Goal: Task Accomplishment & Management: Use online tool/utility

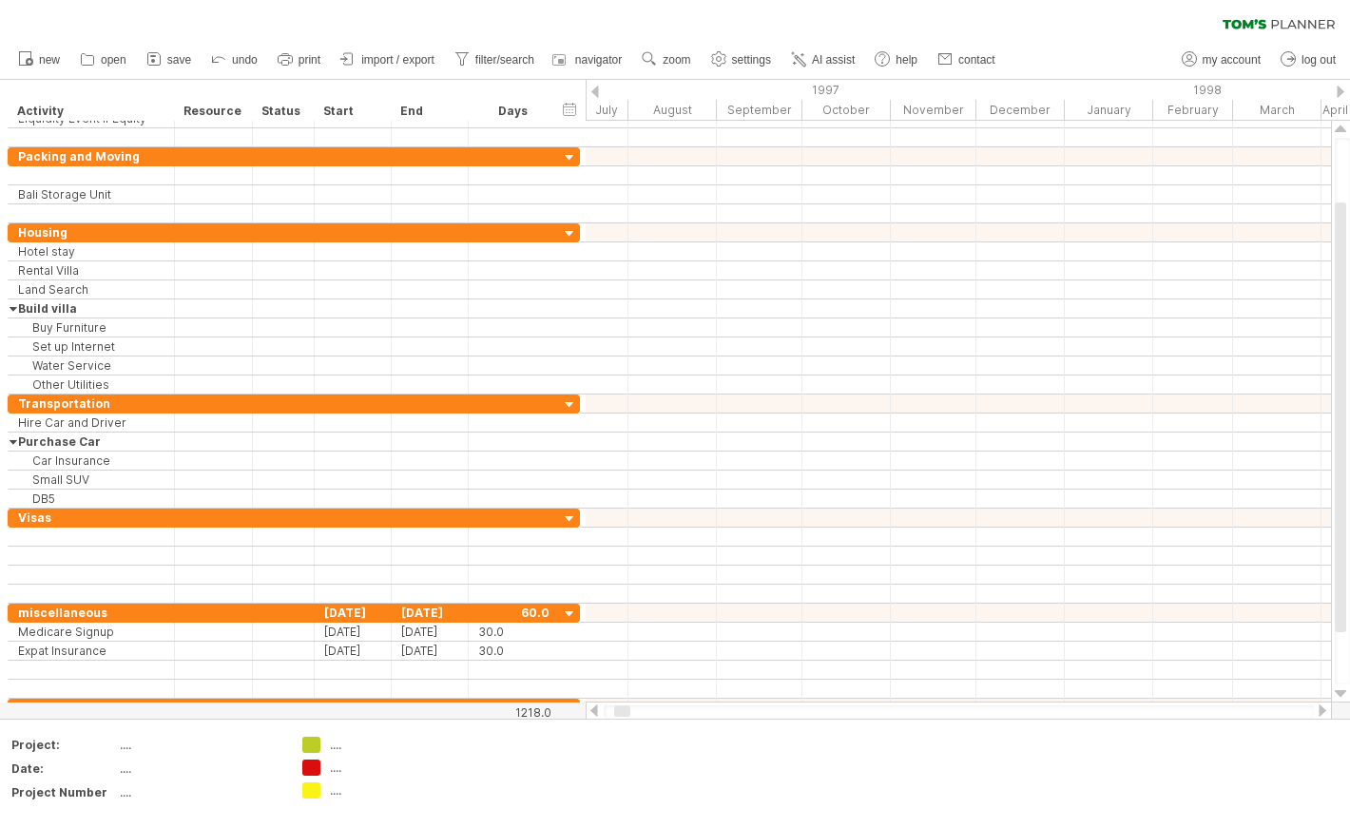
scroll to position [1, 0]
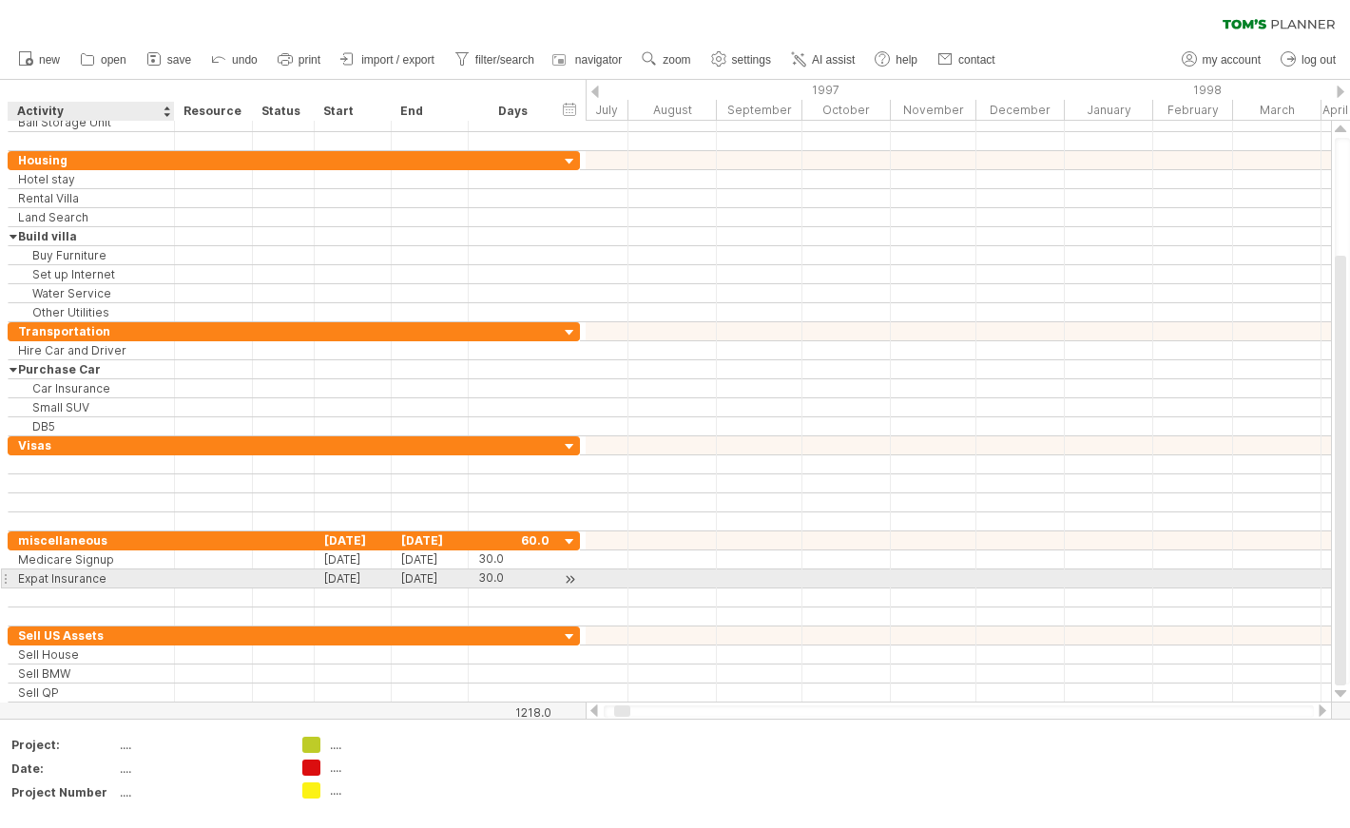
click at [105, 585] on div "Expat Insurance" at bounding box center [91, 578] width 146 height 18
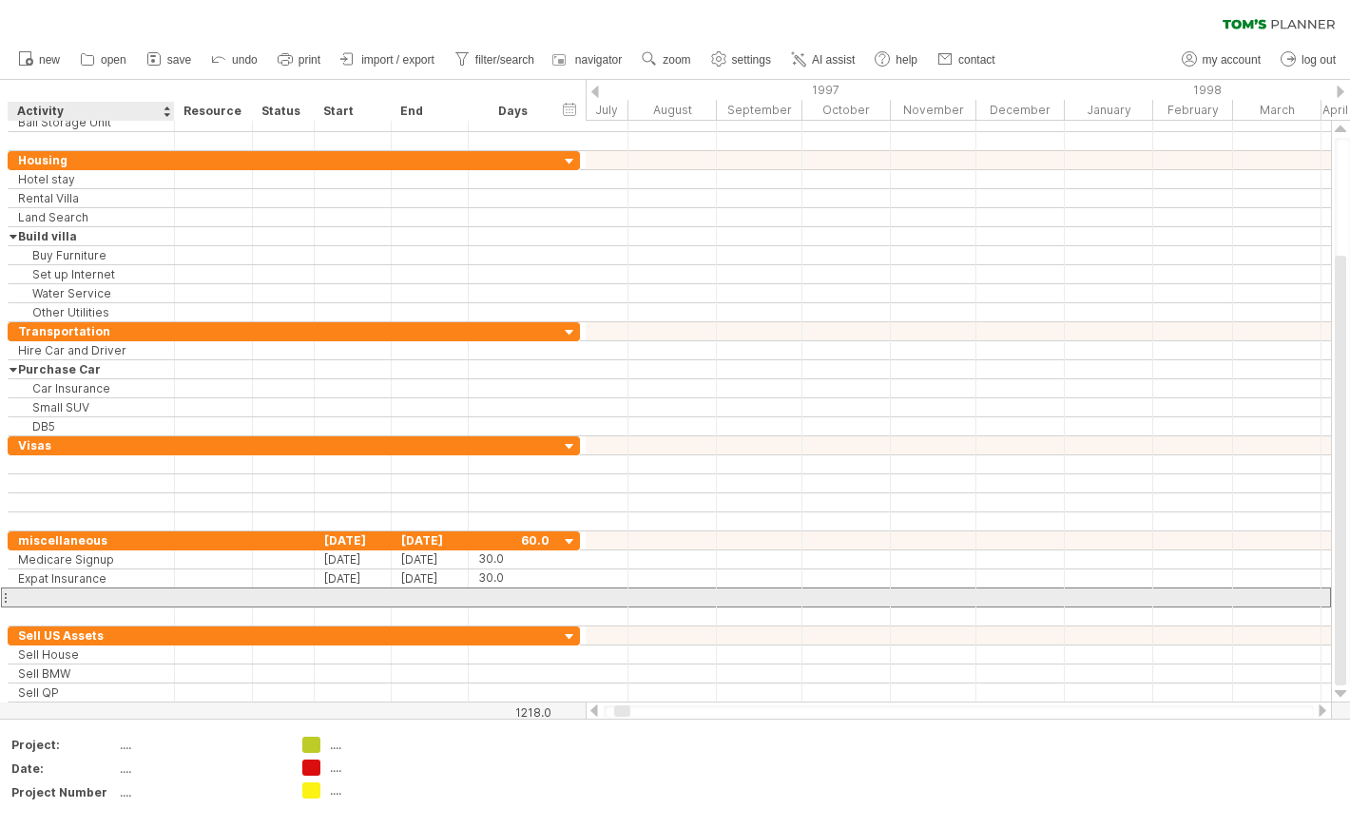
click at [90, 602] on div at bounding box center [91, 597] width 146 height 18
type input "**********"
click at [364, 588] on div at bounding box center [353, 597] width 77 height 18
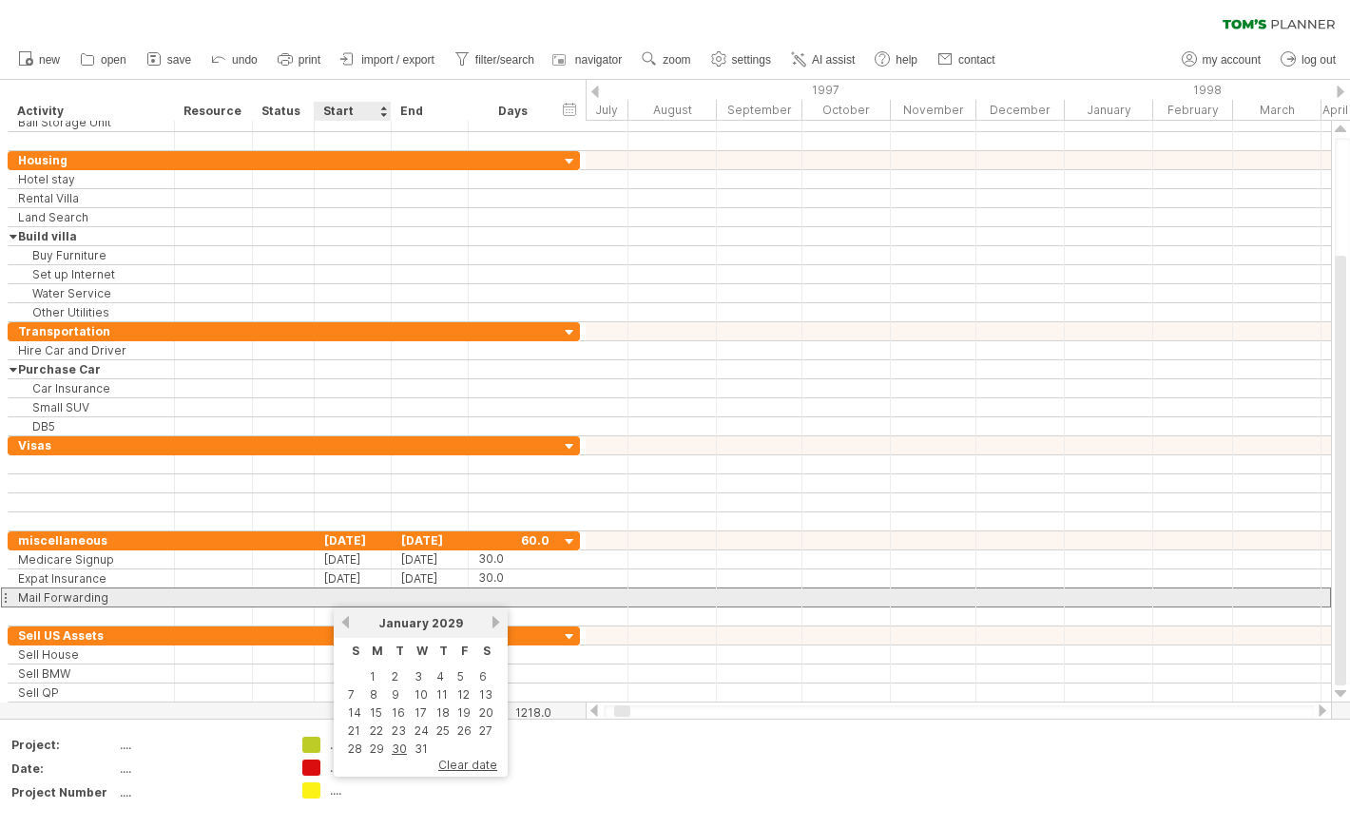
click at [362, 597] on div at bounding box center [353, 597] width 77 height 18
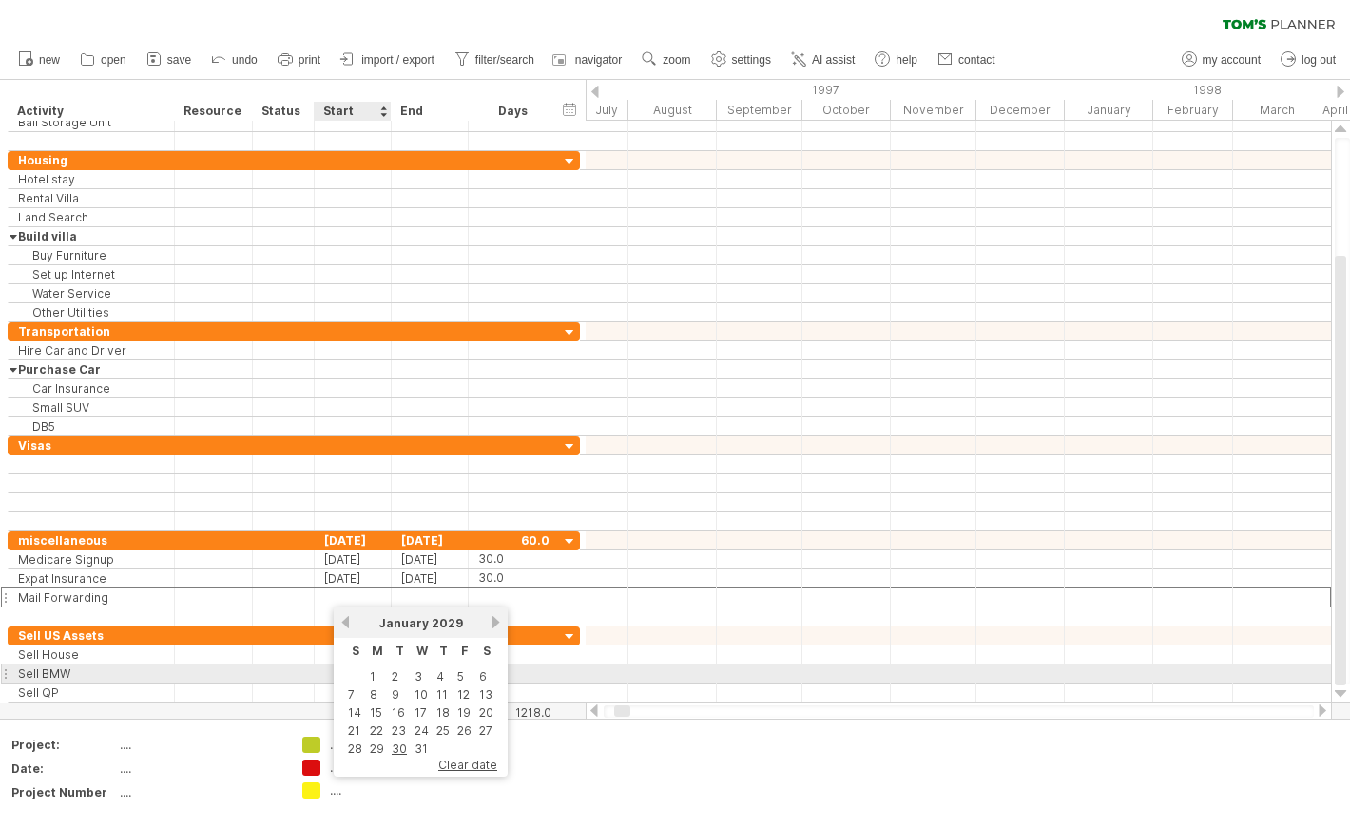
click at [363, 674] on td at bounding box center [355, 676] width 20 height 16
click at [369, 675] on link "1" at bounding box center [373, 676] width 10 height 18
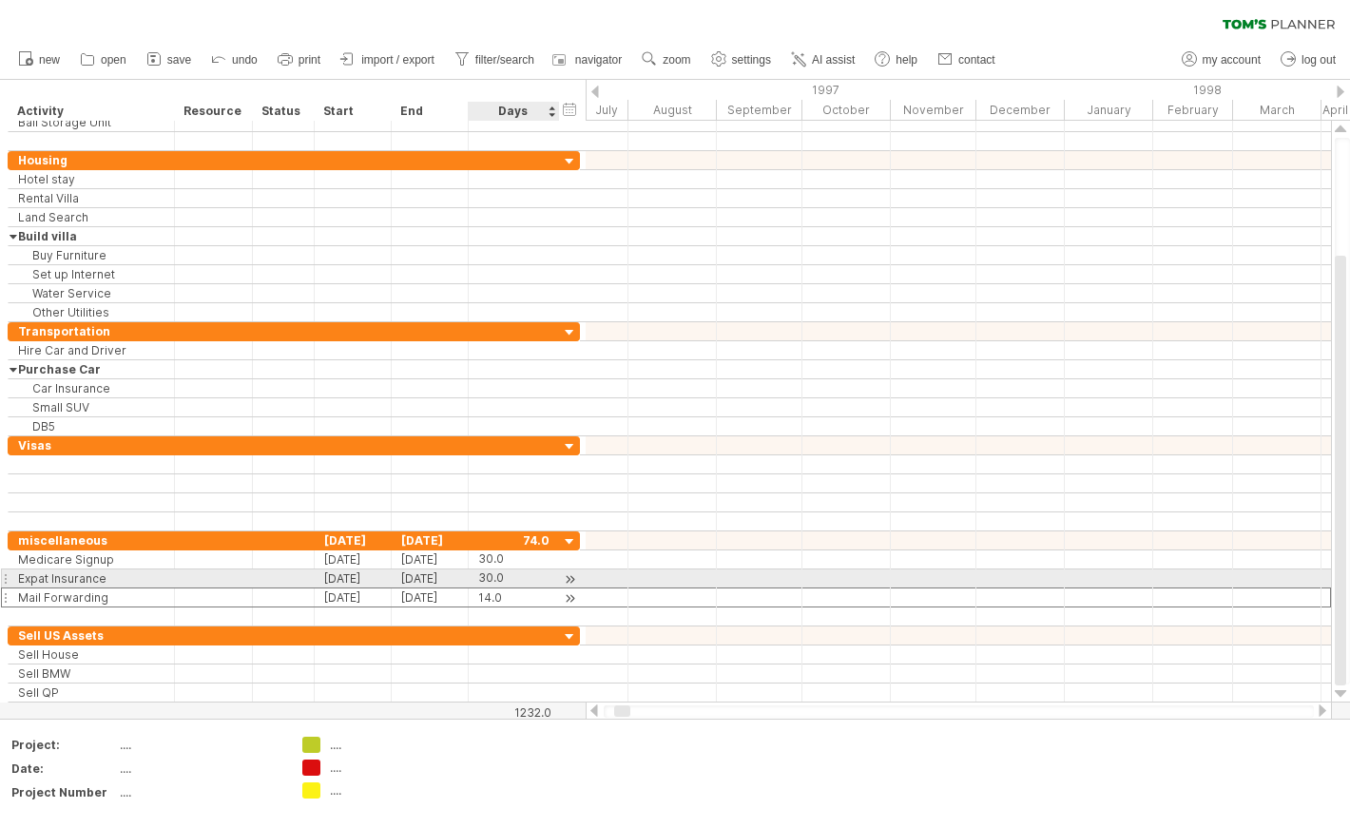
click at [513, 597] on div "14.0" at bounding box center [513, 597] width 71 height 18
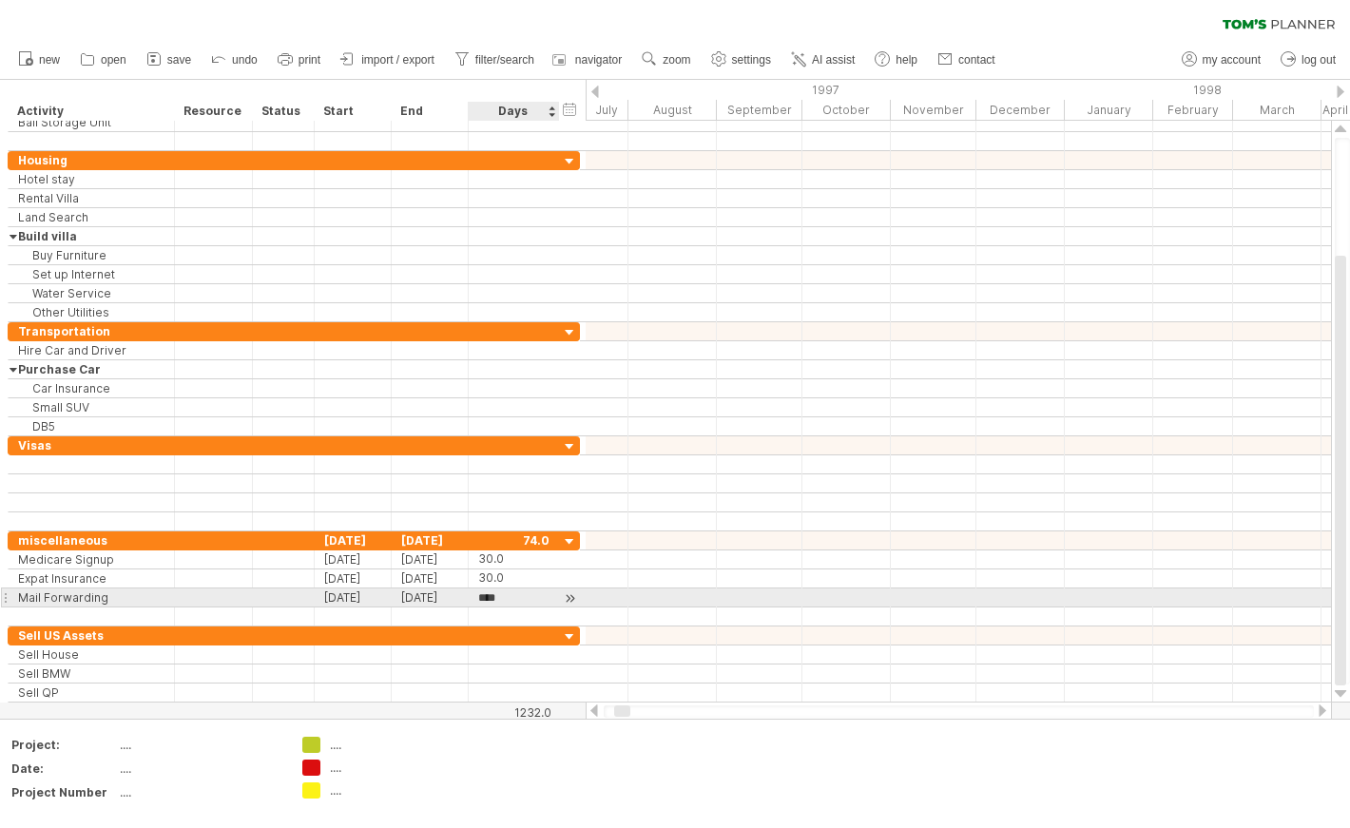
scroll to position [1, 0]
click at [513, 597] on div "****" at bounding box center [513, 597] width 71 height 18
type input "**"
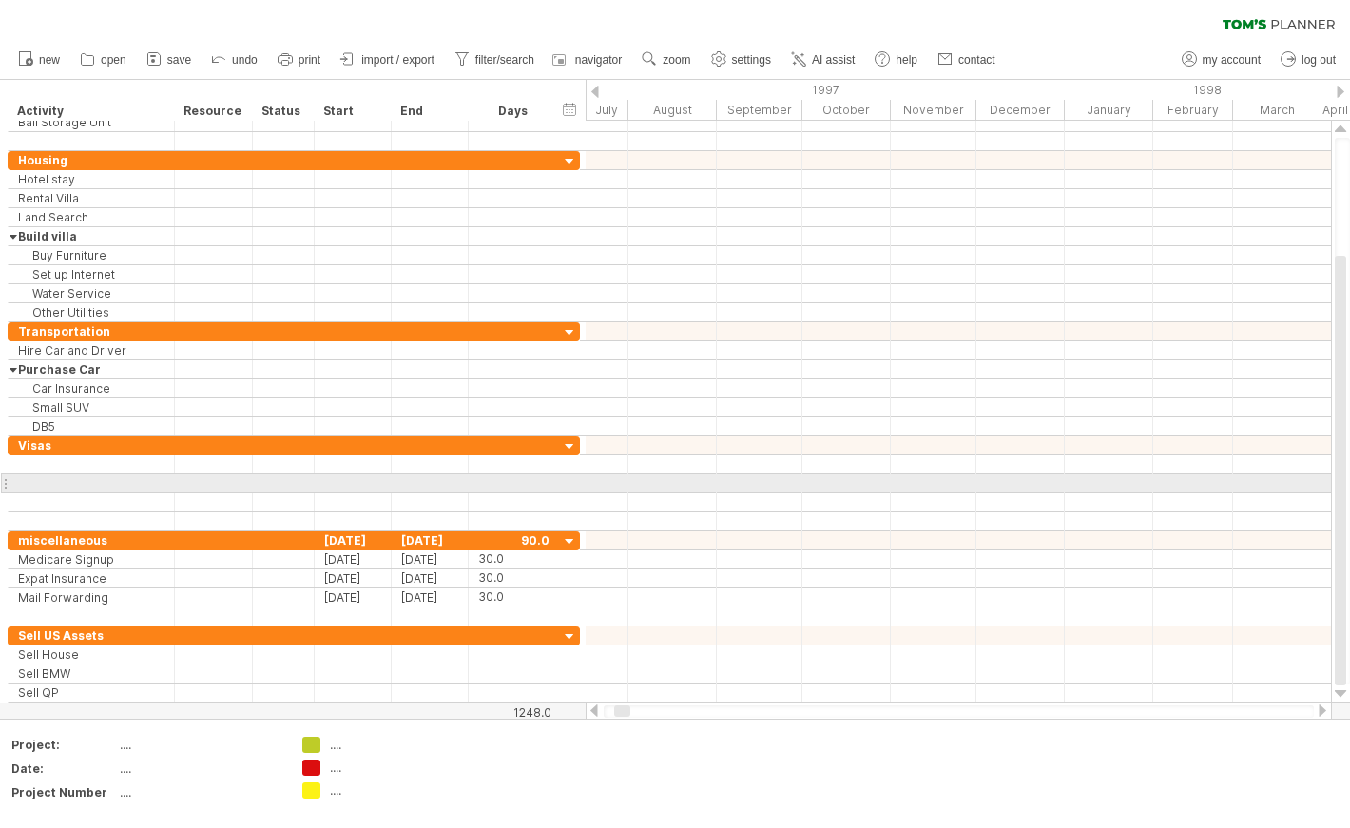
scroll to position [0, 0]
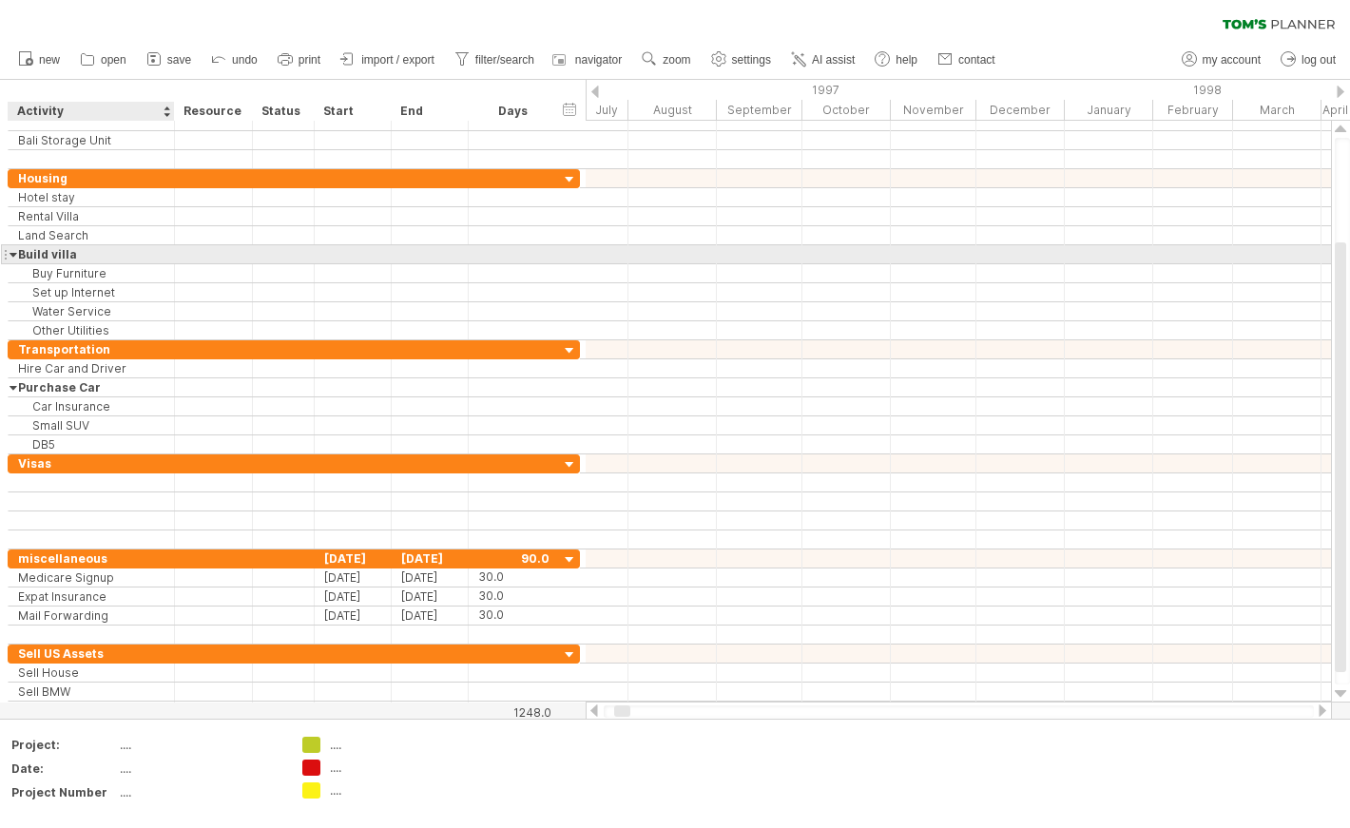
click at [102, 252] on div "Build villa" at bounding box center [91, 254] width 146 height 18
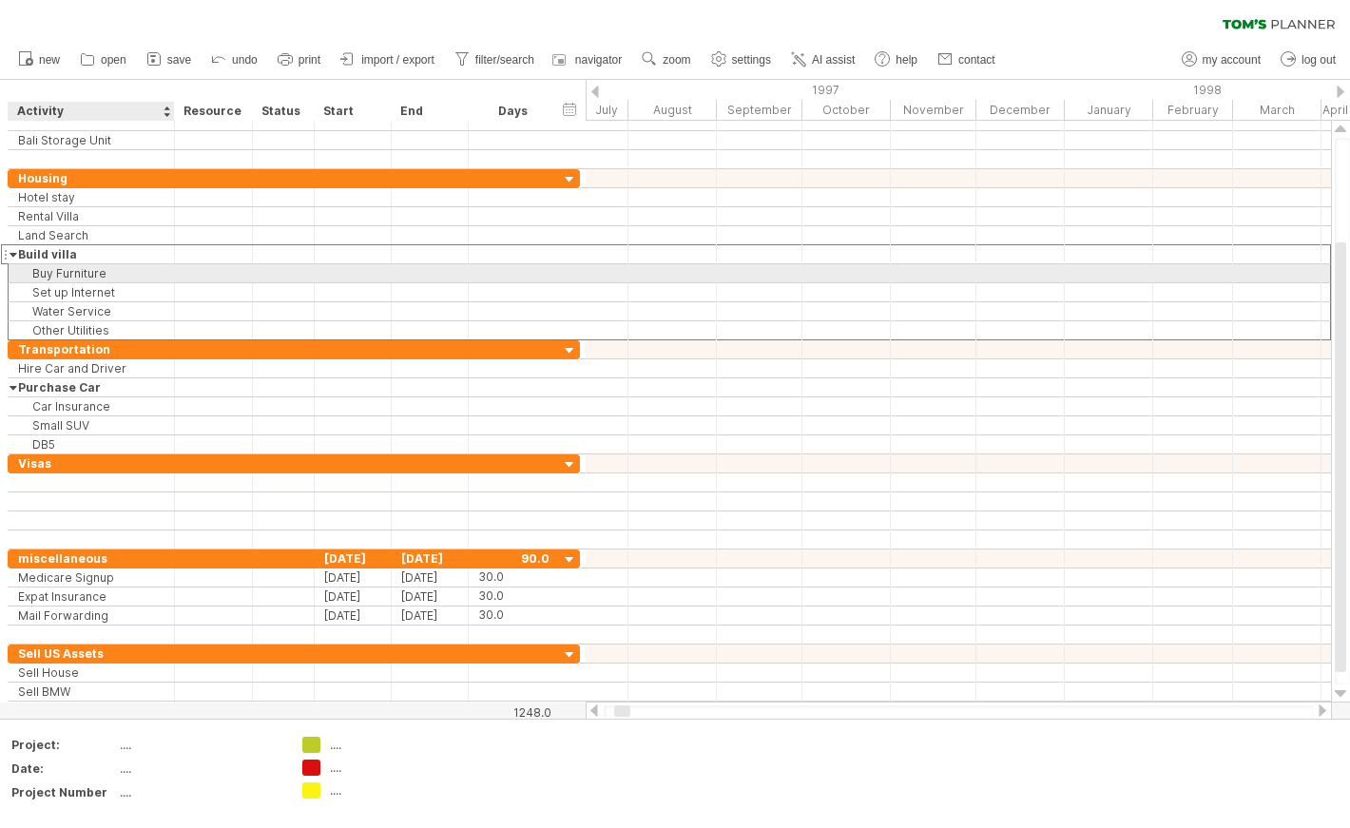
click at [13, 278] on div "**********" at bounding box center [92, 273] width 166 height 18
click at [5, 267] on div at bounding box center [5, 273] width 8 height 20
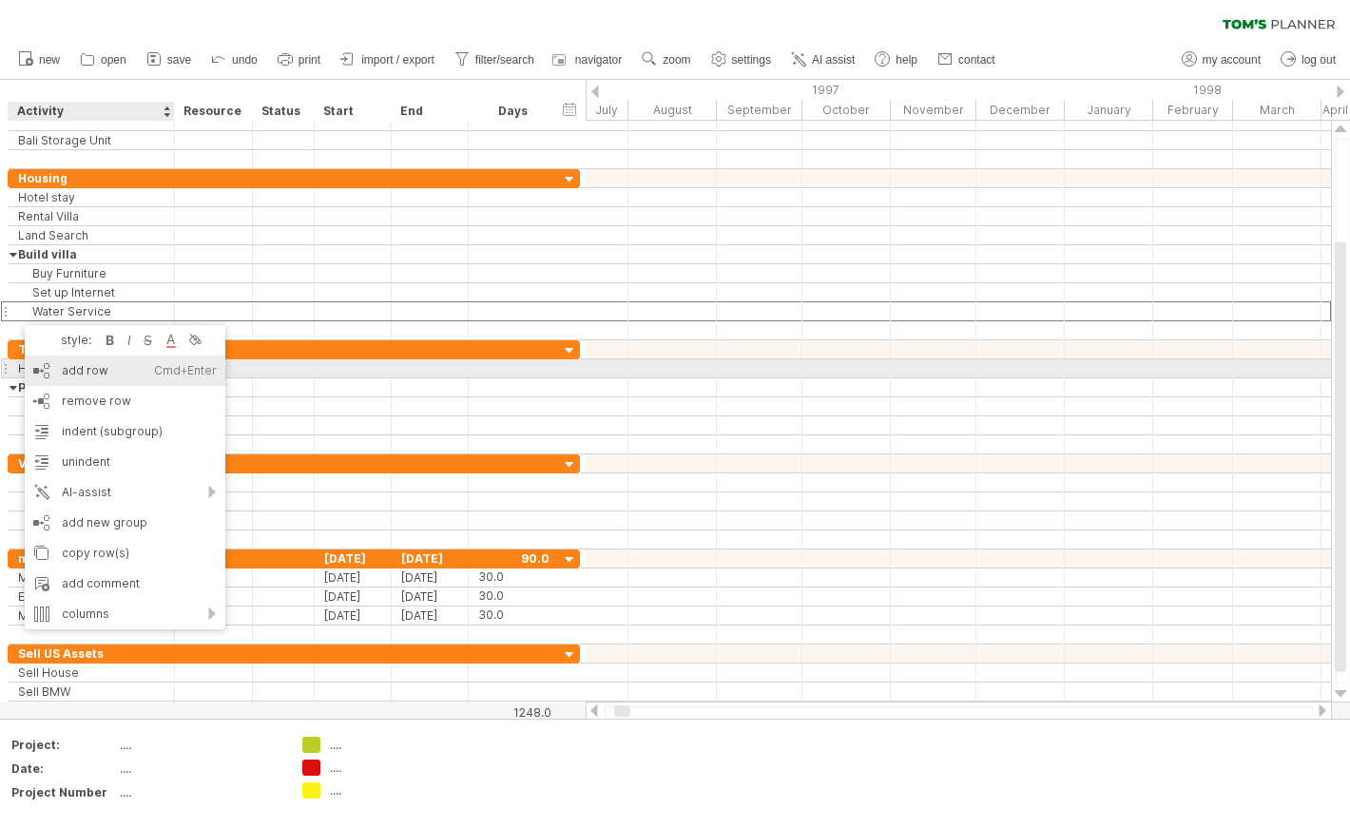
click at [47, 363] on div "add row Ctrl+Enter Cmd+Enter" at bounding box center [125, 370] width 201 height 30
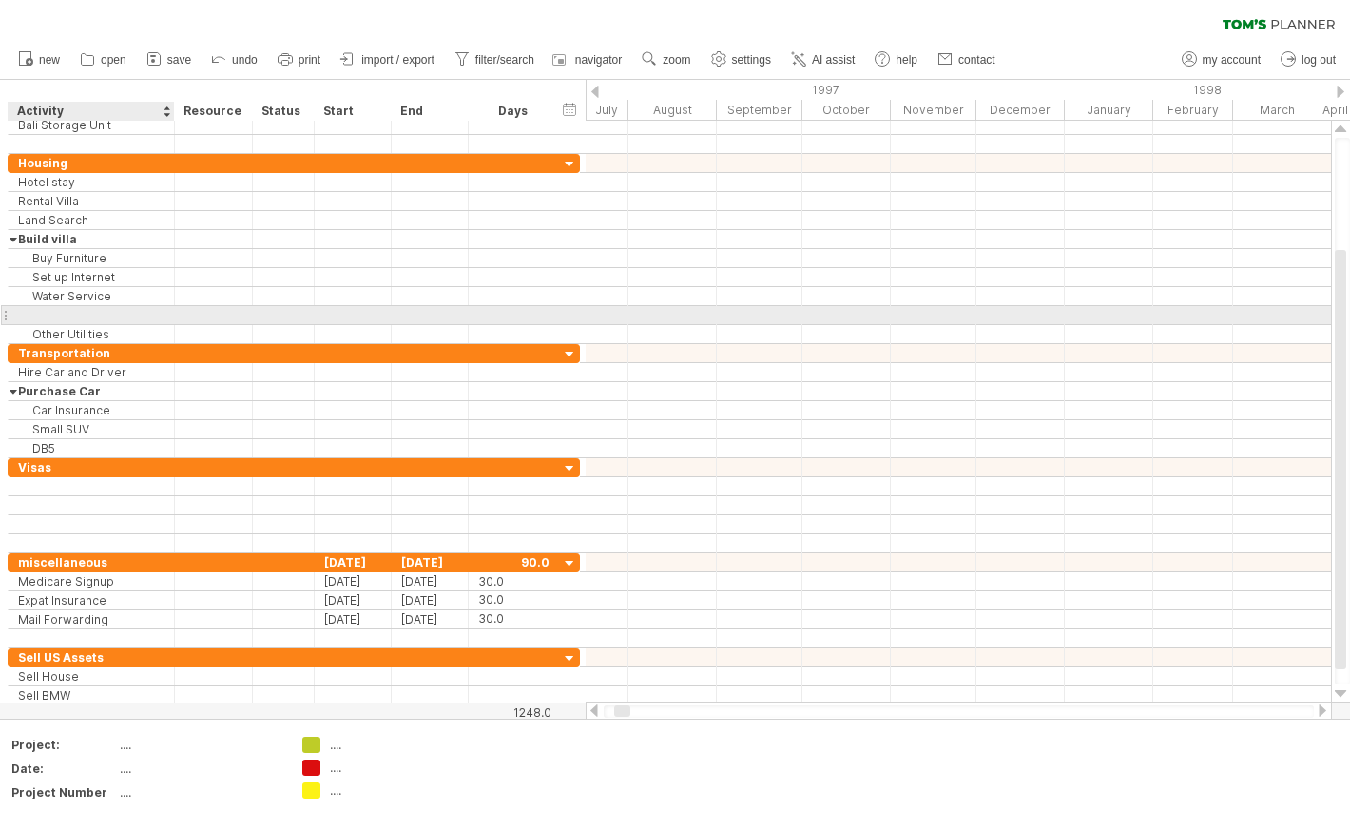
click at [20, 316] on input "text" at bounding box center [91, 315] width 146 height 18
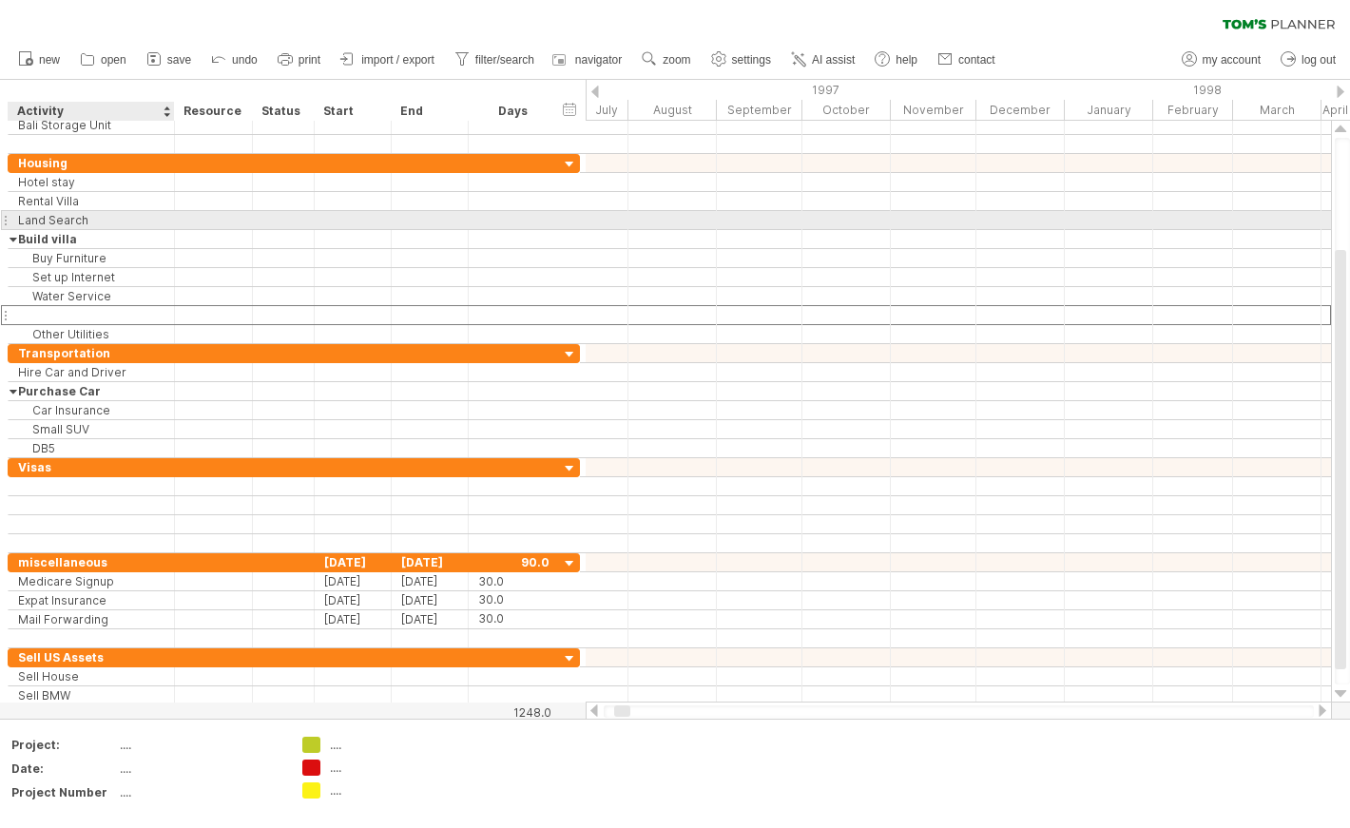
click at [89, 218] on div "Land Search" at bounding box center [91, 220] width 146 height 18
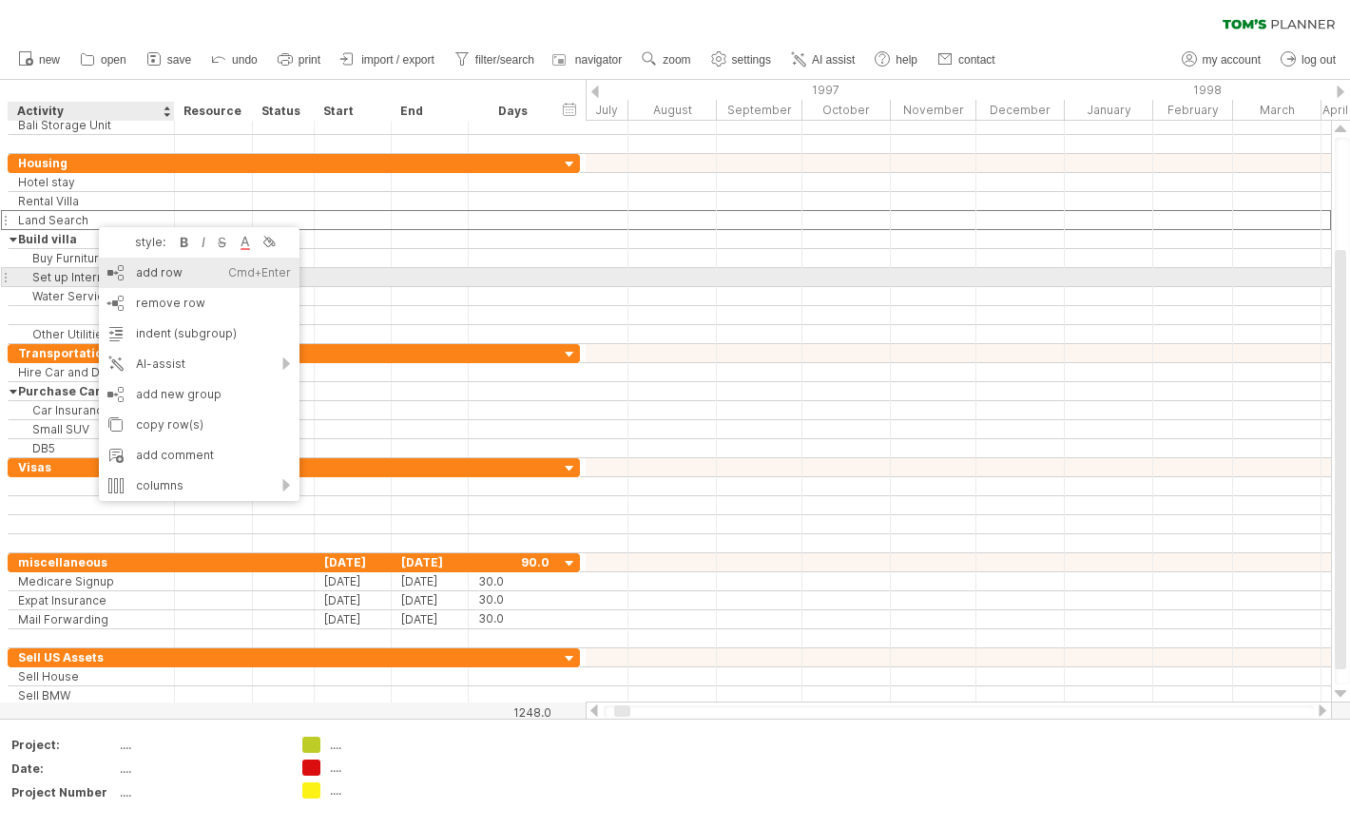
click at [157, 276] on div "add row Ctrl+Enter Cmd+Enter" at bounding box center [199, 273] width 201 height 30
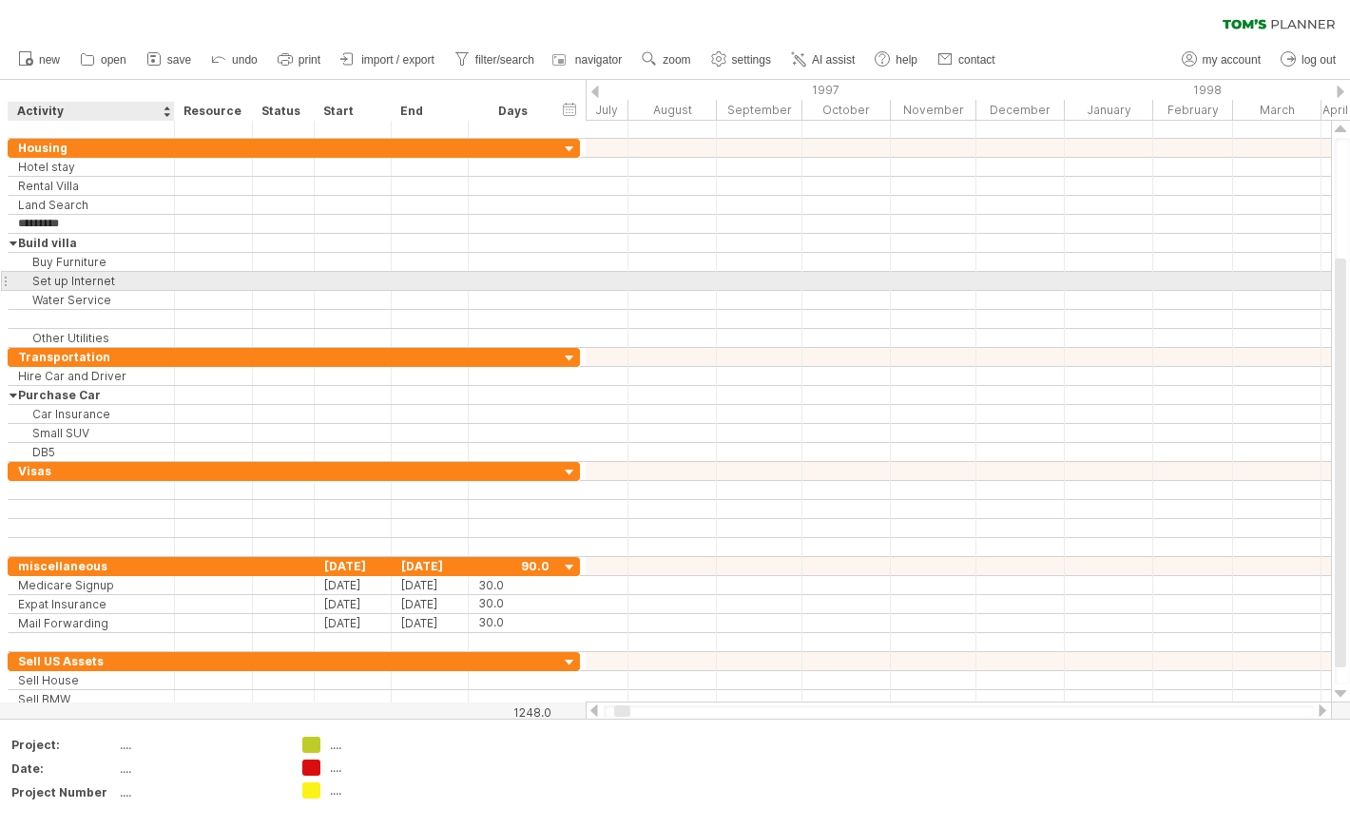
type input "*********"
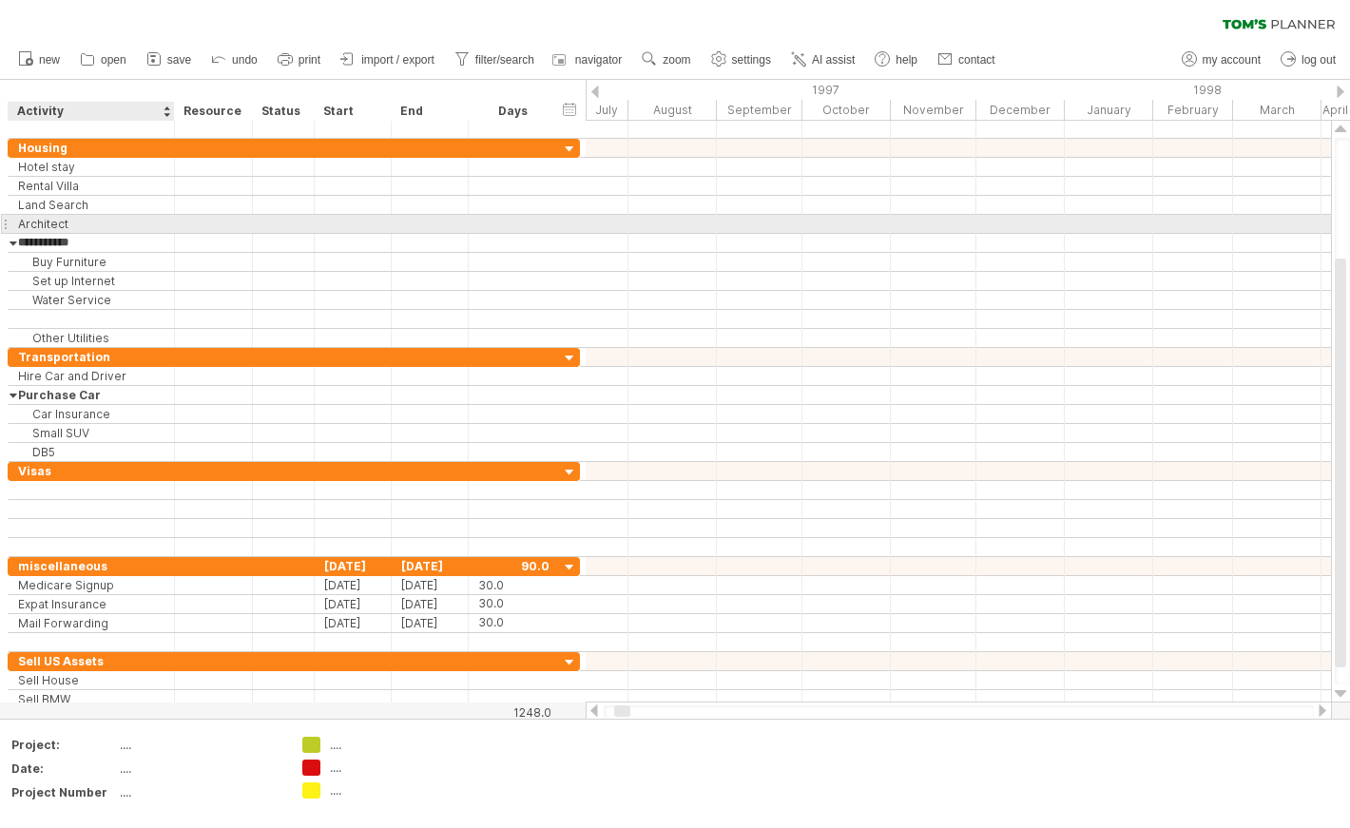
click at [123, 223] on div "Architect" at bounding box center [91, 224] width 146 height 18
click at [123, 223] on input "*********" at bounding box center [91, 224] width 146 height 18
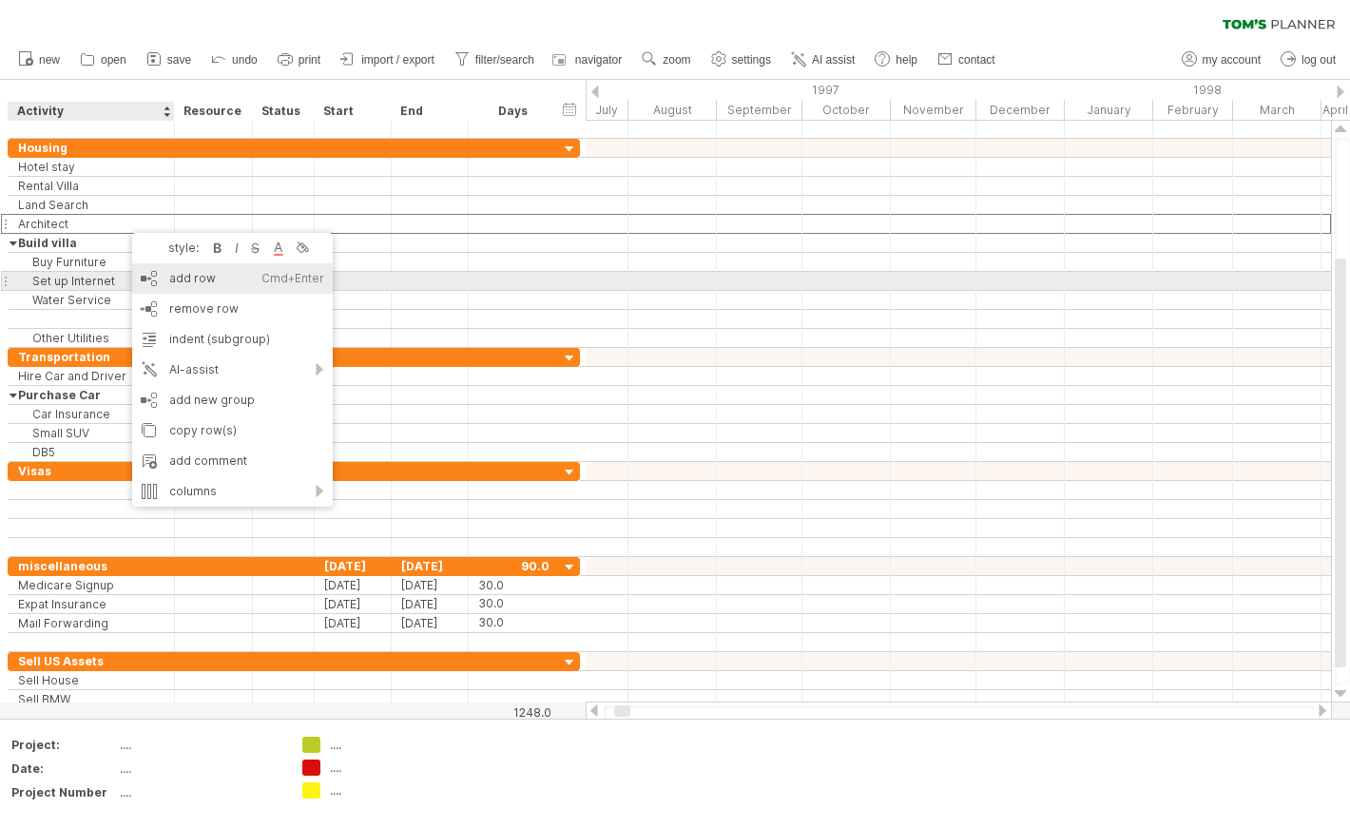
click at [178, 277] on div "add row Ctrl+Enter Cmd+Enter" at bounding box center [232, 278] width 201 height 30
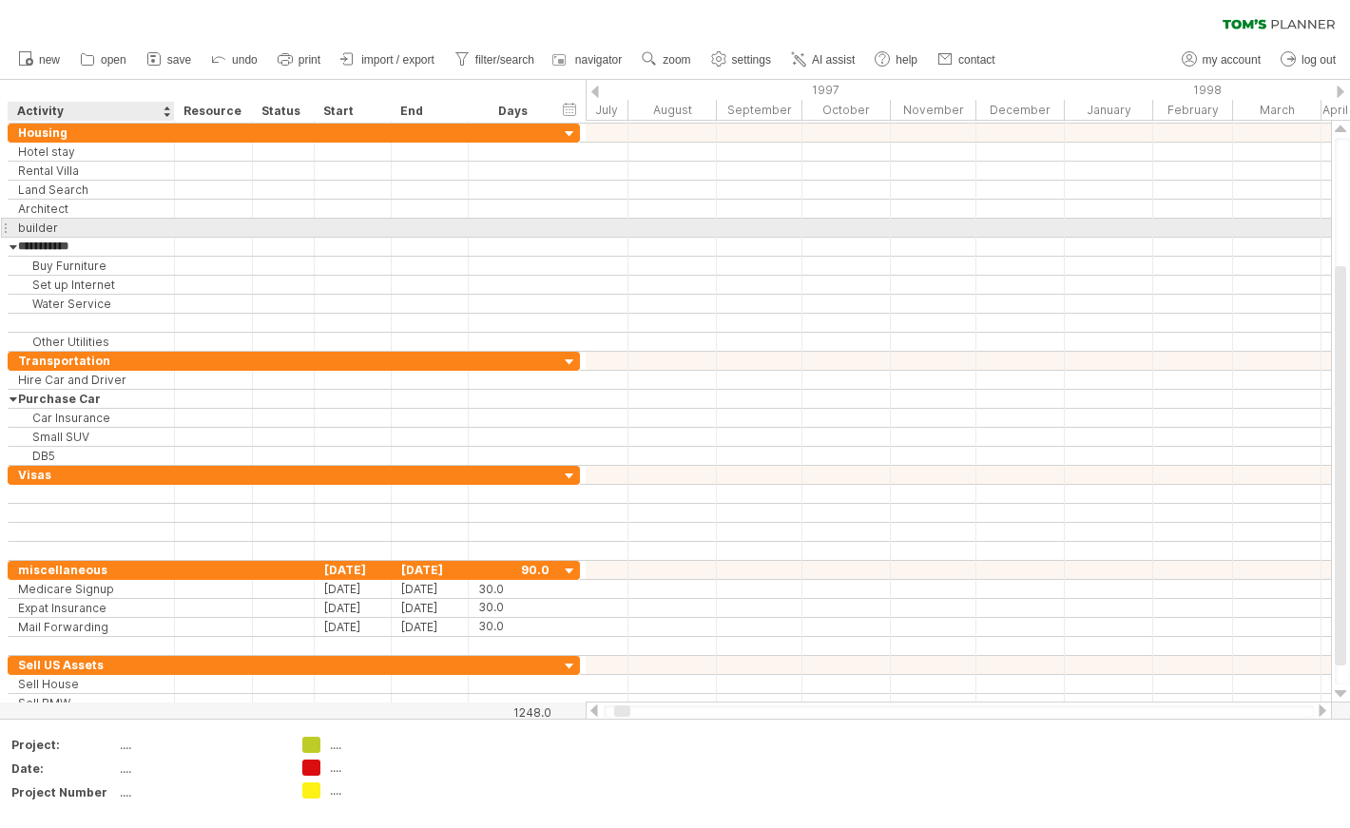
click at [22, 225] on div "builder" at bounding box center [91, 228] width 146 height 18
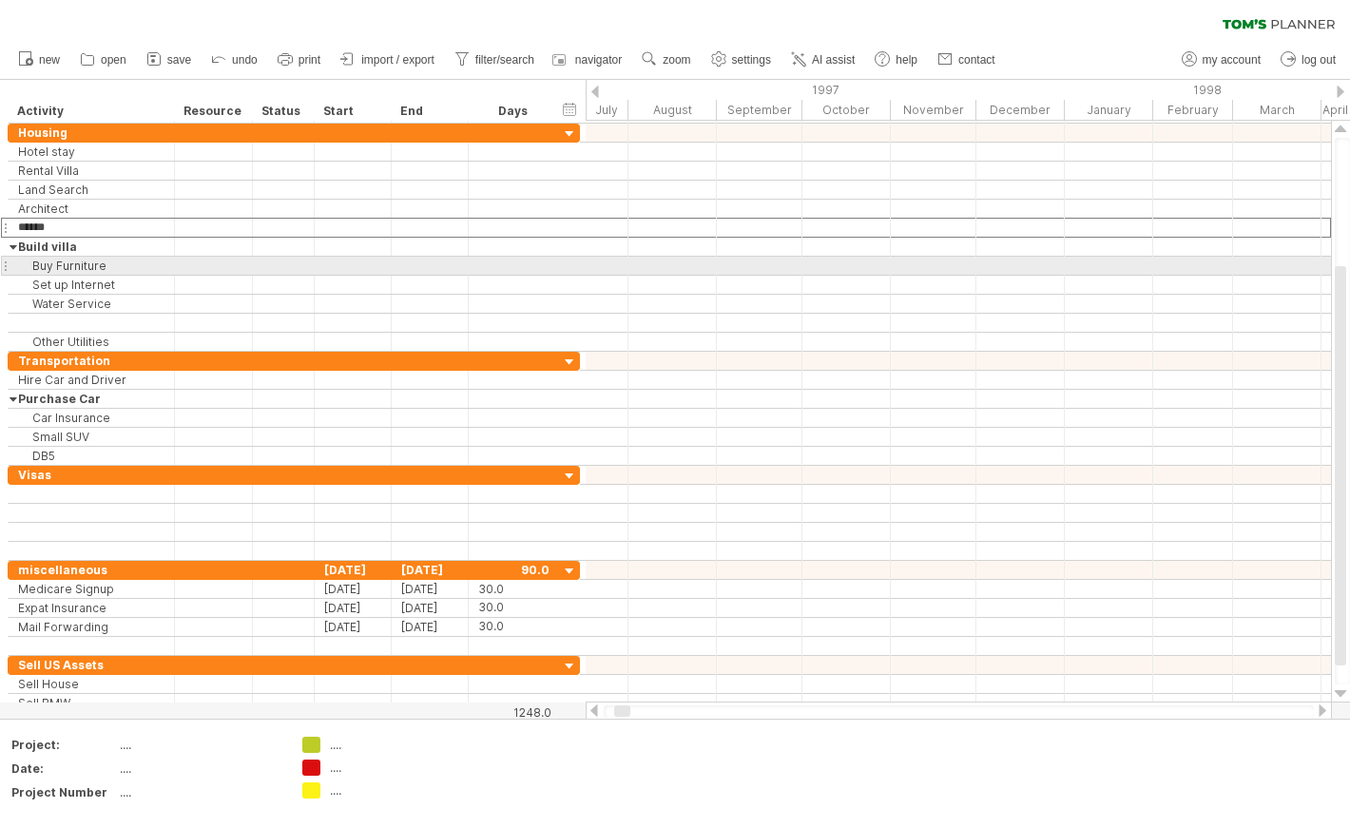
type input "*******"
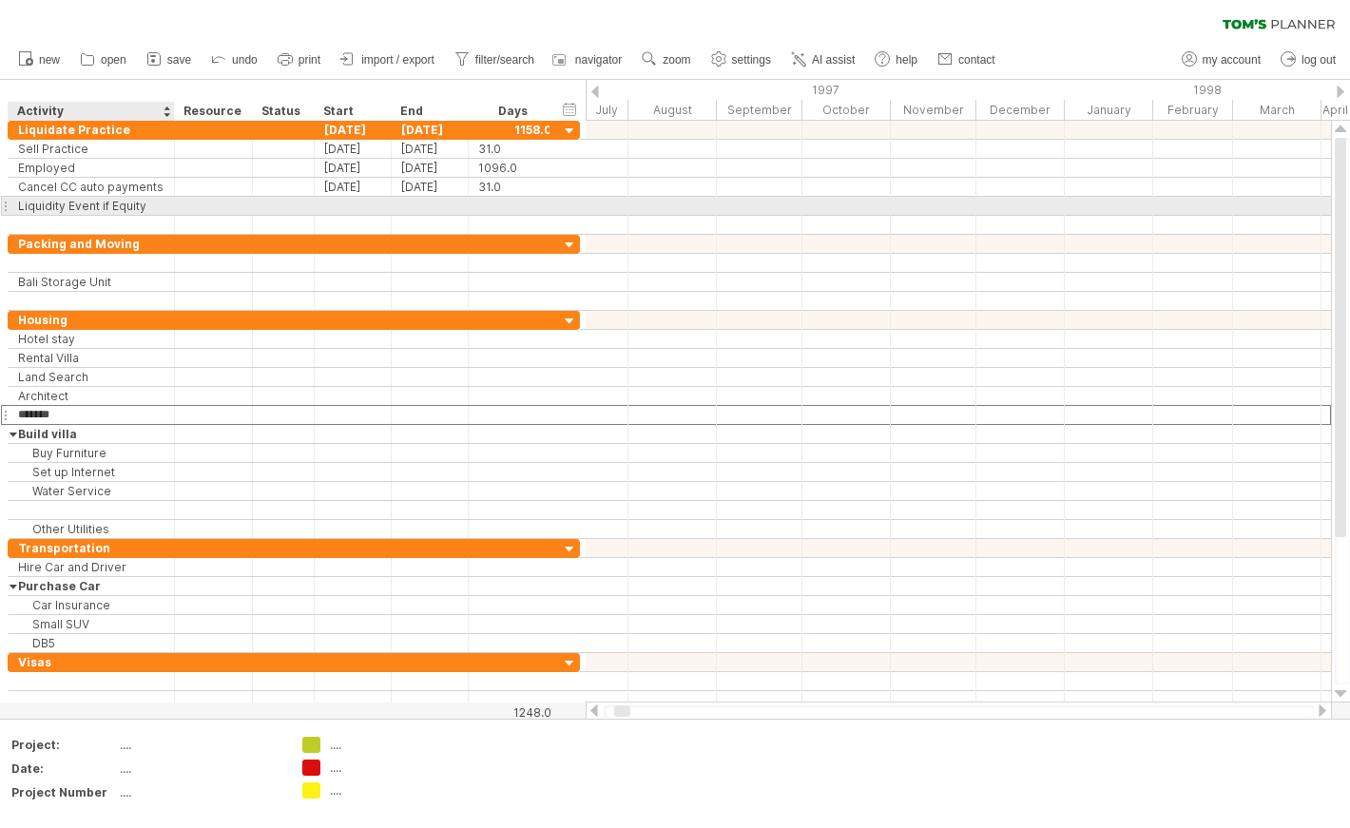
click at [50, 207] on div "Liquidity Event if Equity" at bounding box center [91, 206] width 146 height 18
click at [6, 206] on div at bounding box center [5, 206] width 8 height 20
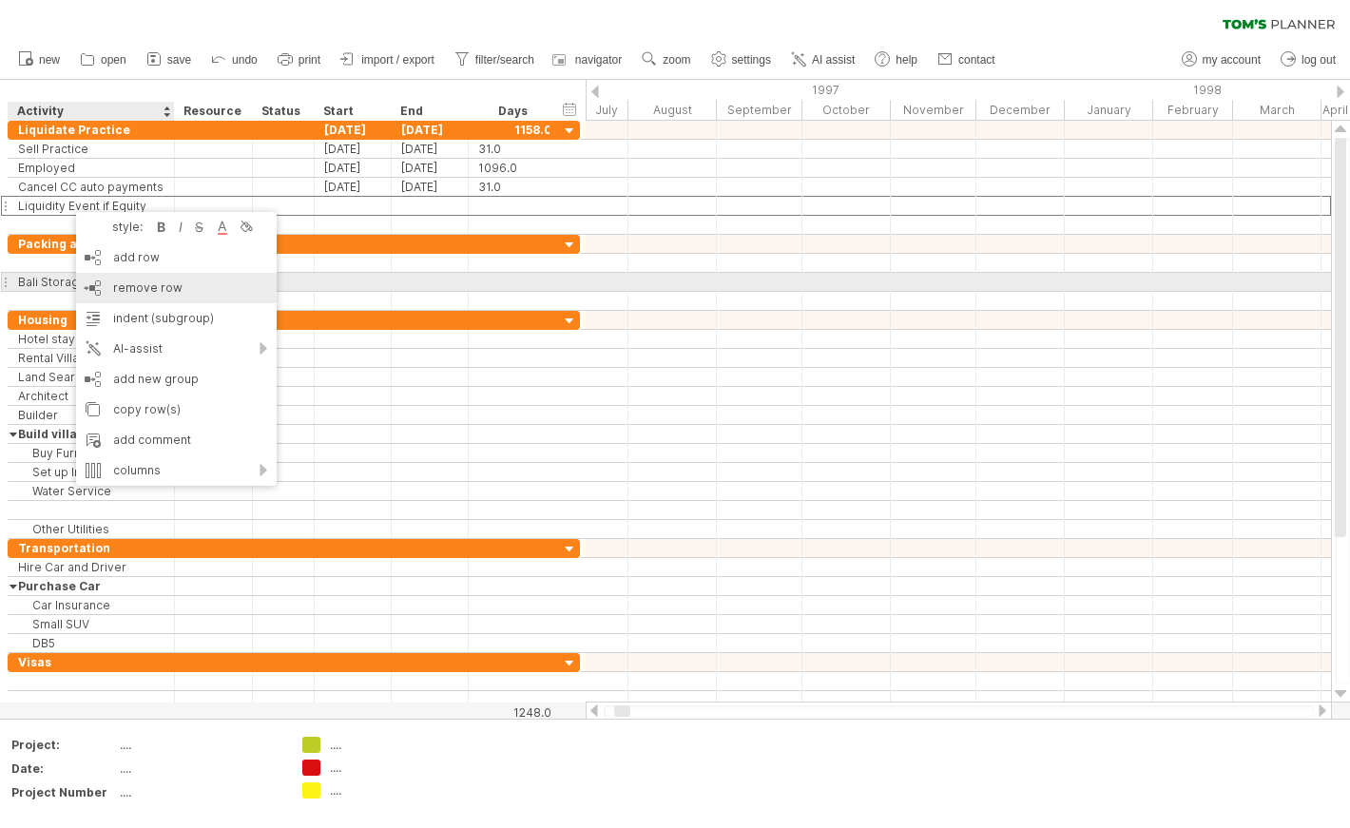
click at [155, 280] on span "remove row" at bounding box center [147, 287] width 69 height 14
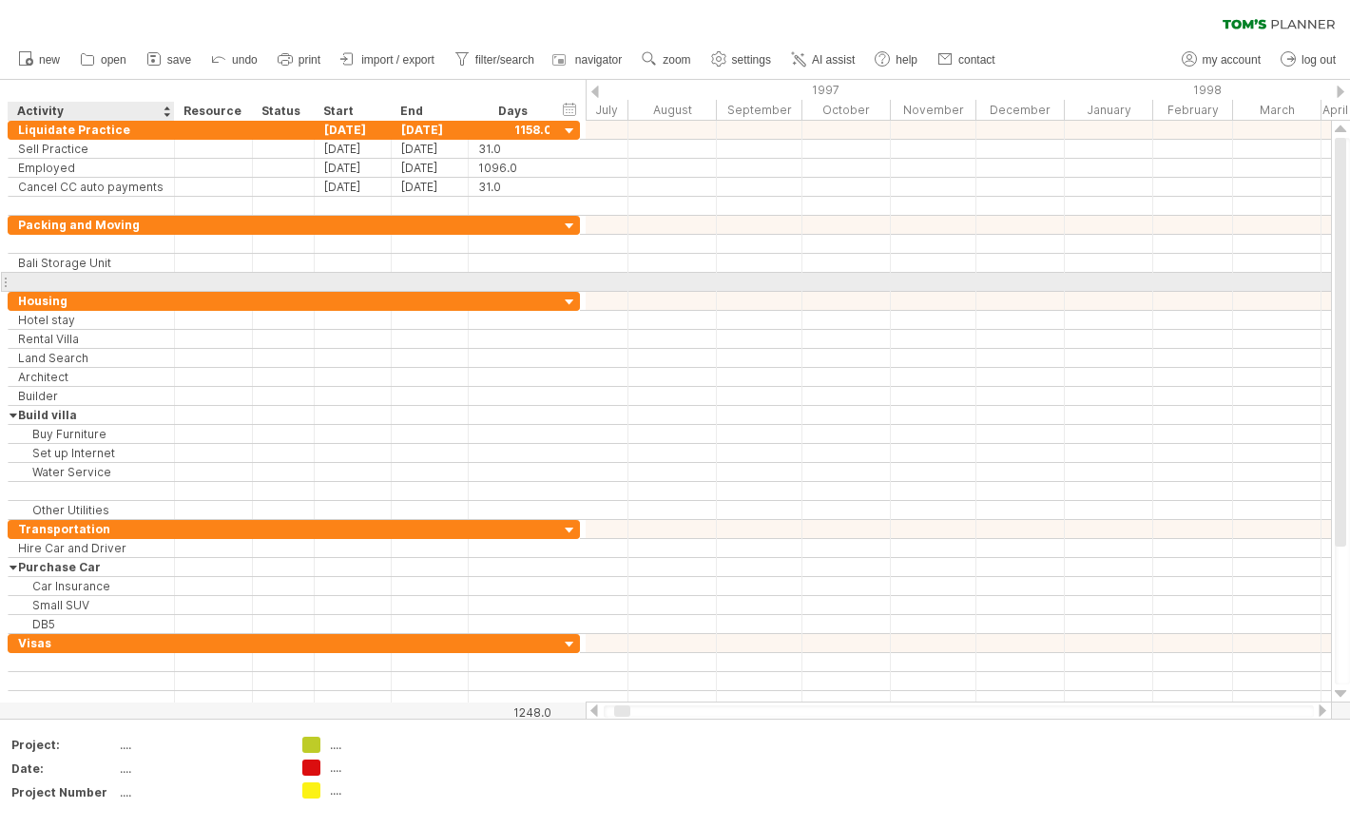
click at [59, 274] on div at bounding box center [91, 282] width 146 height 18
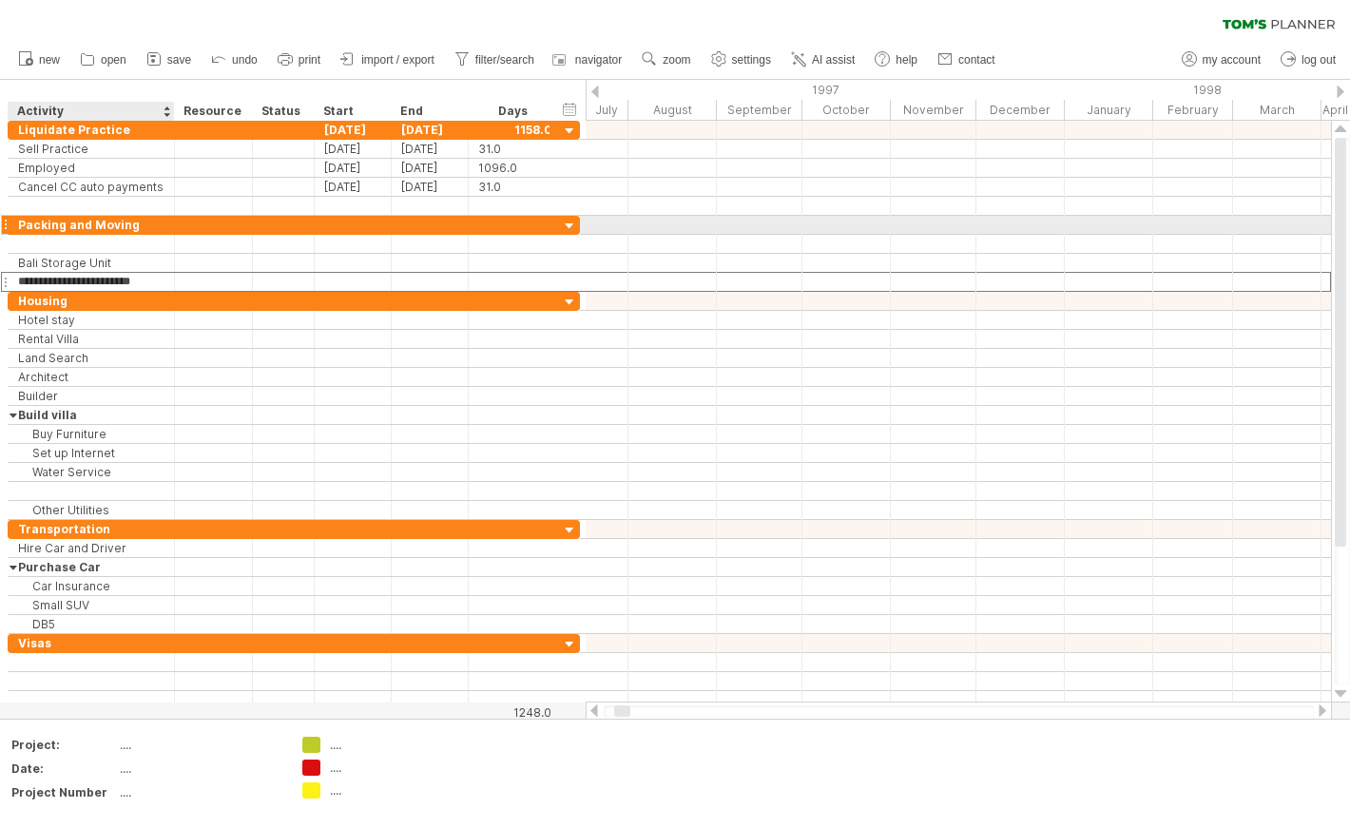
type input "**********"
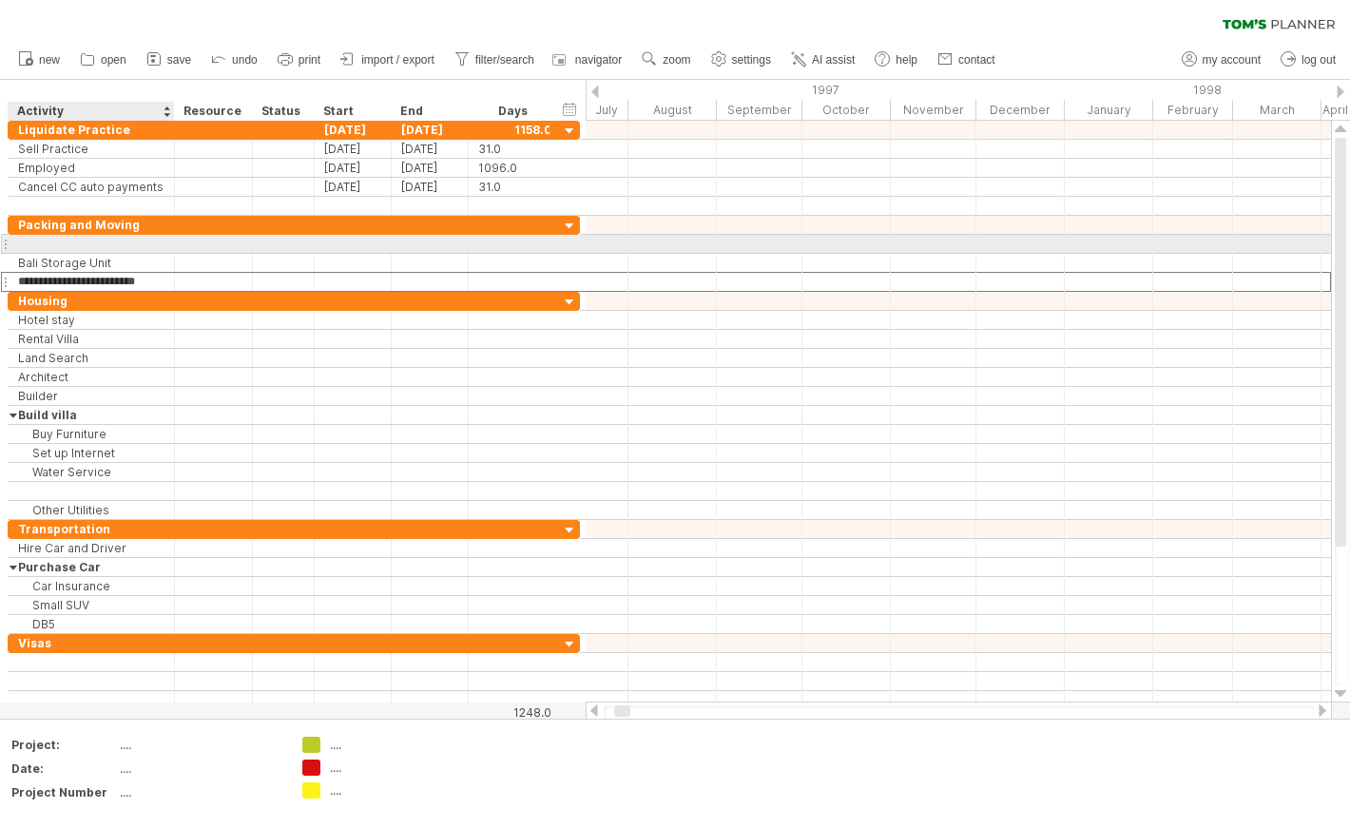
click at [49, 241] on div at bounding box center [91, 244] width 146 height 18
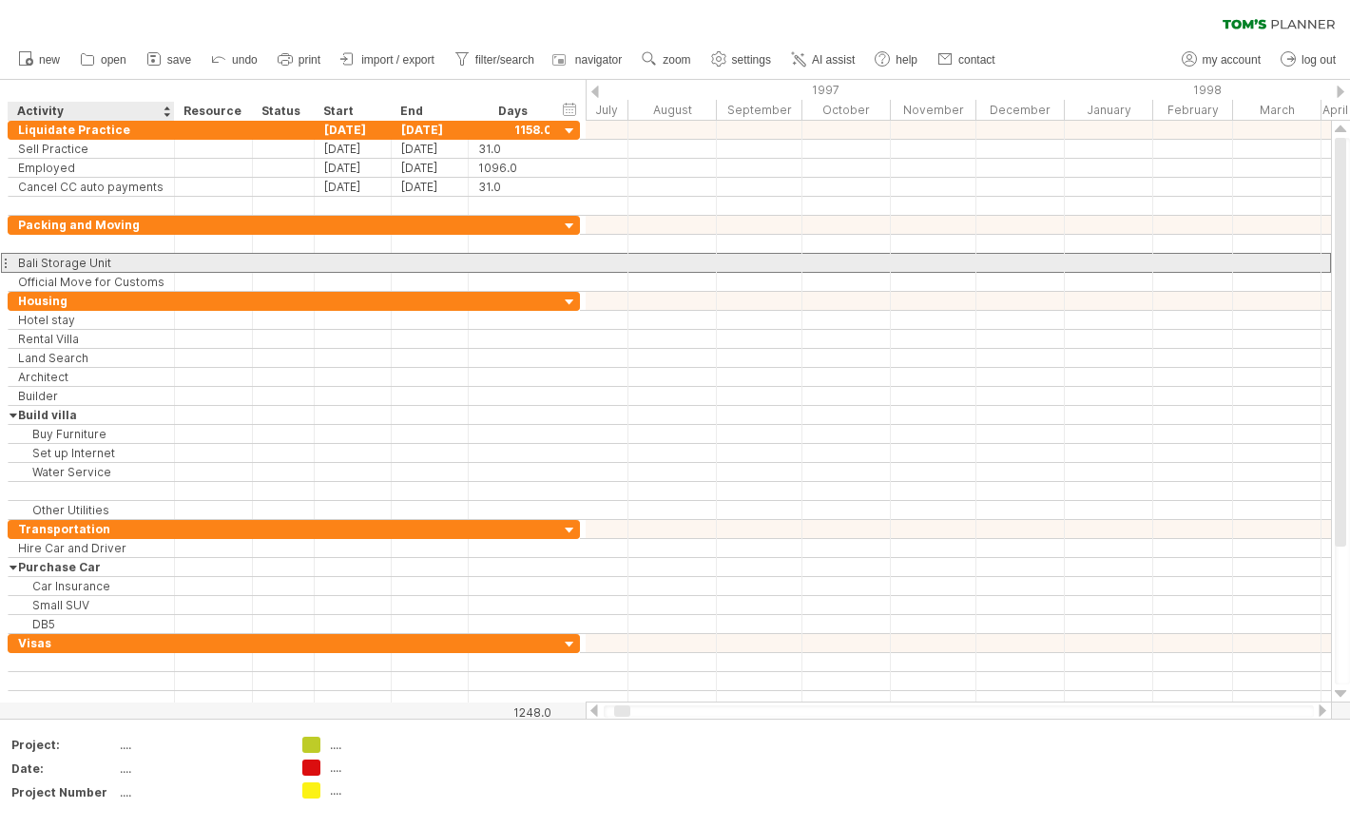
click at [48, 265] on div "Bali Storage Unit" at bounding box center [91, 263] width 146 height 18
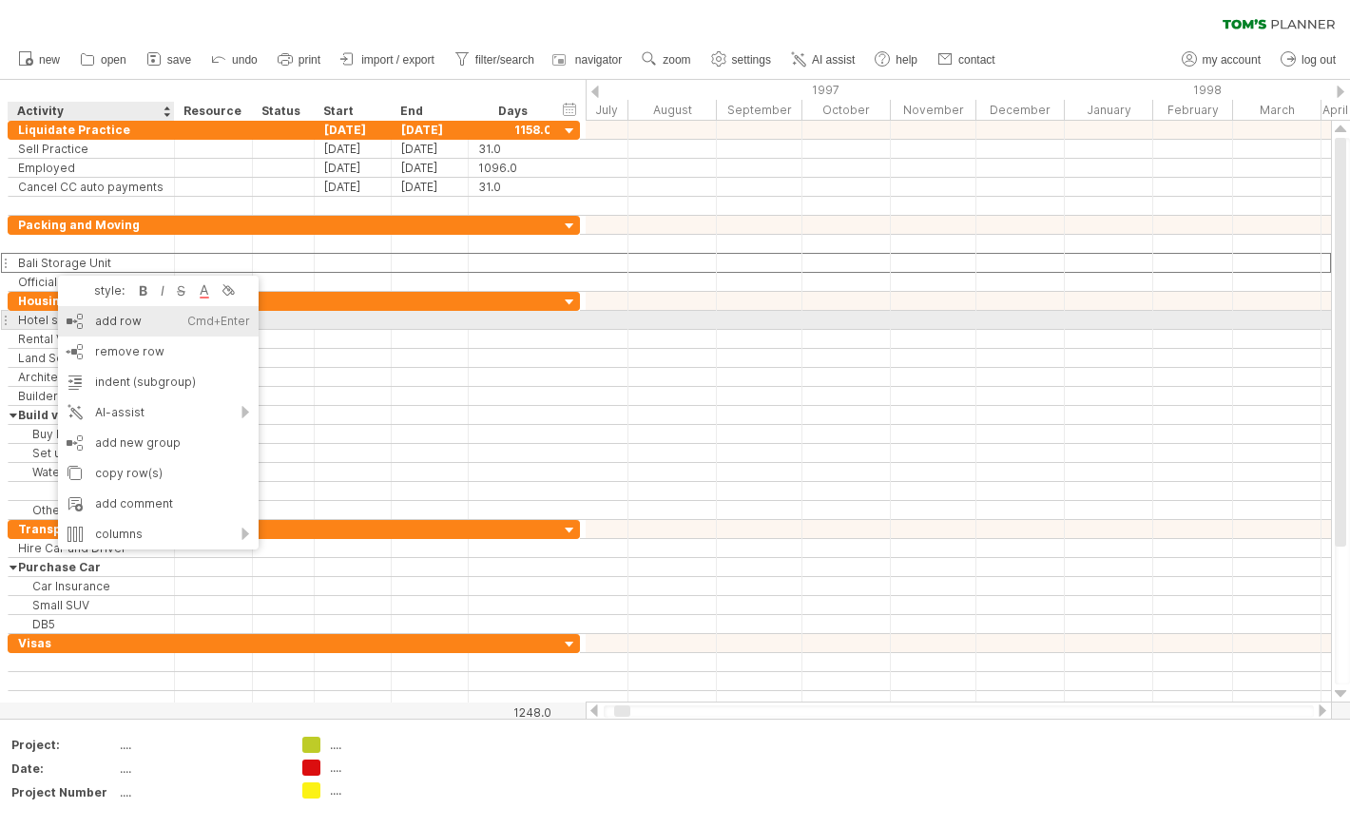
click at [121, 322] on div "add row Ctrl+Enter Cmd+Enter" at bounding box center [158, 321] width 201 height 30
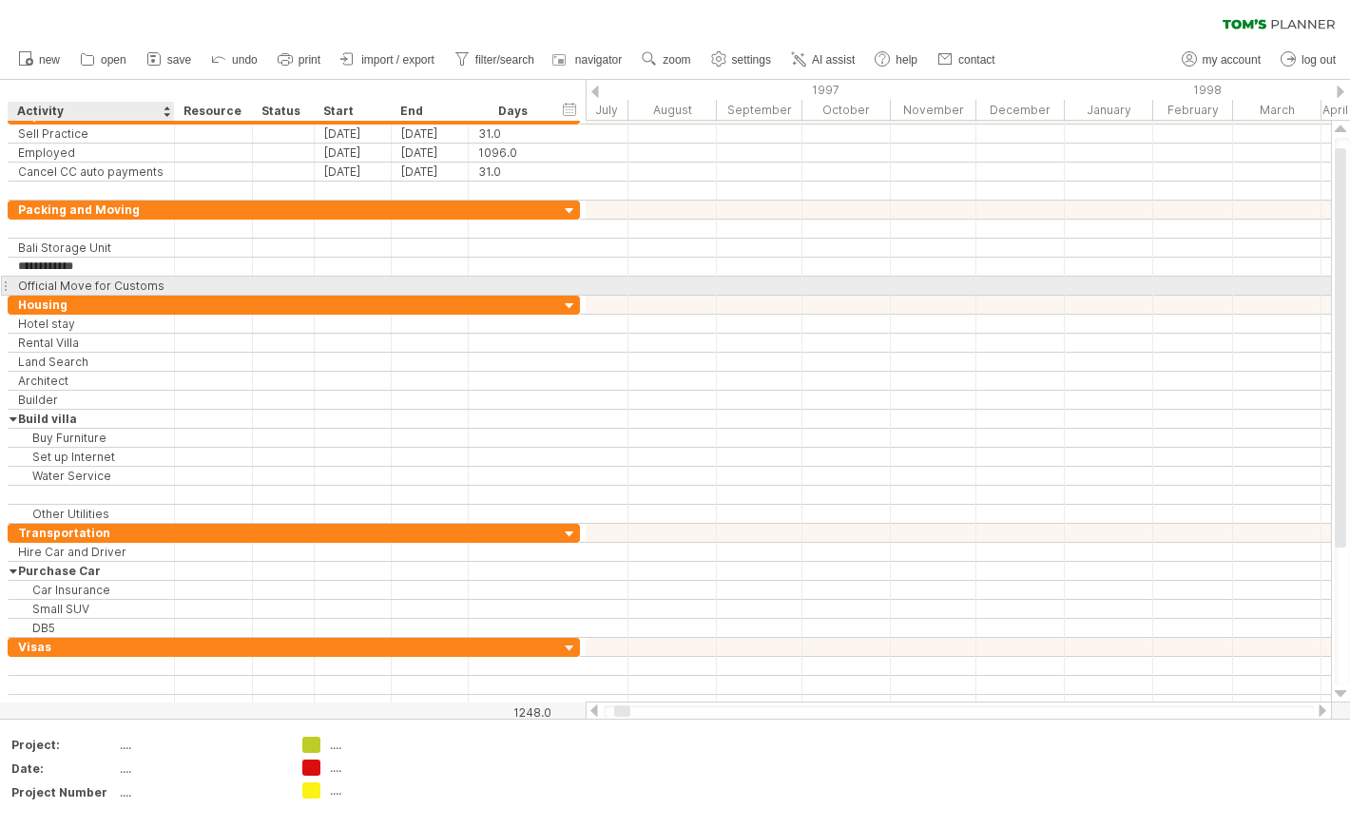
type input "**********"
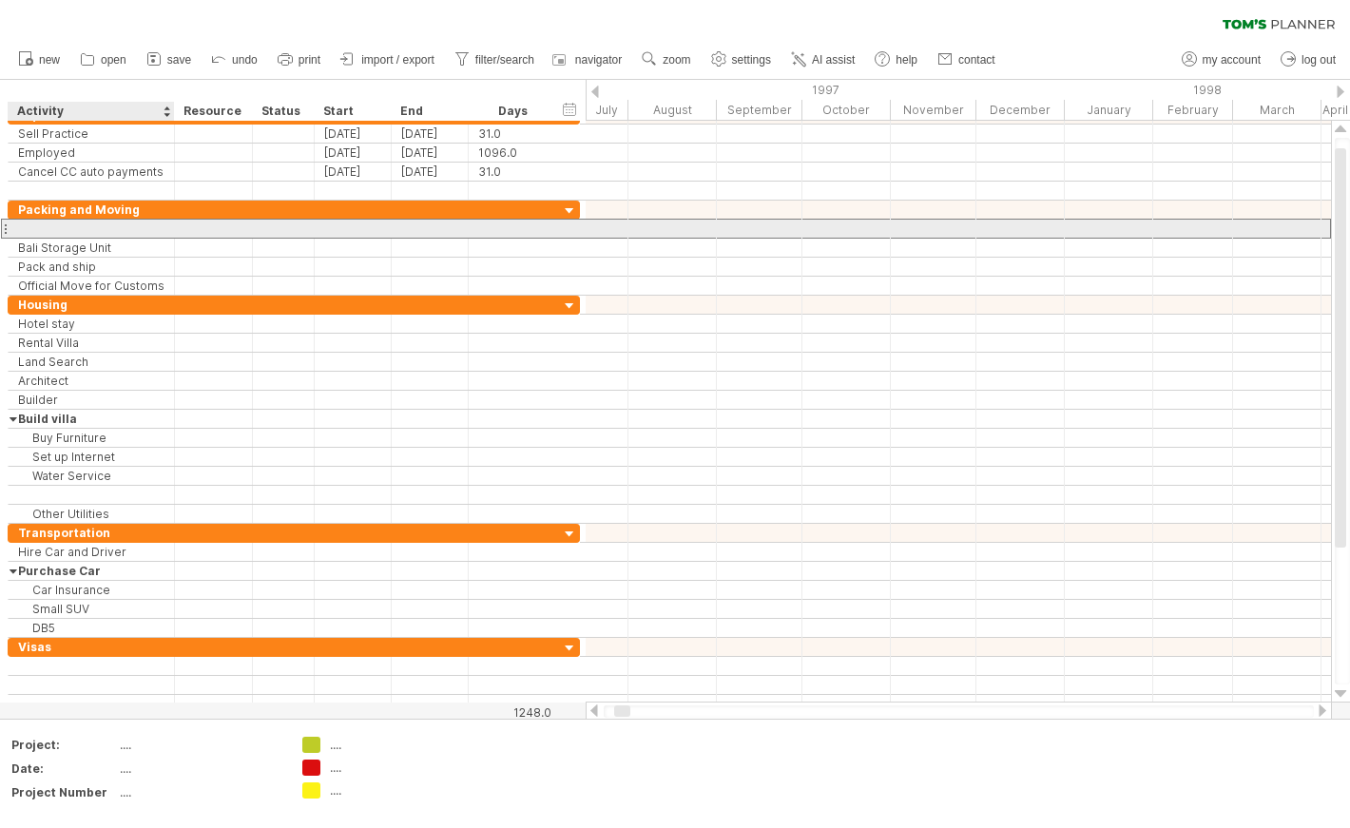
click at [108, 230] on div at bounding box center [91, 229] width 146 height 18
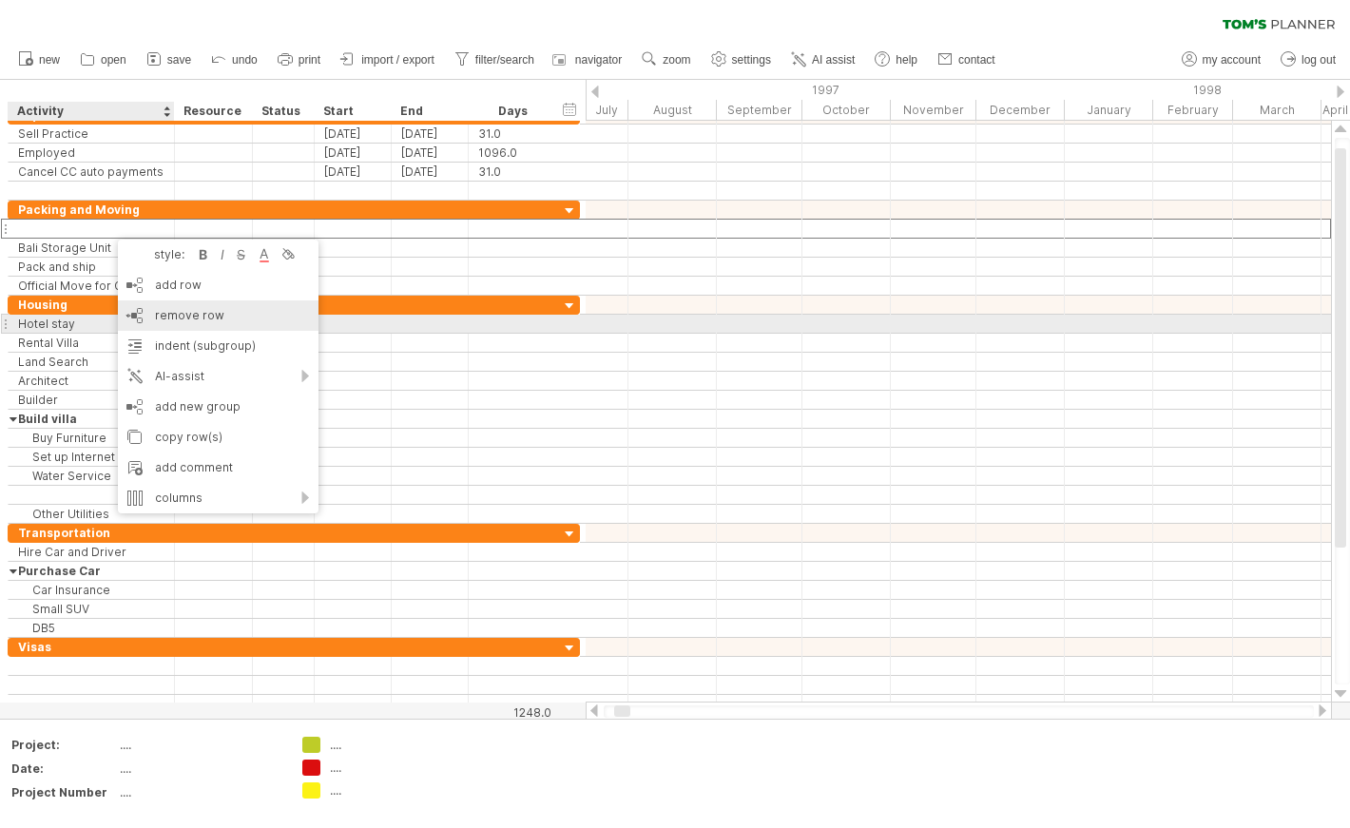
click at [192, 315] on span "remove row" at bounding box center [189, 315] width 69 height 14
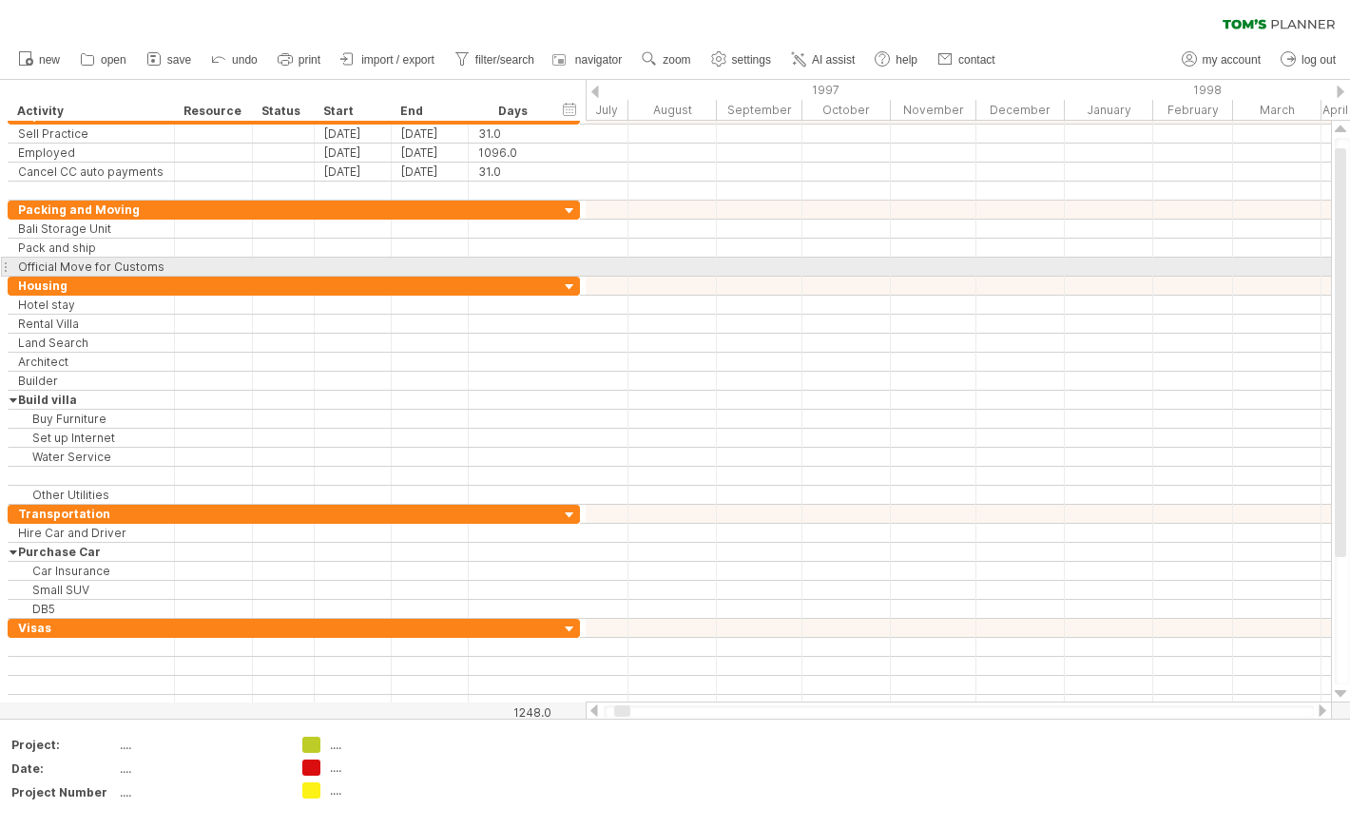
click at [12, 263] on div "**********" at bounding box center [92, 267] width 166 height 18
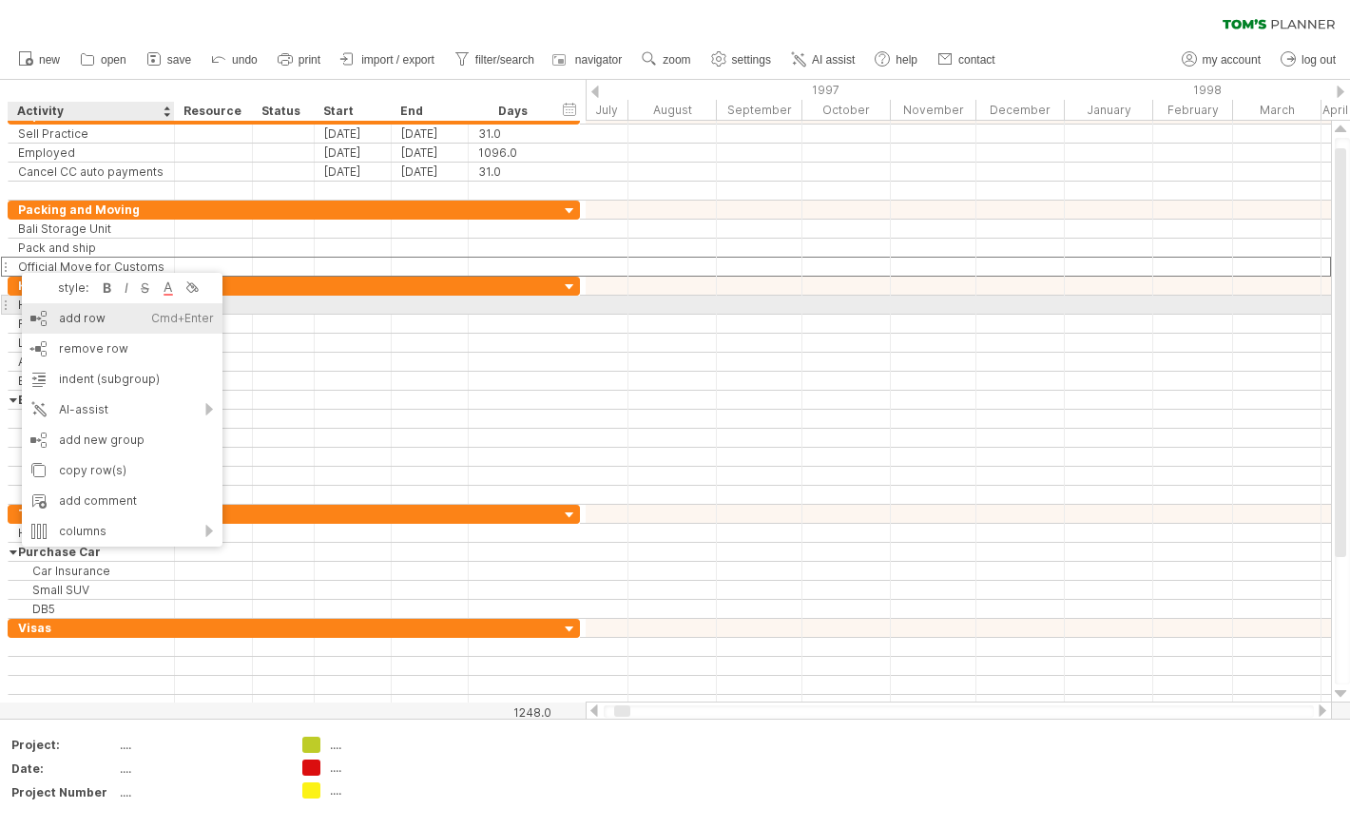
click at [46, 312] on div "add row Ctrl+Enter Cmd+Enter" at bounding box center [122, 318] width 201 height 30
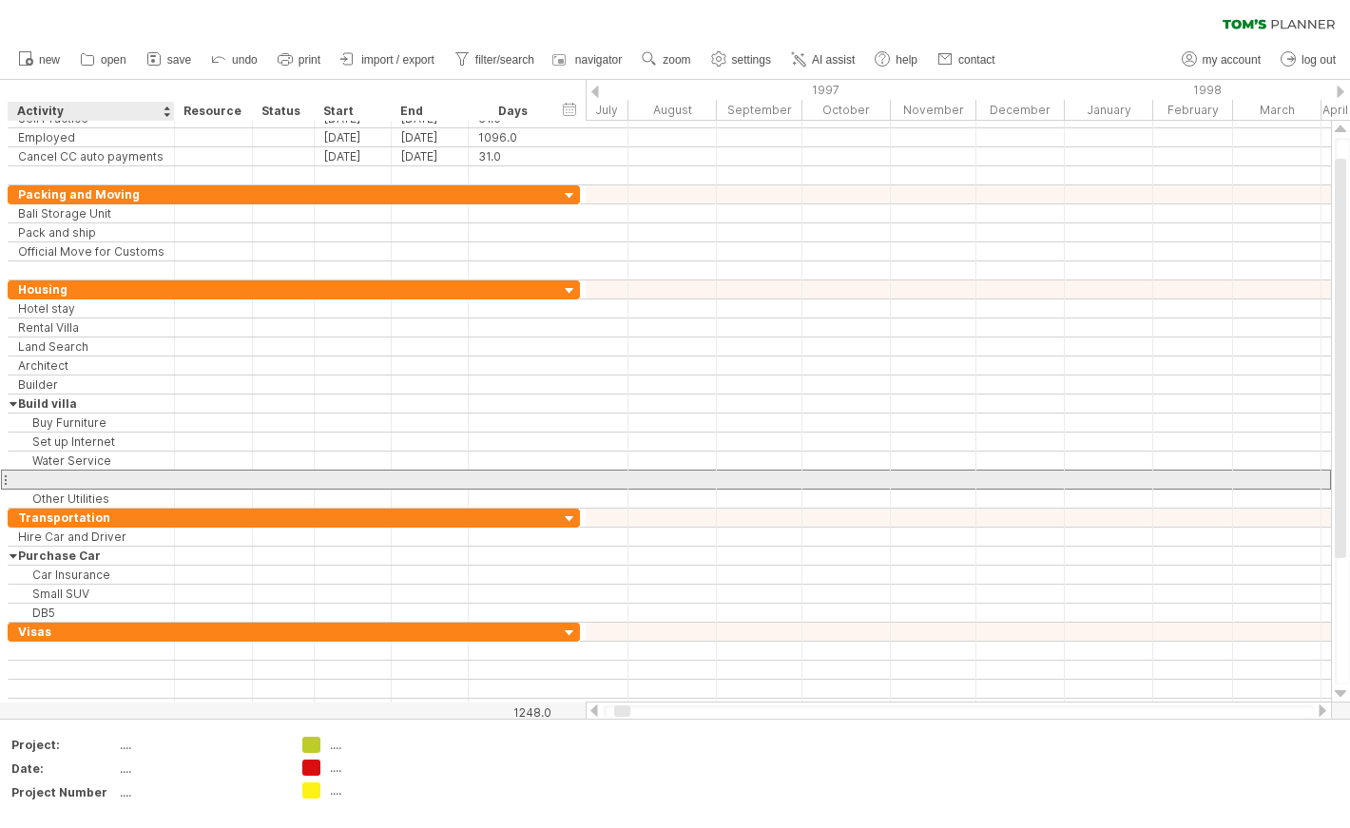
click at [61, 479] on div at bounding box center [91, 479] width 146 height 18
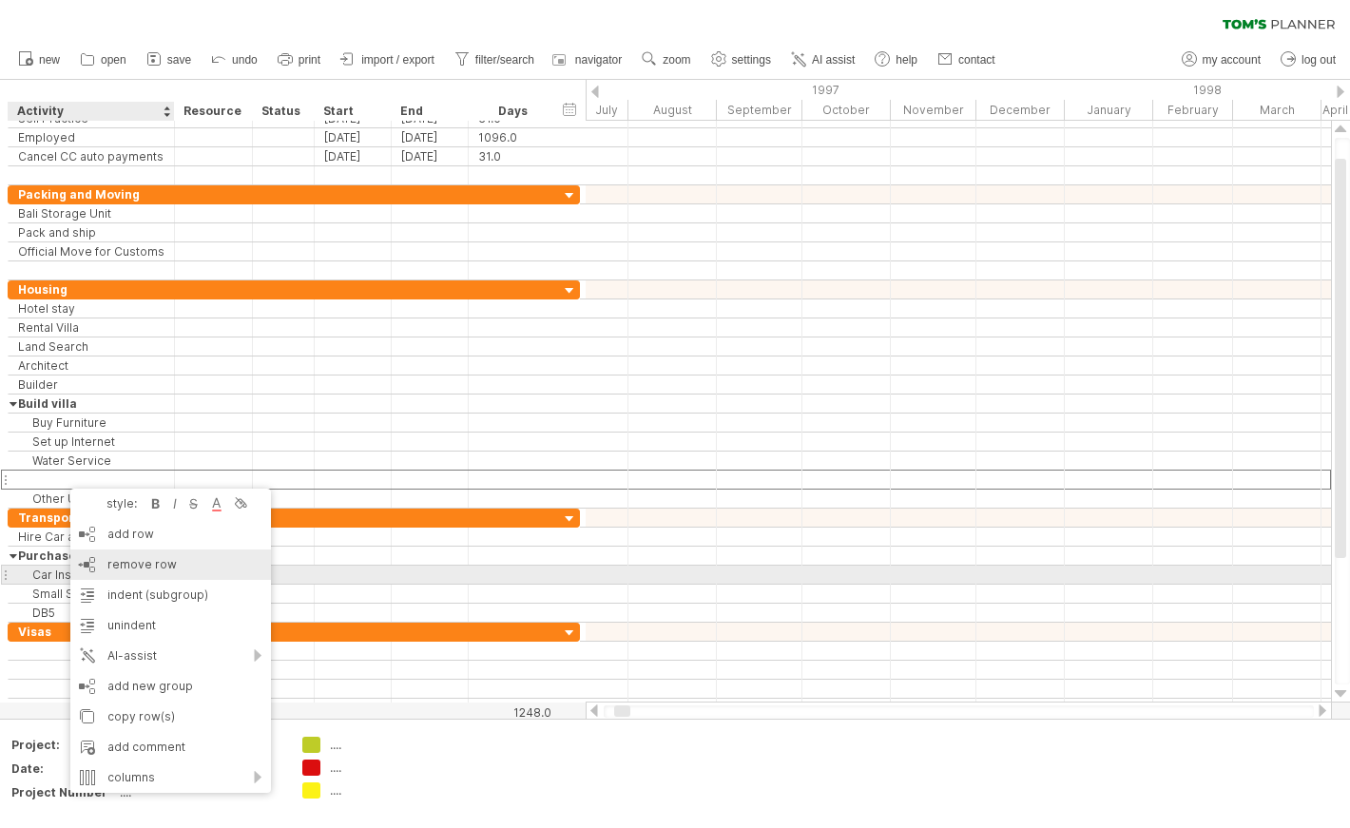
click at [112, 567] on span "remove row" at bounding box center [141, 564] width 69 height 14
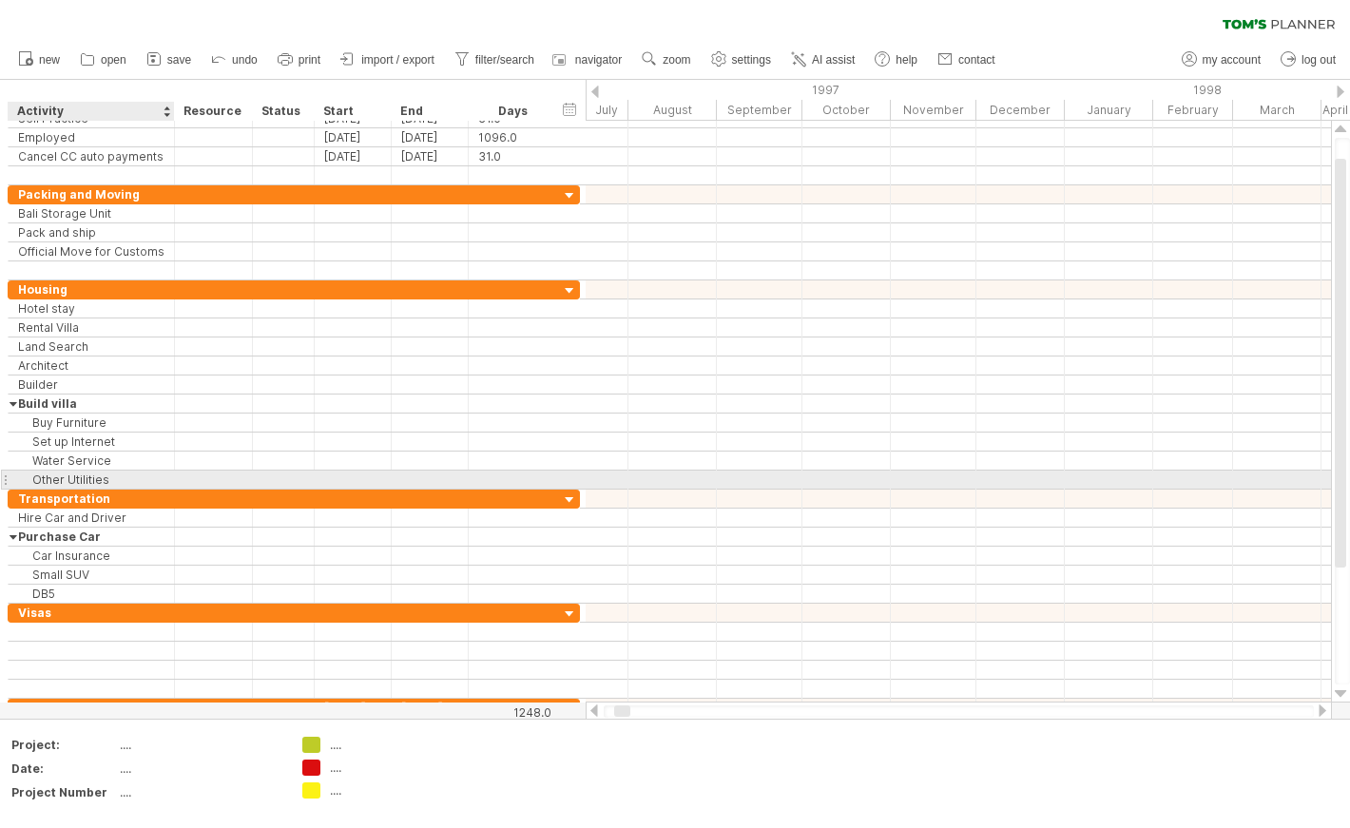
click at [33, 484] on div "Other Utilities" at bounding box center [91, 479] width 146 height 18
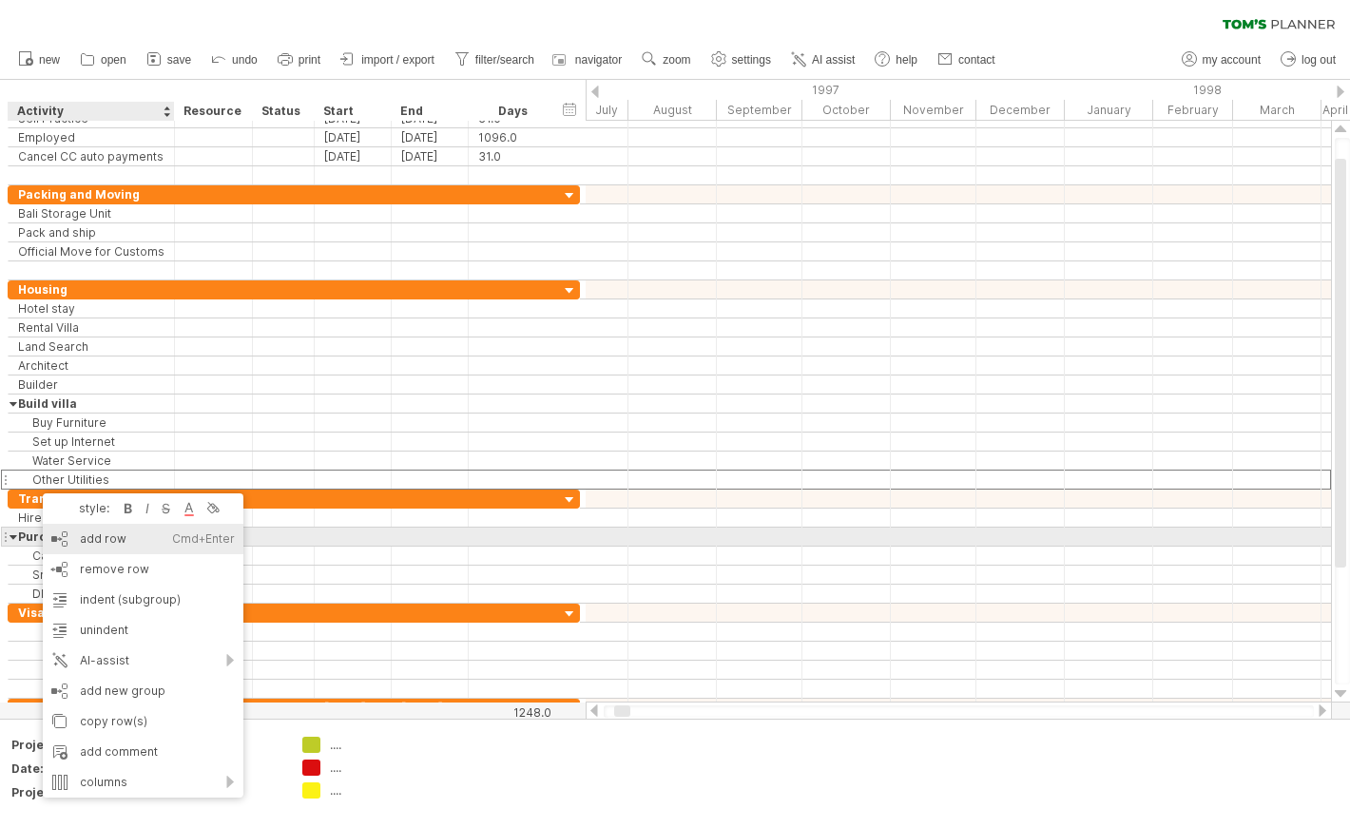
click at [87, 532] on div "add row Ctrl+Enter Cmd+Enter" at bounding box center [143, 539] width 201 height 30
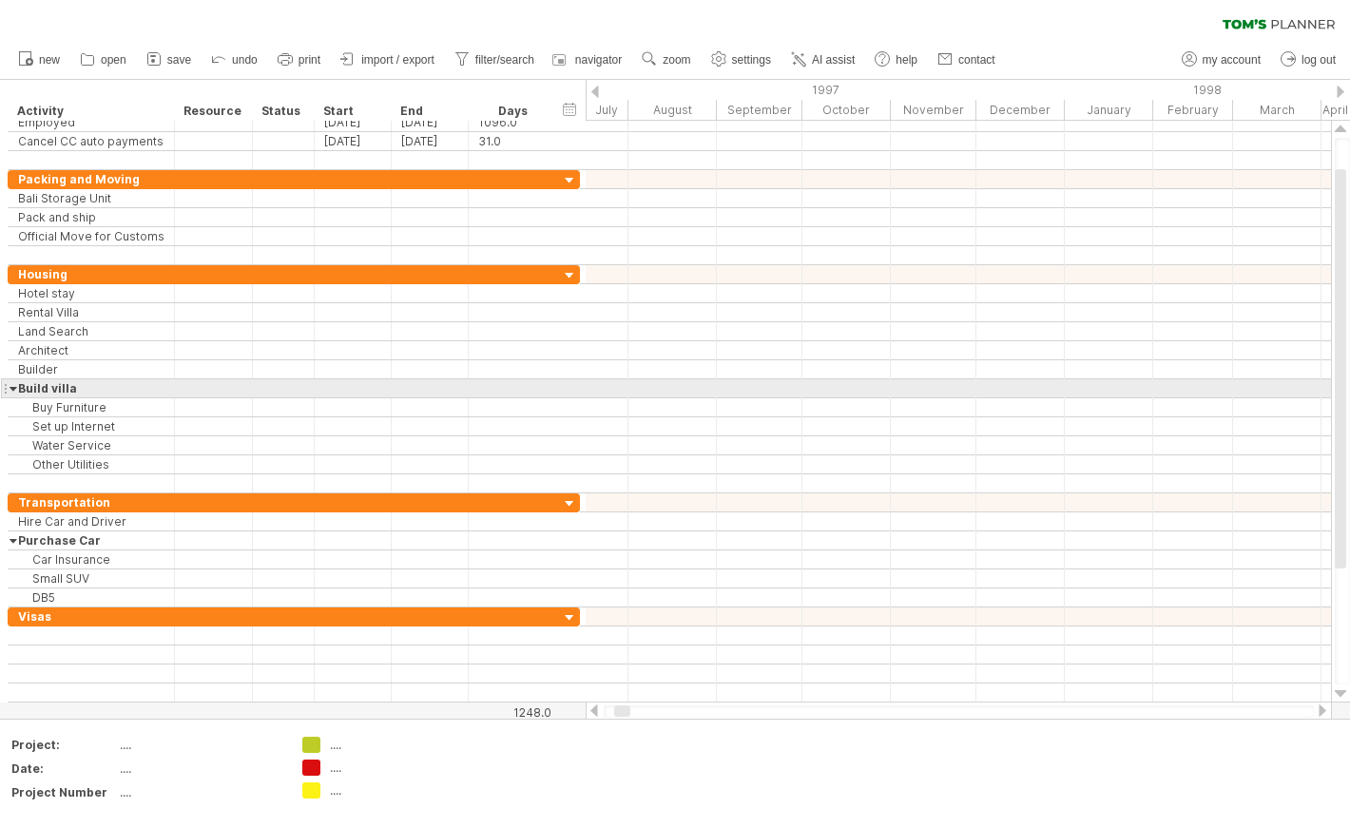
click at [11, 391] on div at bounding box center [14, 388] width 9 height 18
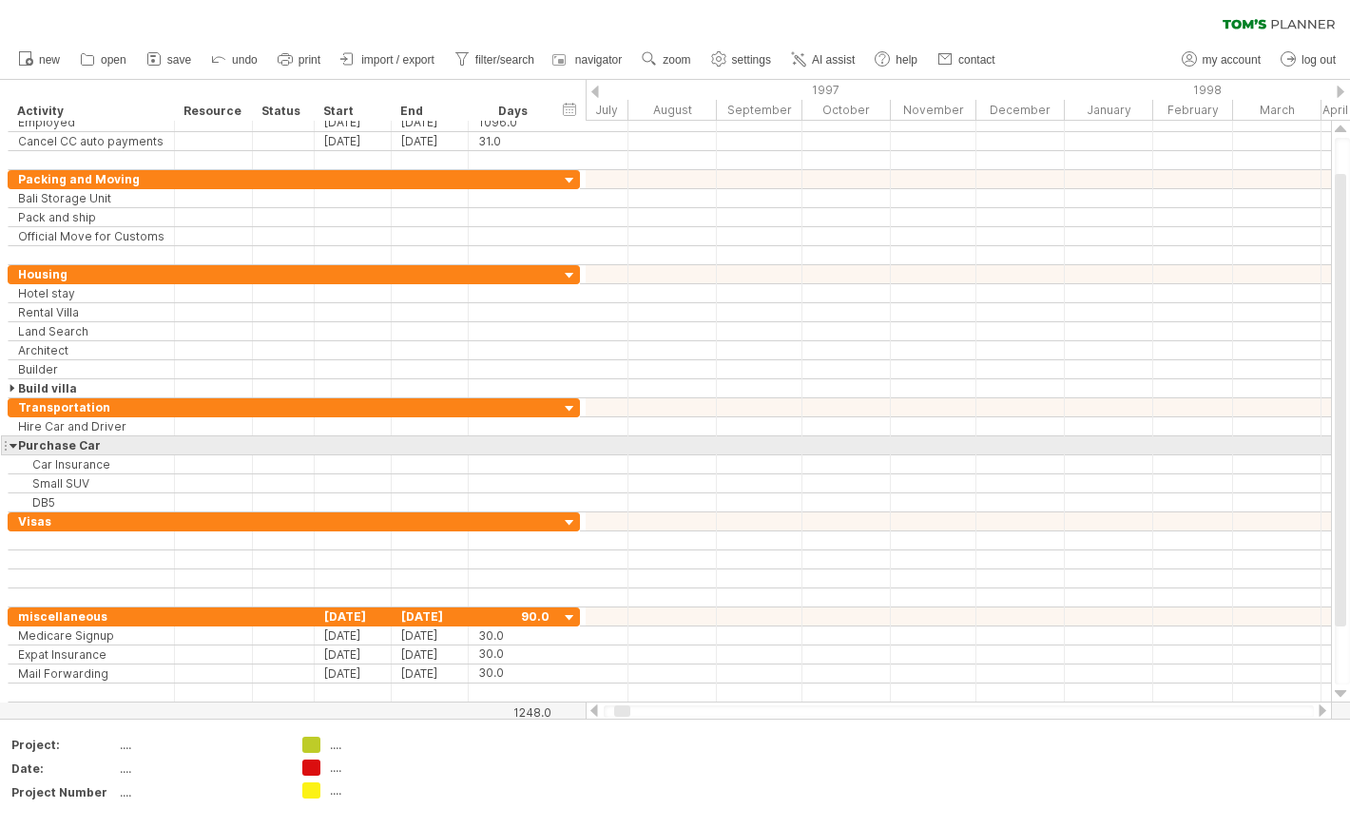
click at [12, 442] on div at bounding box center [14, 445] width 9 height 18
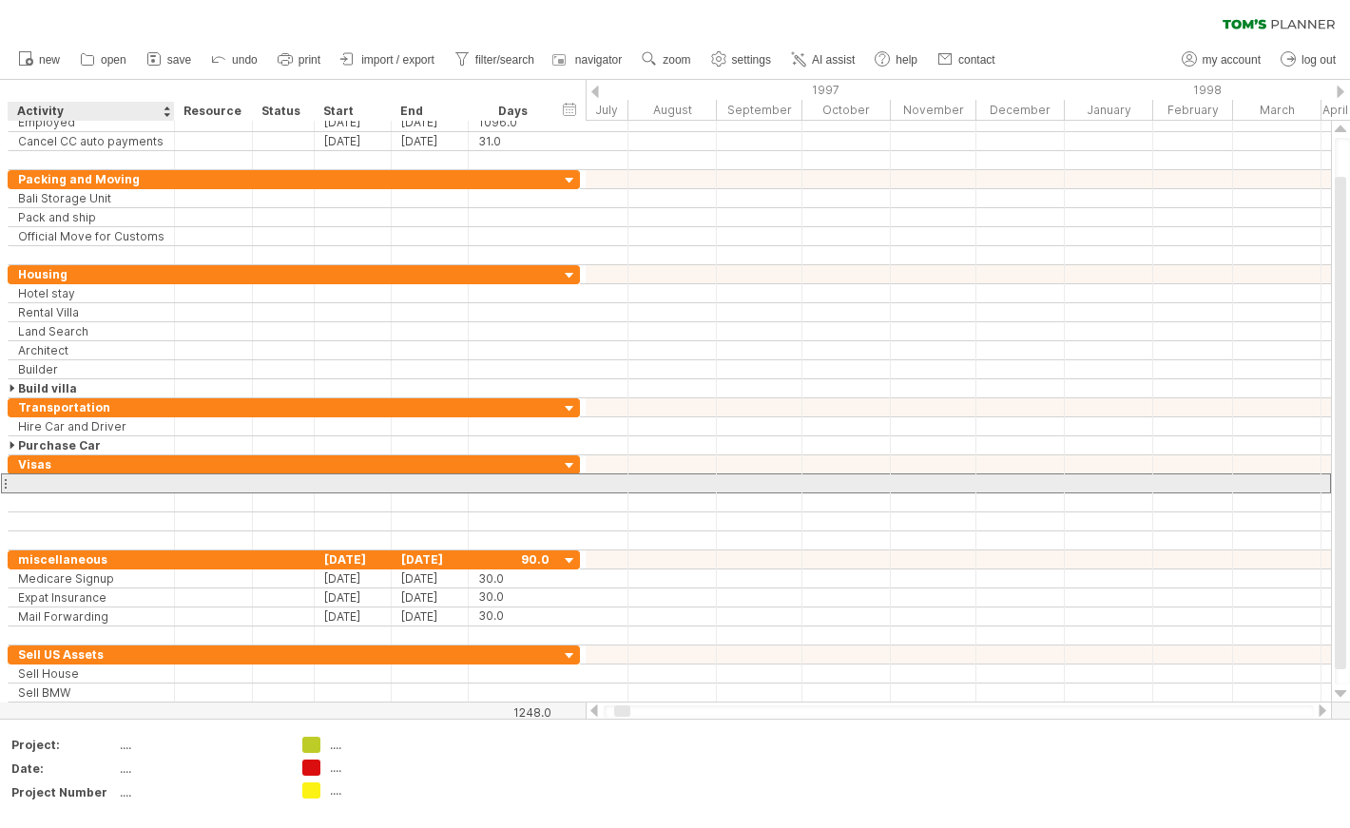
click at [99, 480] on div at bounding box center [91, 483] width 146 height 18
type input "*****"
type input "**********"
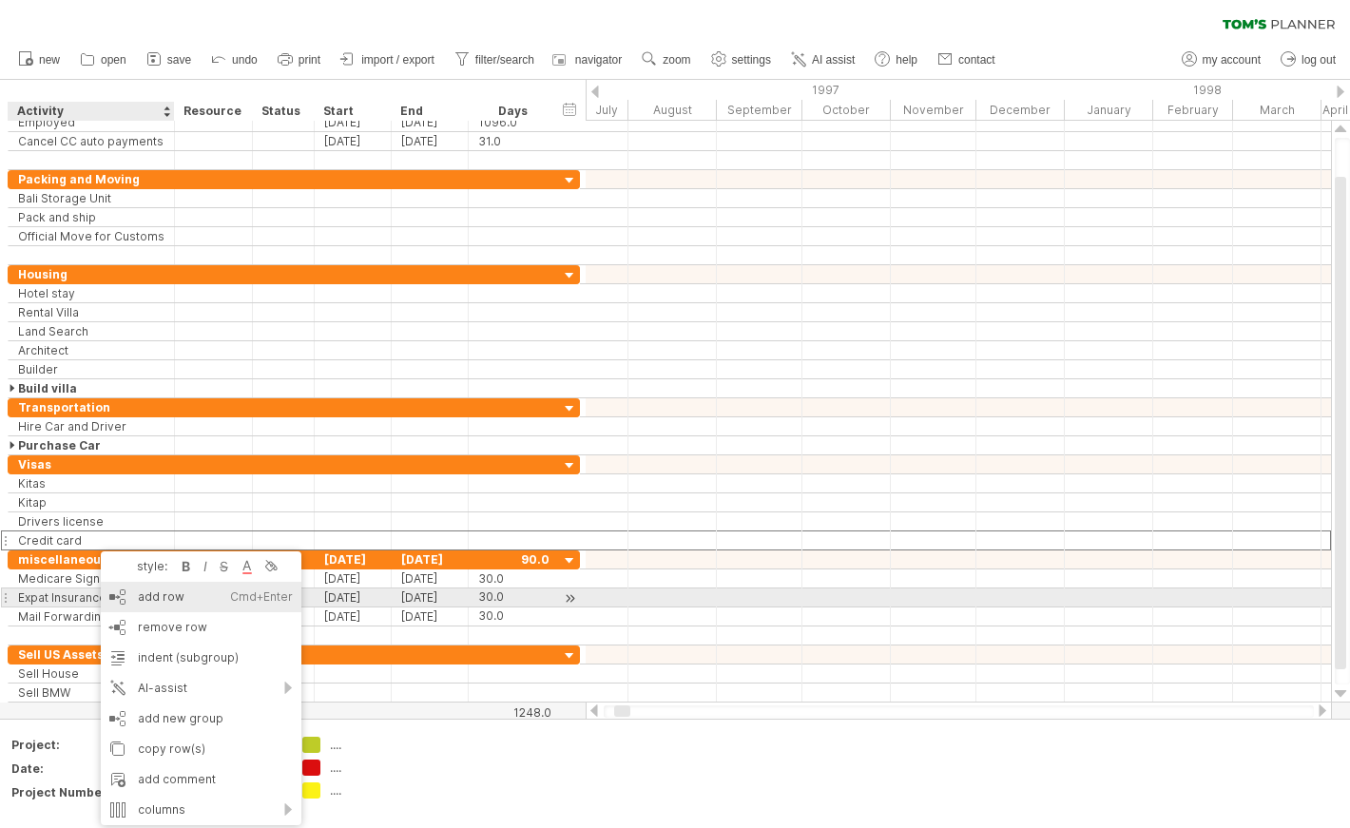
click at [138, 598] on div "add row Ctrl+Enter Cmd+Enter" at bounding box center [201, 597] width 201 height 30
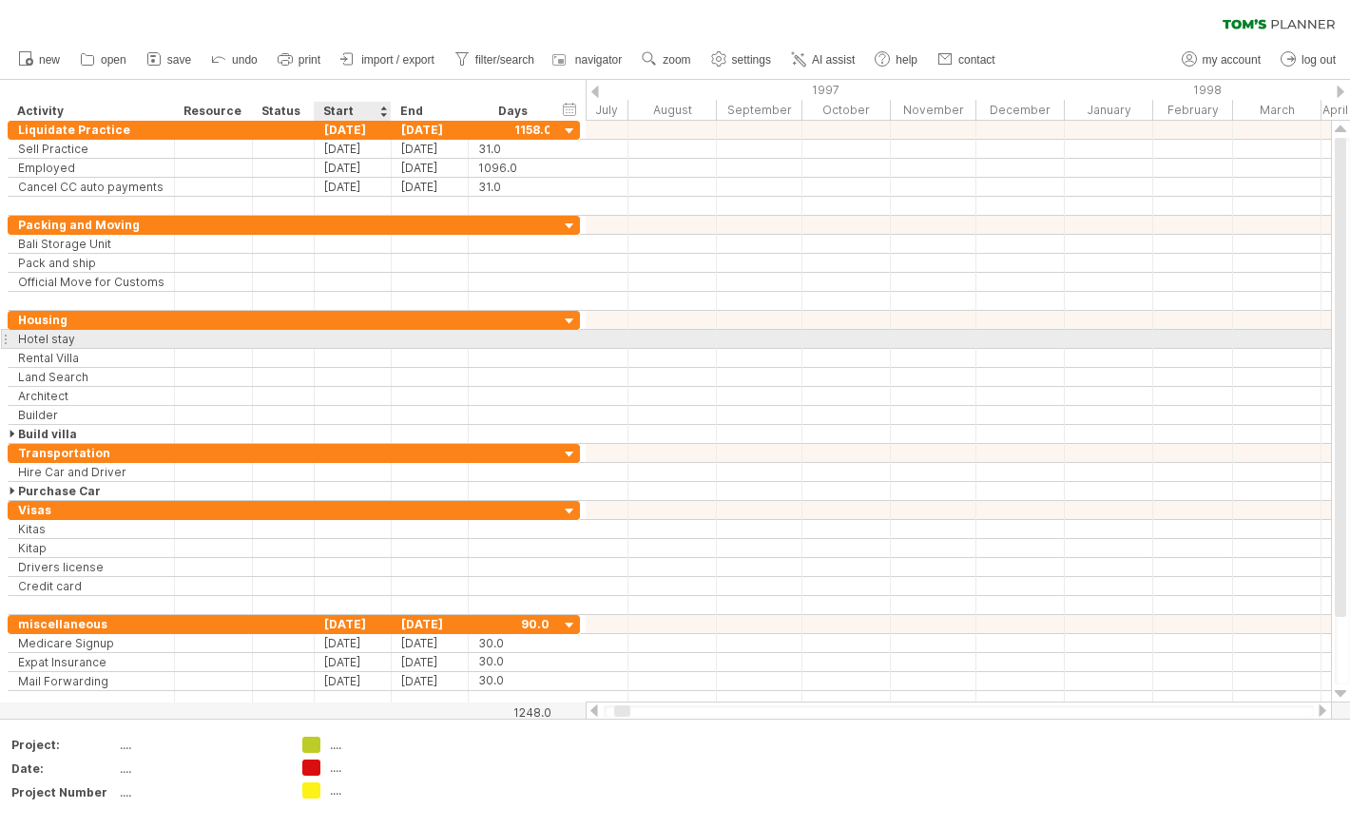
click at [347, 338] on div at bounding box center [353, 339] width 77 height 18
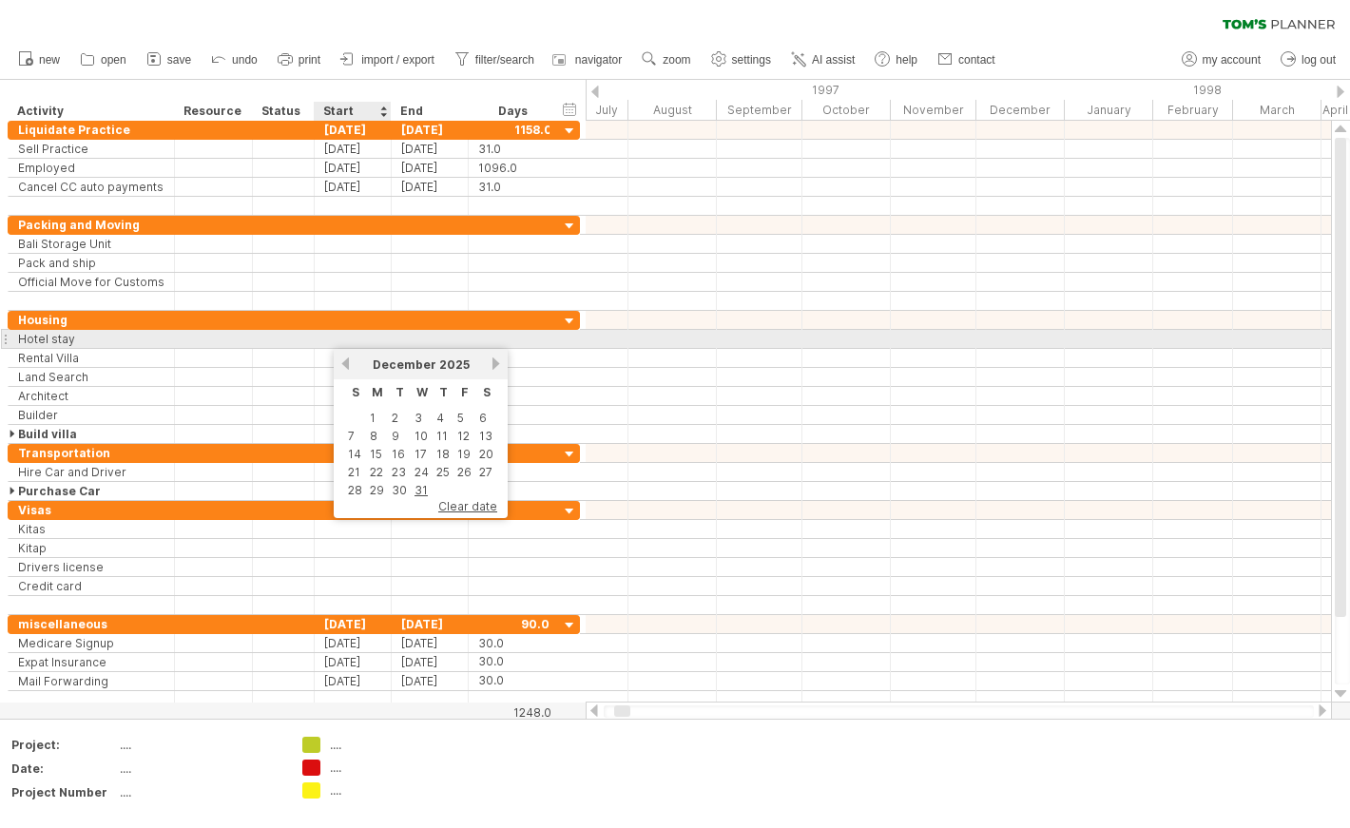
click at [359, 341] on div at bounding box center [353, 339] width 77 height 18
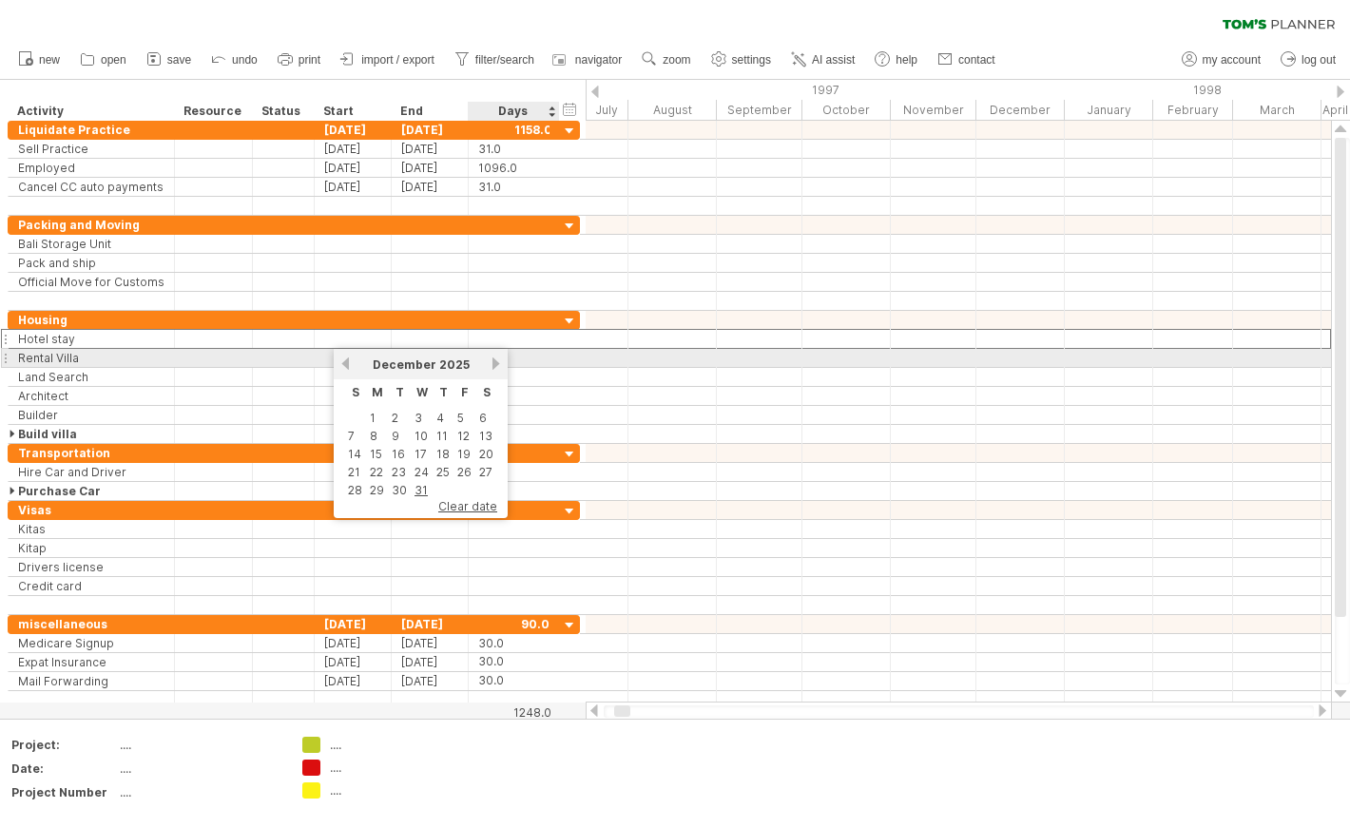
click at [492, 361] on link "next" at bounding box center [496, 363] width 14 height 14
click at [492, 361] on link "next" at bounding box center [494, 363] width 14 height 14
click at [492, 361] on link "next" at bounding box center [496, 363] width 14 height 14
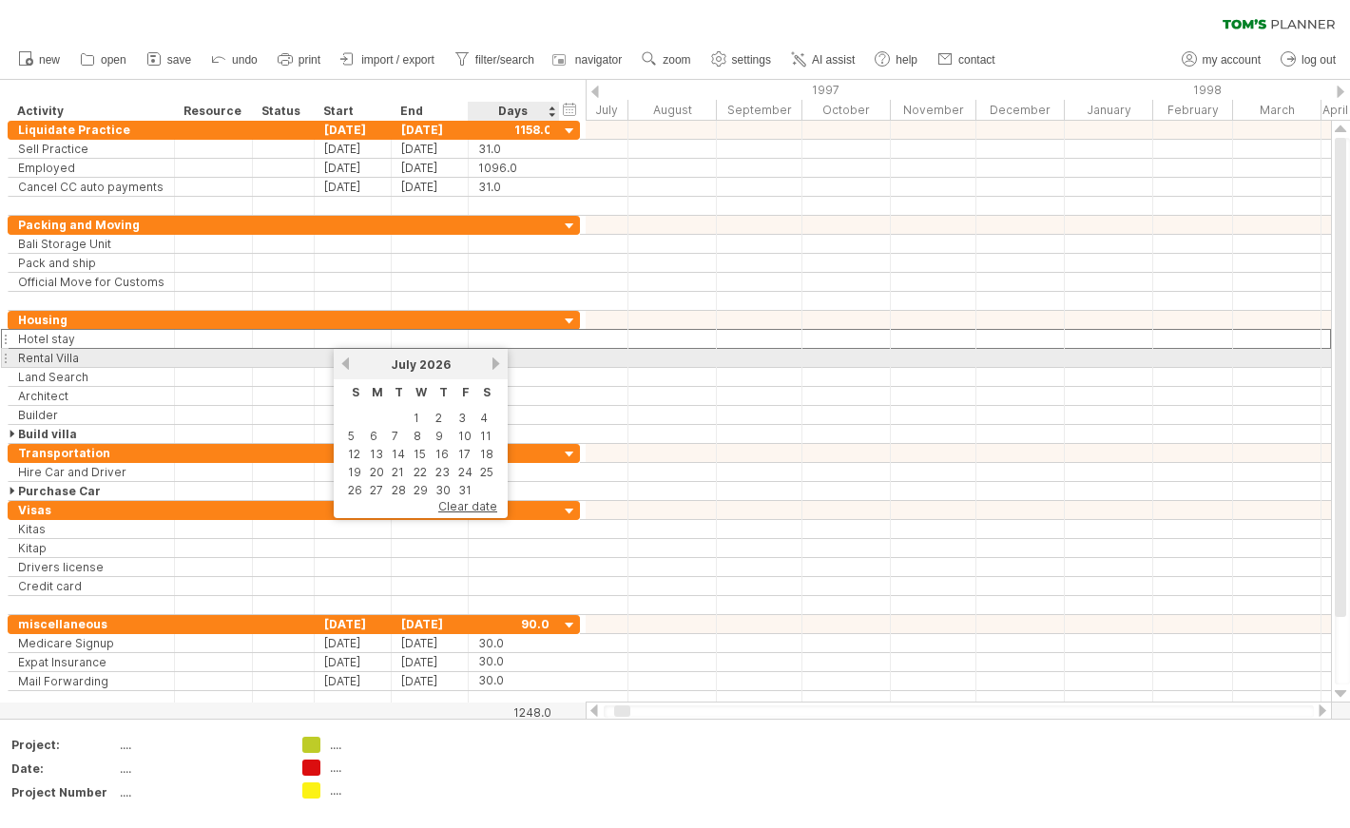
click at [492, 361] on link "next" at bounding box center [496, 363] width 14 height 14
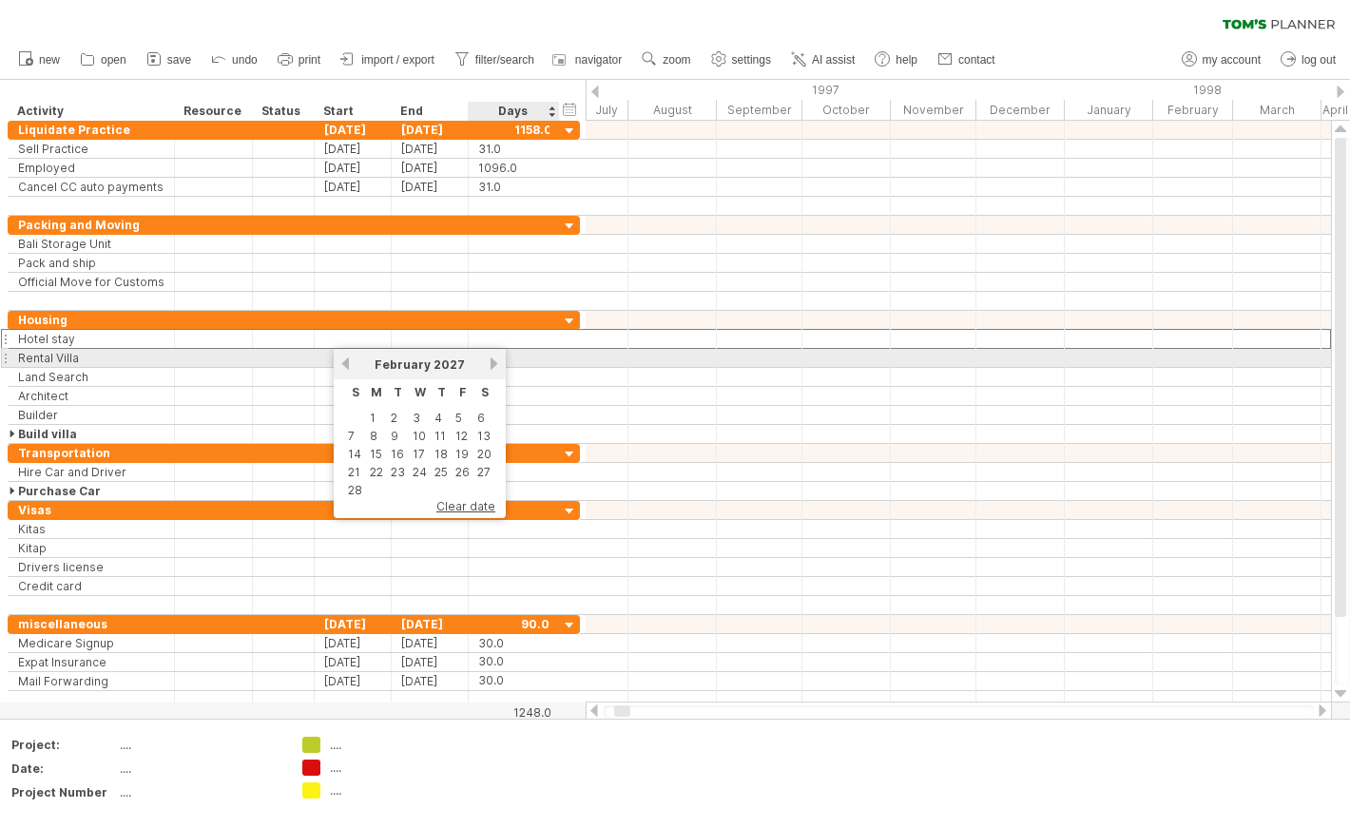
click at [492, 361] on link "next" at bounding box center [494, 363] width 14 height 14
click at [492, 361] on link "next" at bounding box center [496, 363] width 14 height 14
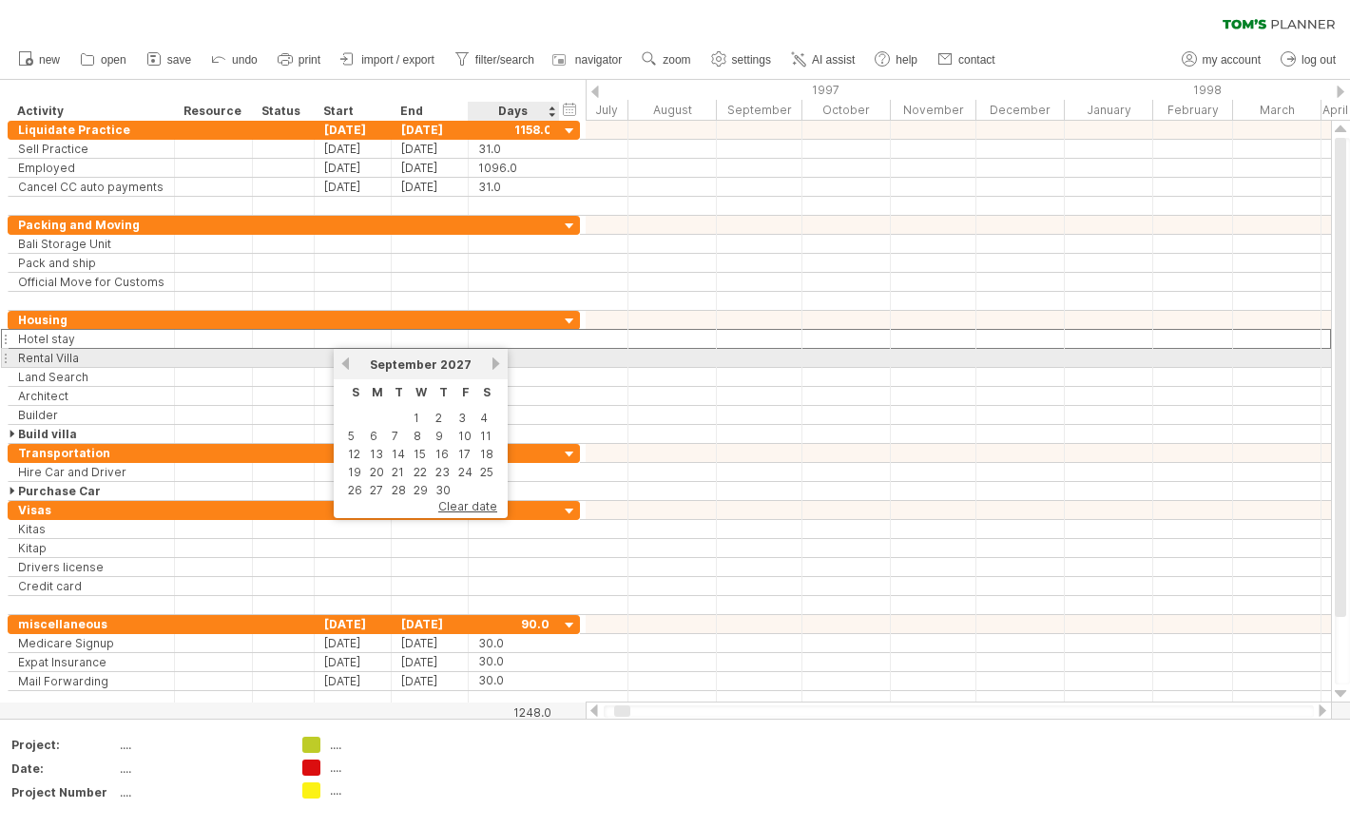
click at [492, 361] on link "next" at bounding box center [496, 363] width 14 height 14
click at [492, 361] on link "next" at bounding box center [495, 363] width 14 height 14
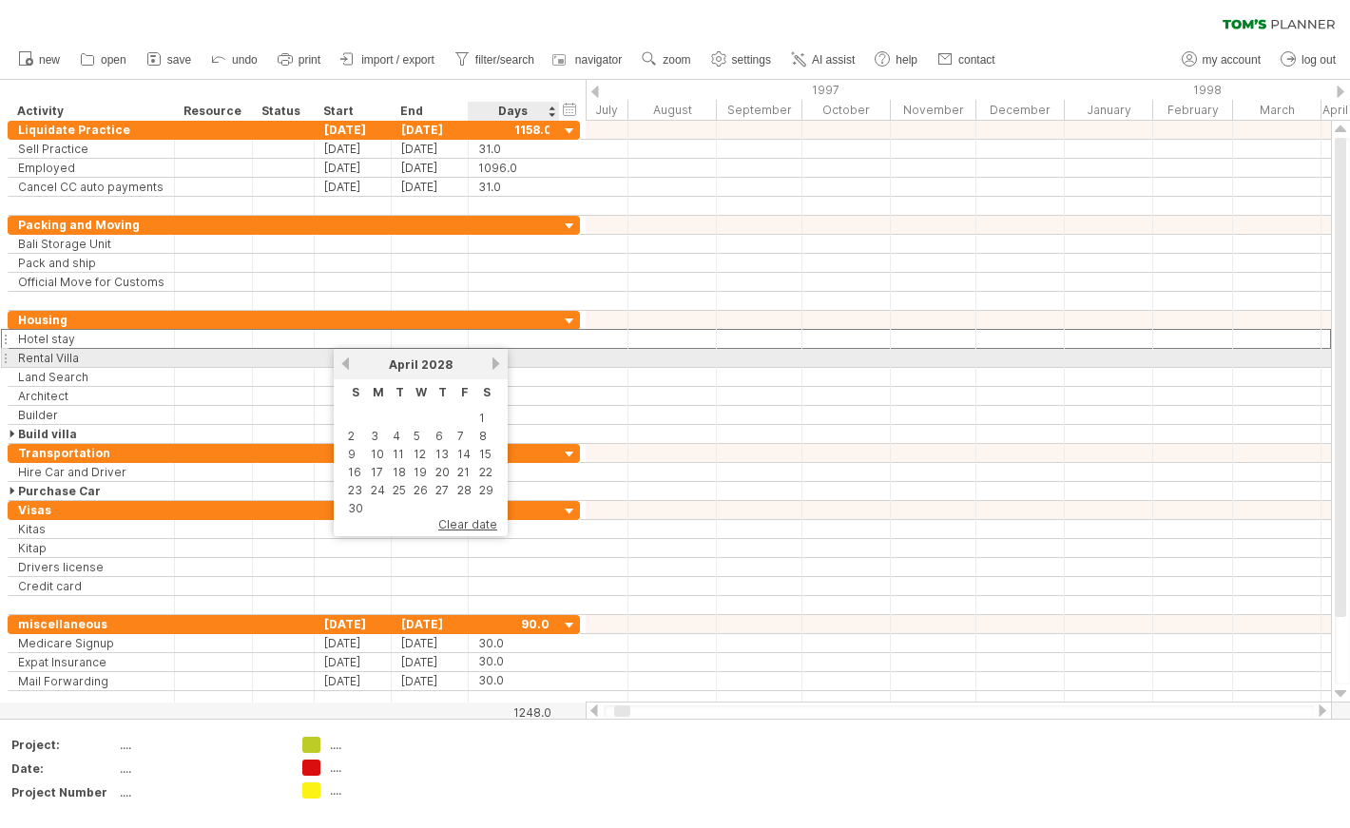
click at [492, 361] on link "next" at bounding box center [496, 363] width 14 height 14
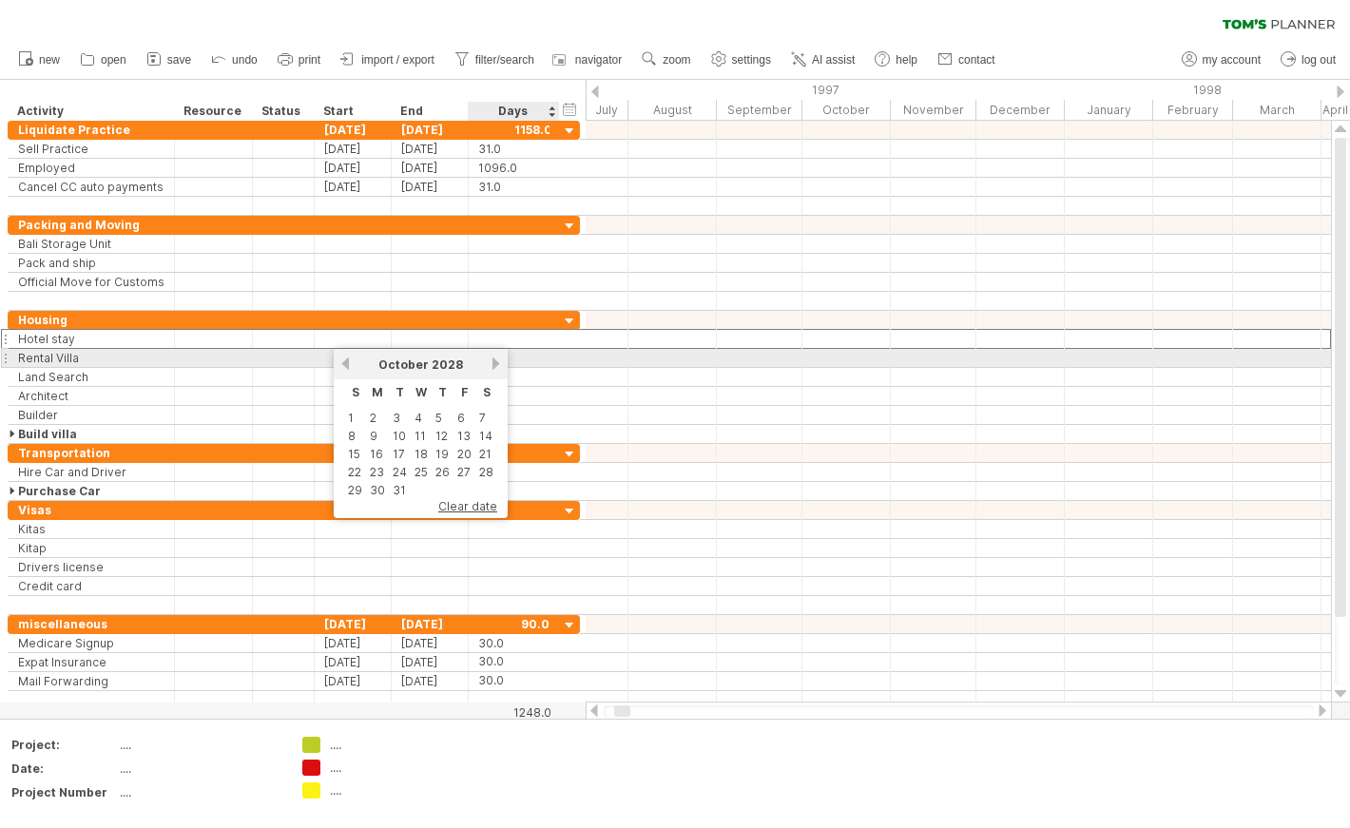
click at [492, 361] on link "next" at bounding box center [496, 363] width 14 height 14
click at [492, 361] on link "next" at bounding box center [494, 363] width 14 height 14
click at [492, 361] on link "next" at bounding box center [496, 363] width 14 height 14
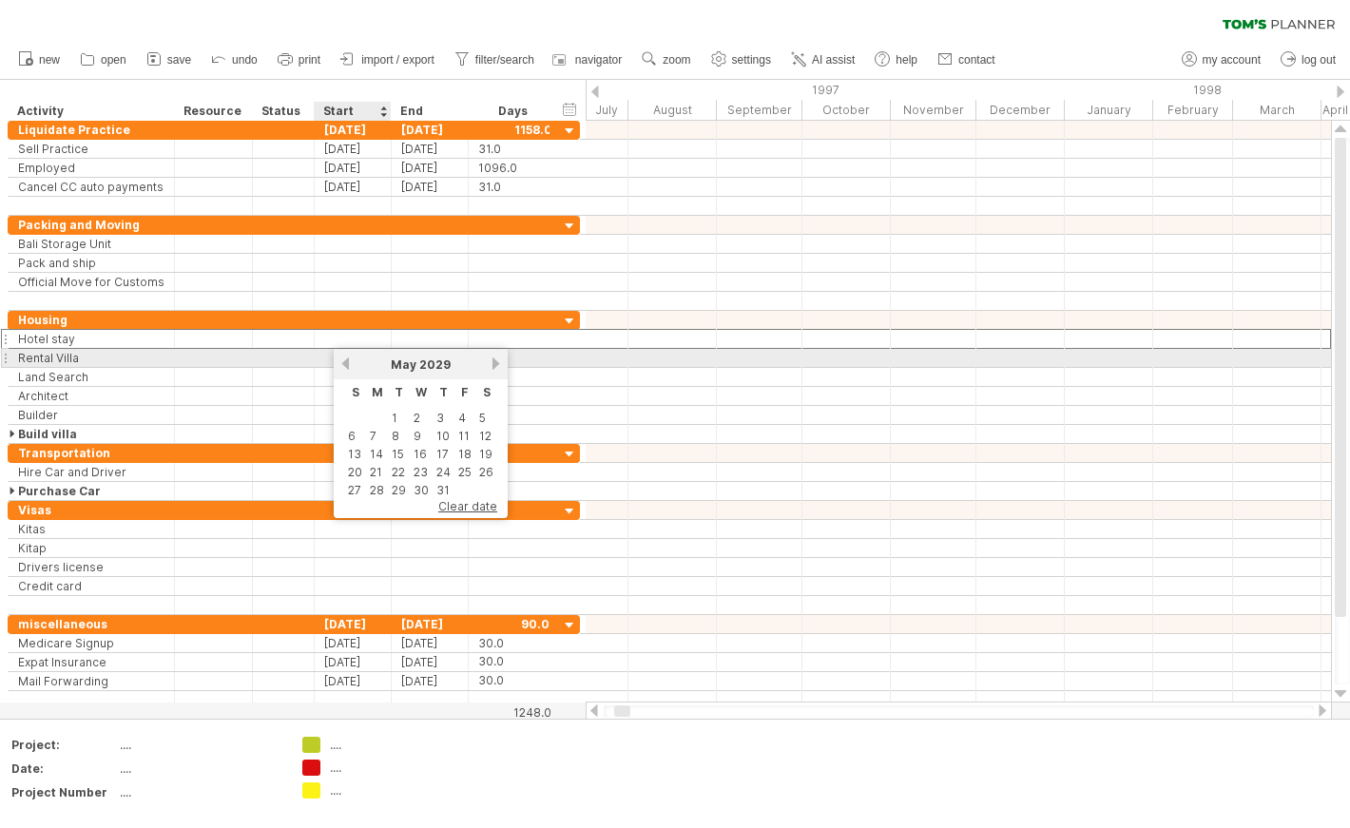
click at [345, 363] on link "previous" at bounding box center [345, 363] width 14 height 14
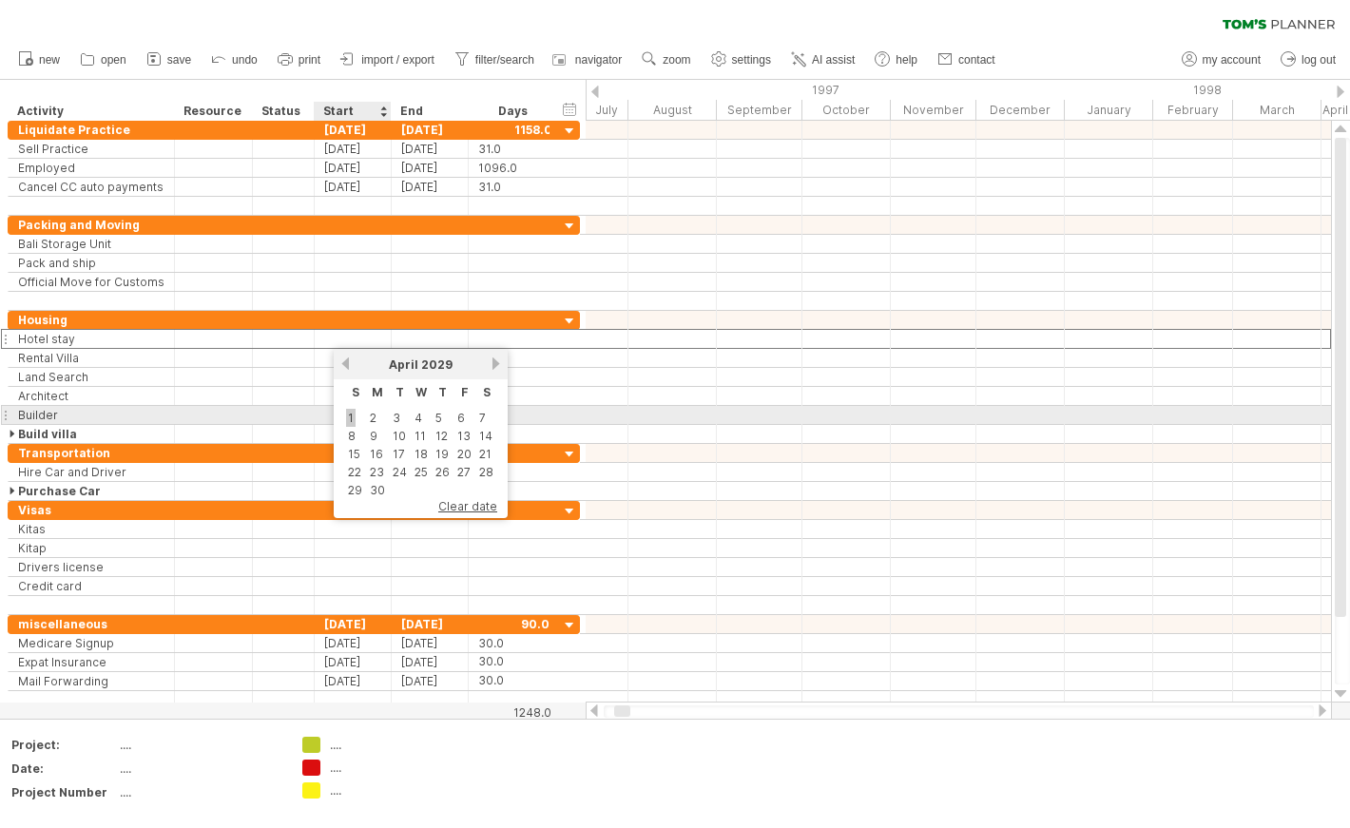
click at [347, 416] on link "1" at bounding box center [351, 418] width 10 height 18
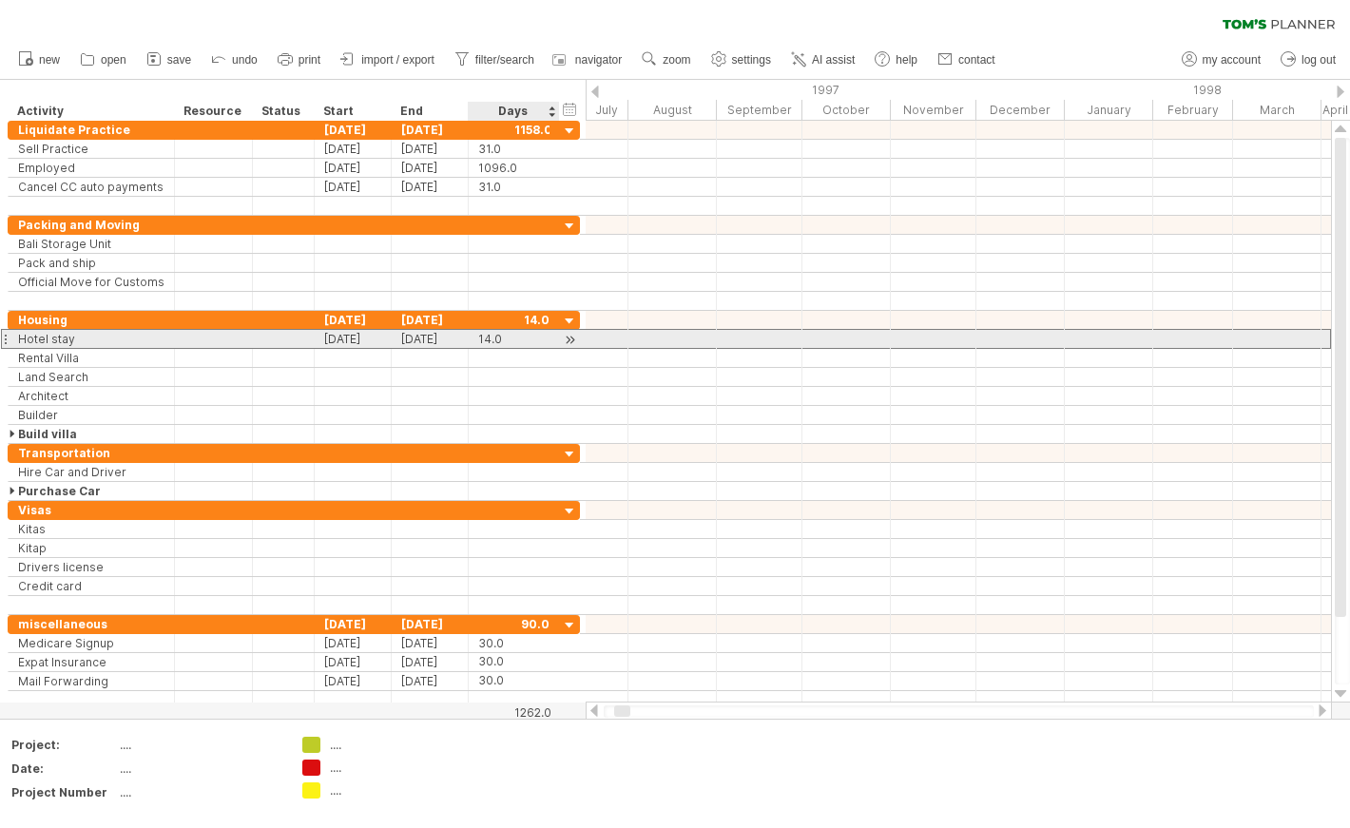
click at [501, 334] on div "14.0" at bounding box center [513, 339] width 71 height 18
type input "**"
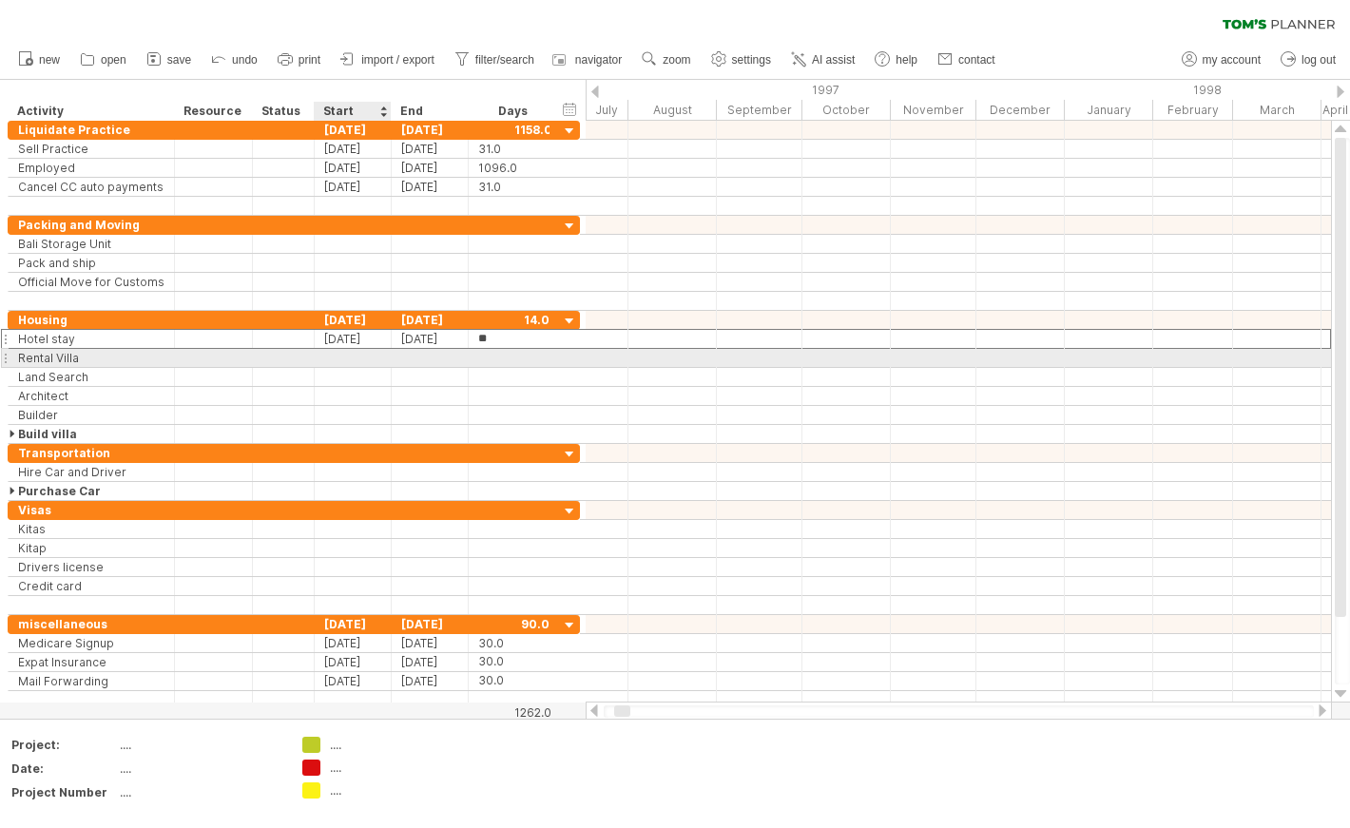
click at [359, 357] on div at bounding box center [353, 358] width 77 height 18
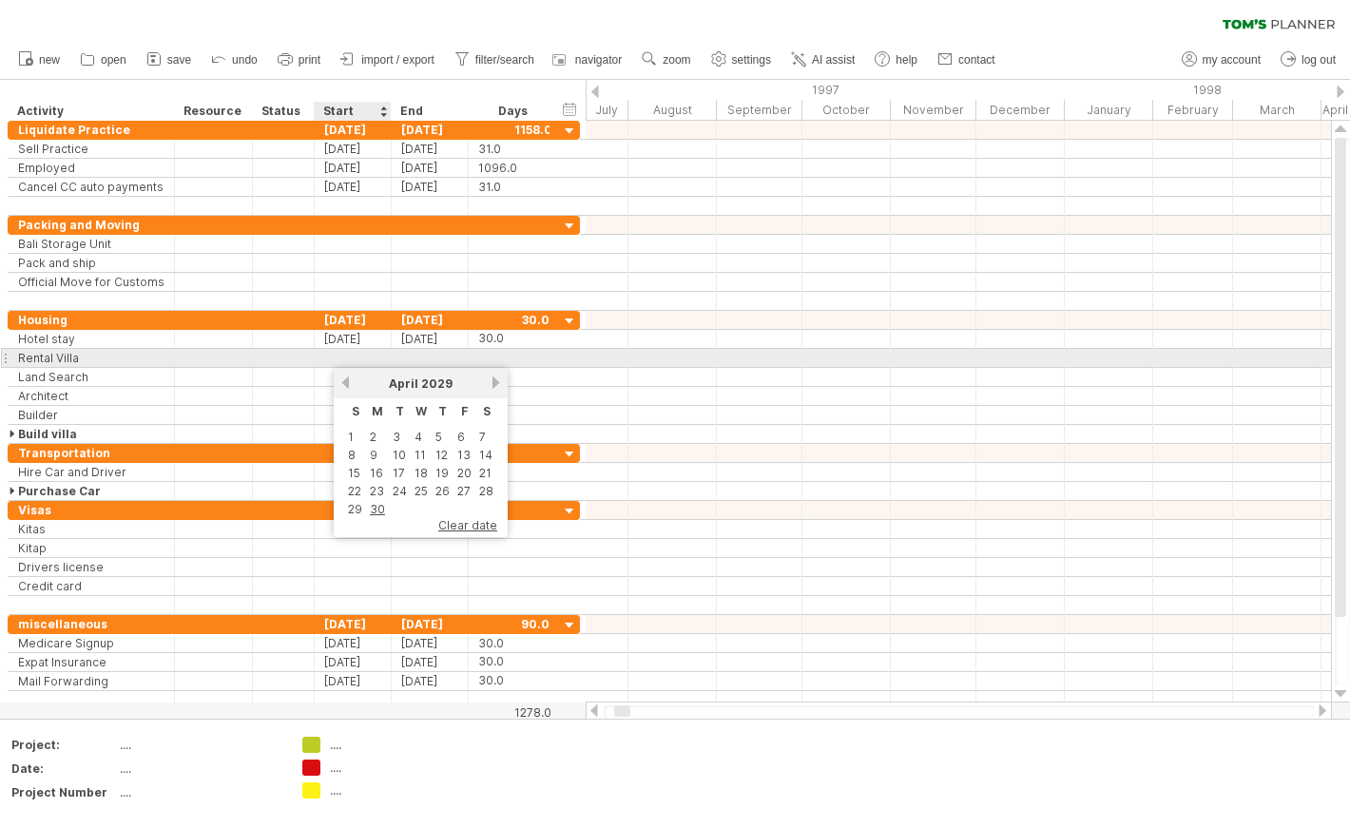
click at [359, 357] on div at bounding box center [353, 358] width 77 height 18
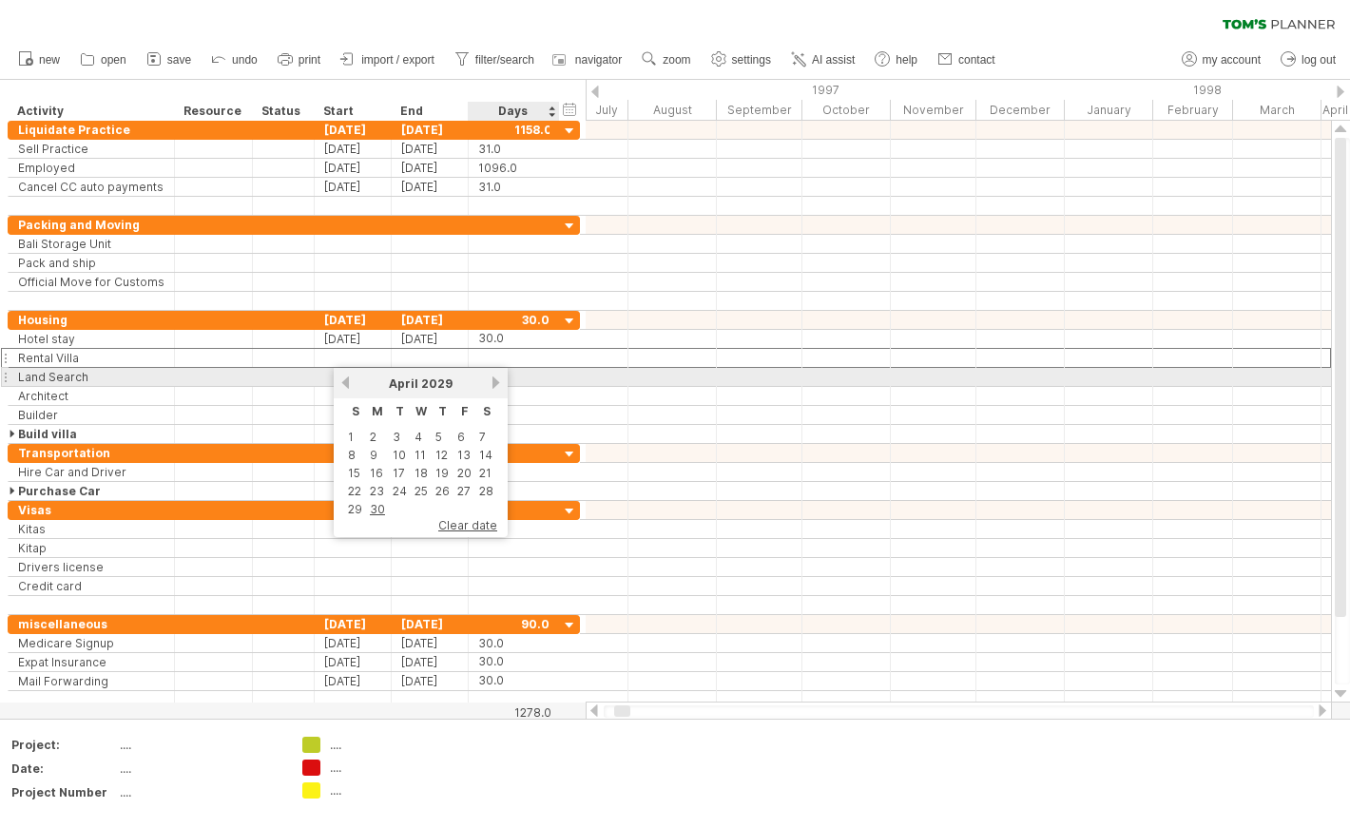
click at [495, 378] on link "next" at bounding box center [496, 382] width 14 height 14
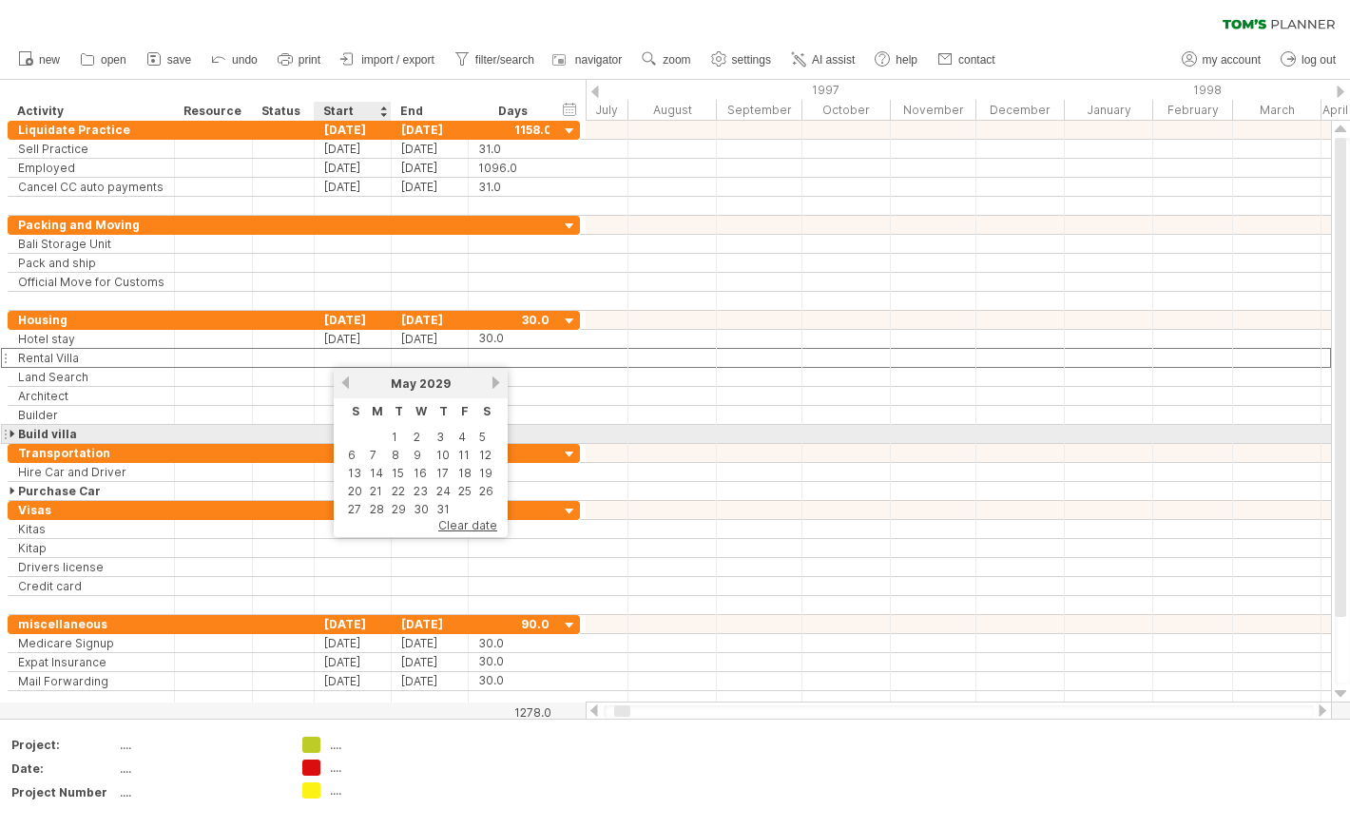
click at [385, 435] on td at bounding box center [377, 437] width 20 height 16
click at [396, 438] on link "1" at bounding box center [395, 437] width 10 height 18
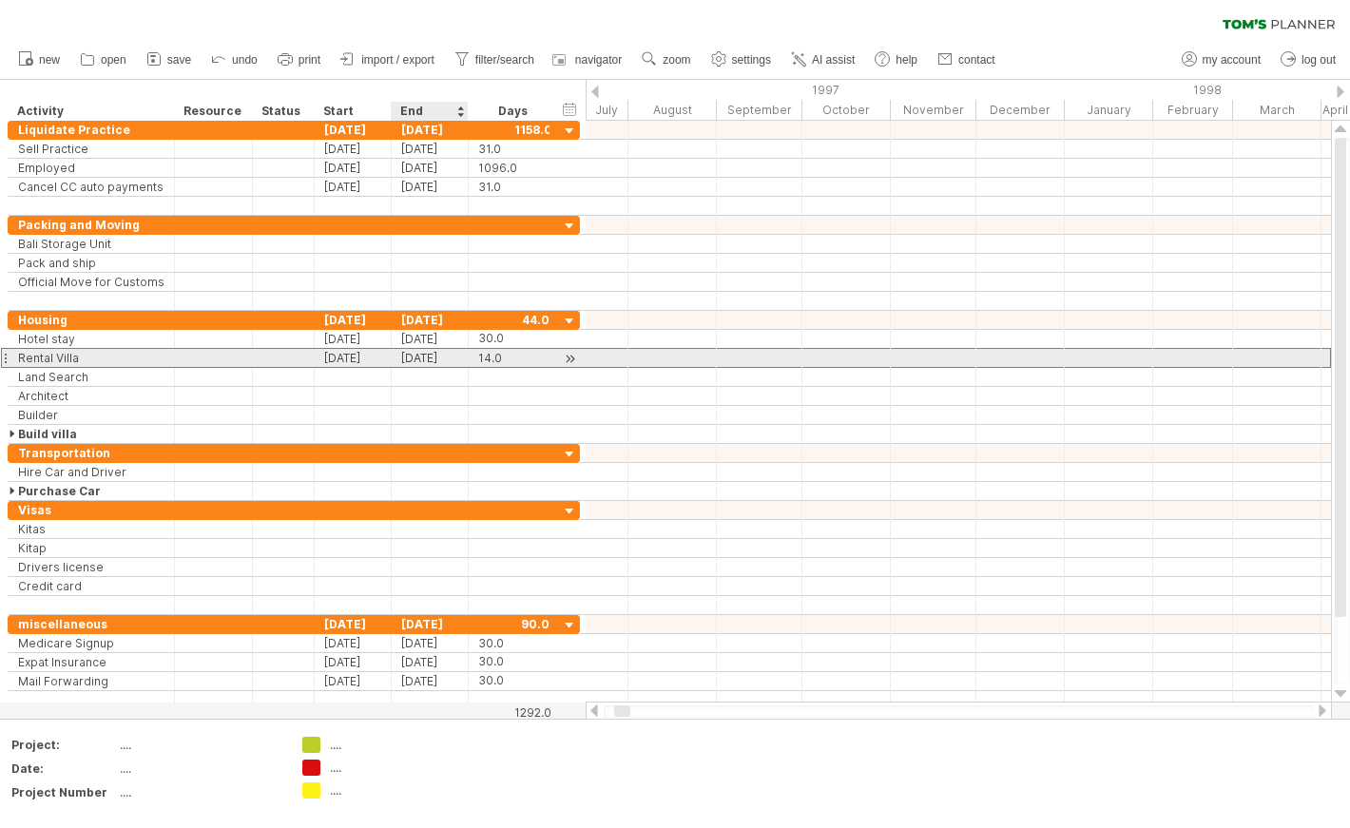
click at [450, 359] on div "[DATE]" at bounding box center [430, 358] width 77 height 18
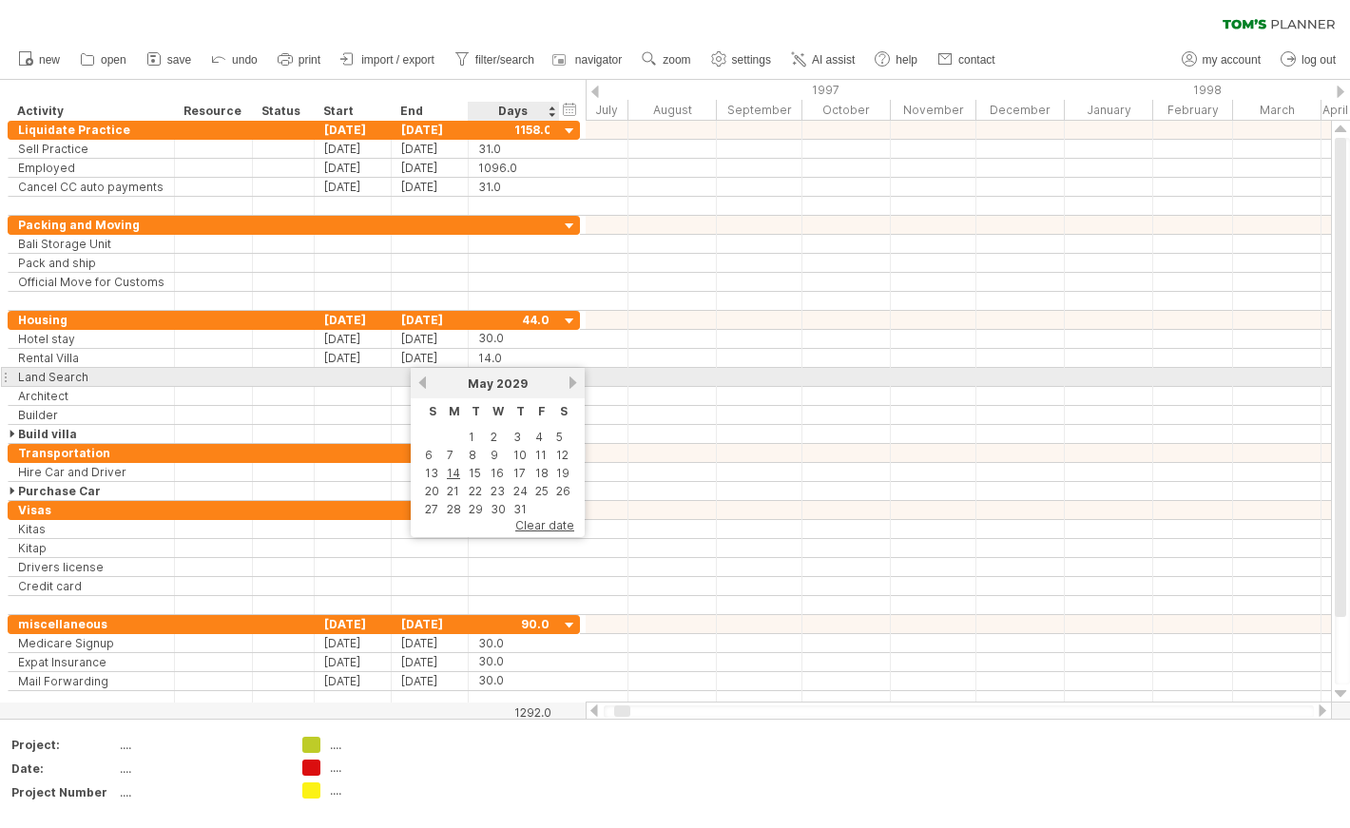
click at [573, 379] on link "next" at bounding box center [572, 382] width 14 height 14
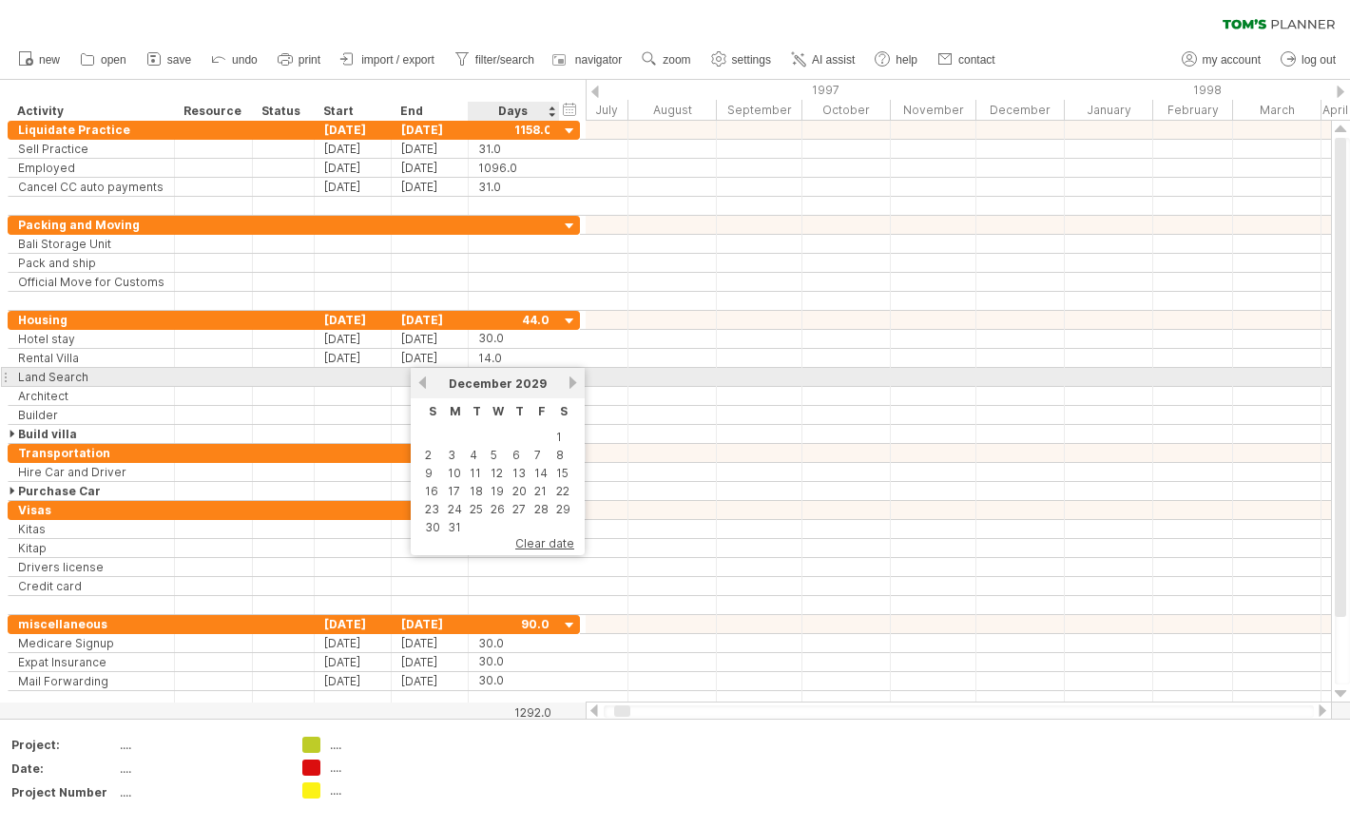
click at [573, 379] on link "next" at bounding box center [572, 382] width 14 height 14
click at [573, 379] on link "next" at bounding box center [571, 382] width 14 height 14
click at [573, 379] on link "next" at bounding box center [572, 382] width 14 height 14
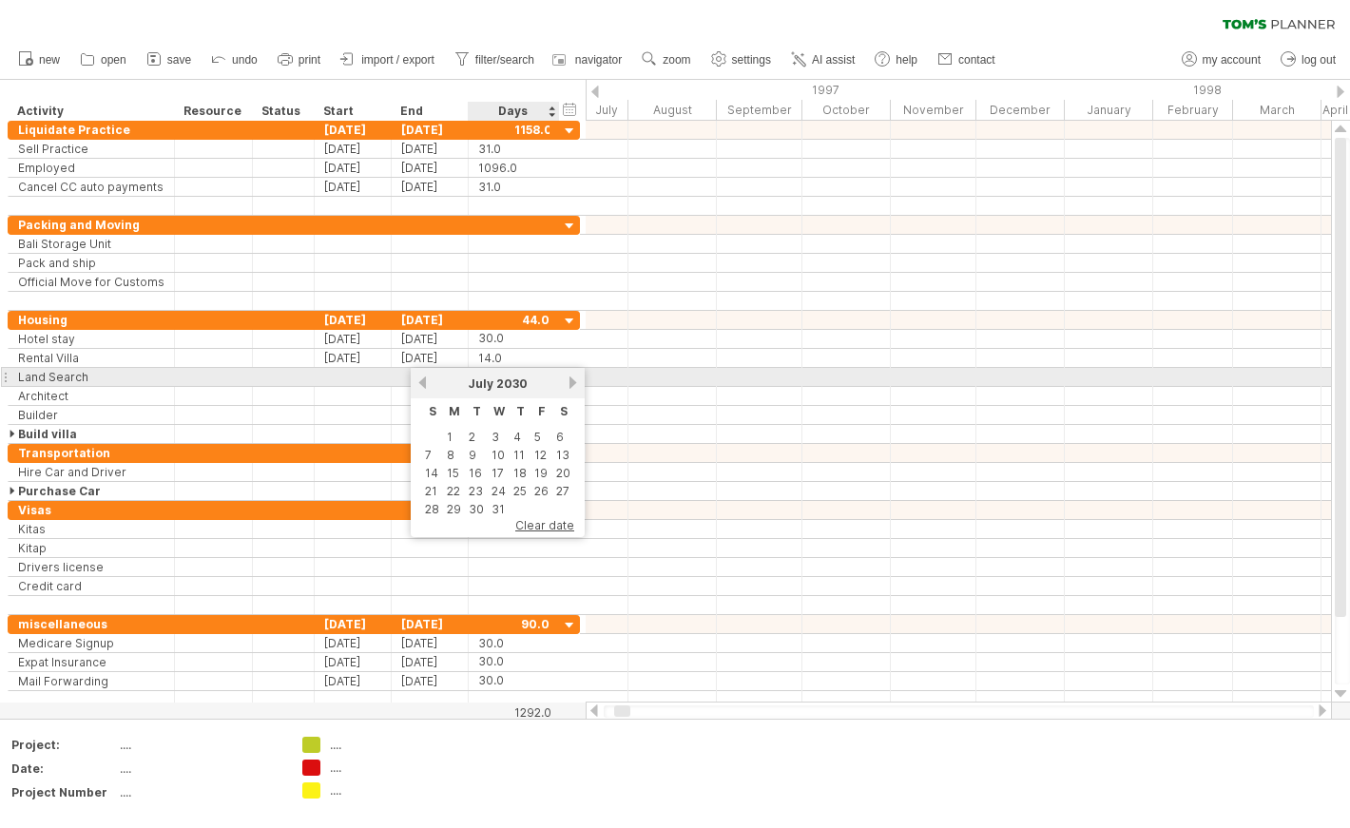
click at [573, 379] on link "next" at bounding box center [572, 382] width 14 height 14
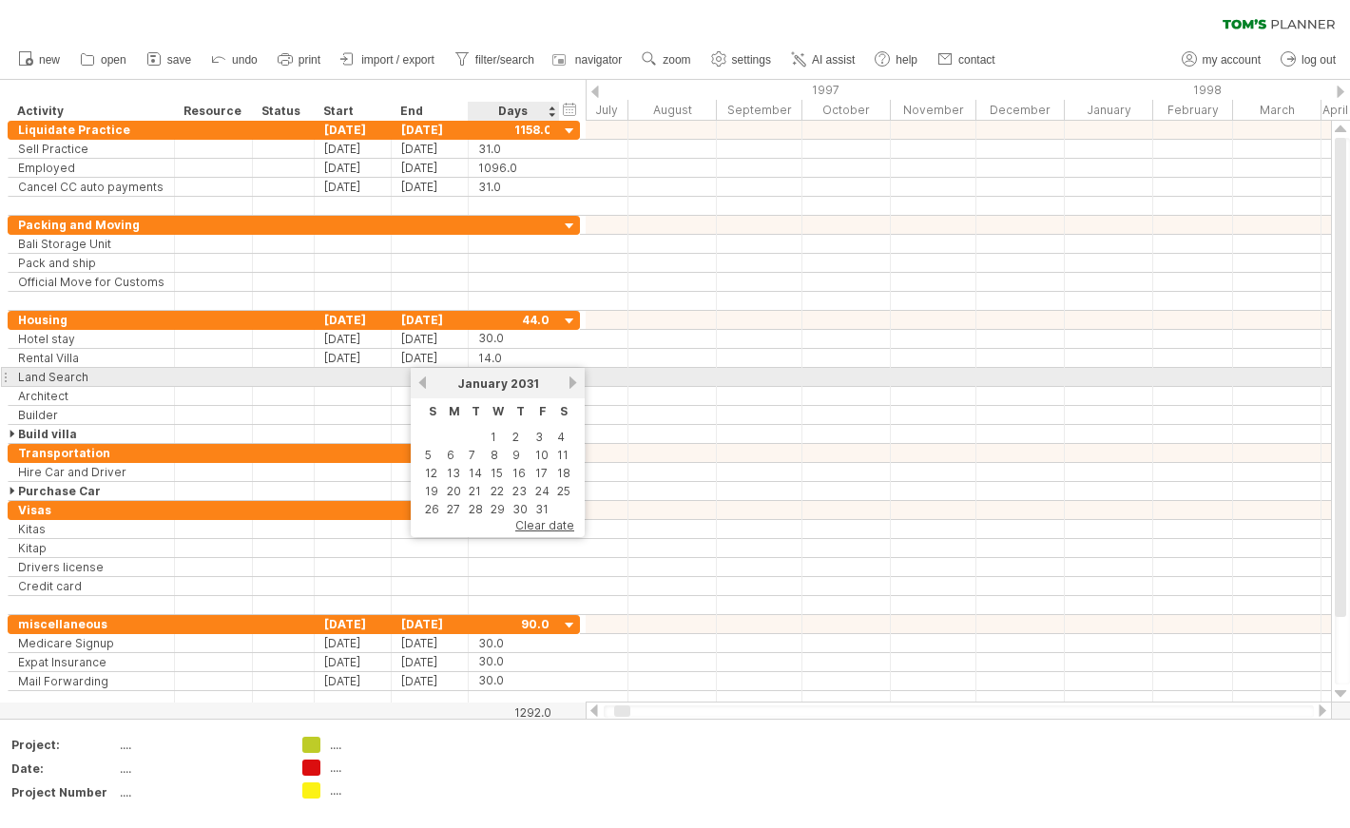
click at [573, 379] on link "next" at bounding box center [572, 382] width 14 height 14
click at [573, 379] on link "next" at bounding box center [571, 382] width 14 height 14
click at [573, 379] on link "next" at bounding box center [572, 382] width 14 height 14
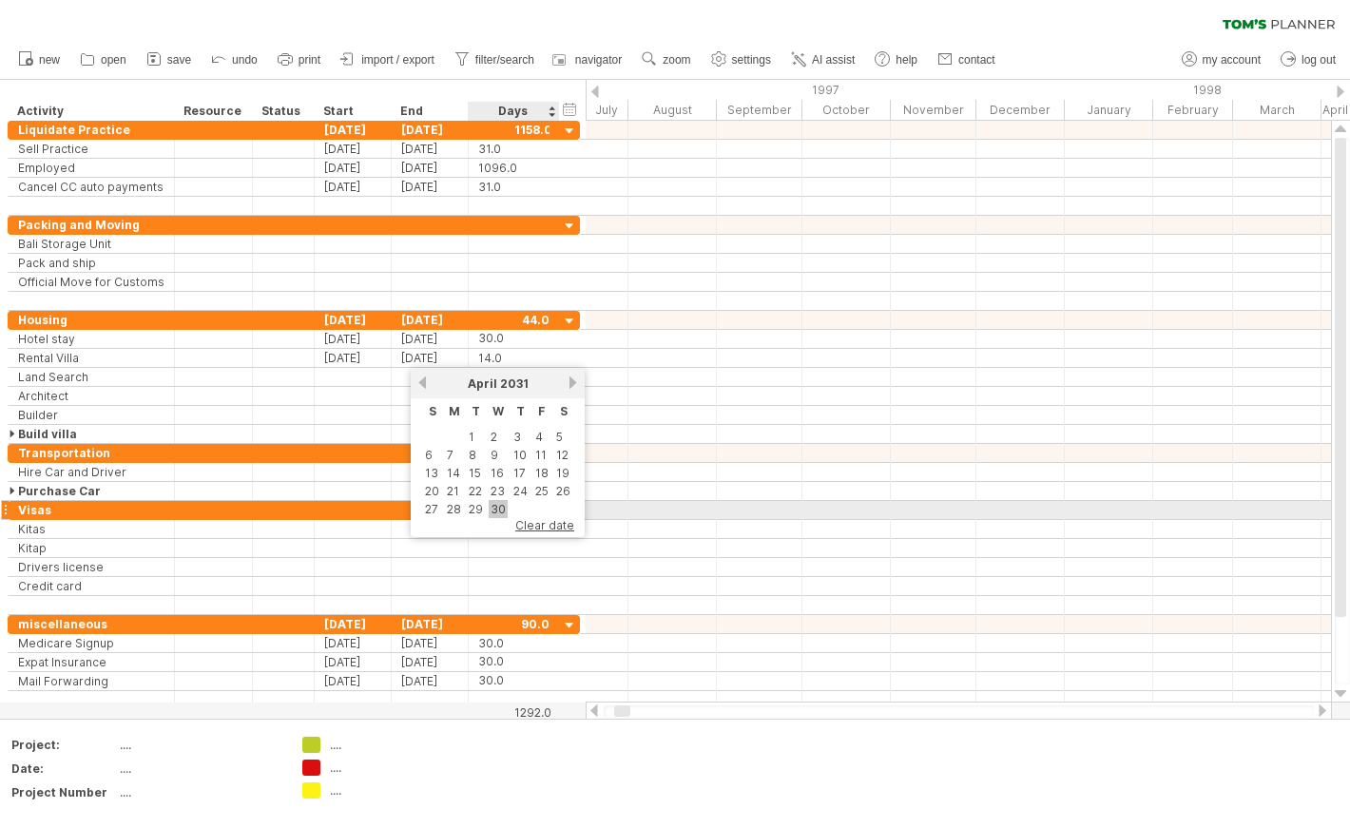
click at [491, 503] on link "30" at bounding box center [498, 509] width 19 height 18
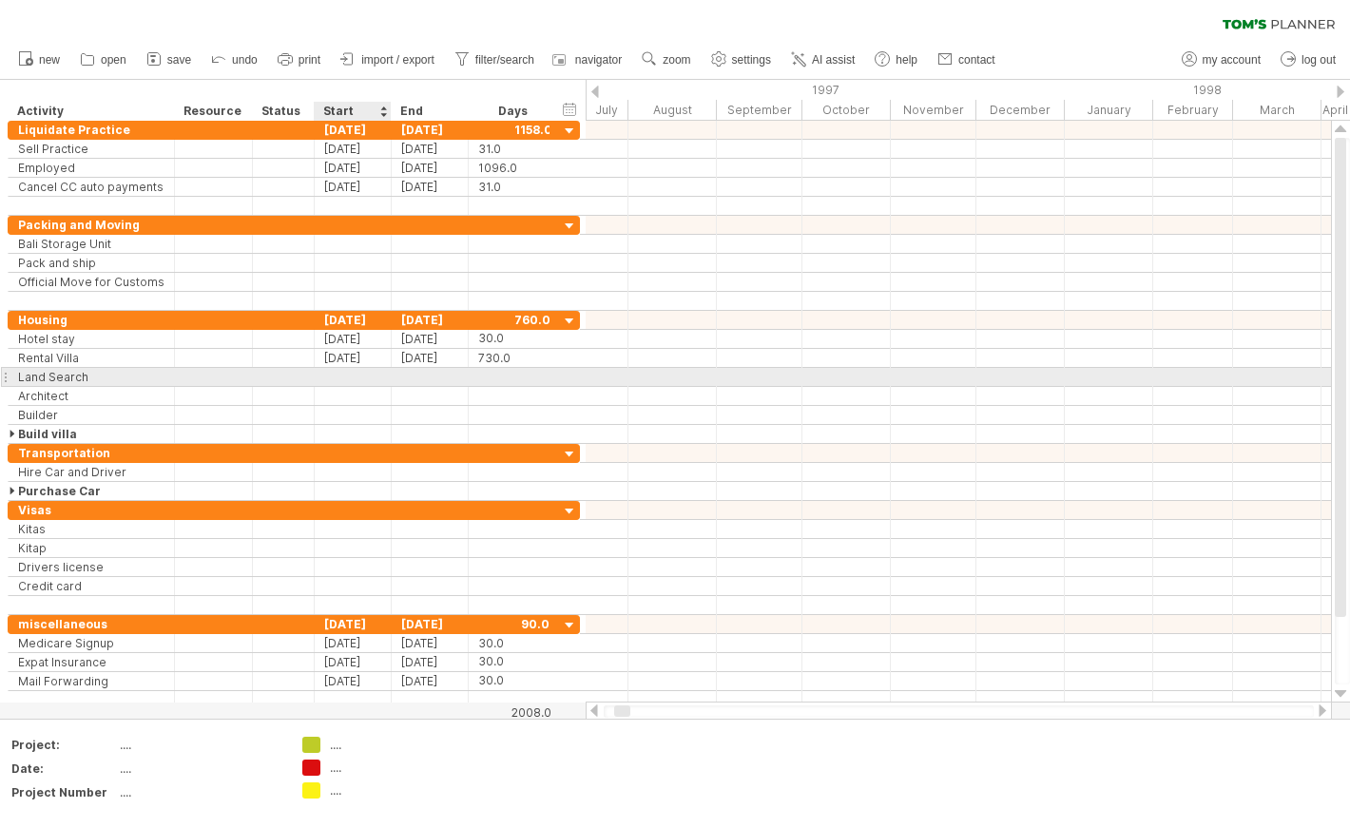
click at [344, 375] on div at bounding box center [353, 377] width 77 height 18
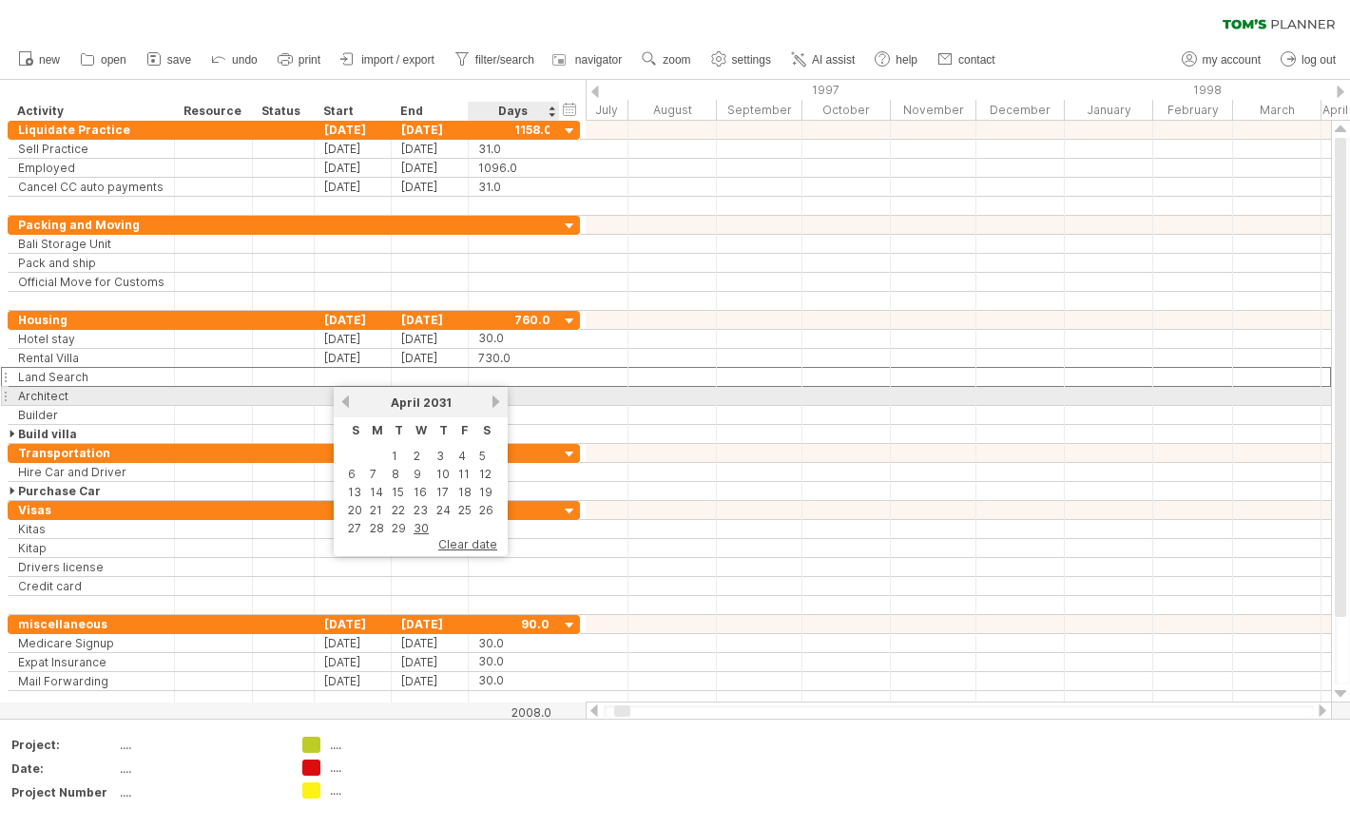
click at [491, 400] on link "next" at bounding box center [496, 401] width 14 height 14
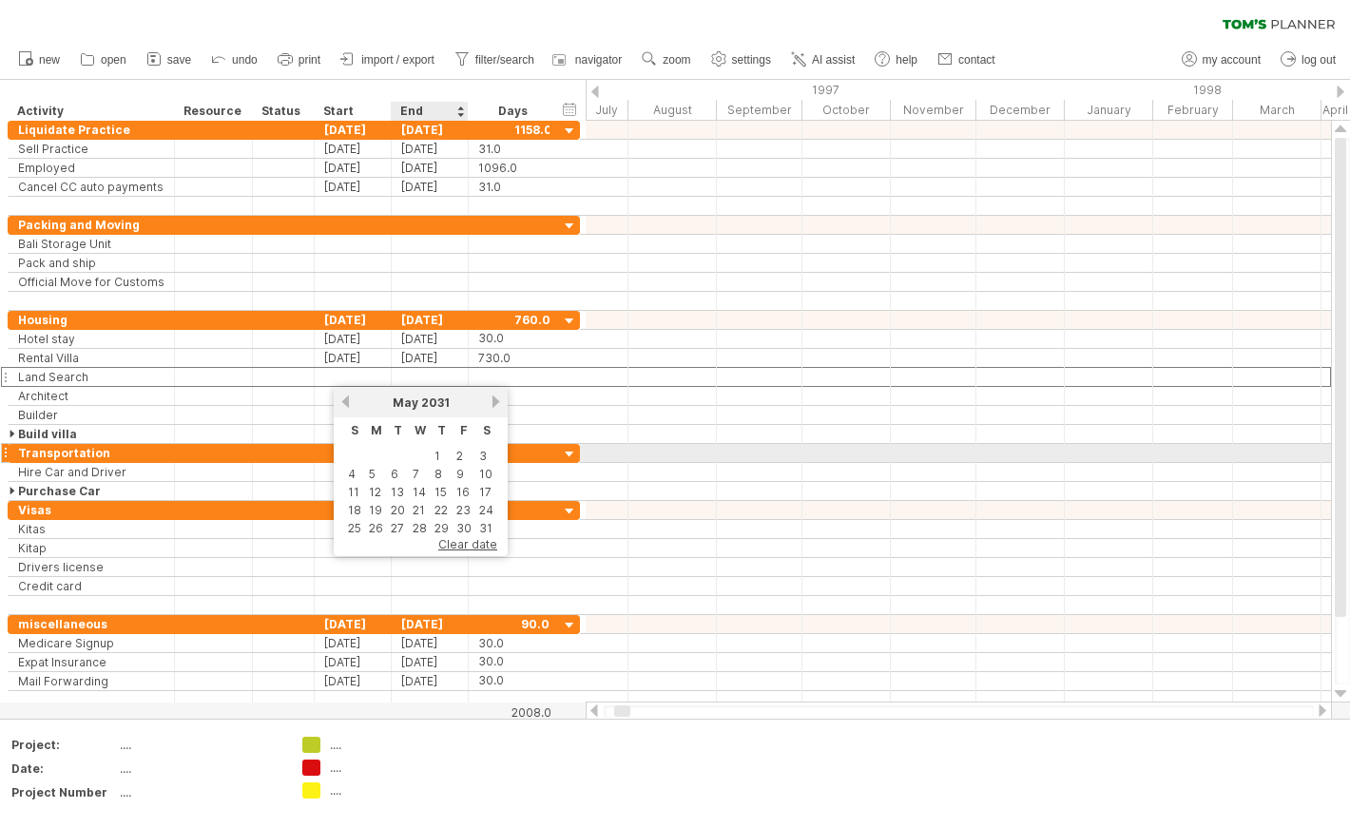
click at [443, 457] on td "1" at bounding box center [441, 456] width 20 height 16
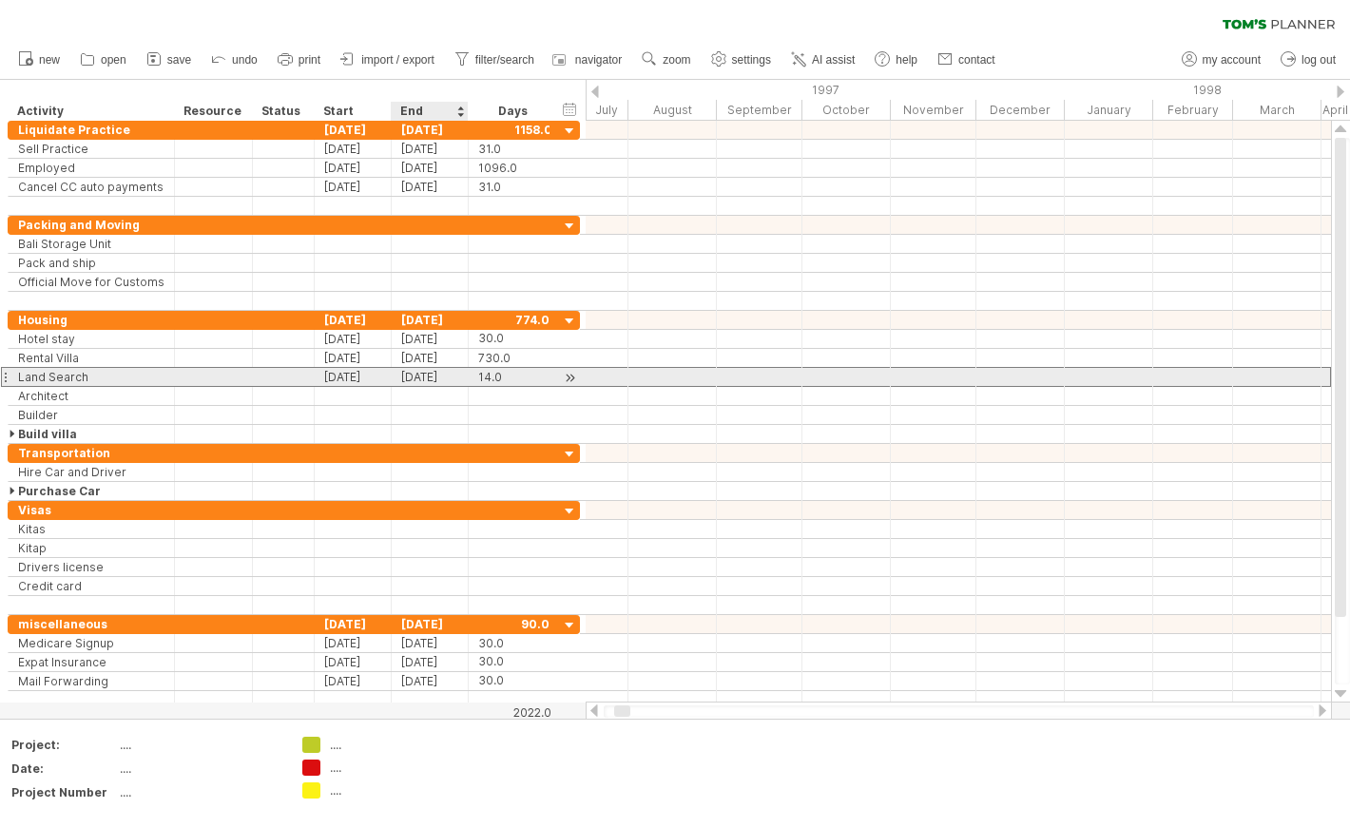
click at [450, 374] on div "[DATE]" at bounding box center [430, 377] width 77 height 18
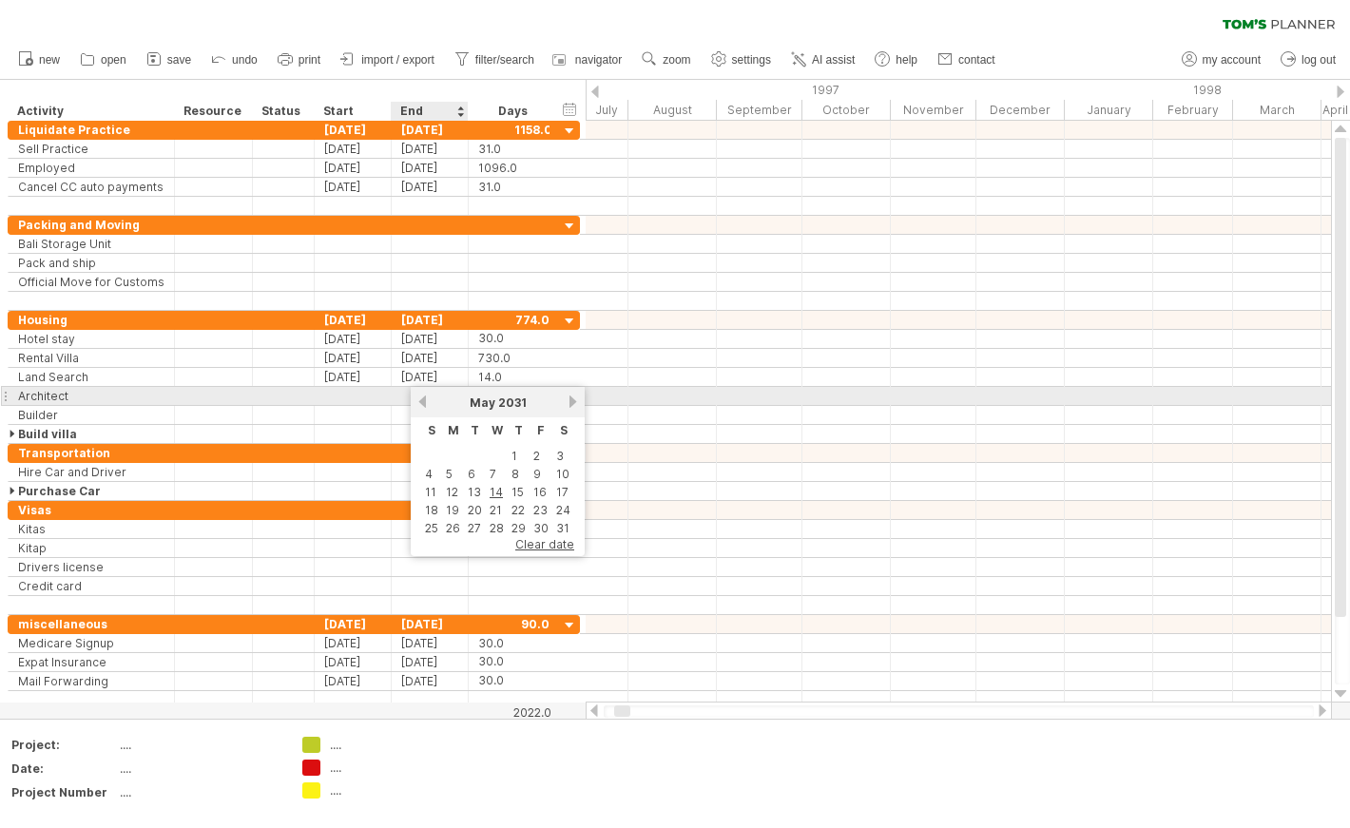
click at [571, 400] on link "next" at bounding box center [572, 401] width 14 height 14
click at [567, 405] on link "next" at bounding box center [572, 401] width 14 height 14
click at [418, 400] on link "previous" at bounding box center [422, 401] width 14 height 14
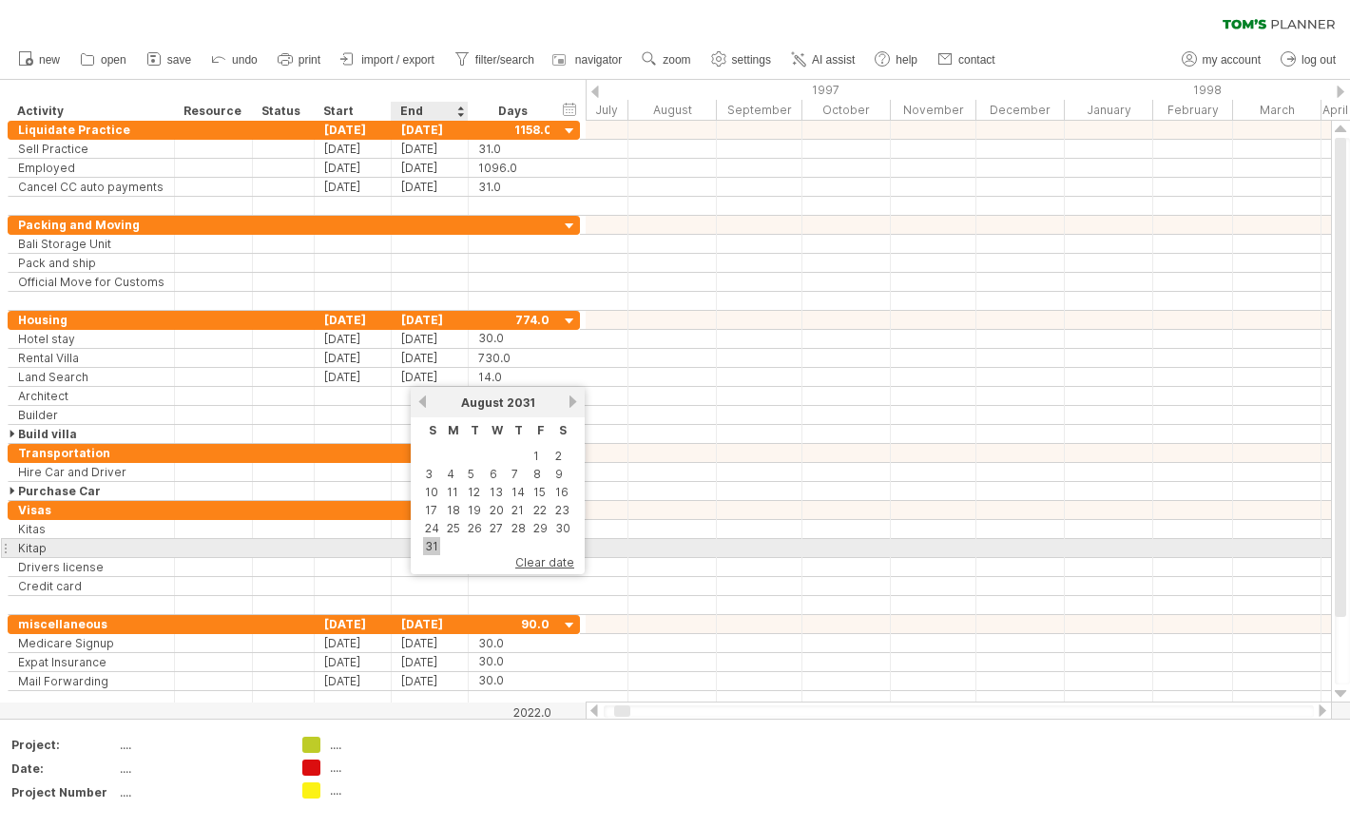
click at [427, 542] on link "31" at bounding box center [431, 546] width 17 height 18
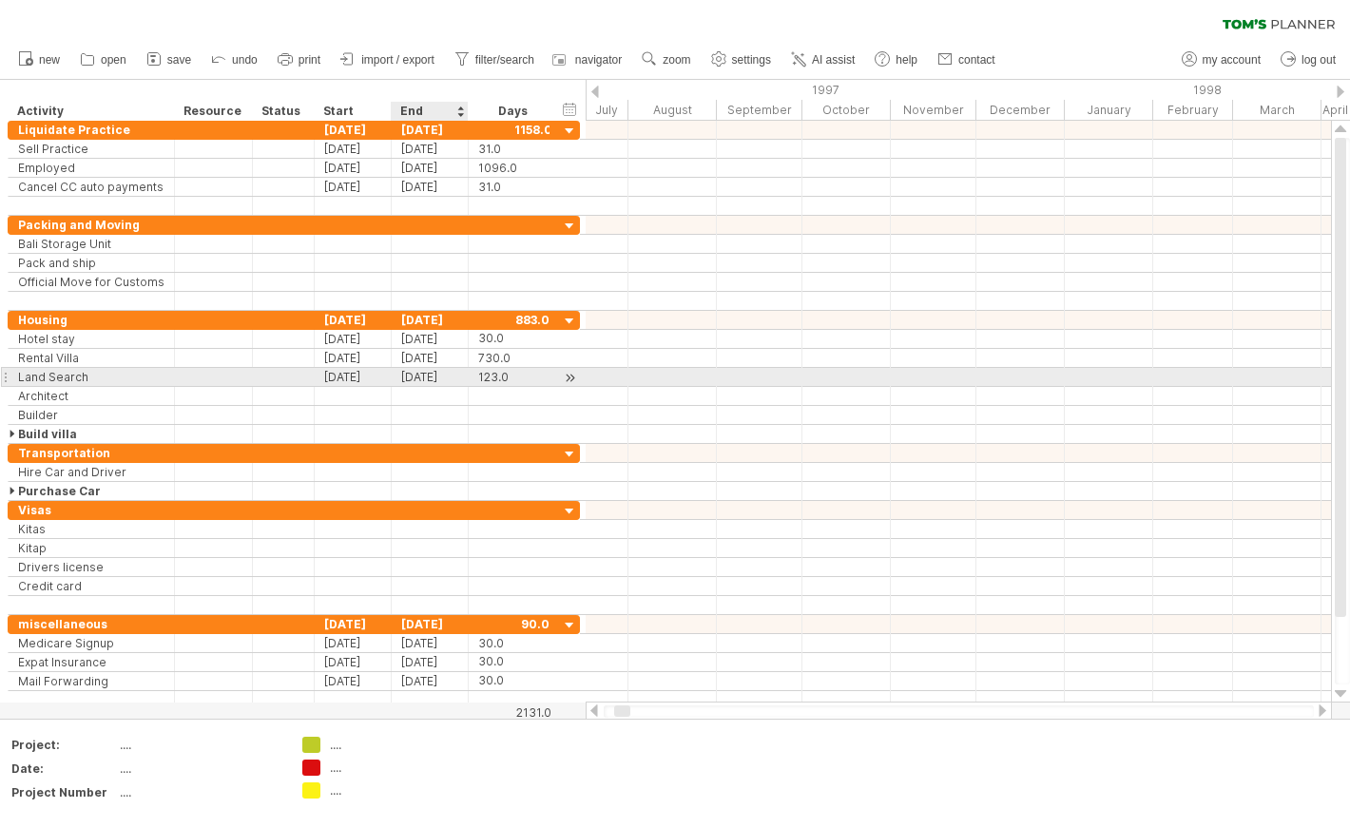
click at [444, 382] on div "[DATE]" at bounding box center [430, 377] width 77 height 18
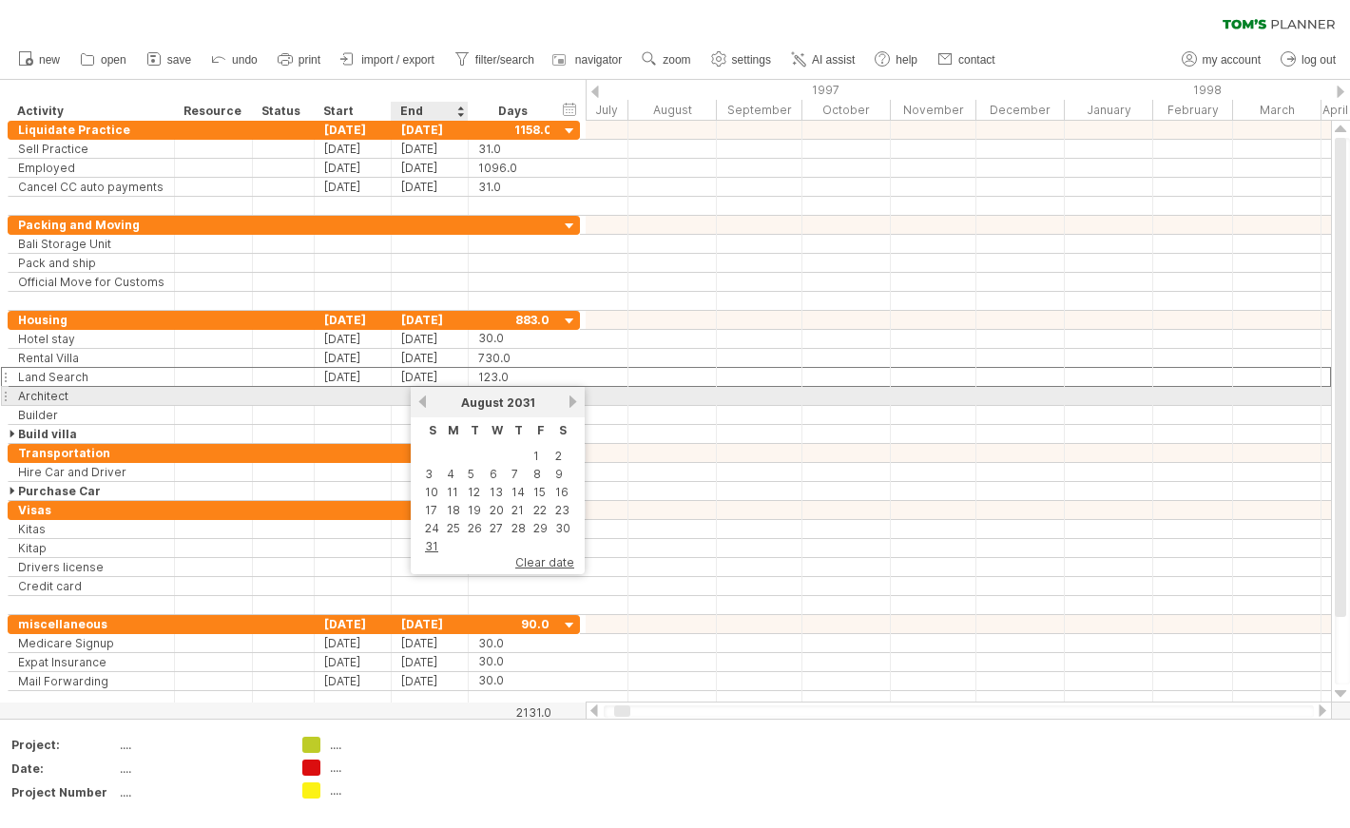
click at [423, 399] on link "previous" at bounding box center [422, 401] width 14 height 14
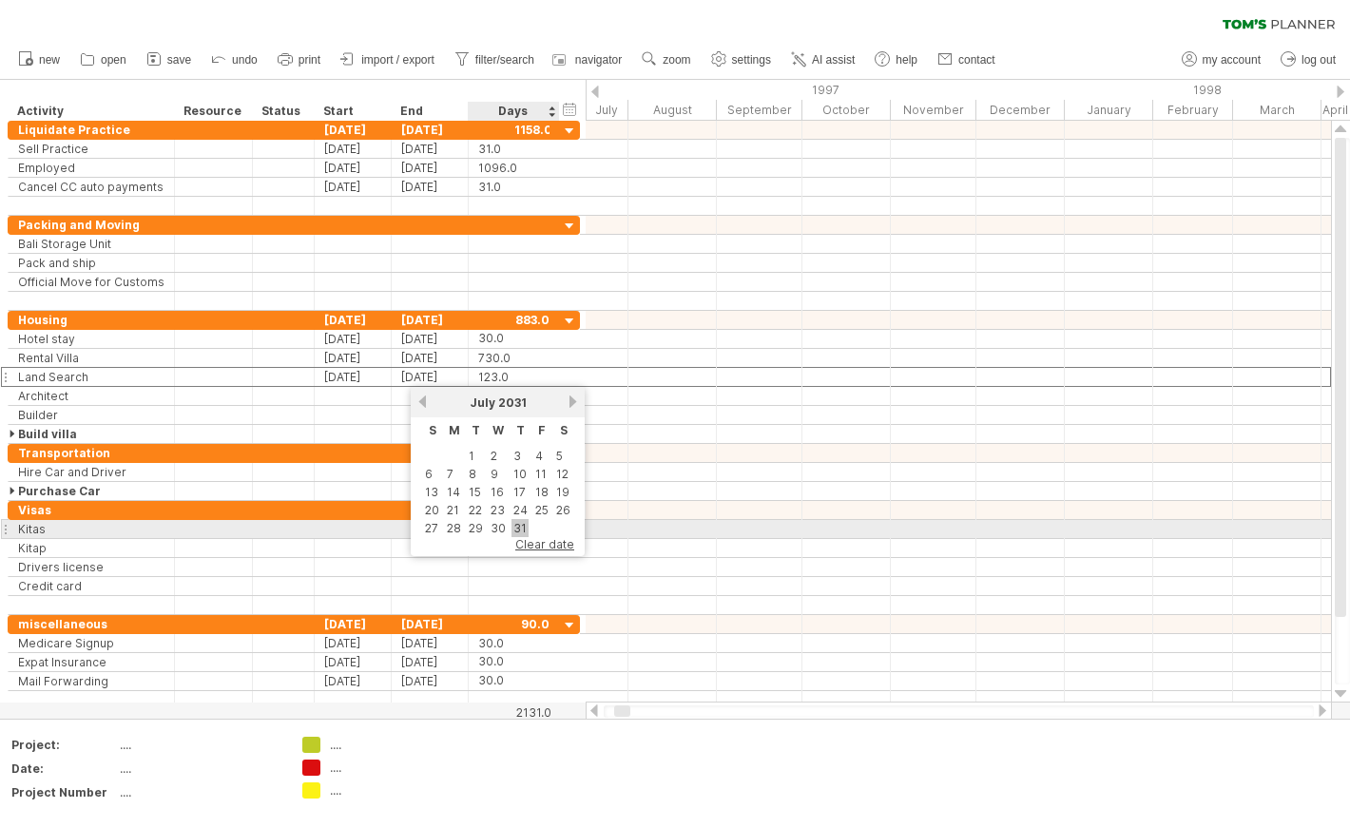
click at [516, 524] on link "31" at bounding box center [519, 528] width 17 height 18
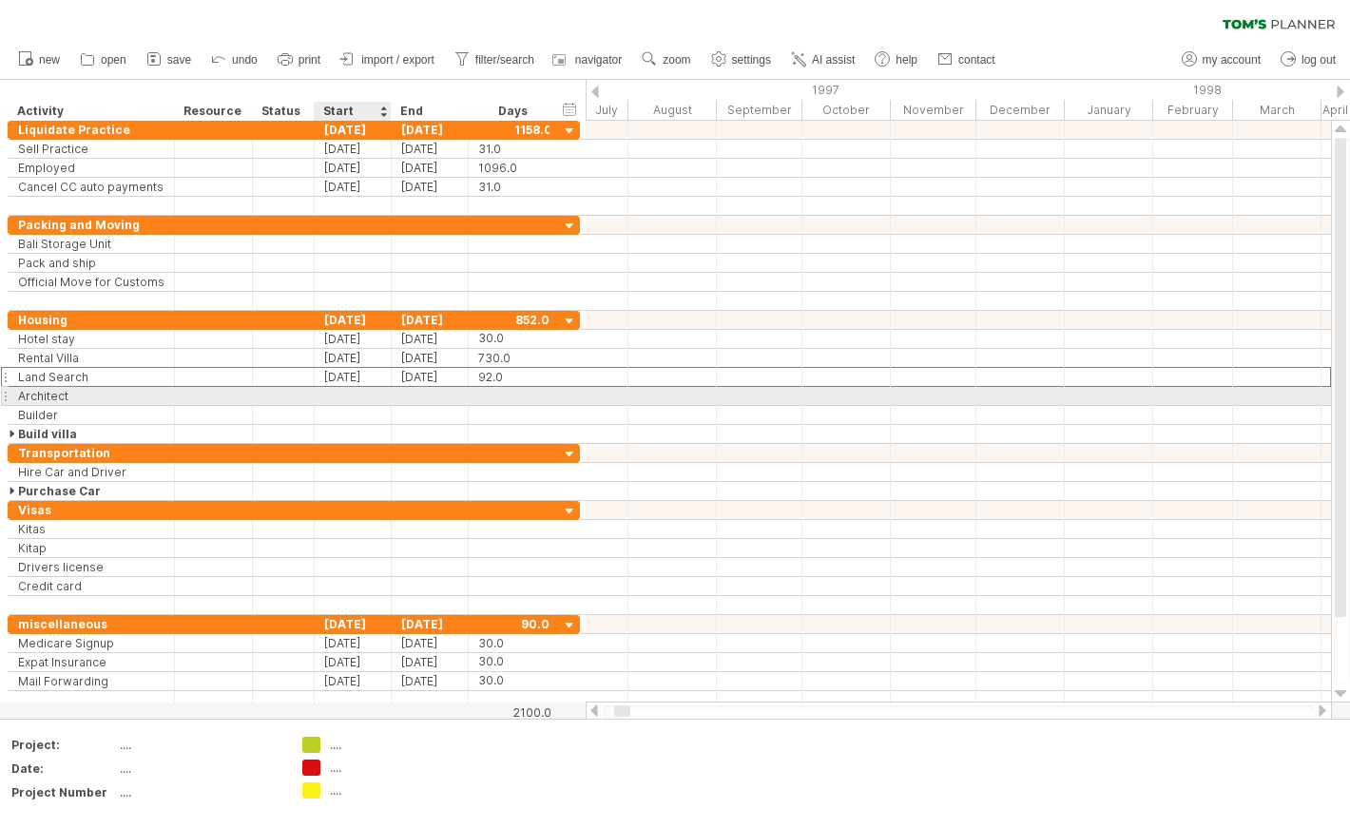
click at [360, 394] on div at bounding box center [353, 396] width 77 height 18
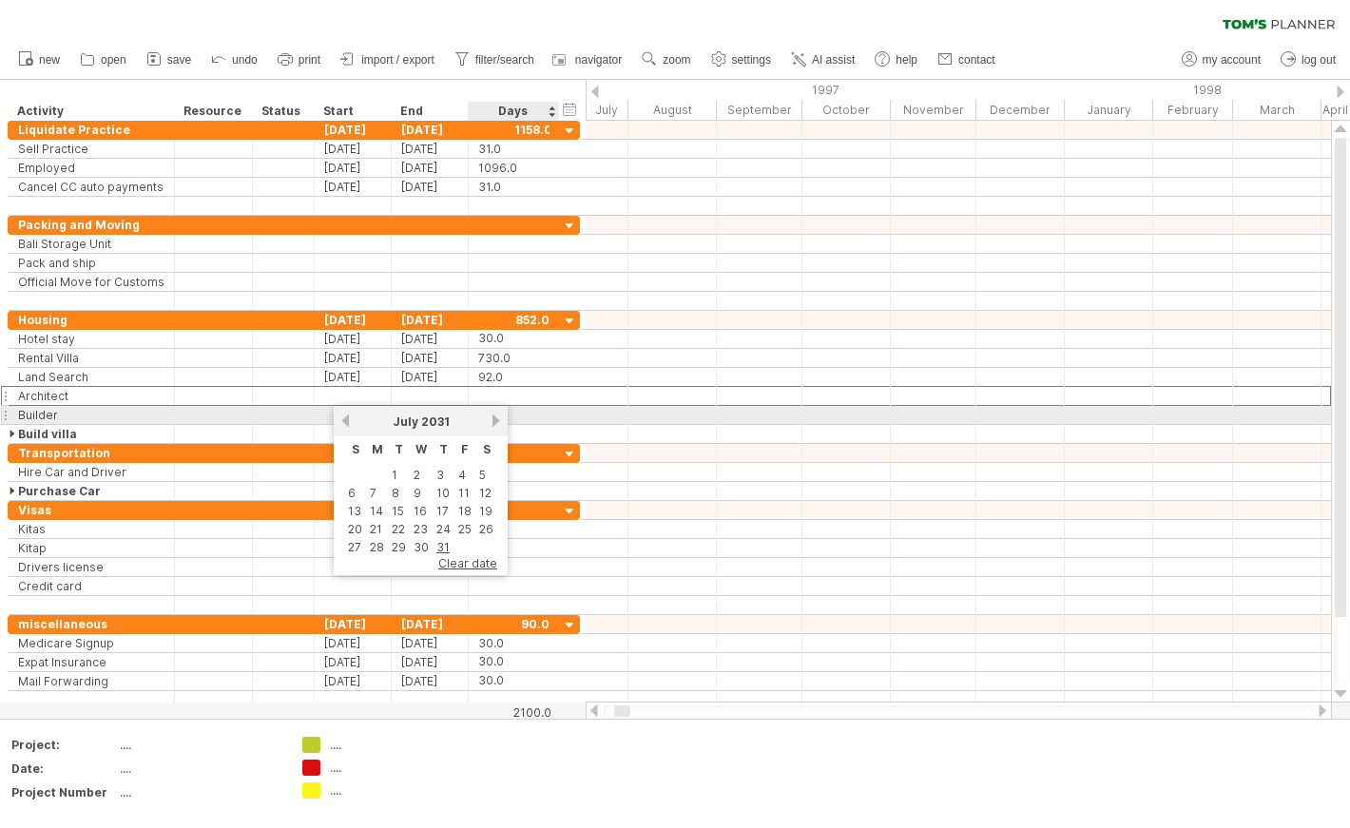
click at [489, 418] on link "next" at bounding box center [496, 420] width 14 height 14
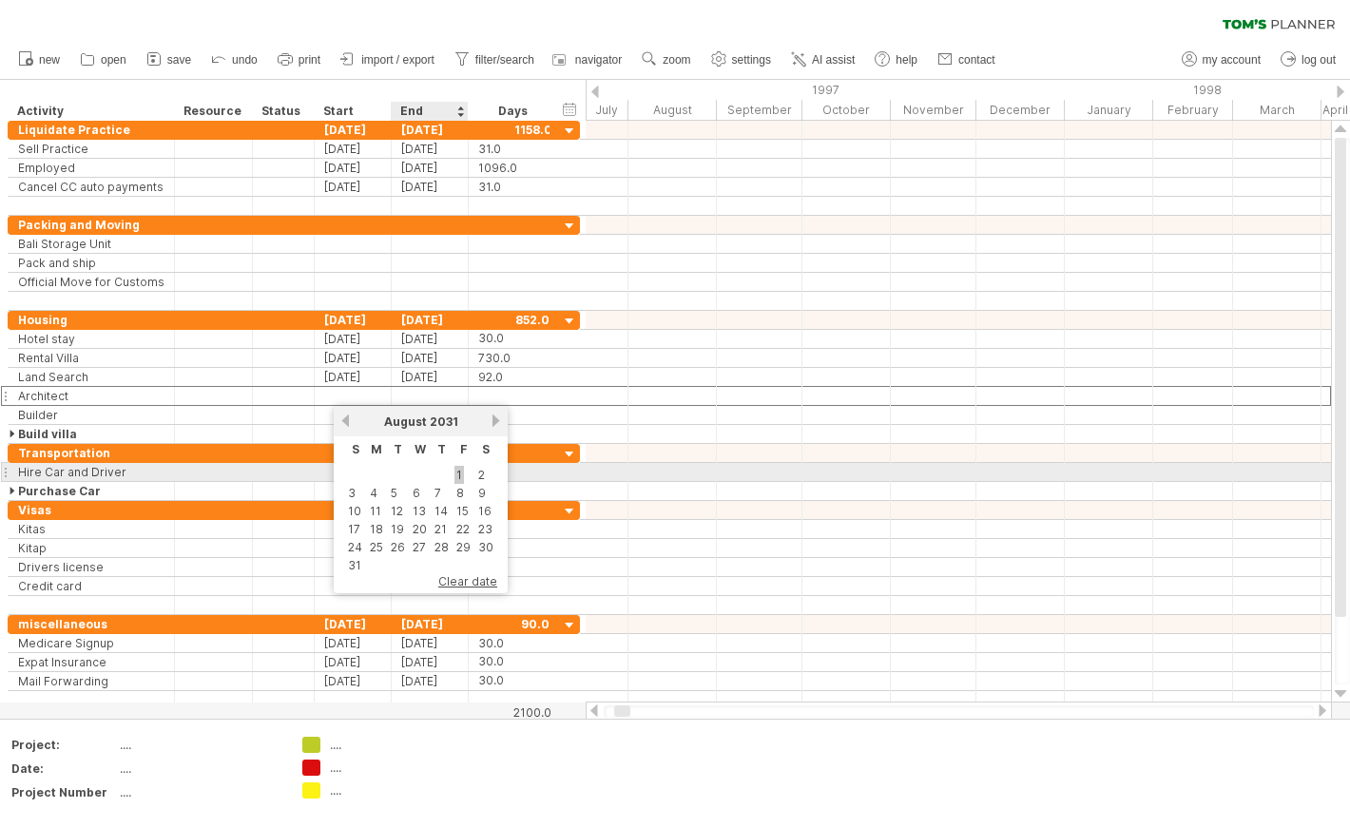
click at [456, 473] on link "1" at bounding box center [459, 475] width 10 height 18
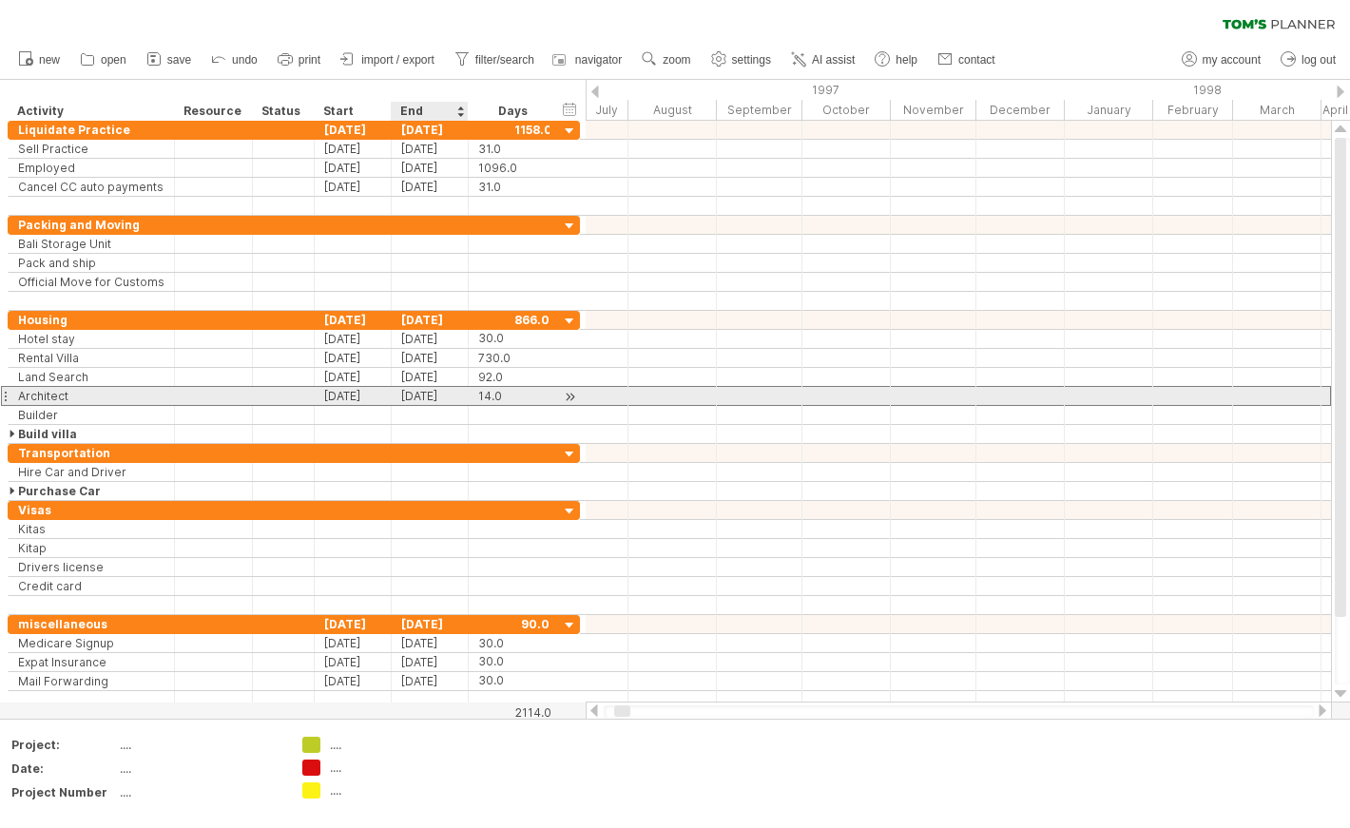
click at [438, 397] on div "[DATE]" at bounding box center [430, 396] width 77 height 18
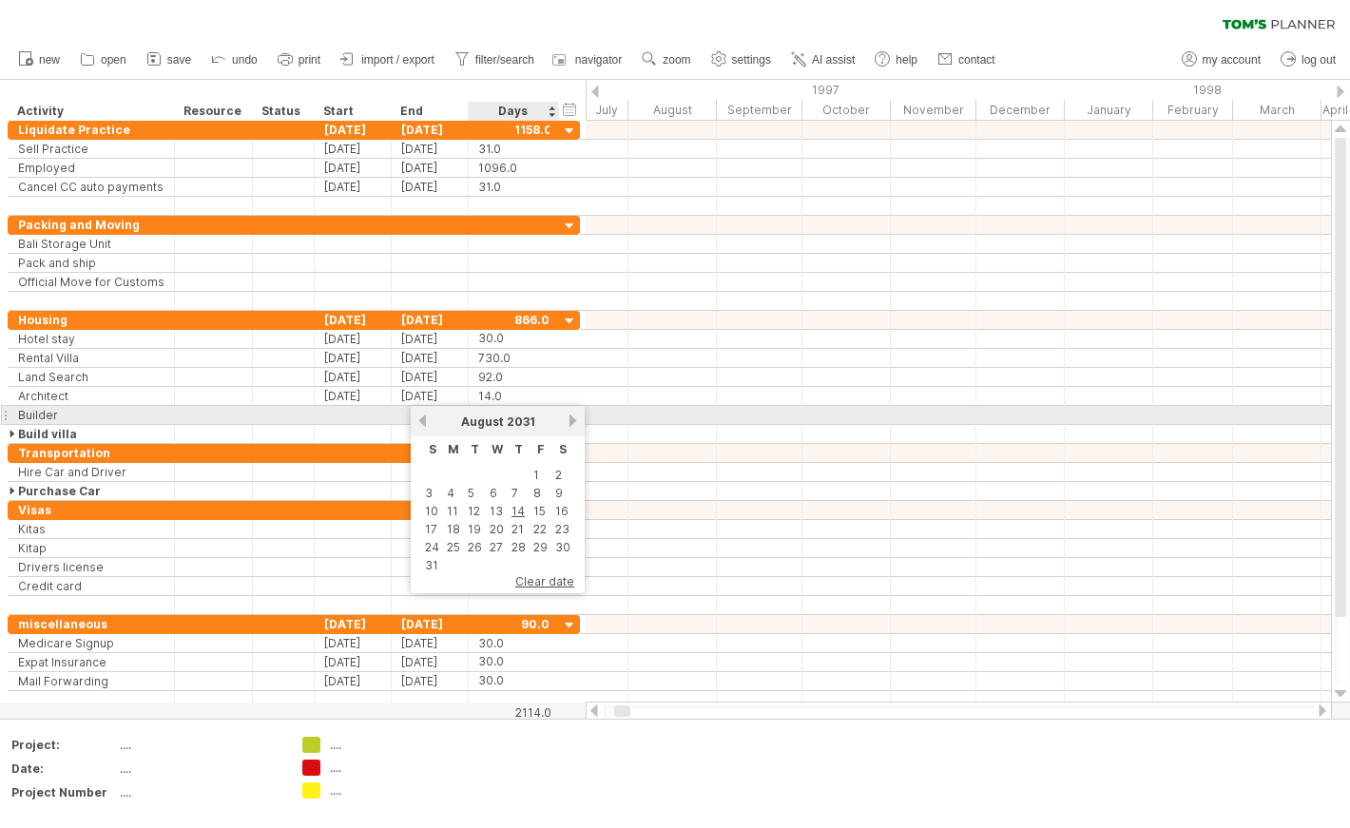
click at [569, 420] on link "next" at bounding box center [572, 420] width 14 height 14
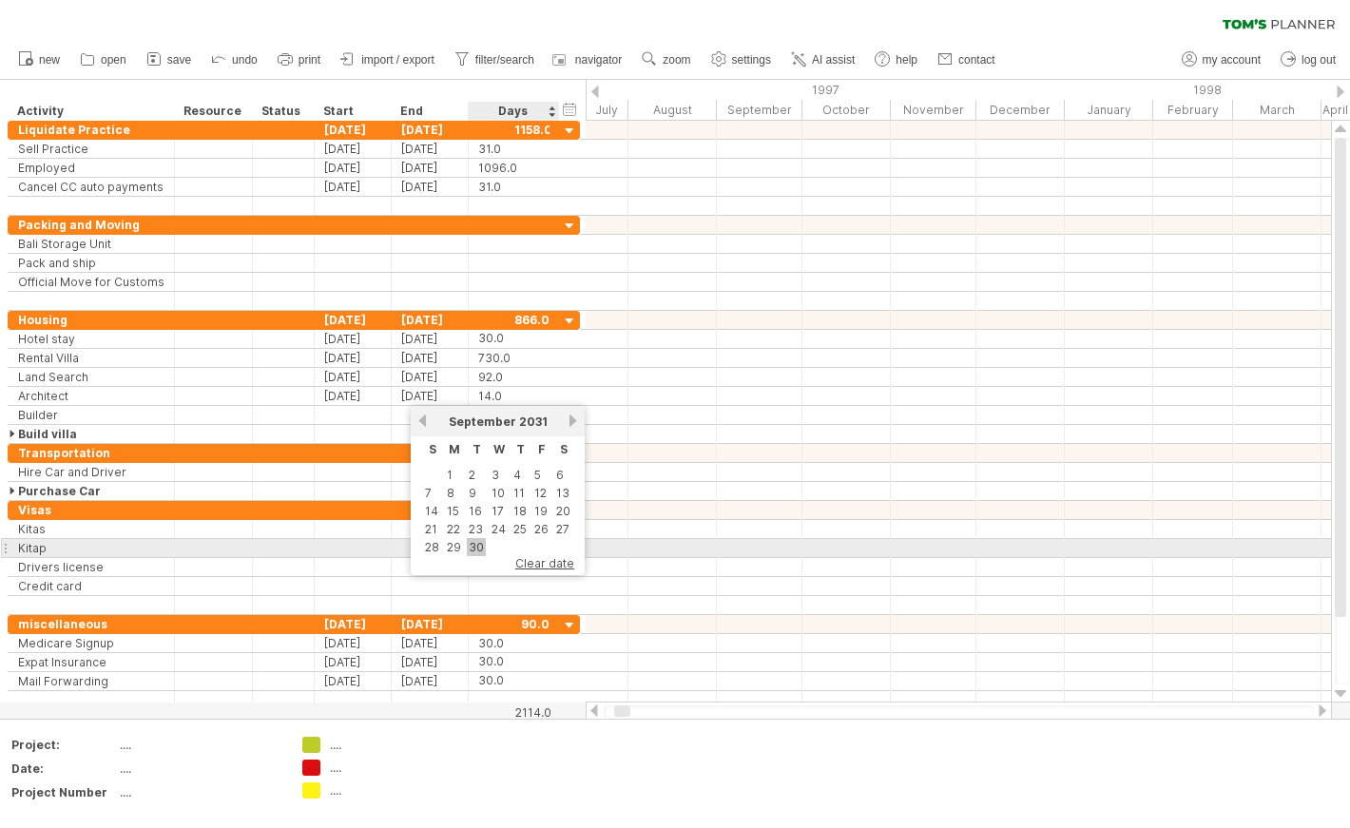
click at [473, 543] on link "30" at bounding box center [476, 547] width 19 height 18
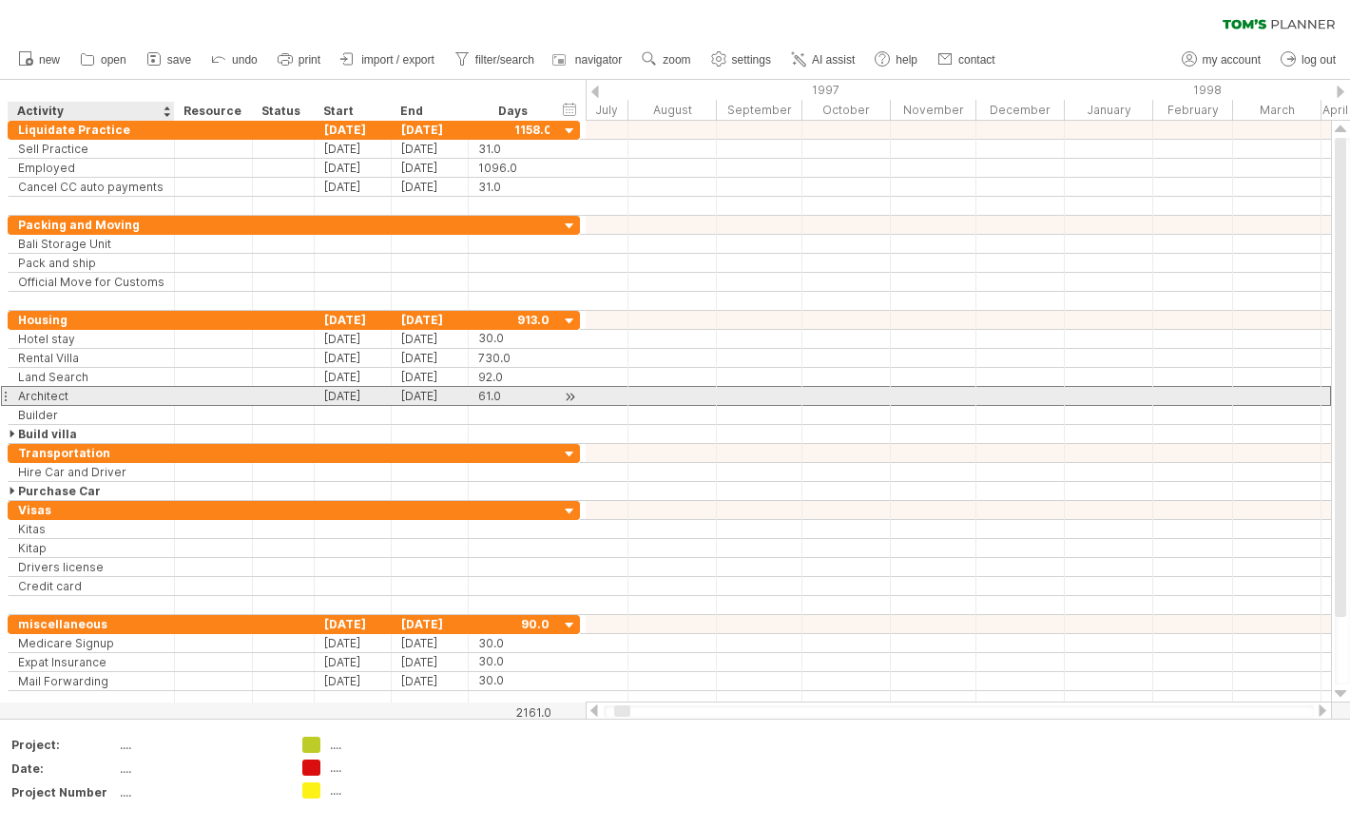
click at [105, 400] on div "Architect" at bounding box center [91, 396] width 146 height 18
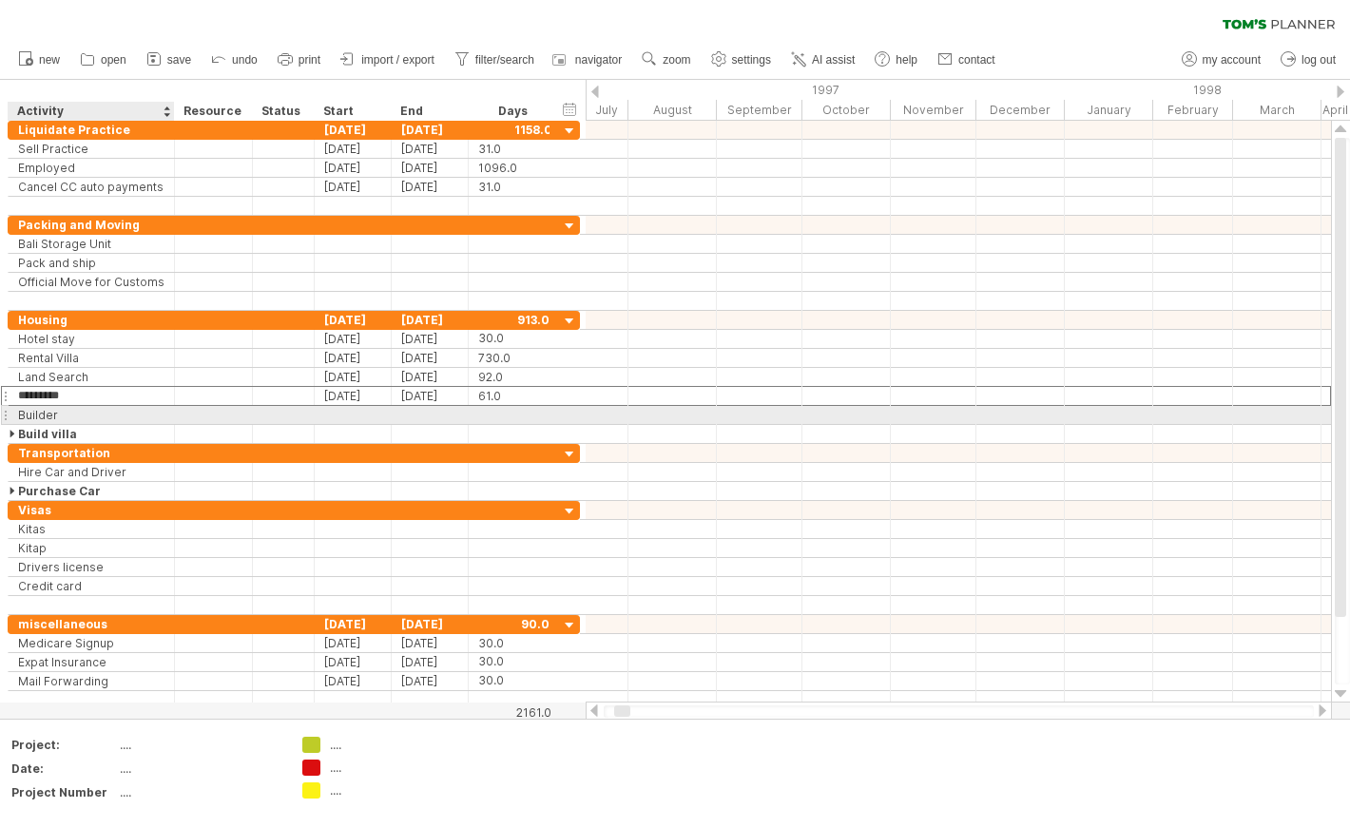
click at [102, 414] on div "Builder" at bounding box center [91, 415] width 146 height 18
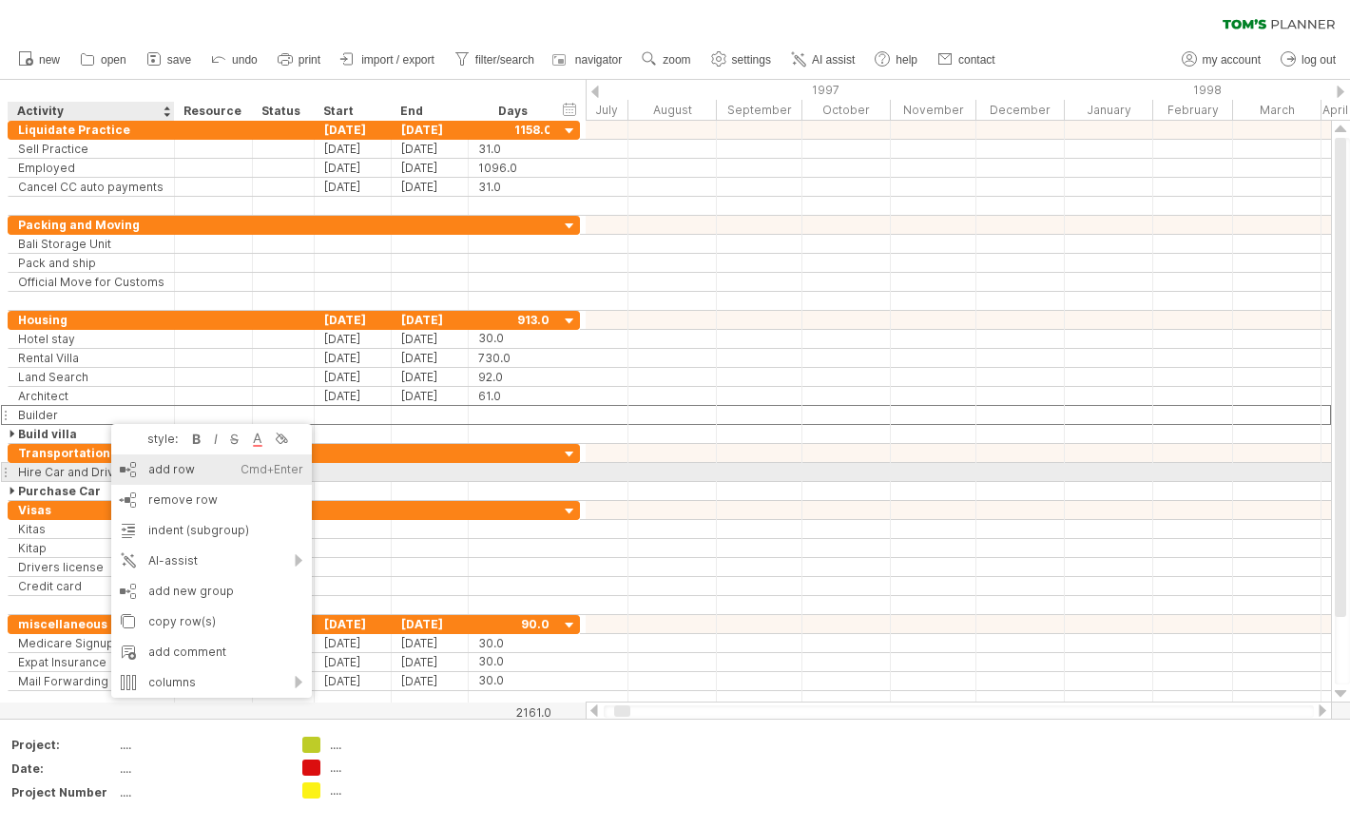
click at [139, 466] on div "add row Ctrl+Enter Cmd+Enter" at bounding box center [211, 469] width 201 height 30
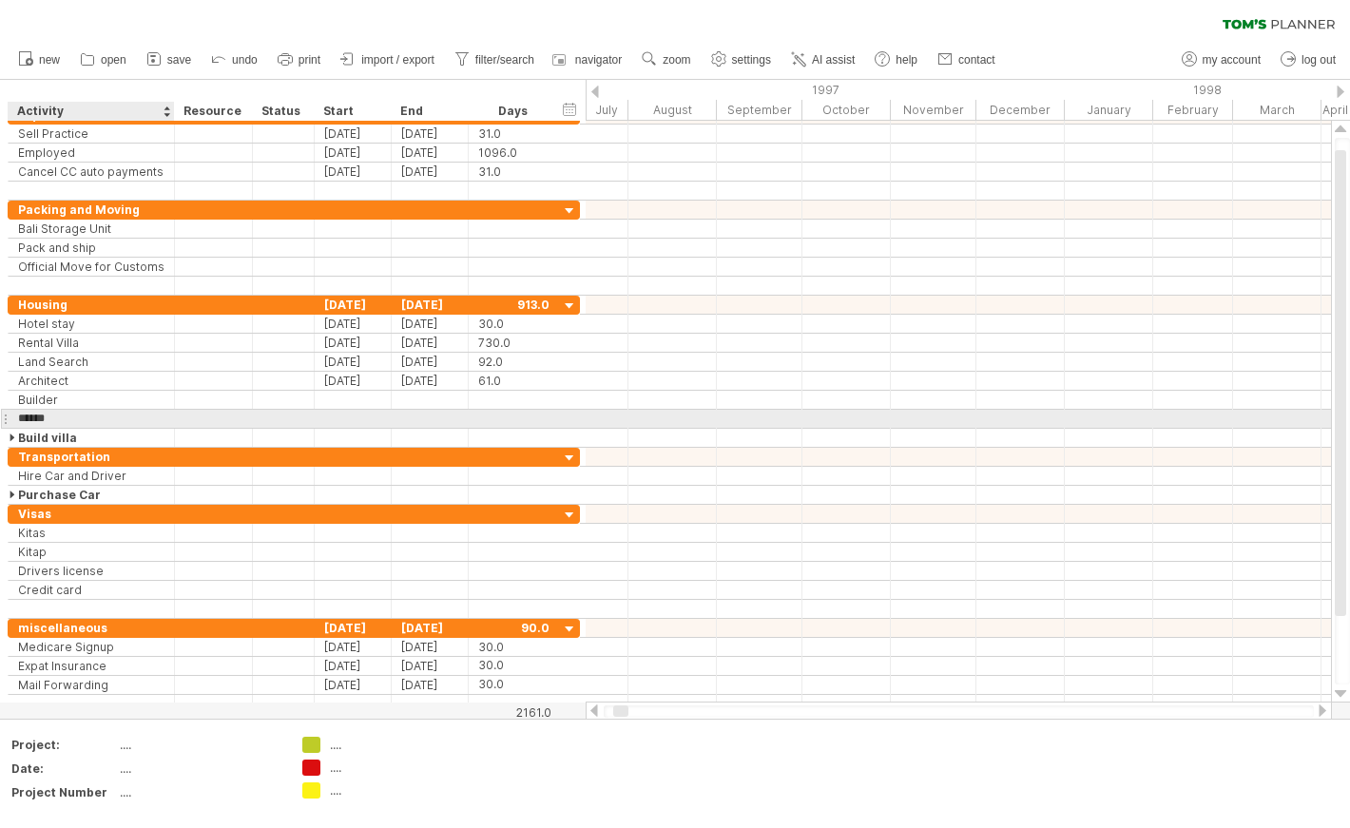
type input "*******"
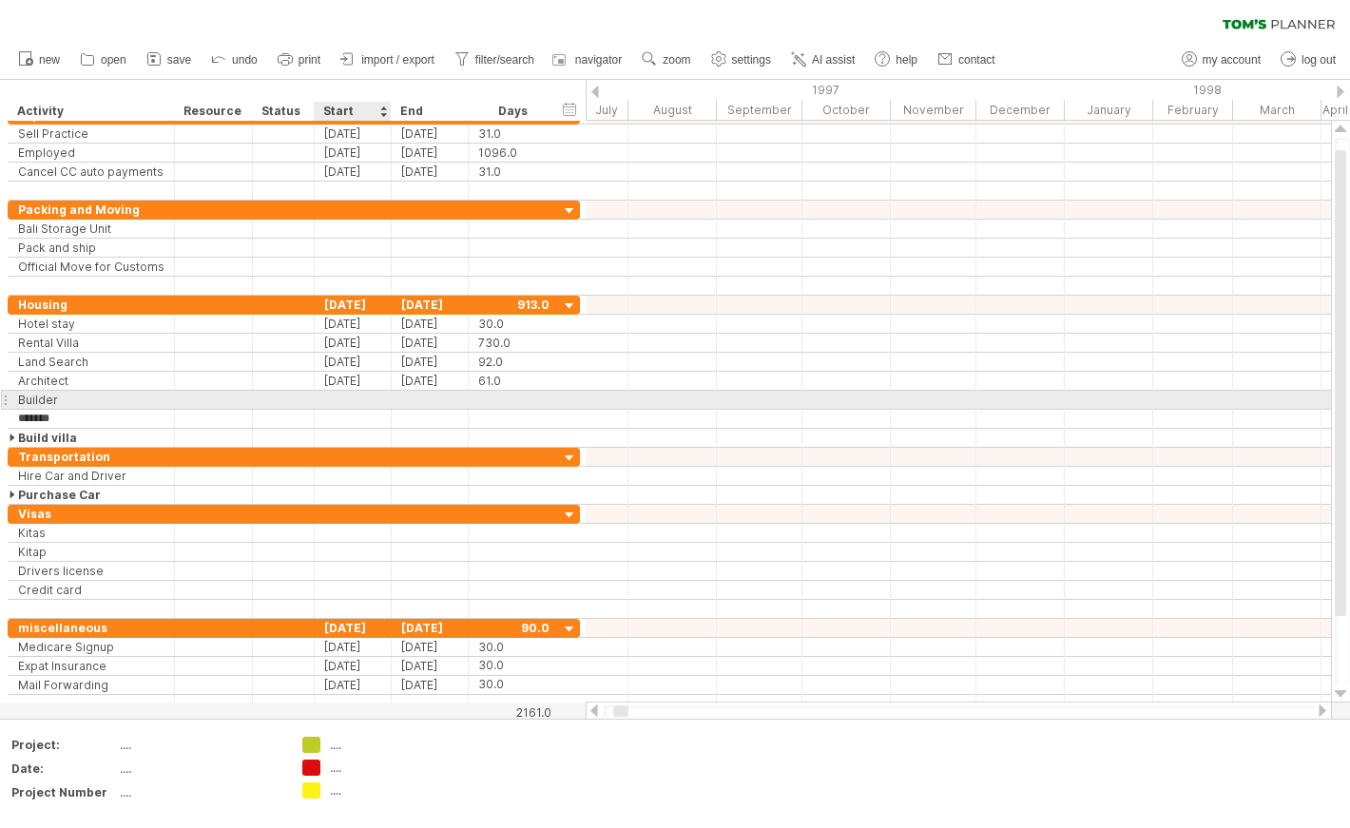
click at [339, 401] on div at bounding box center [353, 400] width 77 height 18
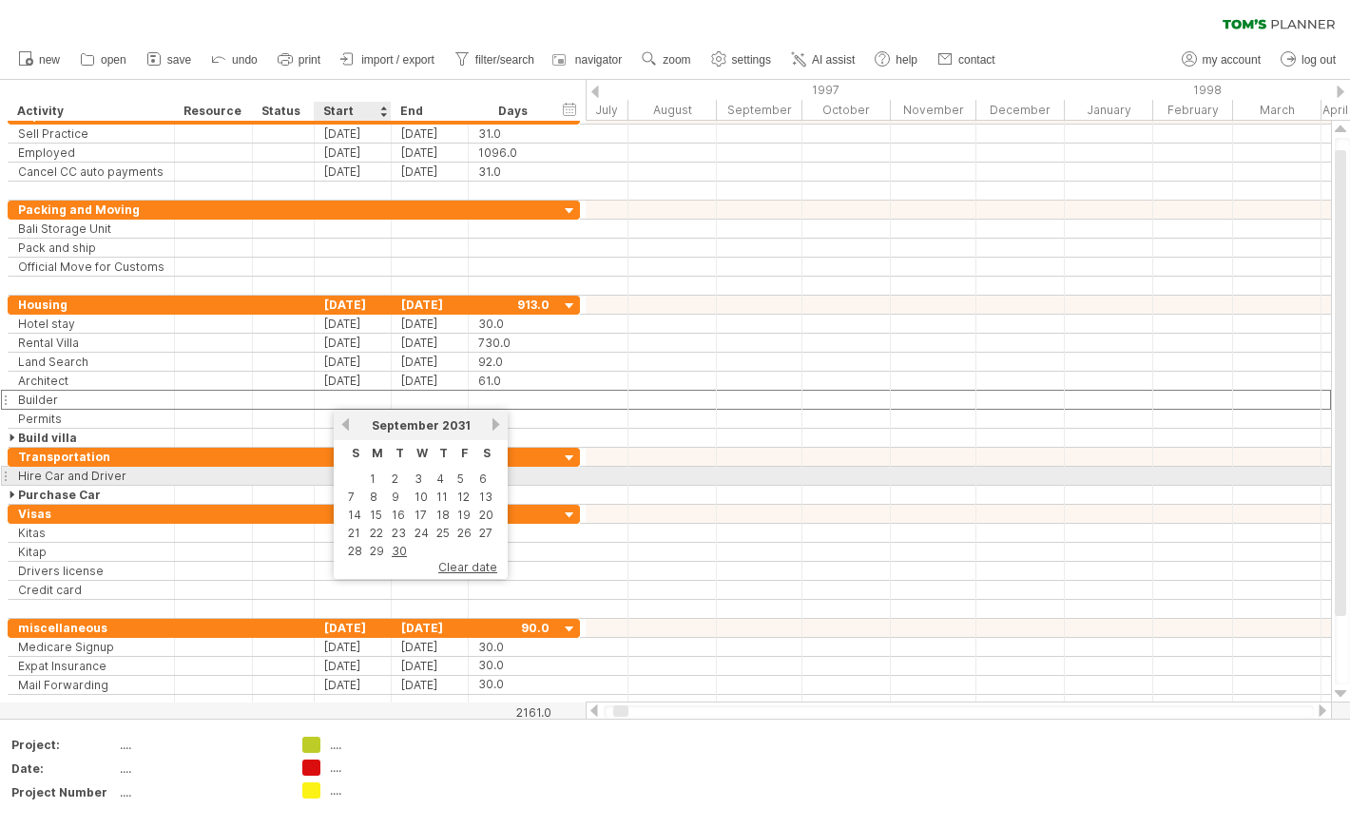
click at [367, 477] on td "1" at bounding box center [377, 478] width 20 height 16
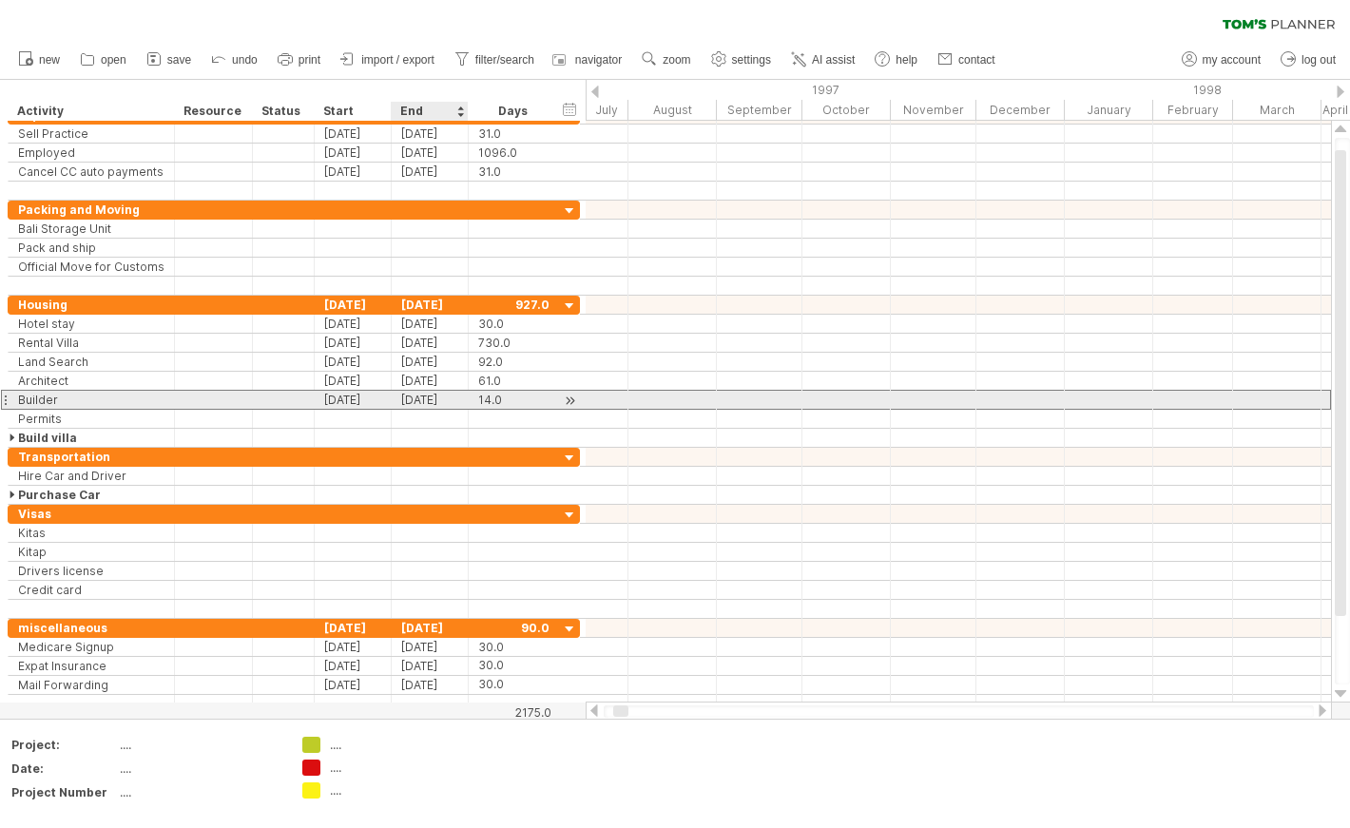
click at [461, 395] on div "[DATE]" at bounding box center [430, 400] width 77 height 18
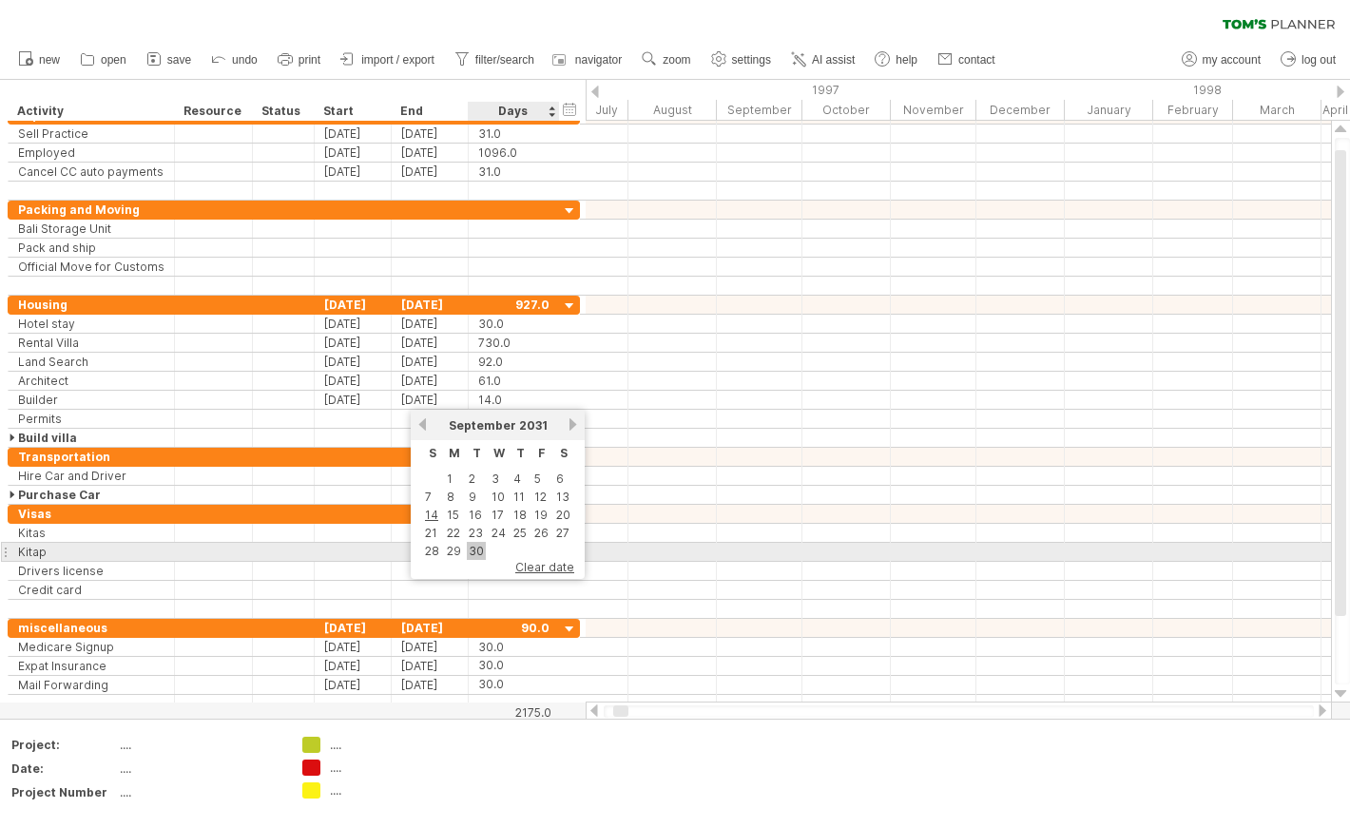
click at [473, 551] on link "30" at bounding box center [476, 551] width 19 height 18
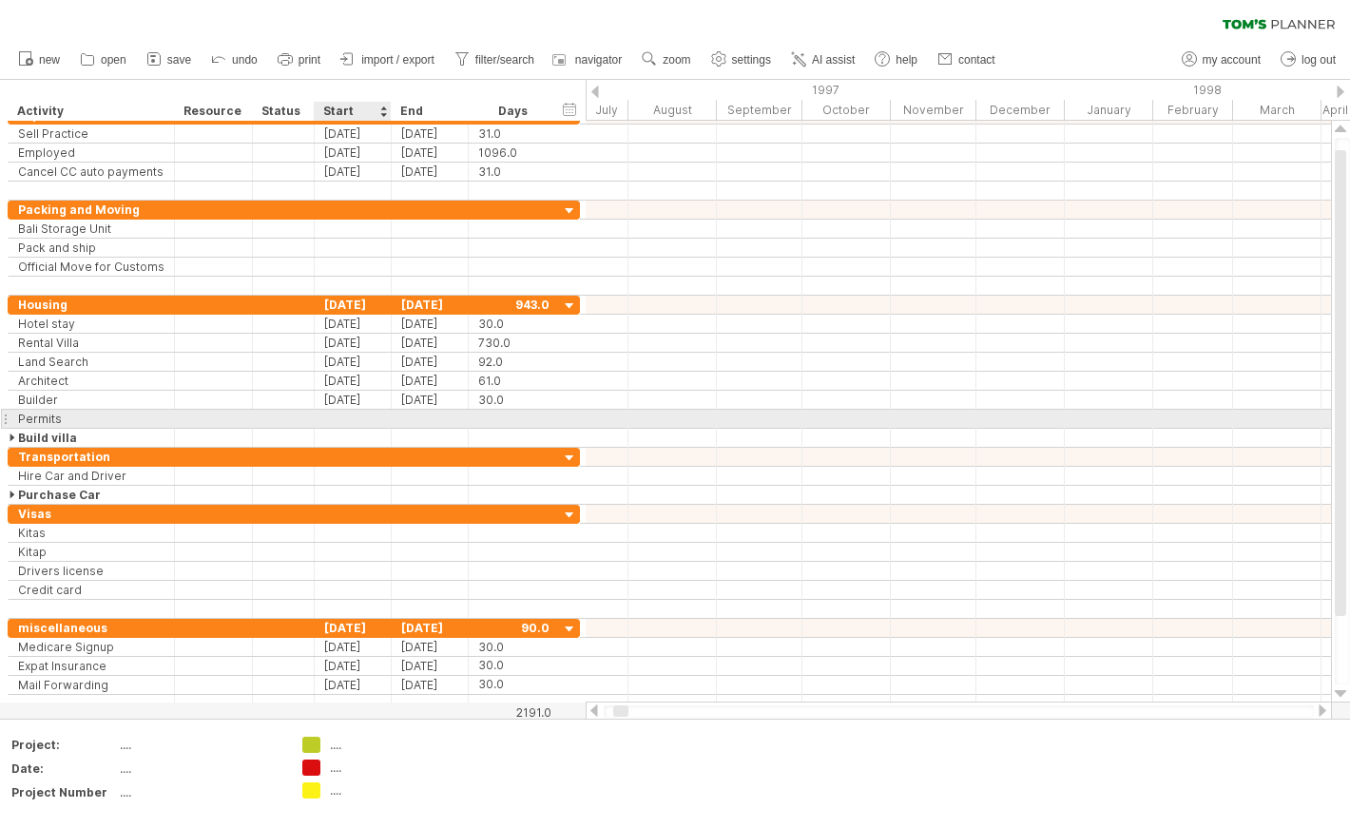
click at [373, 418] on div at bounding box center [353, 419] width 77 height 18
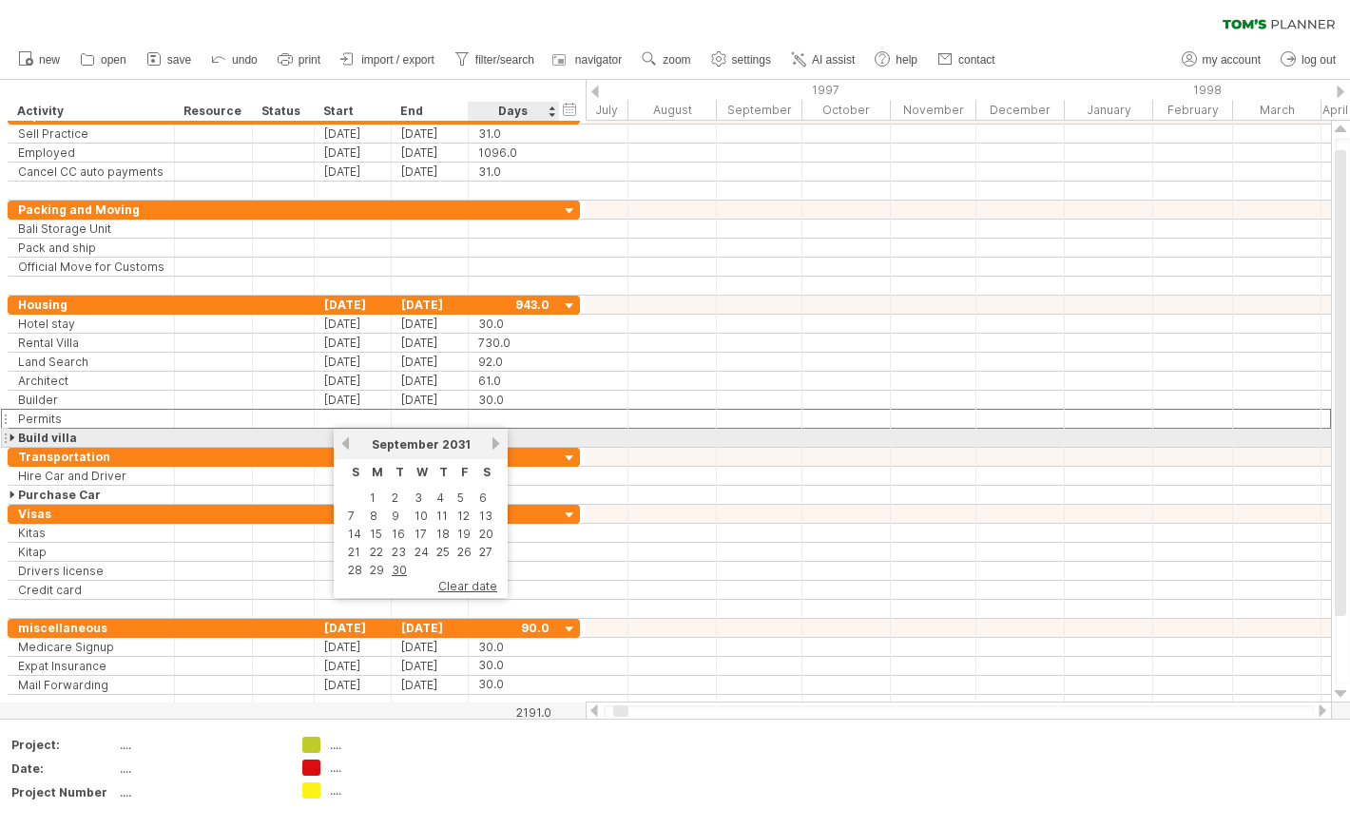
click at [493, 440] on link "next" at bounding box center [496, 443] width 14 height 14
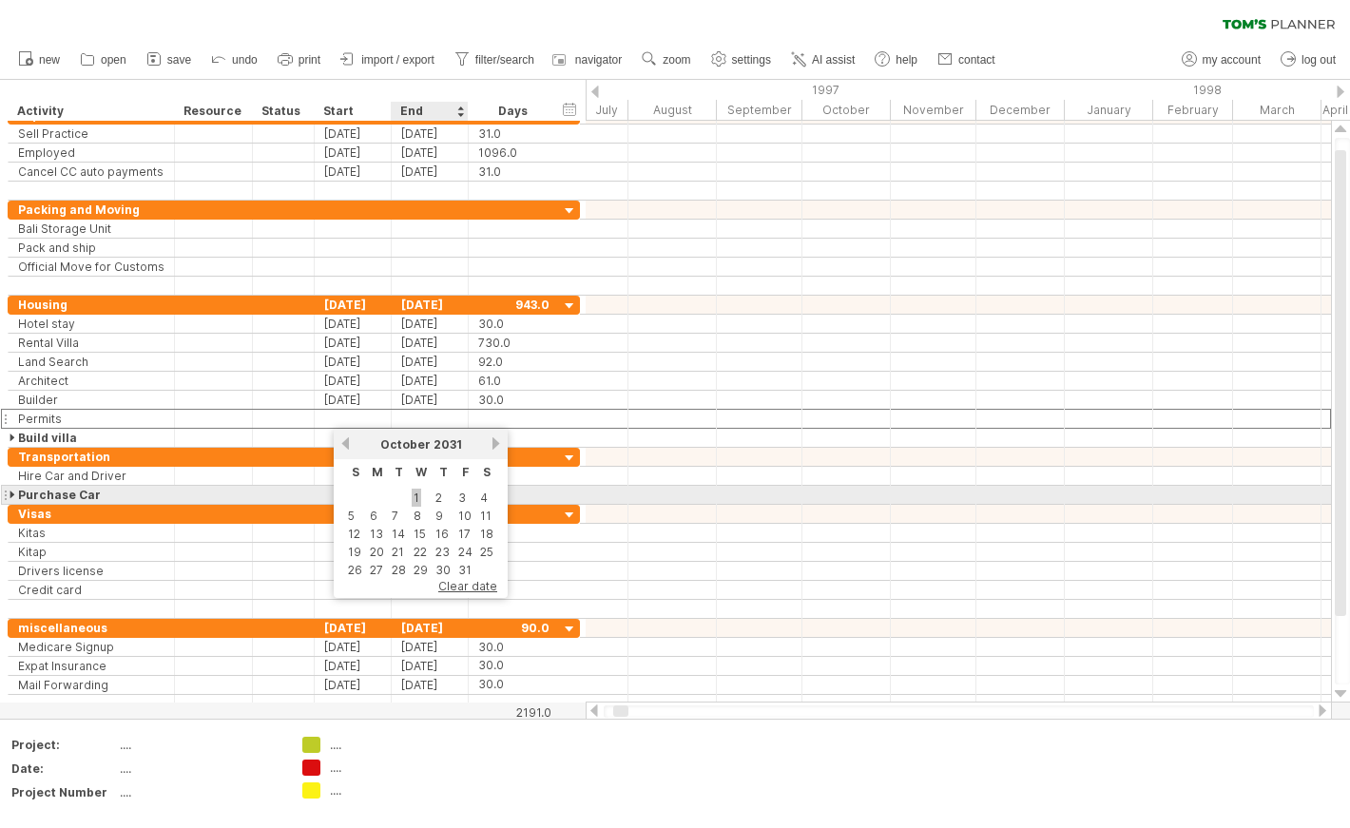
click at [416, 497] on link "1" at bounding box center [417, 498] width 10 height 18
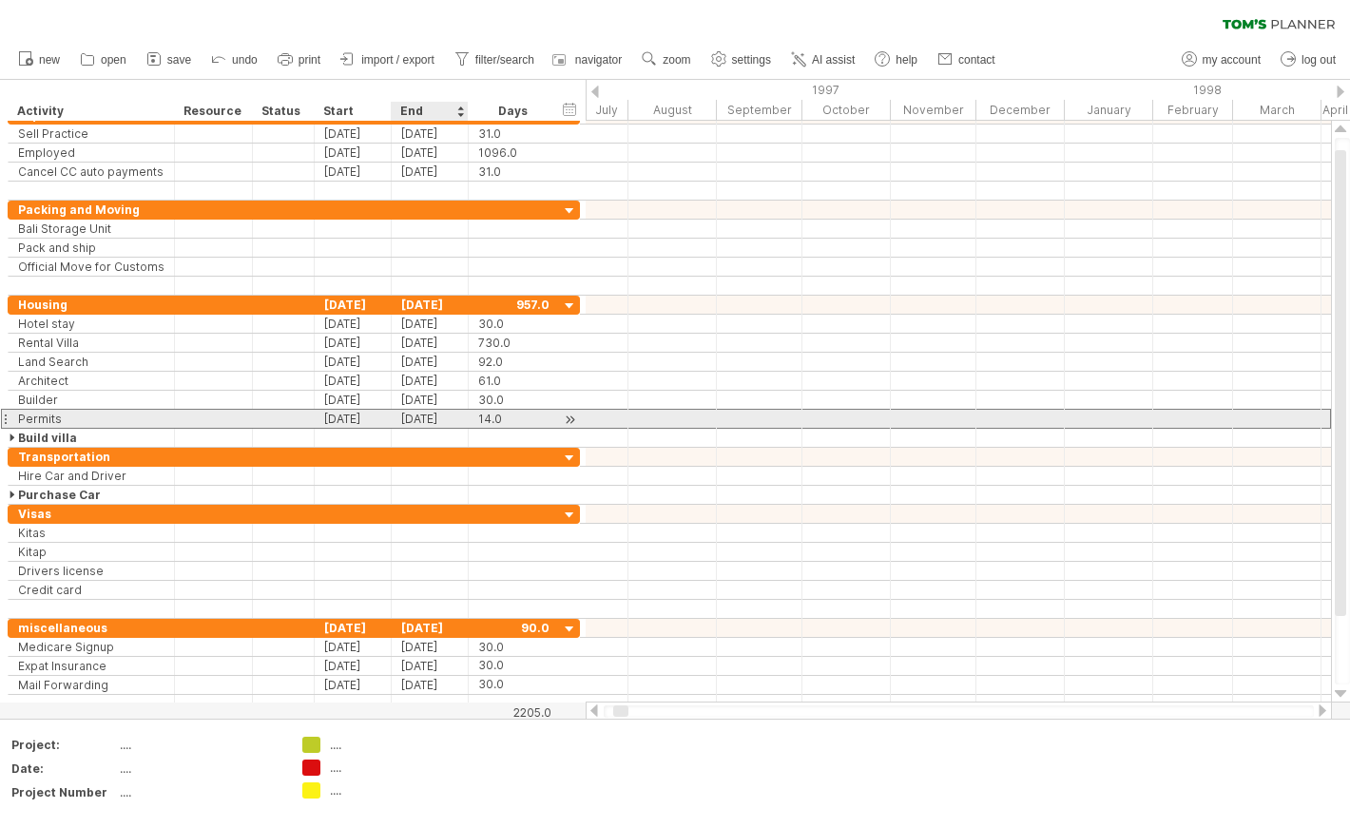
click at [458, 415] on div "[DATE]" at bounding box center [430, 419] width 77 height 18
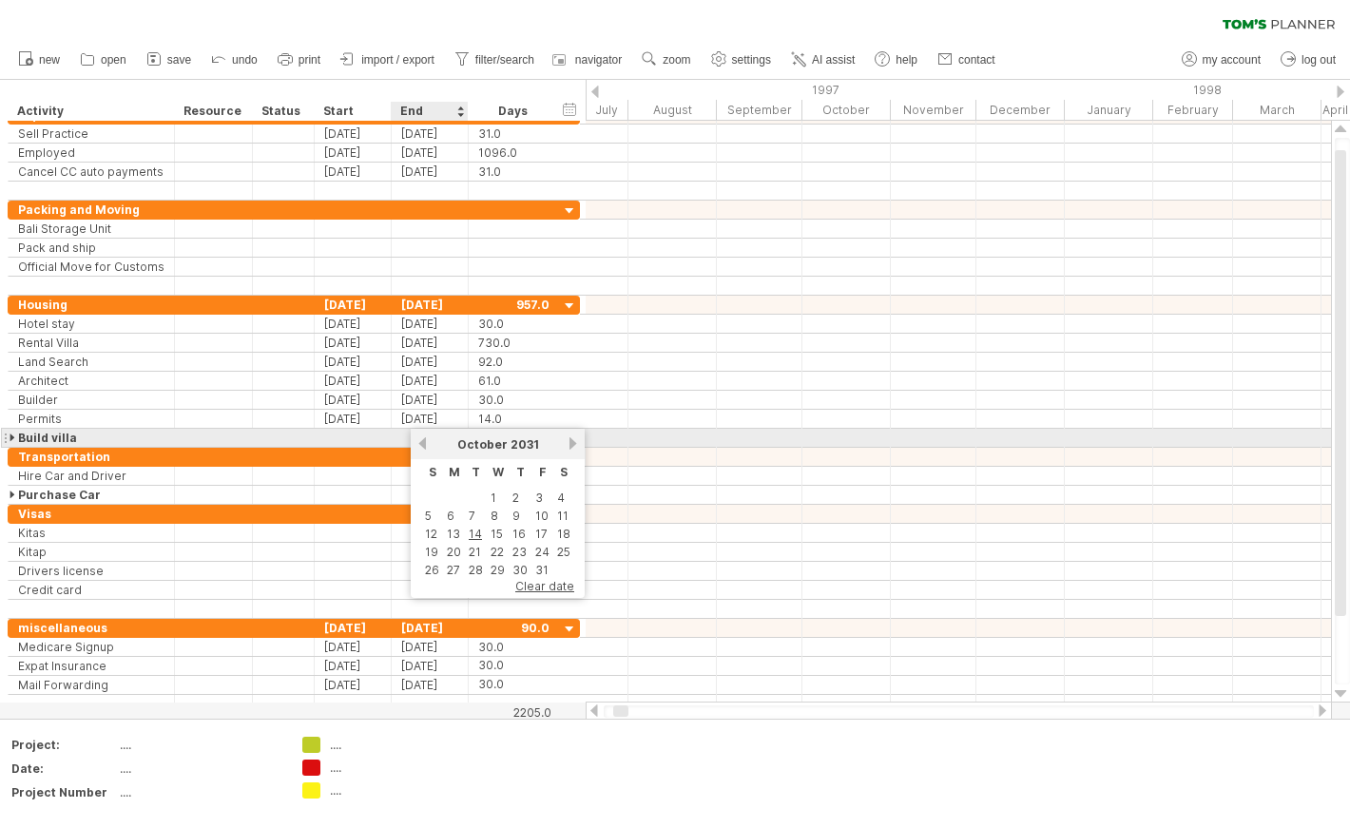
click at [571, 436] on link "next" at bounding box center [572, 443] width 14 height 14
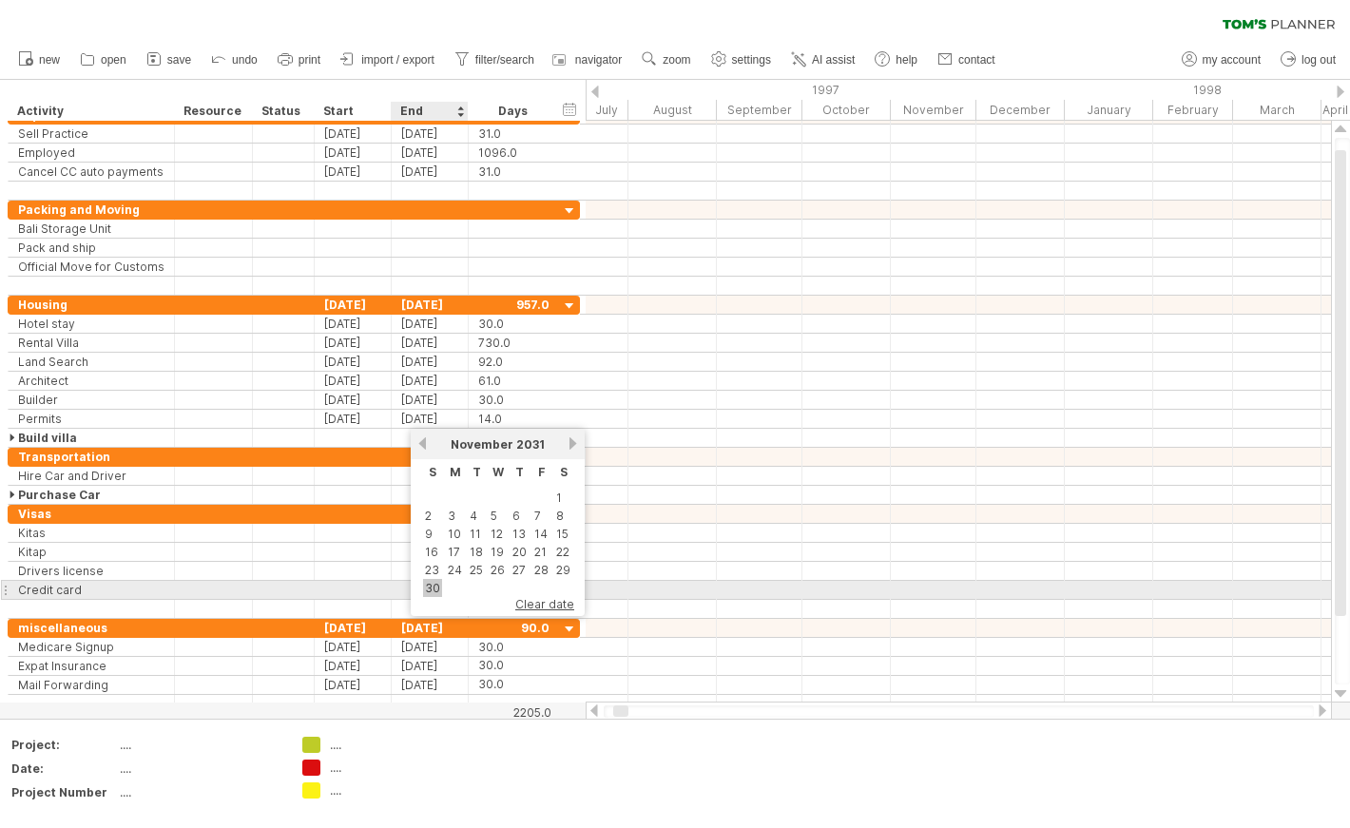
click at [433, 581] on link "30" at bounding box center [432, 588] width 19 height 18
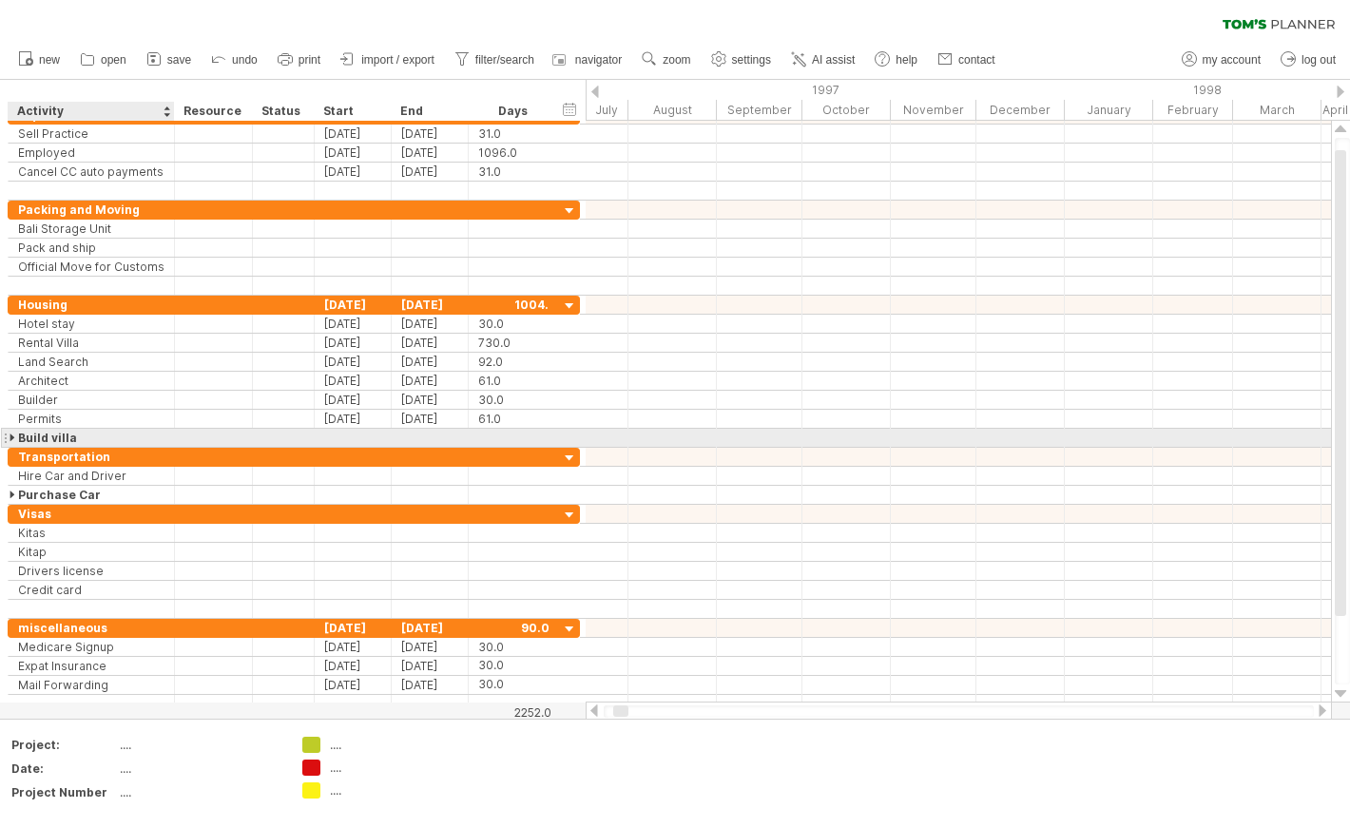
click at [10, 435] on div at bounding box center [14, 438] width 9 height 18
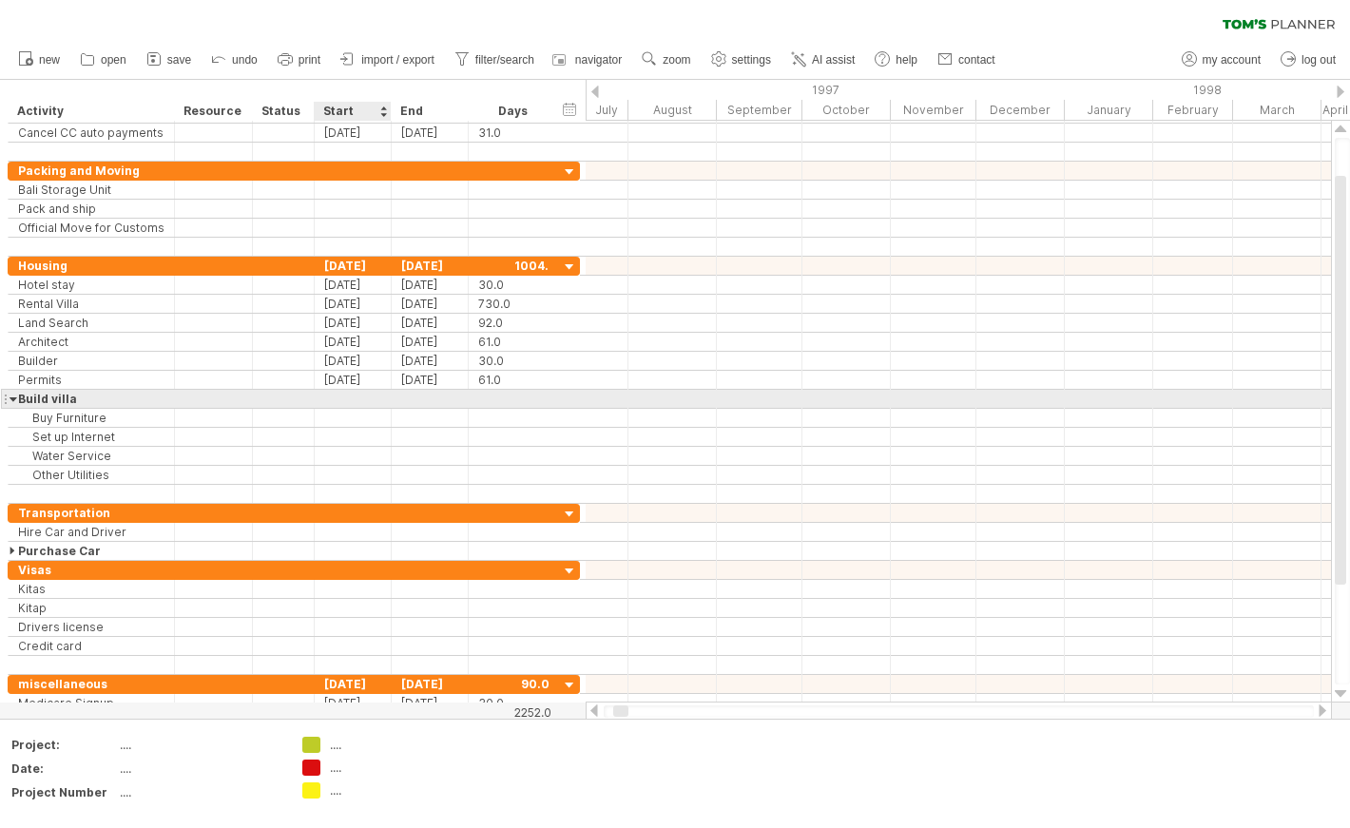
click at [363, 396] on div at bounding box center [353, 399] width 77 height 18
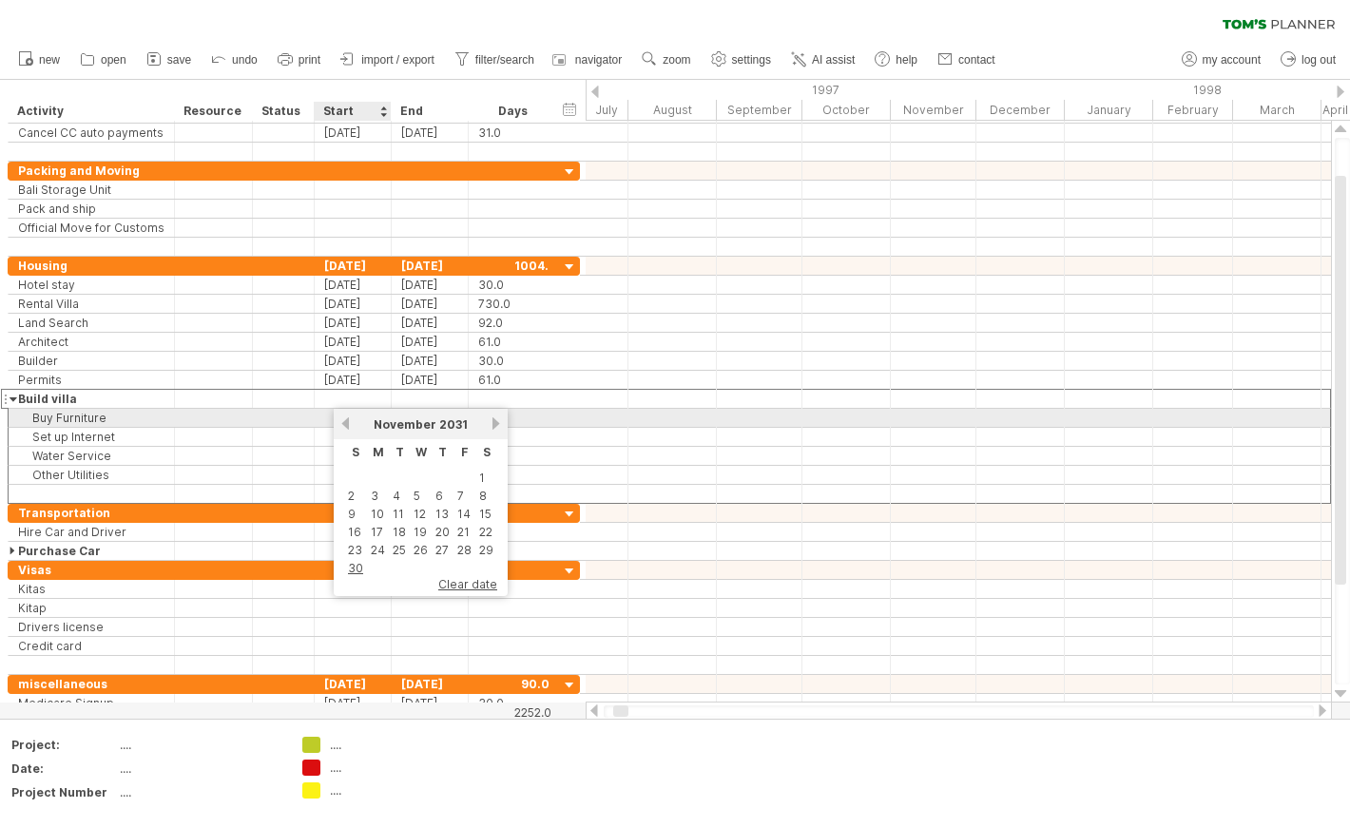
click at [349, 422] on link "previous" at bounding box center [345, 423] width 14 height 14
click at [492, 425] on link "next" at bounding box center [496, 423] width 14 height 14
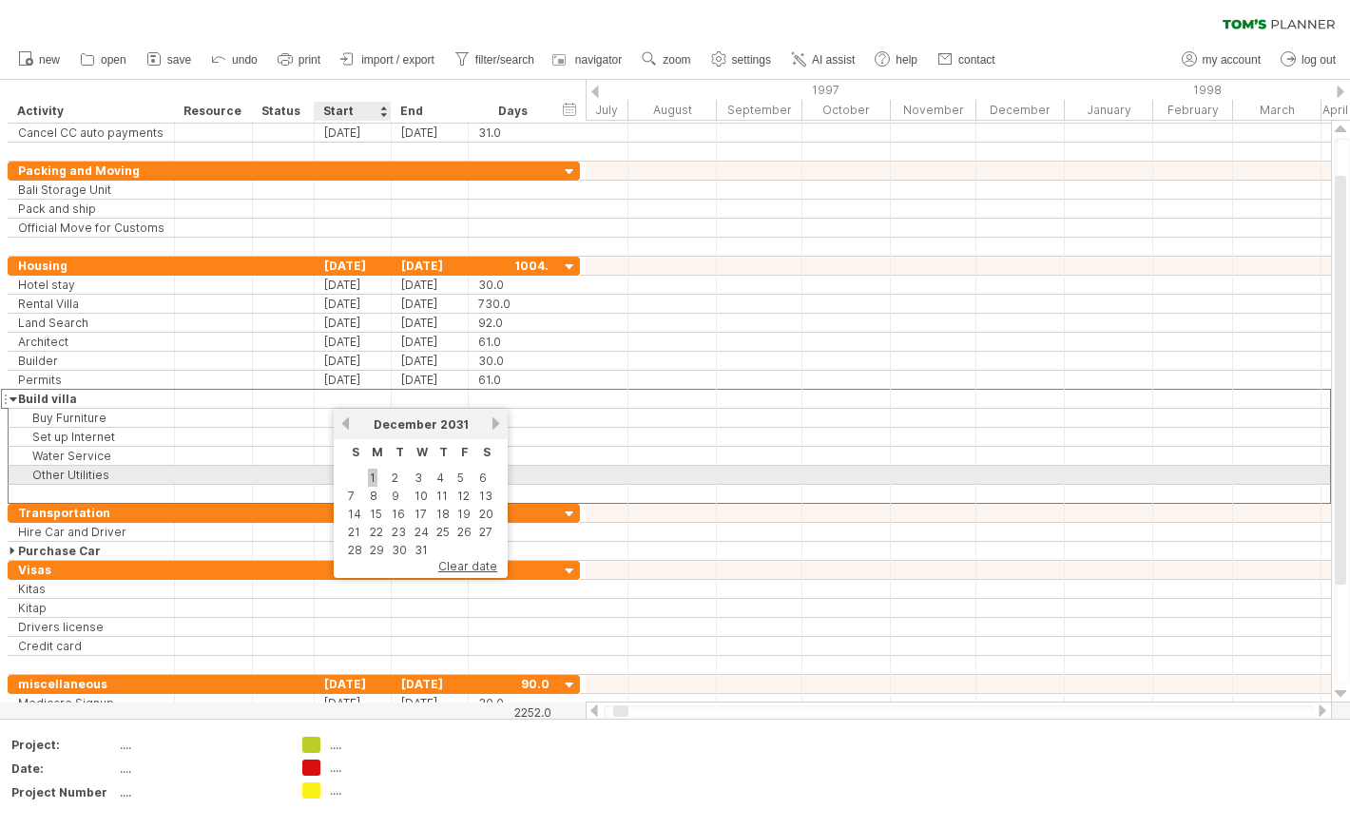
click at [375, 481] on link "1" at bounding box center [373, 478] width 10 height 18
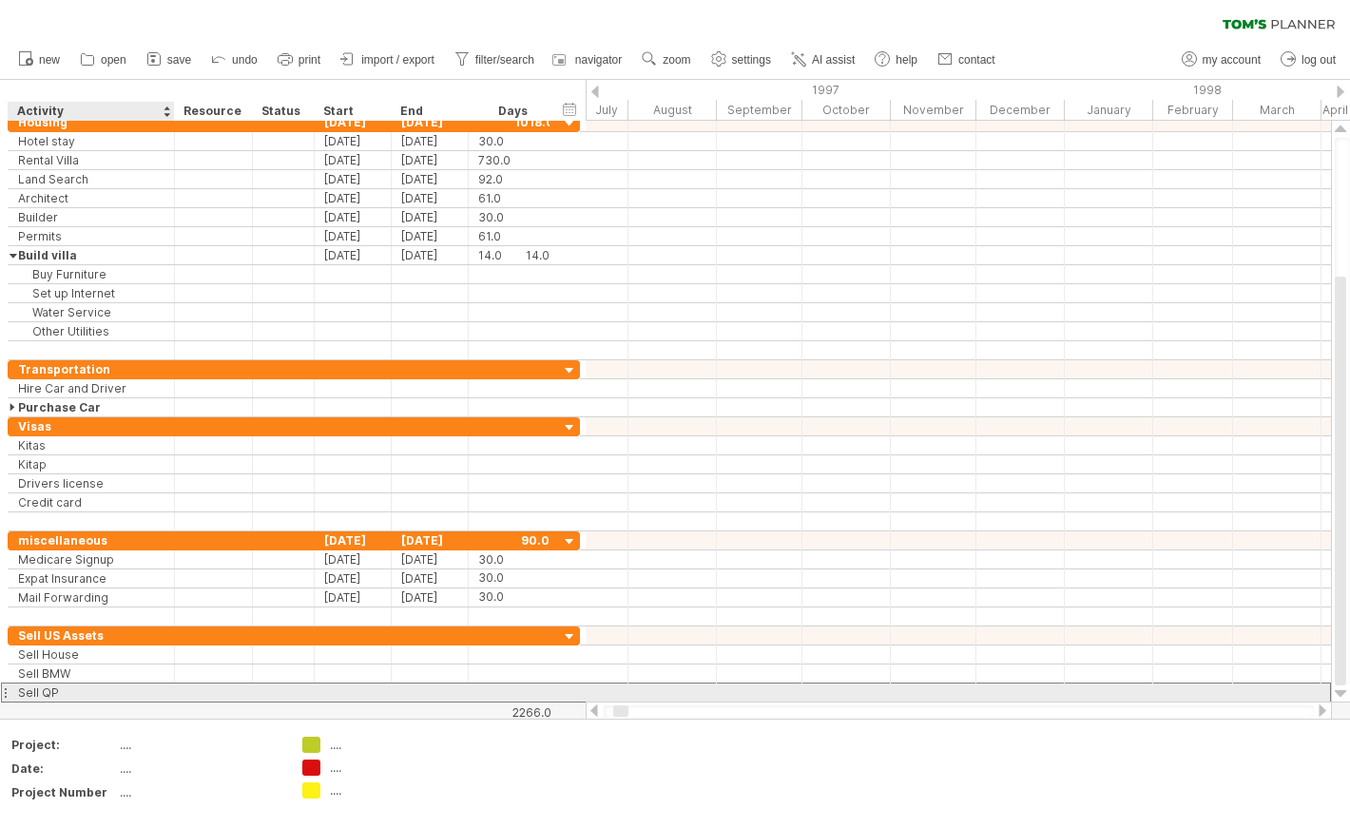
click at [125, 683] on div "Sell QP" at bounding box center [91, 692] width 146 height 18
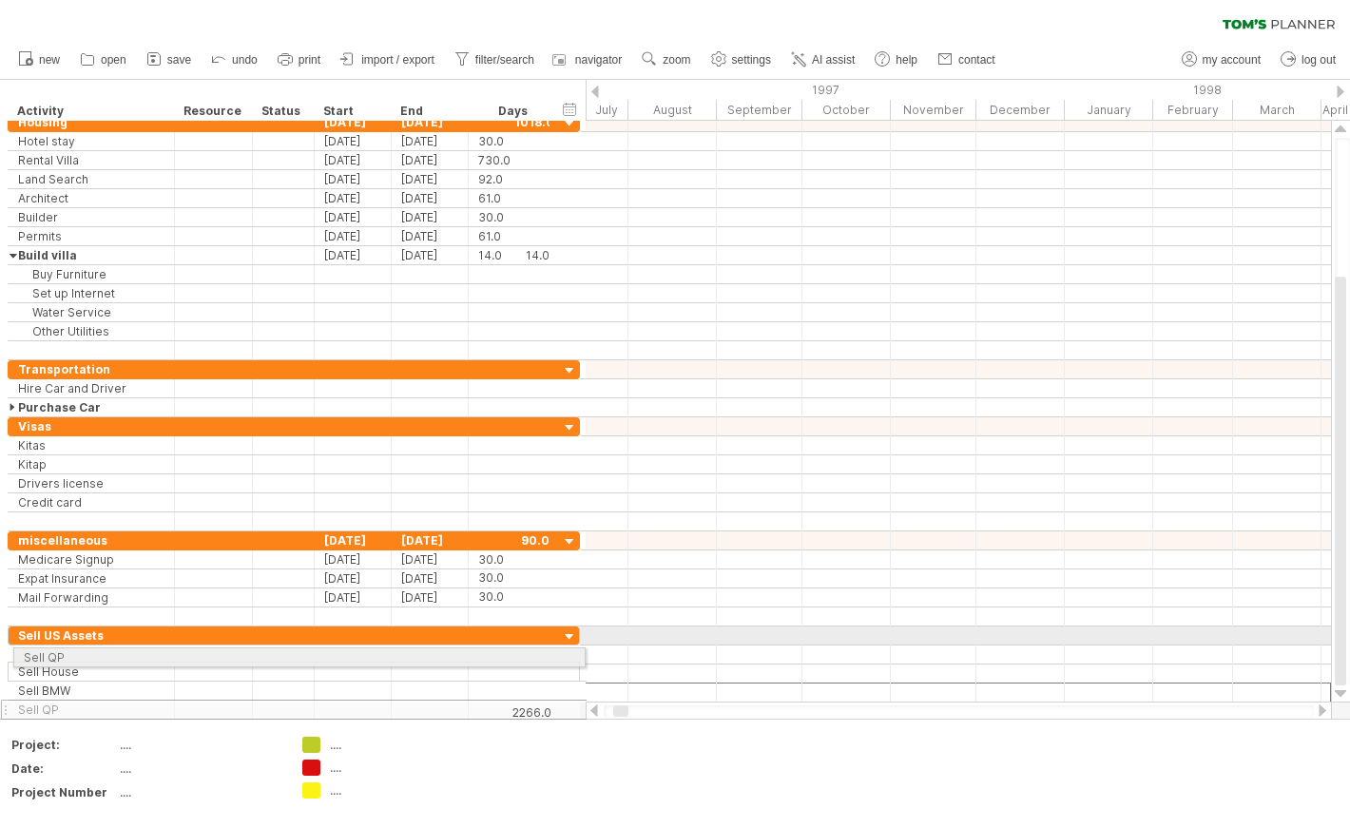
drag, startPoint x: 6, startPoint y: 693, endPoint x: 6, endPoint y: 655, distance: 38.0
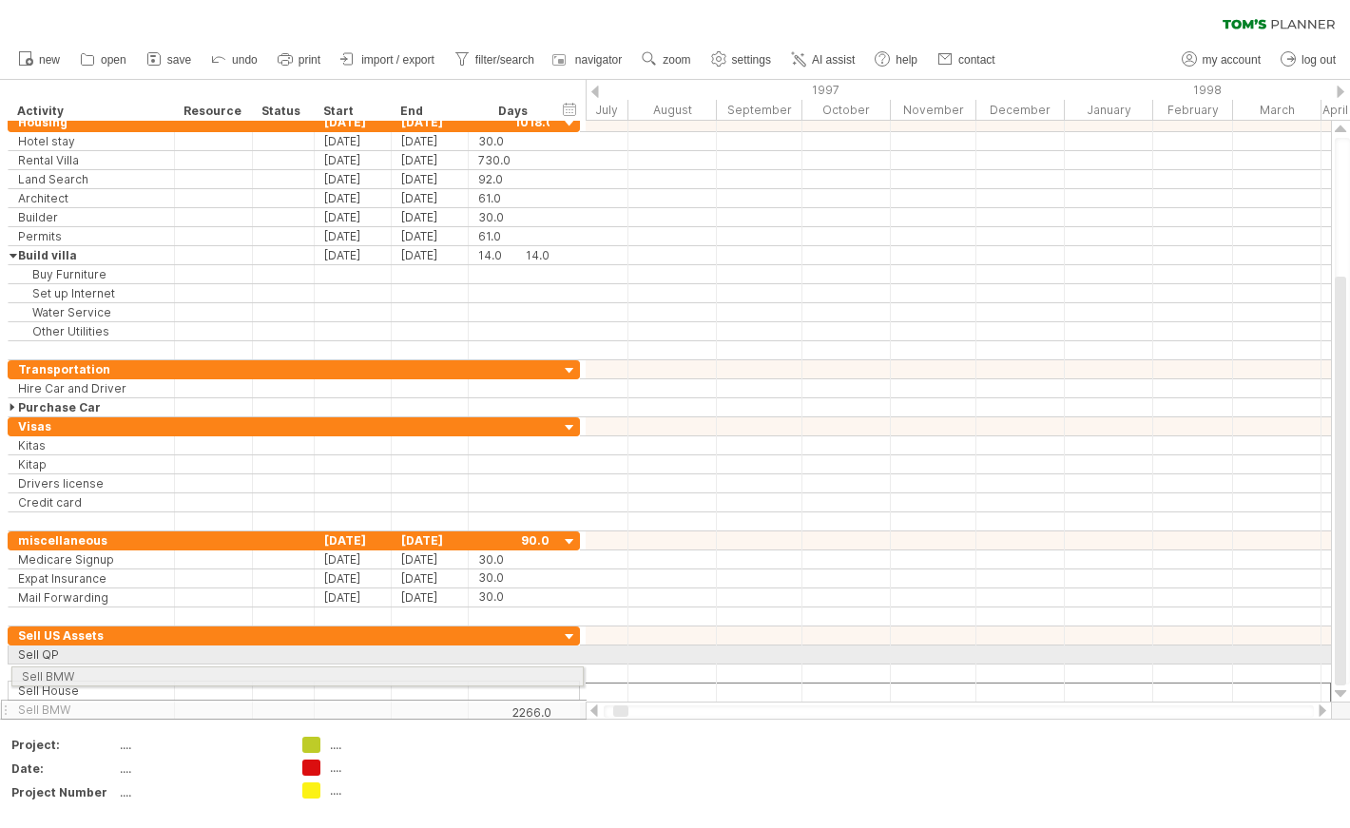
drag, startPoint x: 9, startPoint y: 691, endPoint x: 7, endPoint y: 673, distance: 18.2
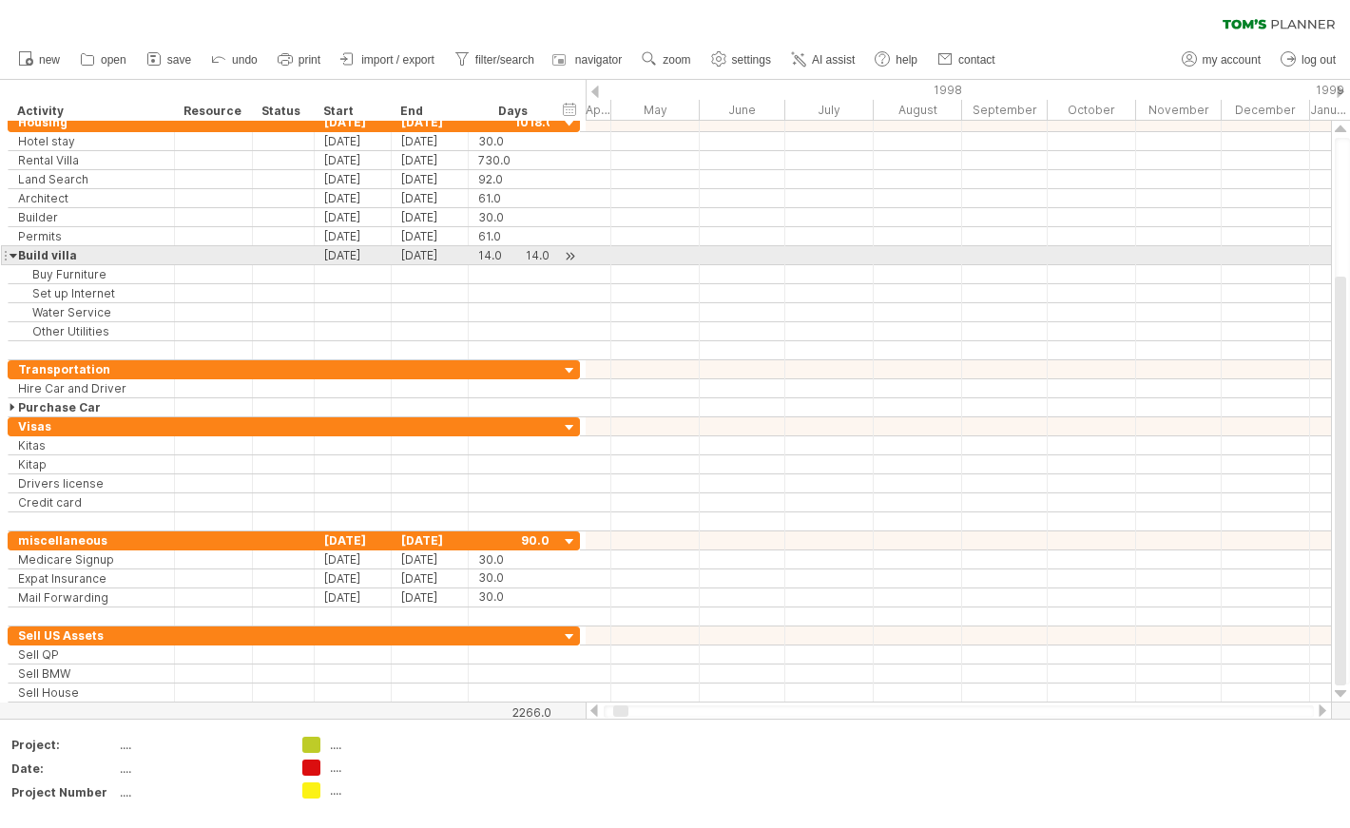
click at [773, 254] on div at bounding box center [957, 255] width 745 height 19
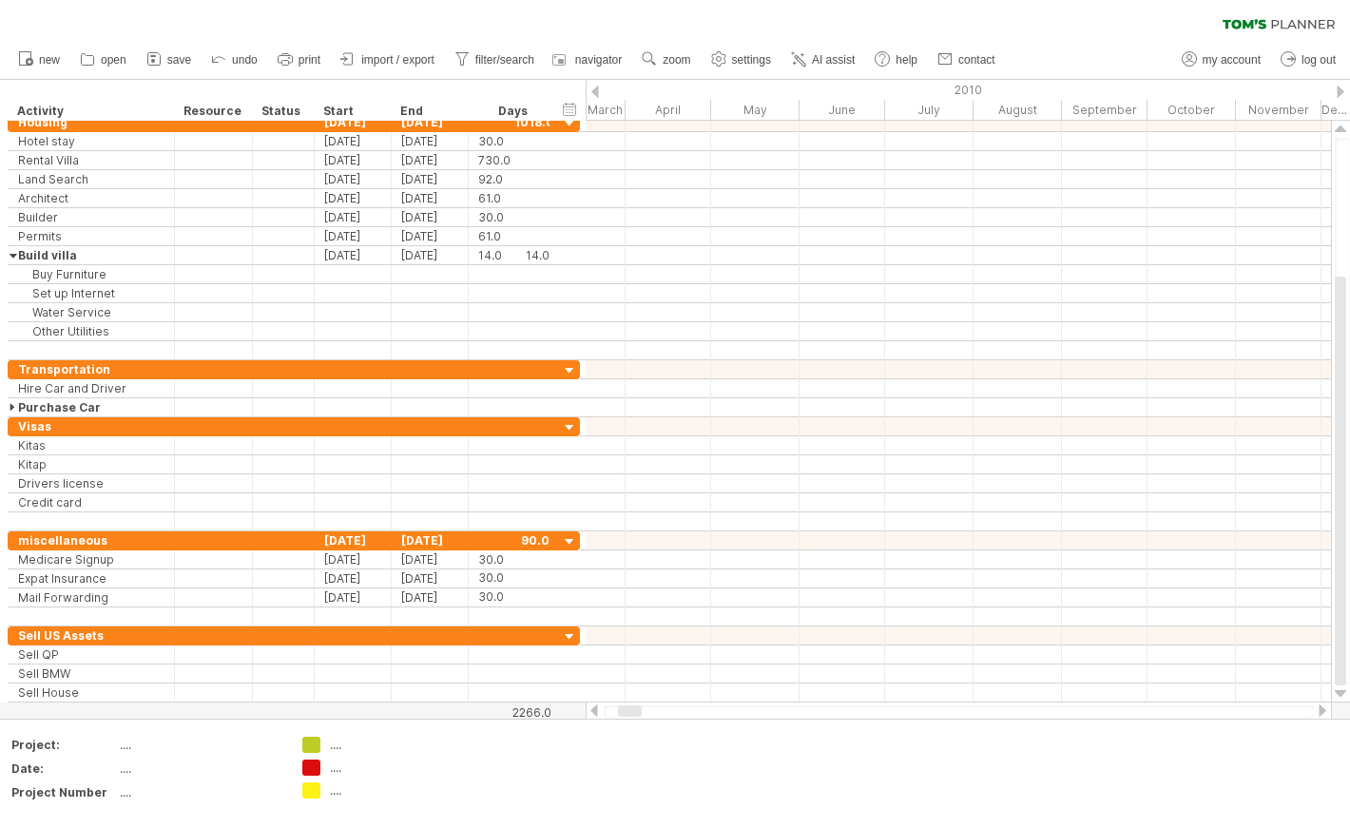
click at [1335, 87] on div "2010" at bounding box center [889, 90] width 1041 height 20
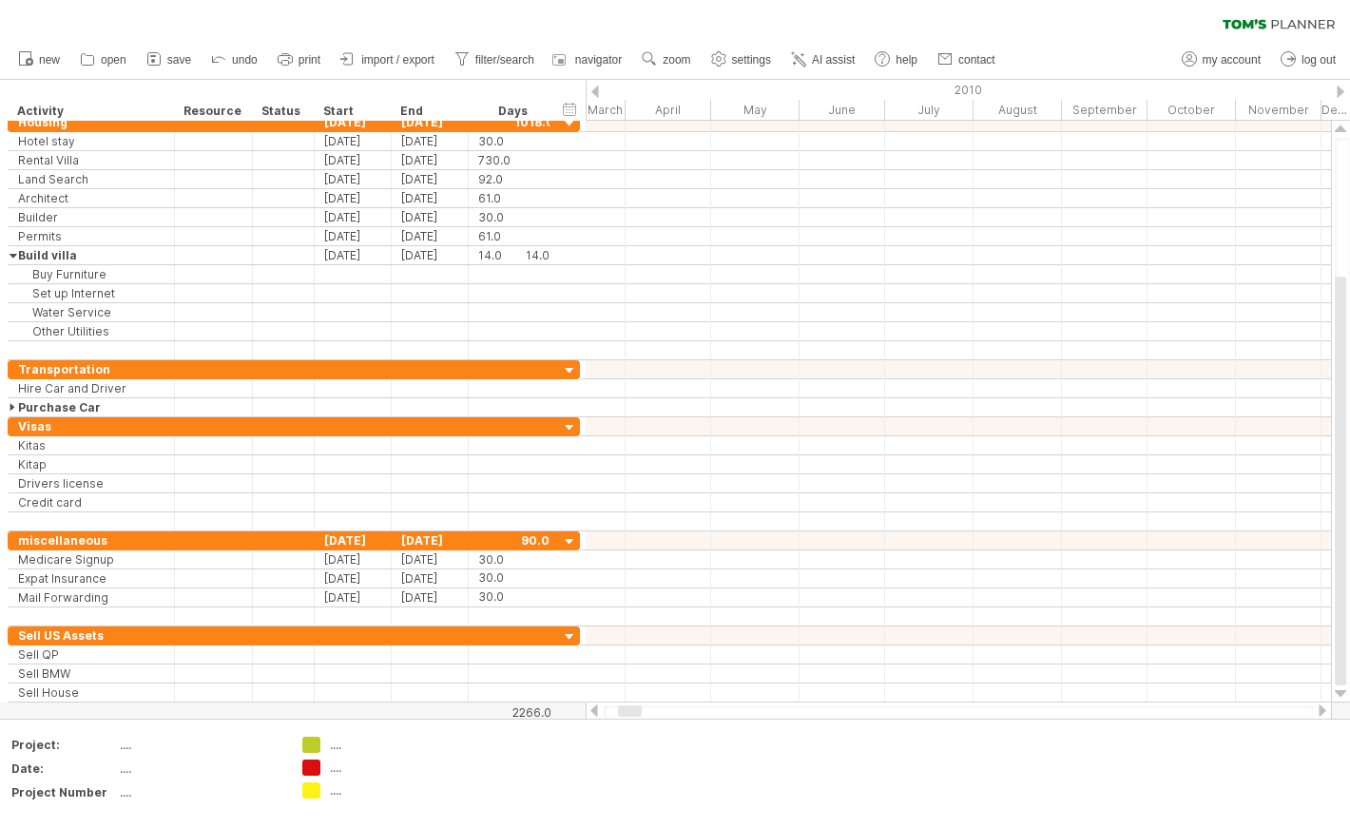
click at [1335, 87] on div "2010" at bounding box center [889, 90] width 1041 height 20
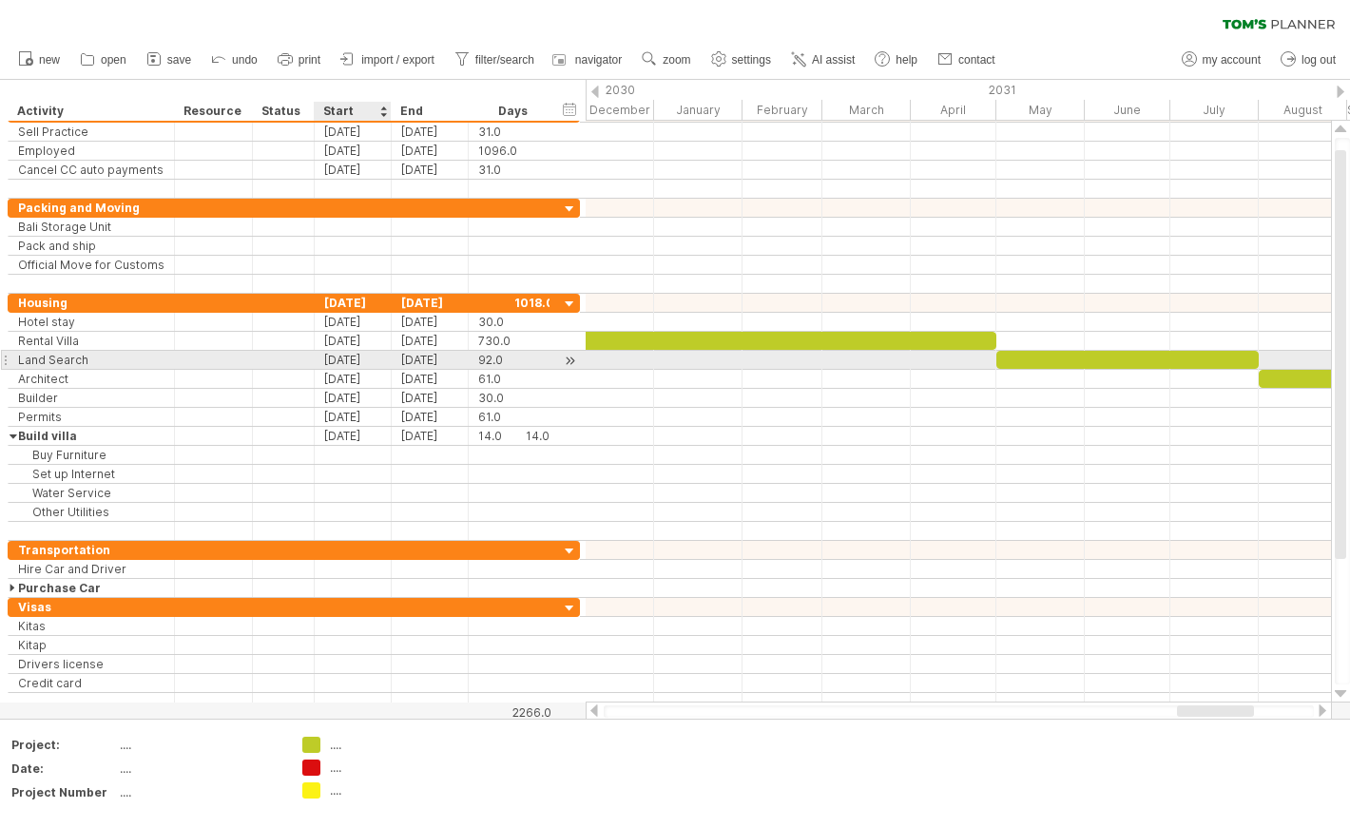
click at [378, 362] on div "[DATE]" at bounding box center [353, 360] width 77 height 18
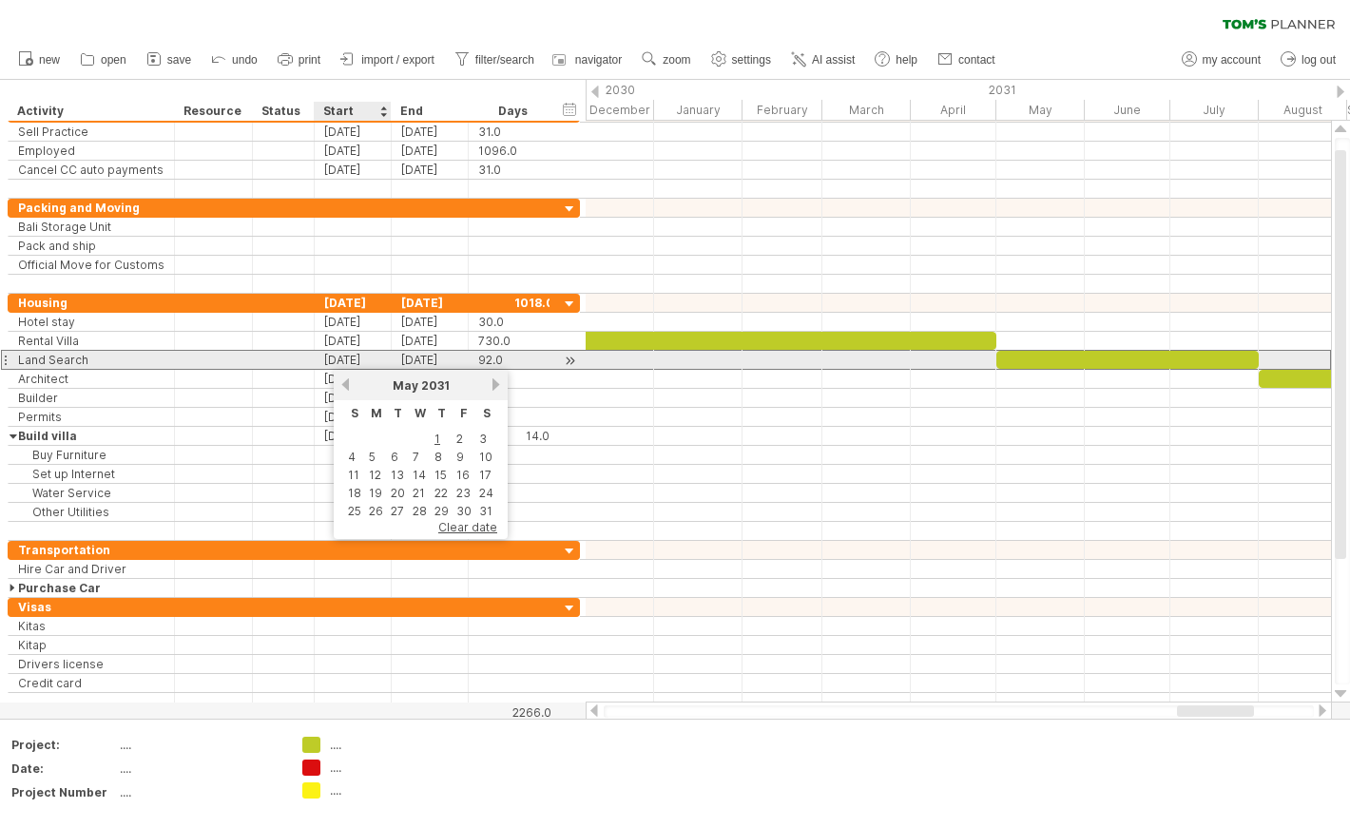
click at [378, 361] on div "[DATE]" at bounding box center [353, 360] width 77 height 18
click at [368, 358] on div "[DATE]" at bounding box center [353, 360] width 77 height 18
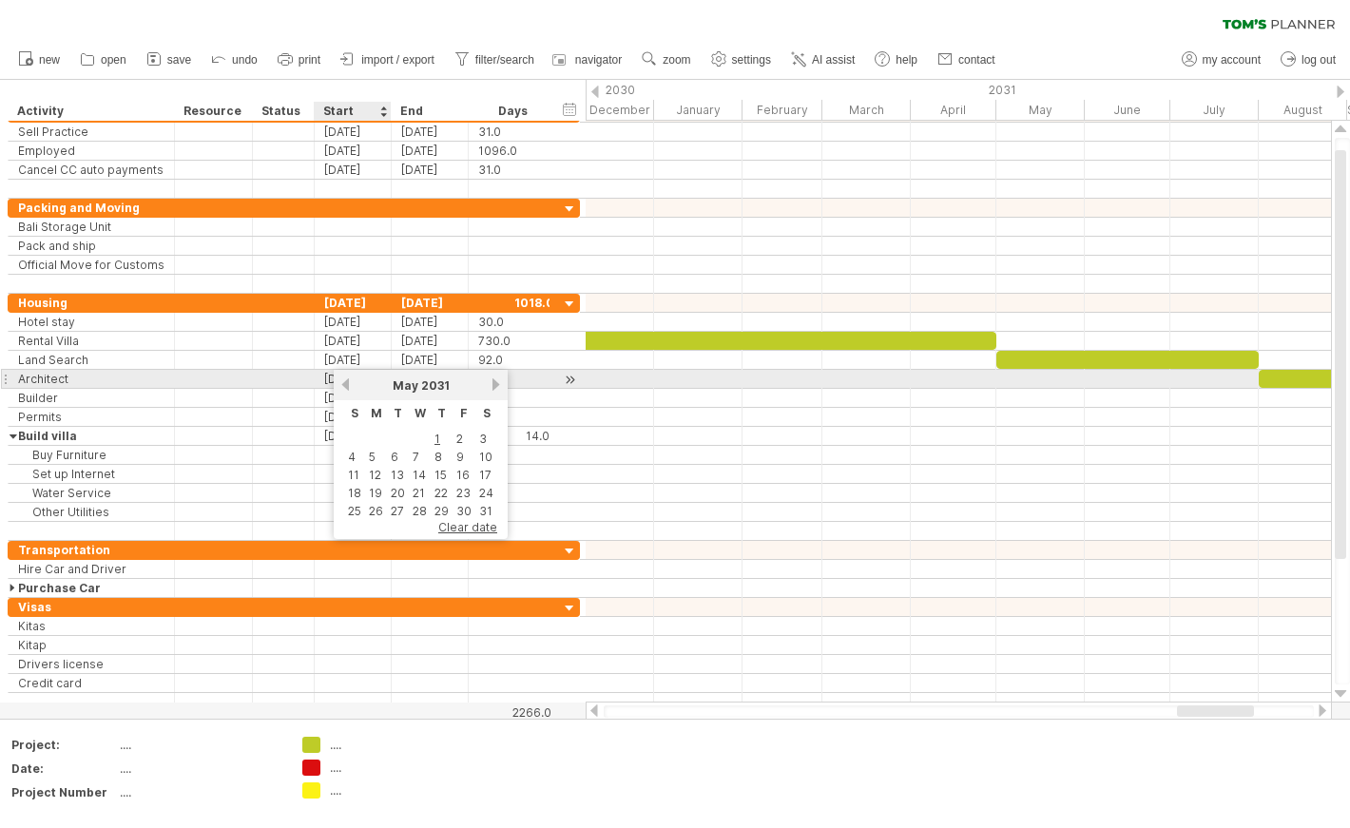
click at [350, 382] on link "previous" at bounding box center [345, 384] width 14 height 14
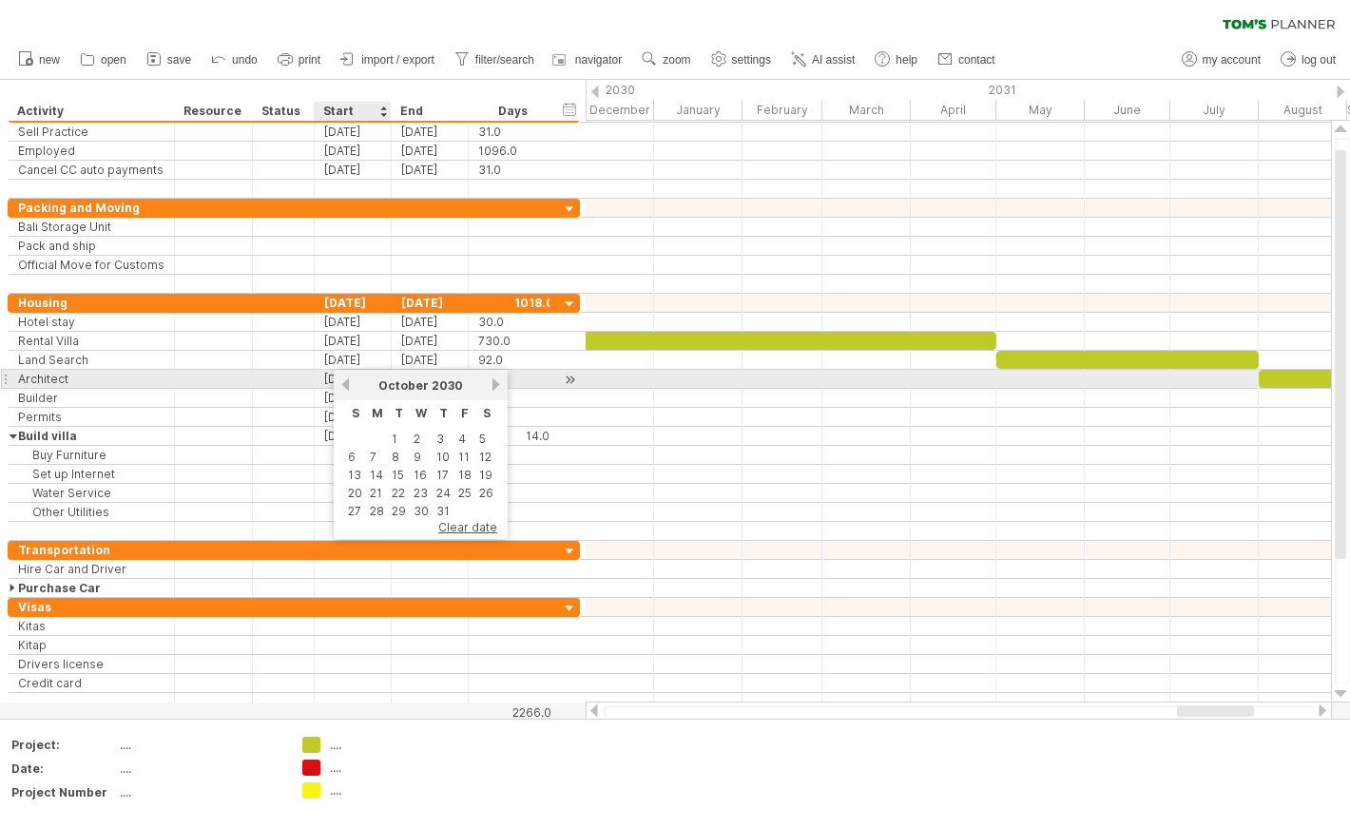
click at [350, 382] on link "previous" at bounding box center [345, 384] width 14 height 14
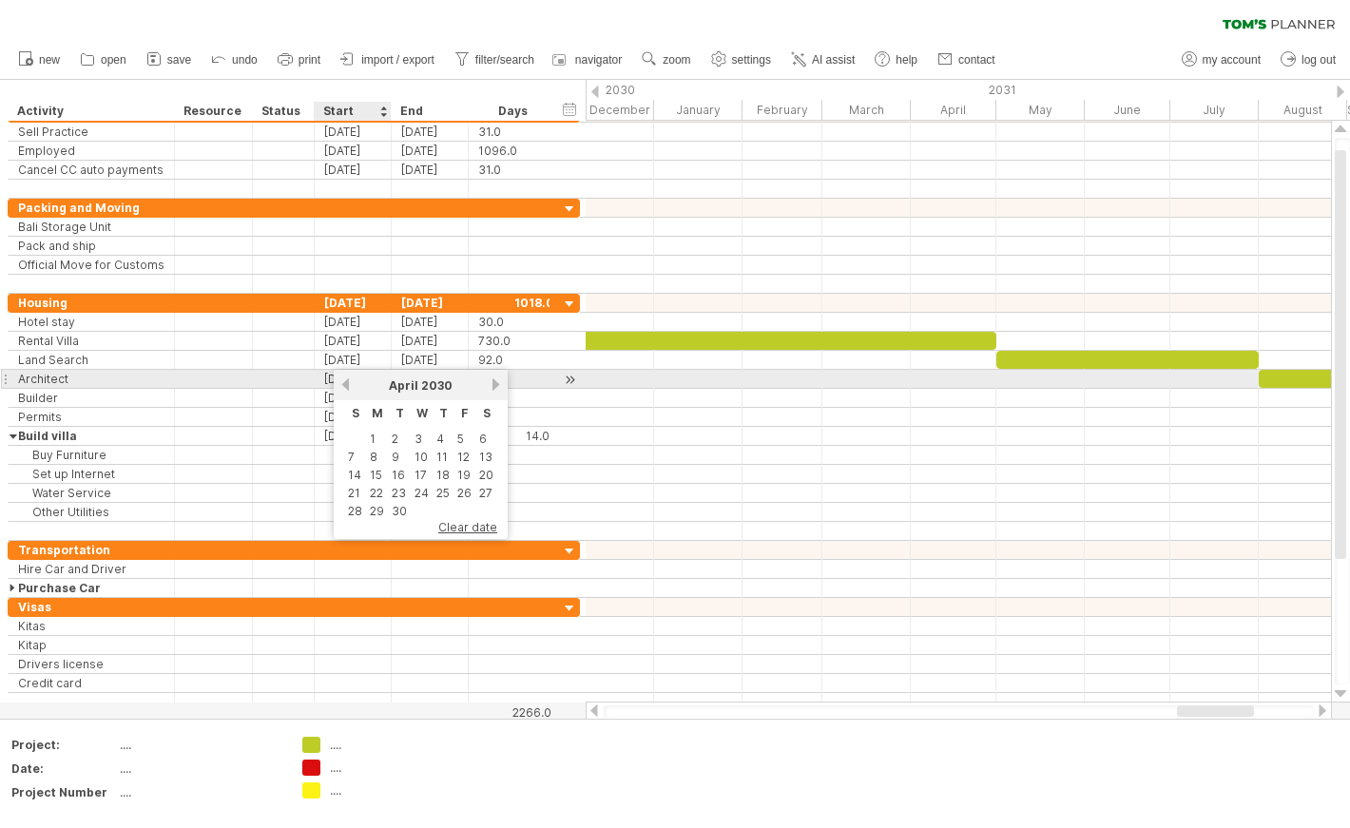
click at [350, 382] on link "previous" at bounding box center [345, 384] width 14 height 14
click at [346, 385] on link "previous" at bounding box center [345, 384] width 14 height 14
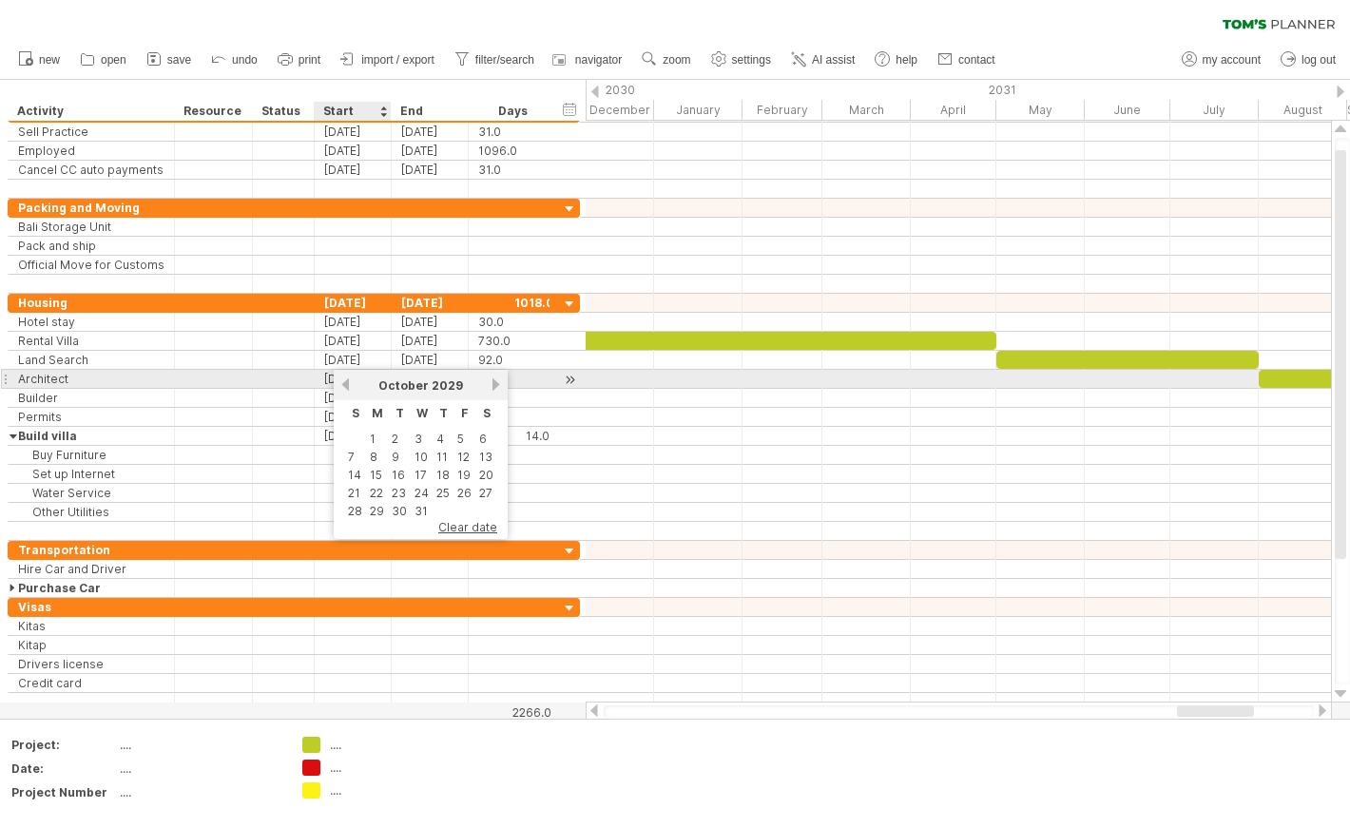
click at [346, 385] on link "previous" at bounding box center [345, 384] width 14 height 14
click at [346, 384] on link "previous" at bounding box center [345, 384] width 14 height 14
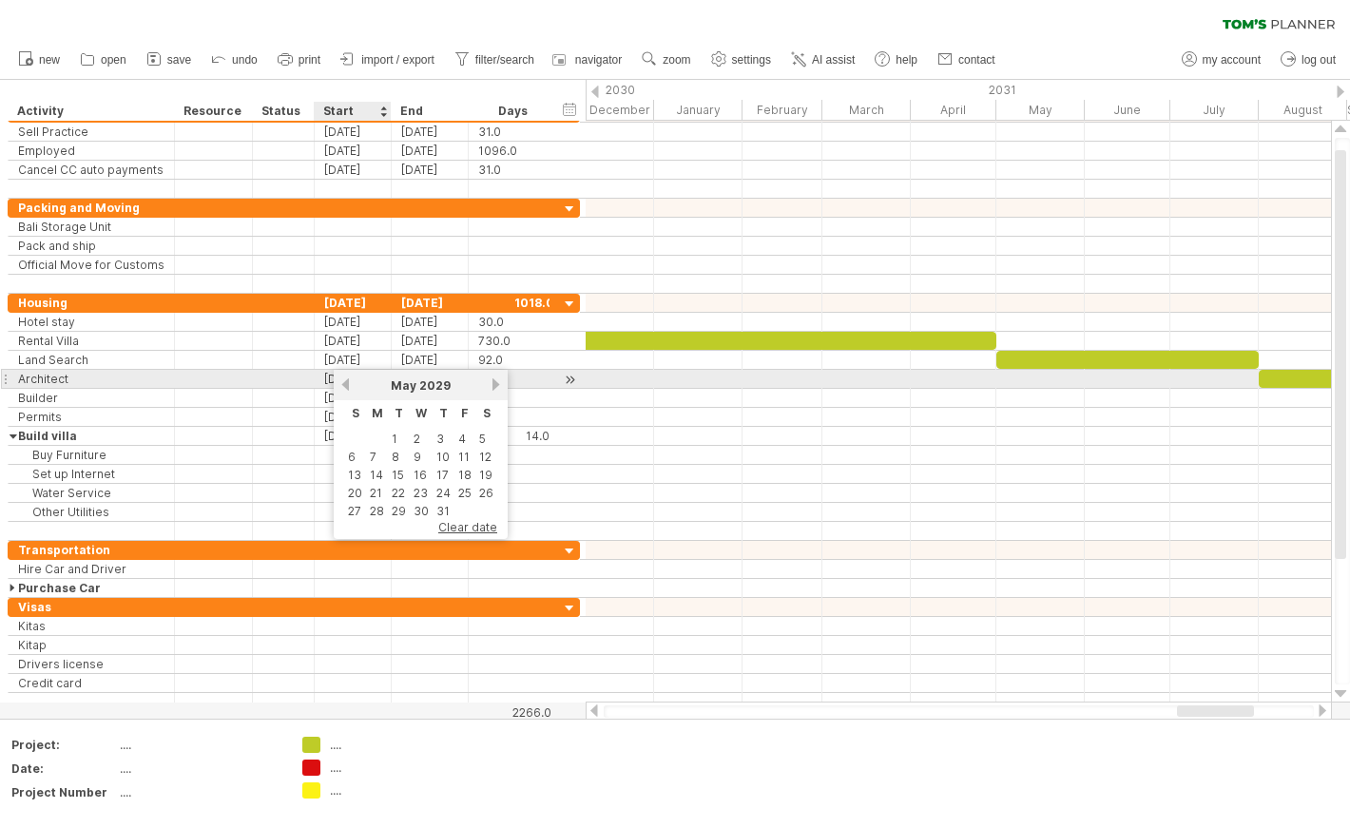
click at [346, 384] on link "previous" at bounding box center [345, 384] width 14 height 14
click at [493, 382] on link "next" at bounding box center [496, 384] width 14 height 14
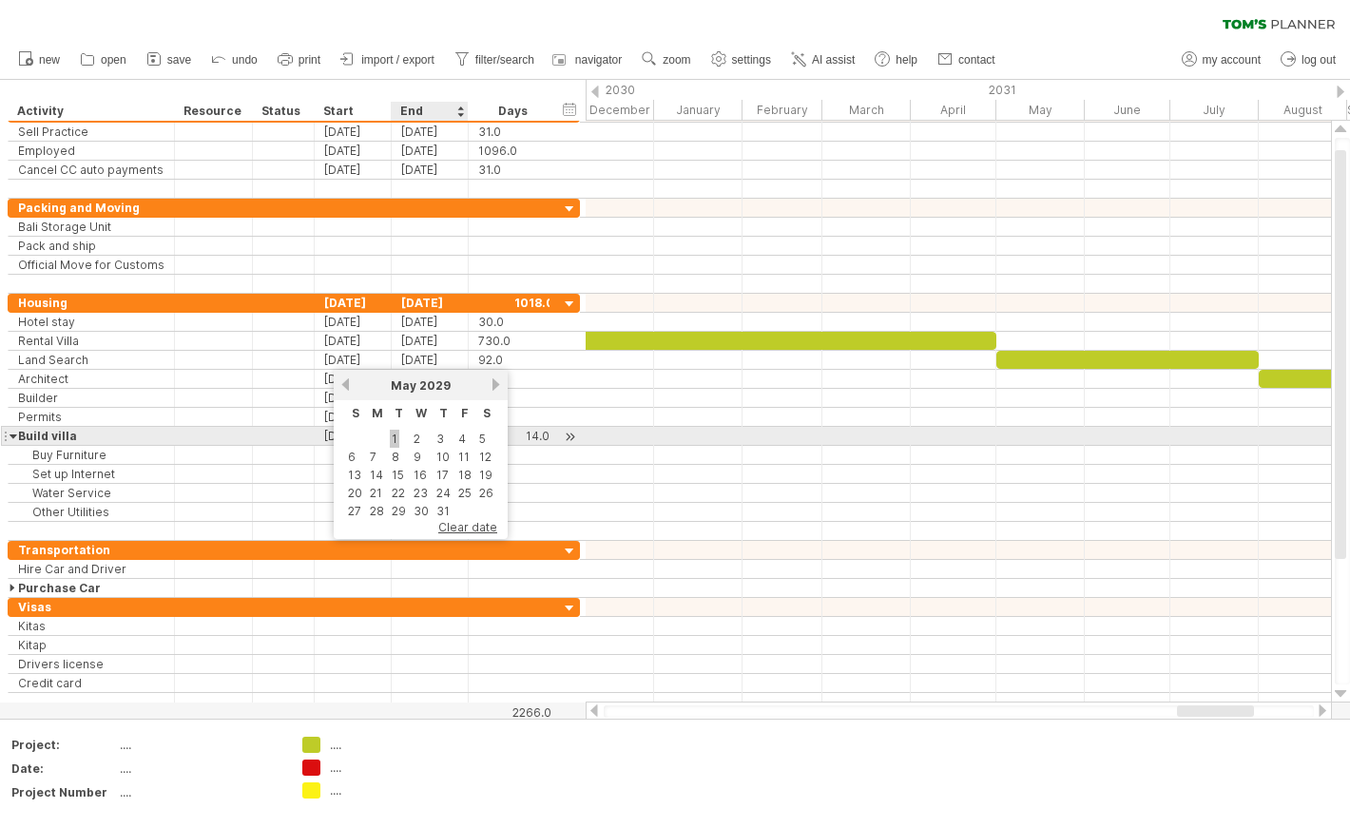
click at [393, 436] on link "1" at bounding box center [395, 439] width 10 height 18
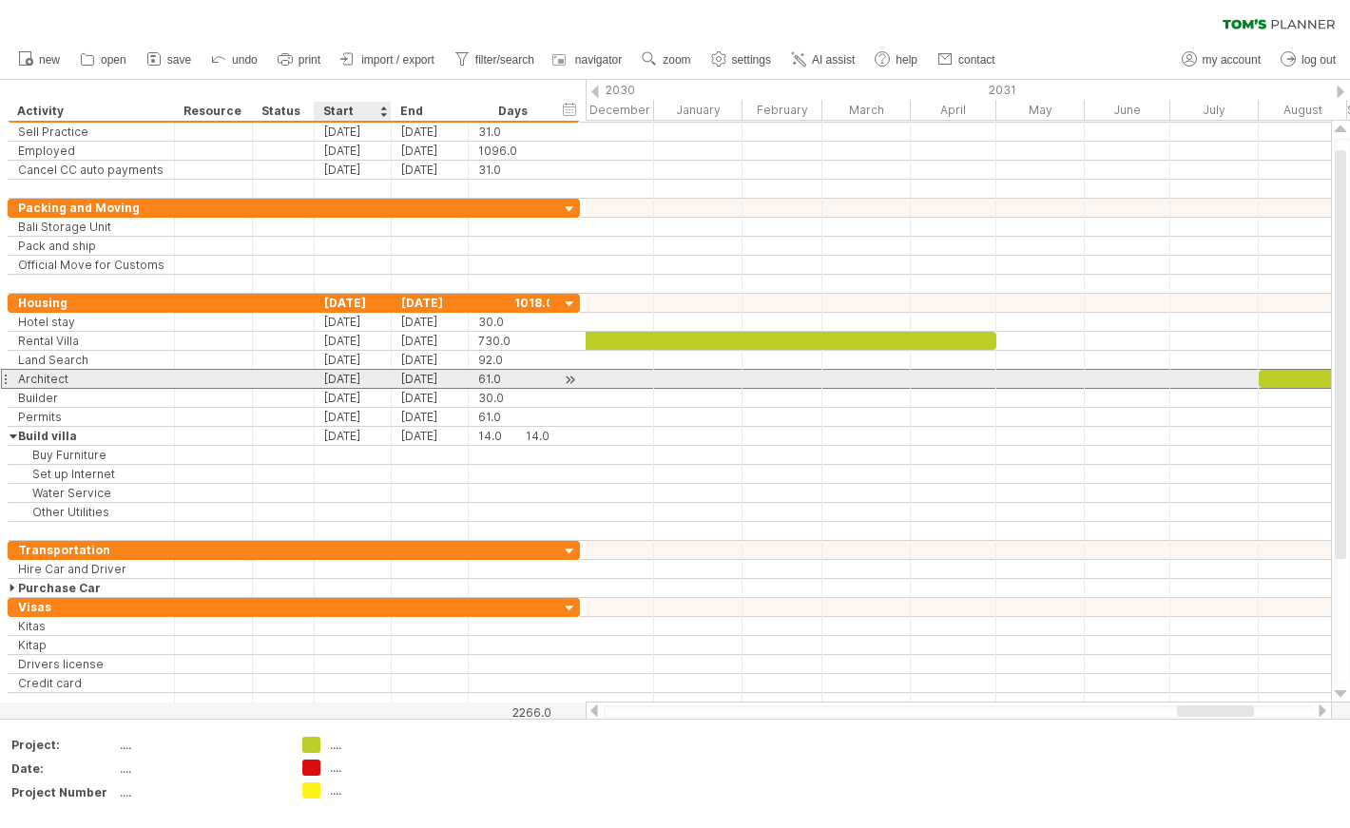
click at [362, 381] on div "[DATE]" at bounding box center [353, 379] width 77 height 18
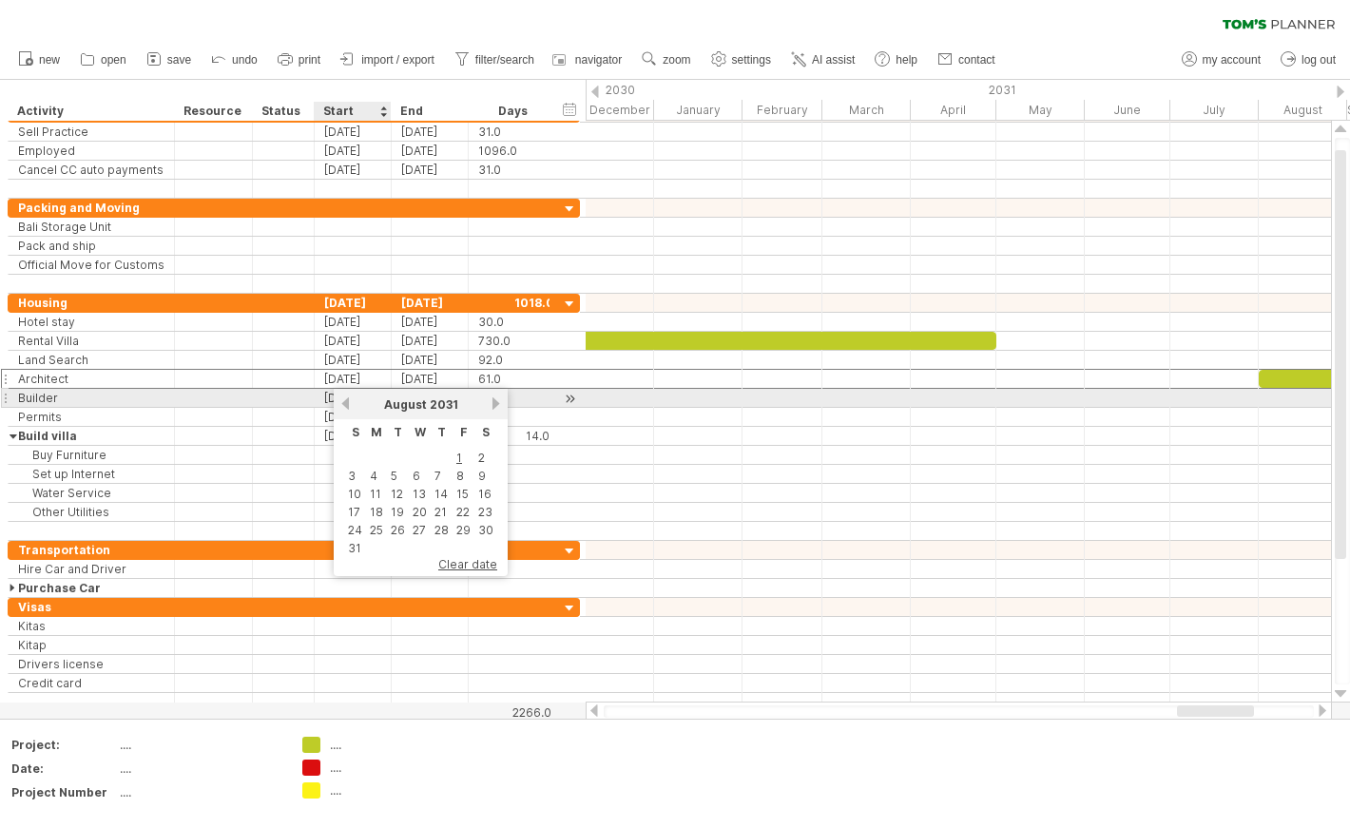
click at [352, 396] on link "previous" at bounding box center [345, 403] width 14 height 14
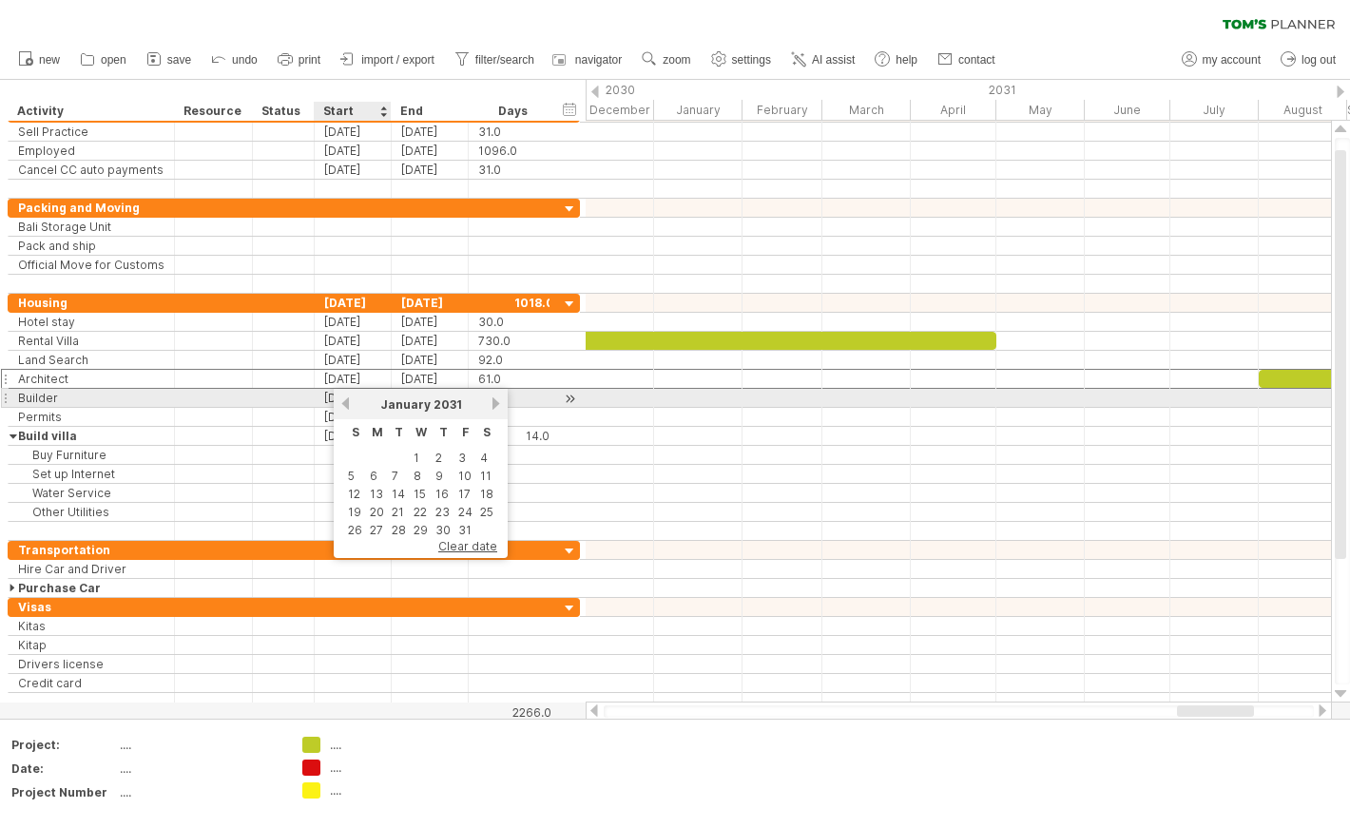
click at [352, 396] on link "previous" at bounding box center [345, 403] width 14 height 14
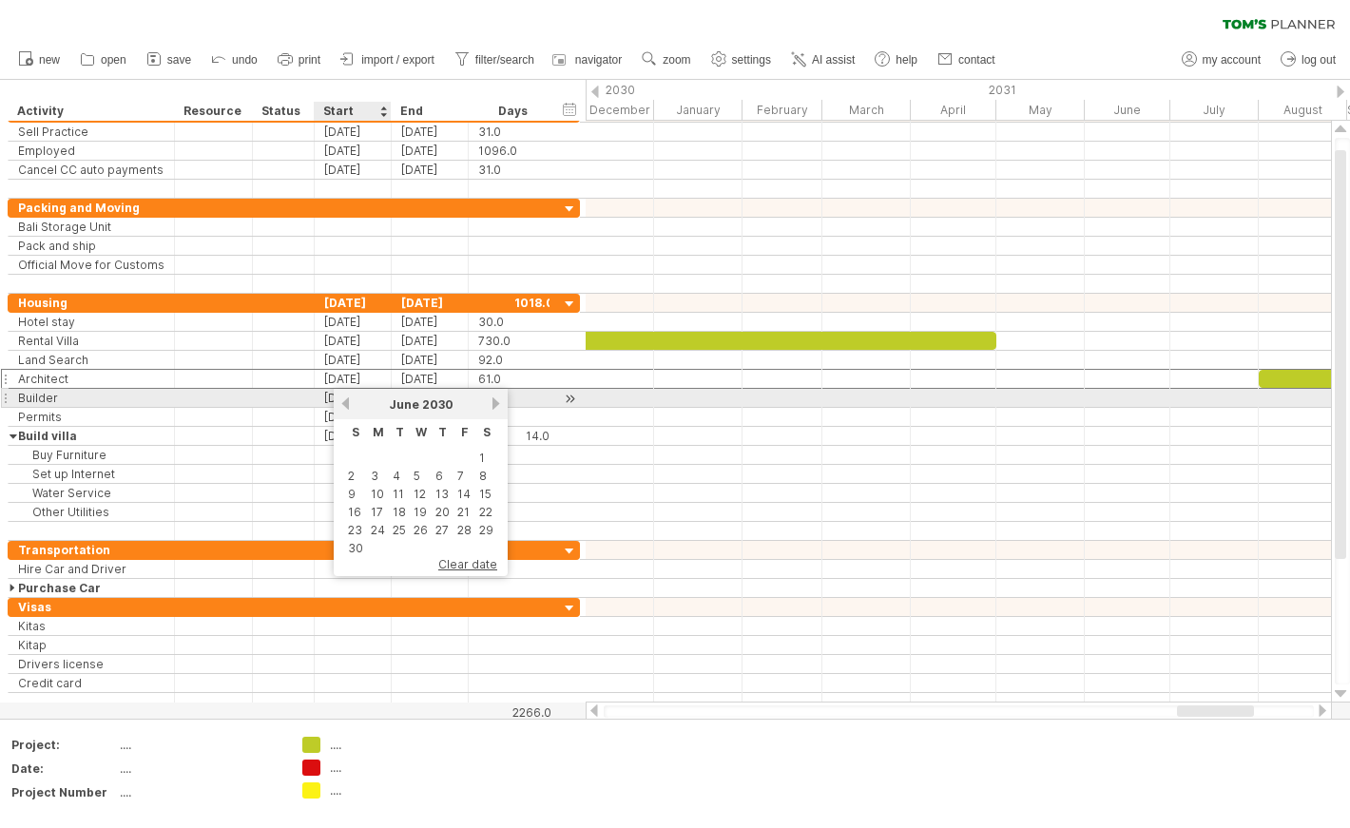
click at [352, 396] on link "previous" at bounding box center [345, 403] width 14 height 14
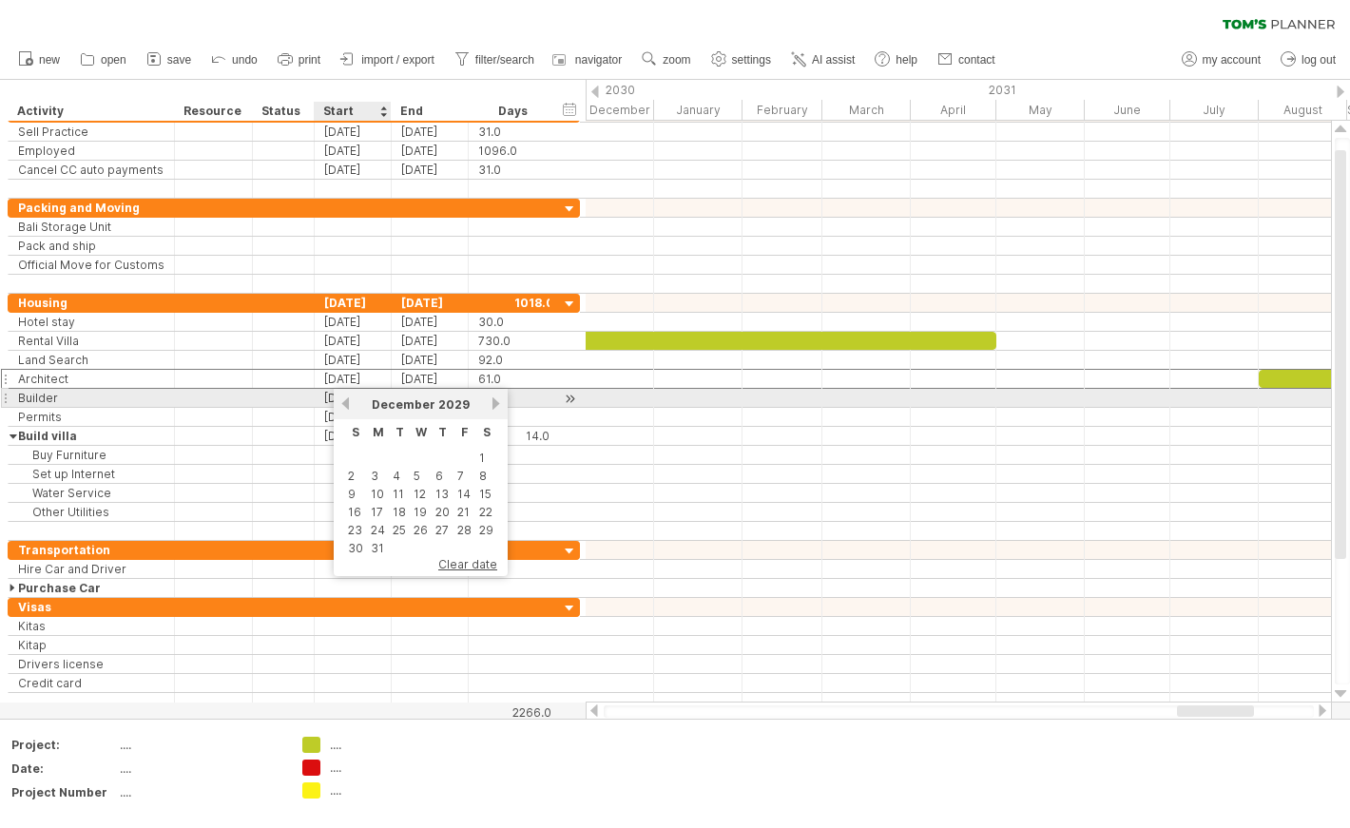
click at [352, 396] on link "previous" at bounding box center [345, 403] width 14 height 14
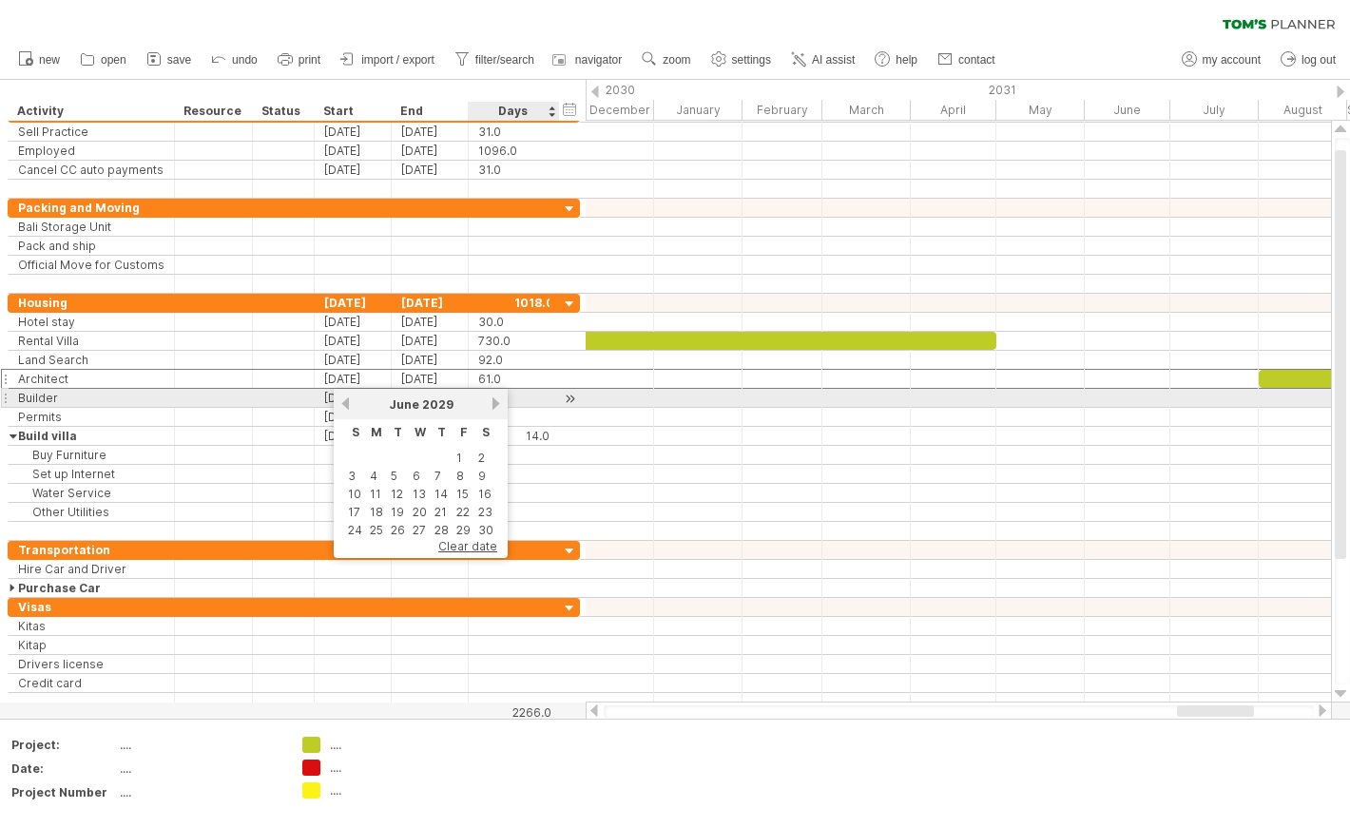
click at [489, 397] on link "next" at bounding box center [496, 403] width 14 height 14
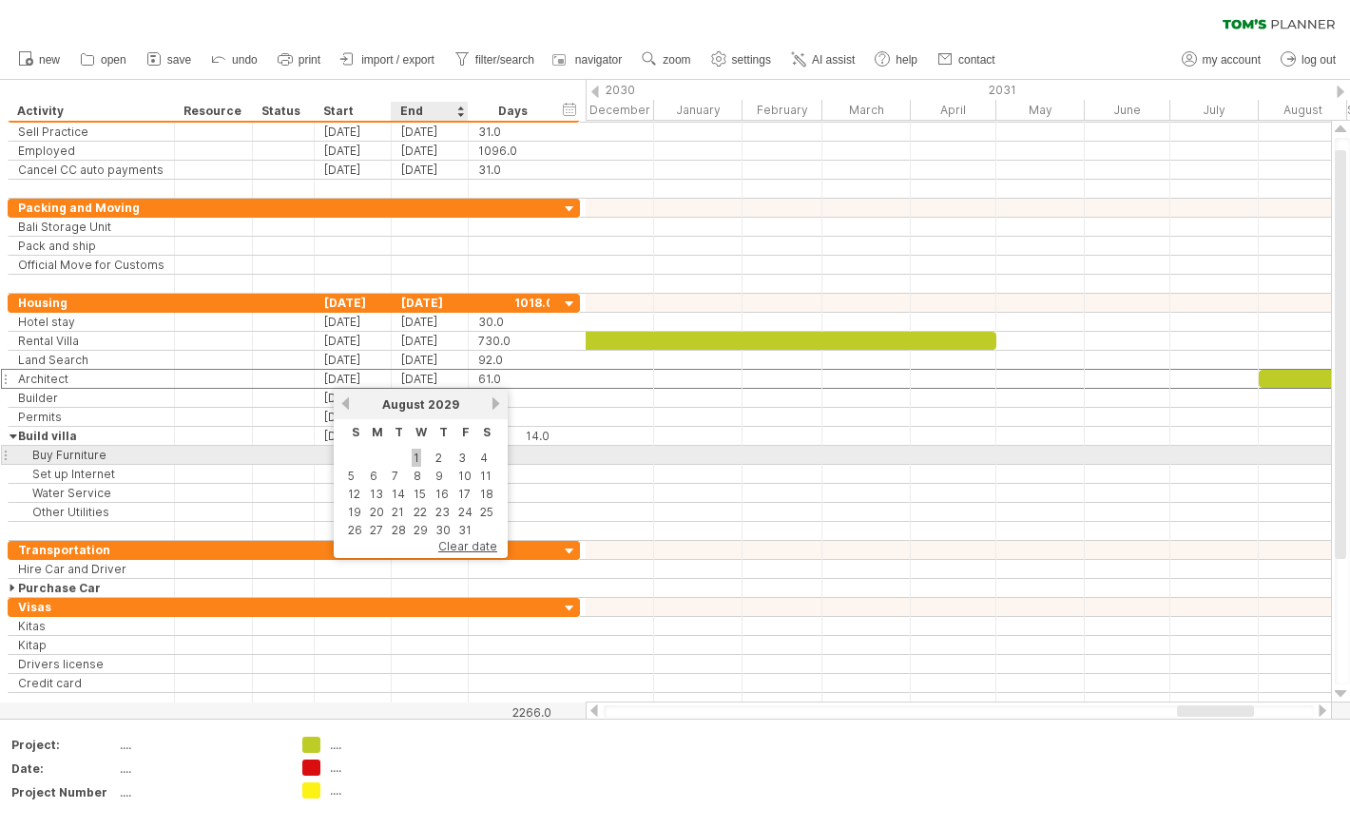
click at [413, 451] on link "1" at bounding box center [417, 458] width 10 height 18
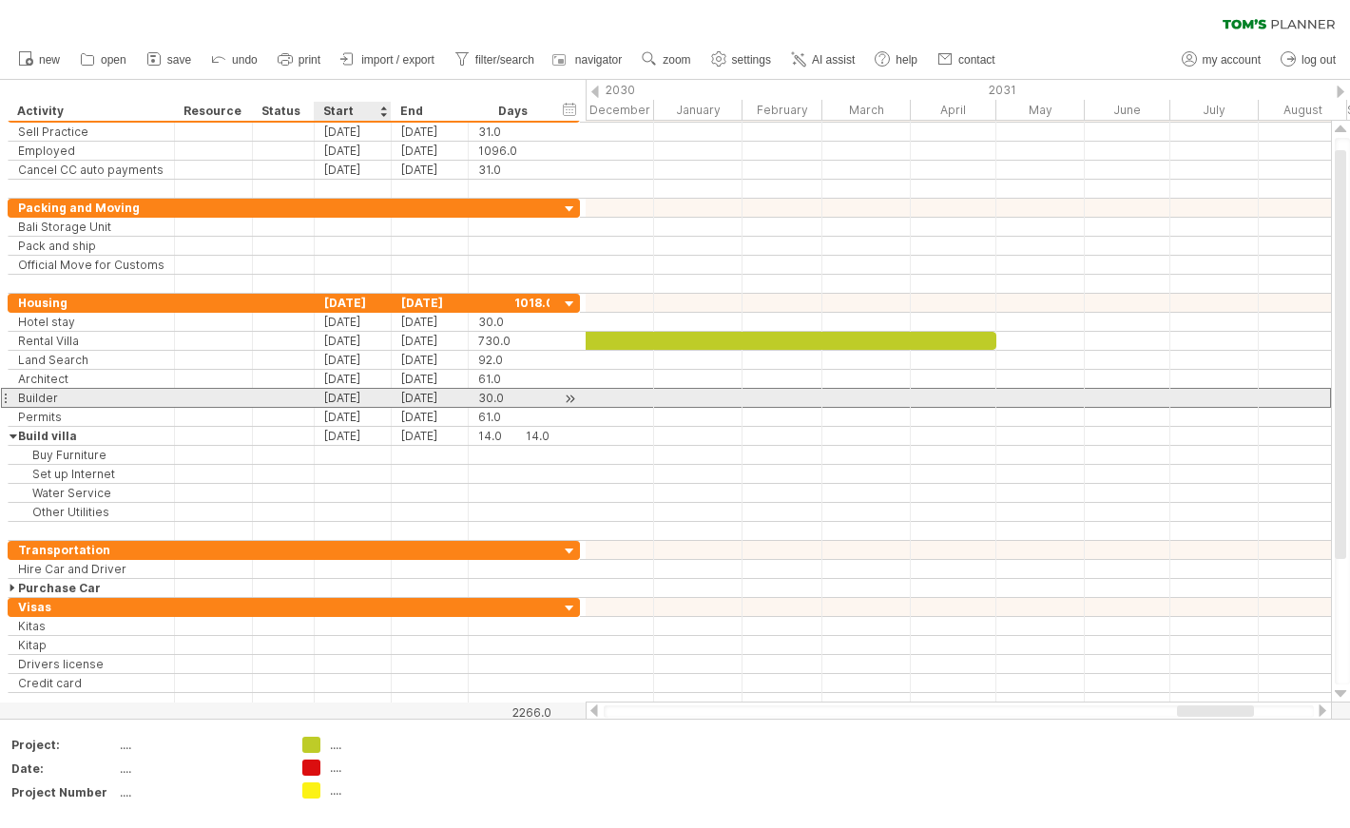
click at [368, 402] on div "[DATE]" at bounding box center [353, 398] width 77 height 18
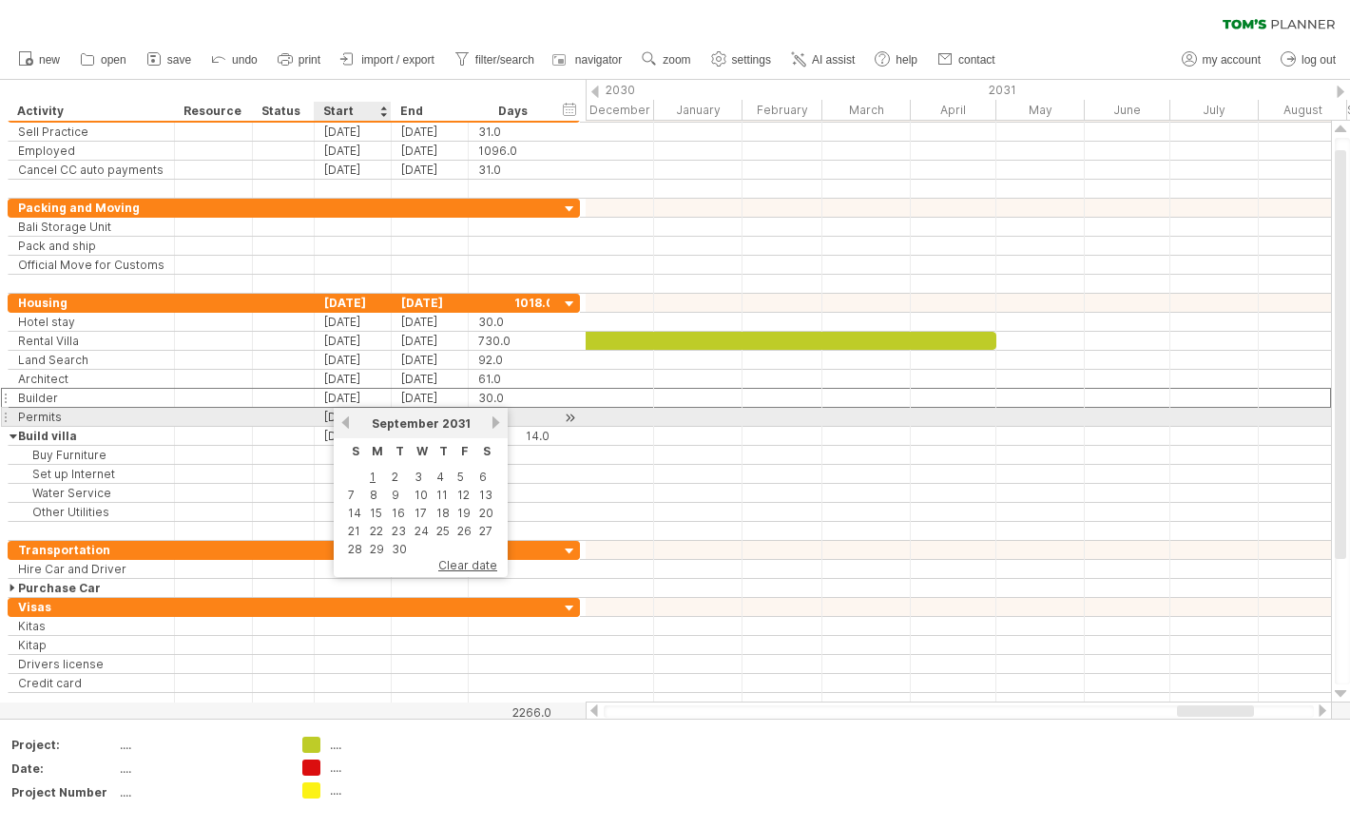
click at [341, 421] on link "previous" at bounding box center [345, 422] width 14 height 14
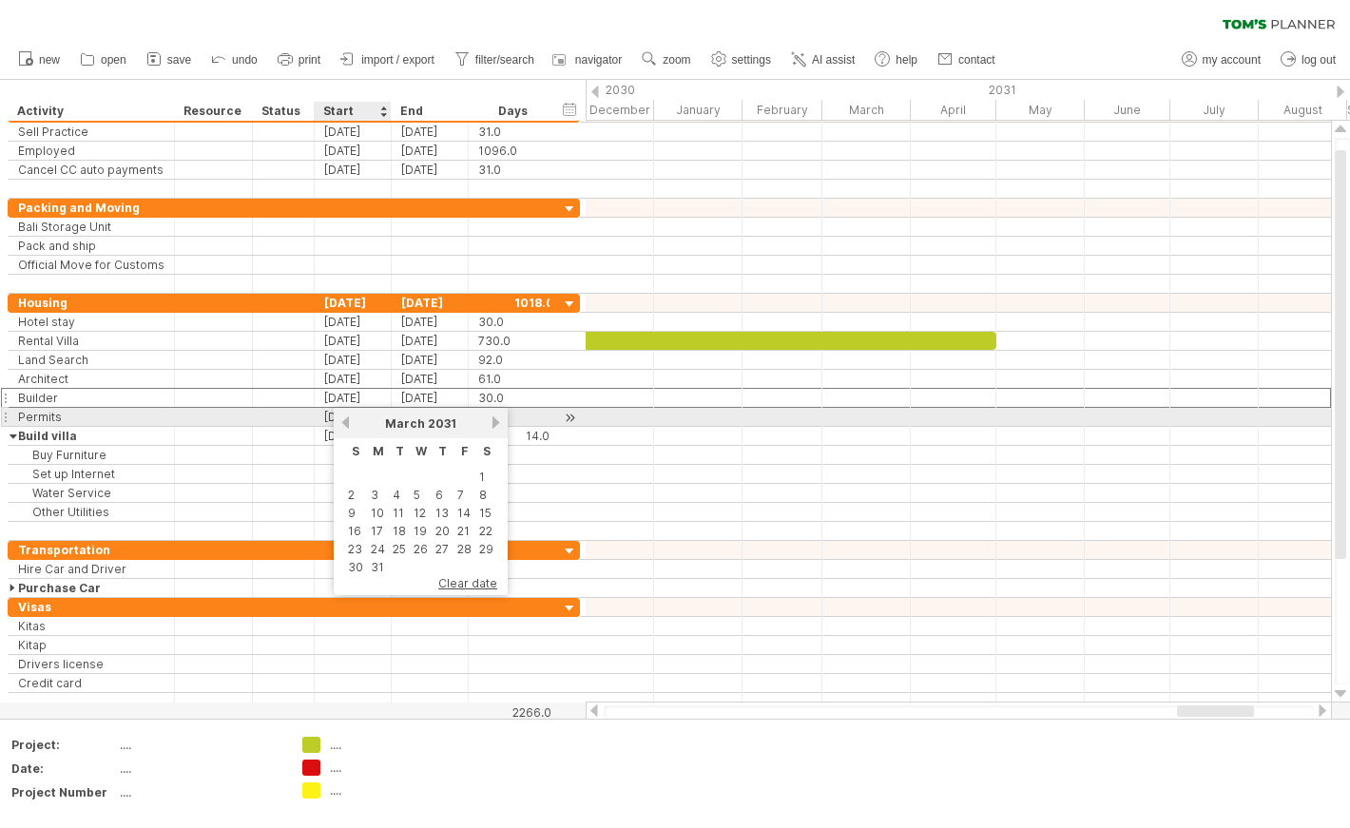
click at [341, 421] on link "previous" at bounding box center [345, 422] width 14 height 14
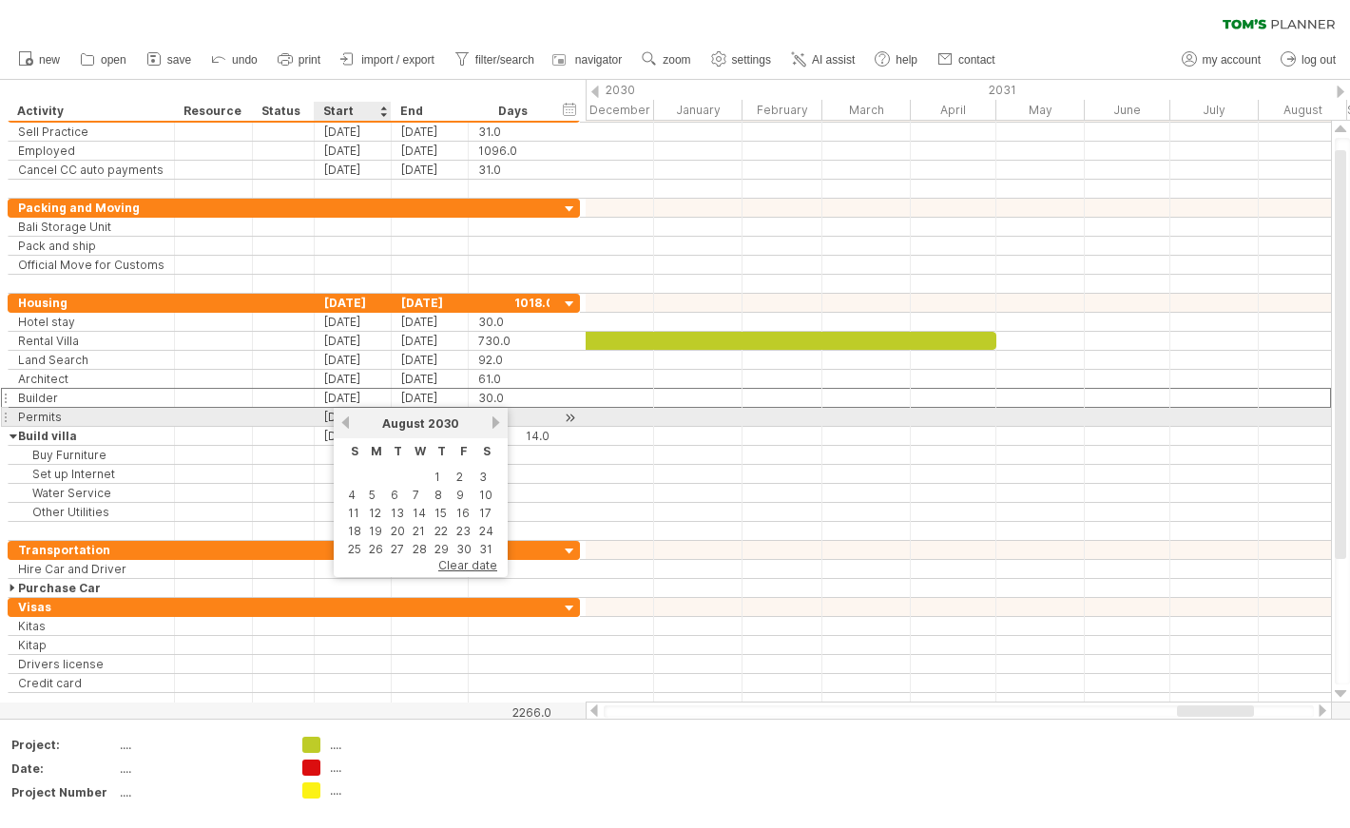
click at [341, 421] on link "previous" at bounding box center [345, 422] width 14 height 14
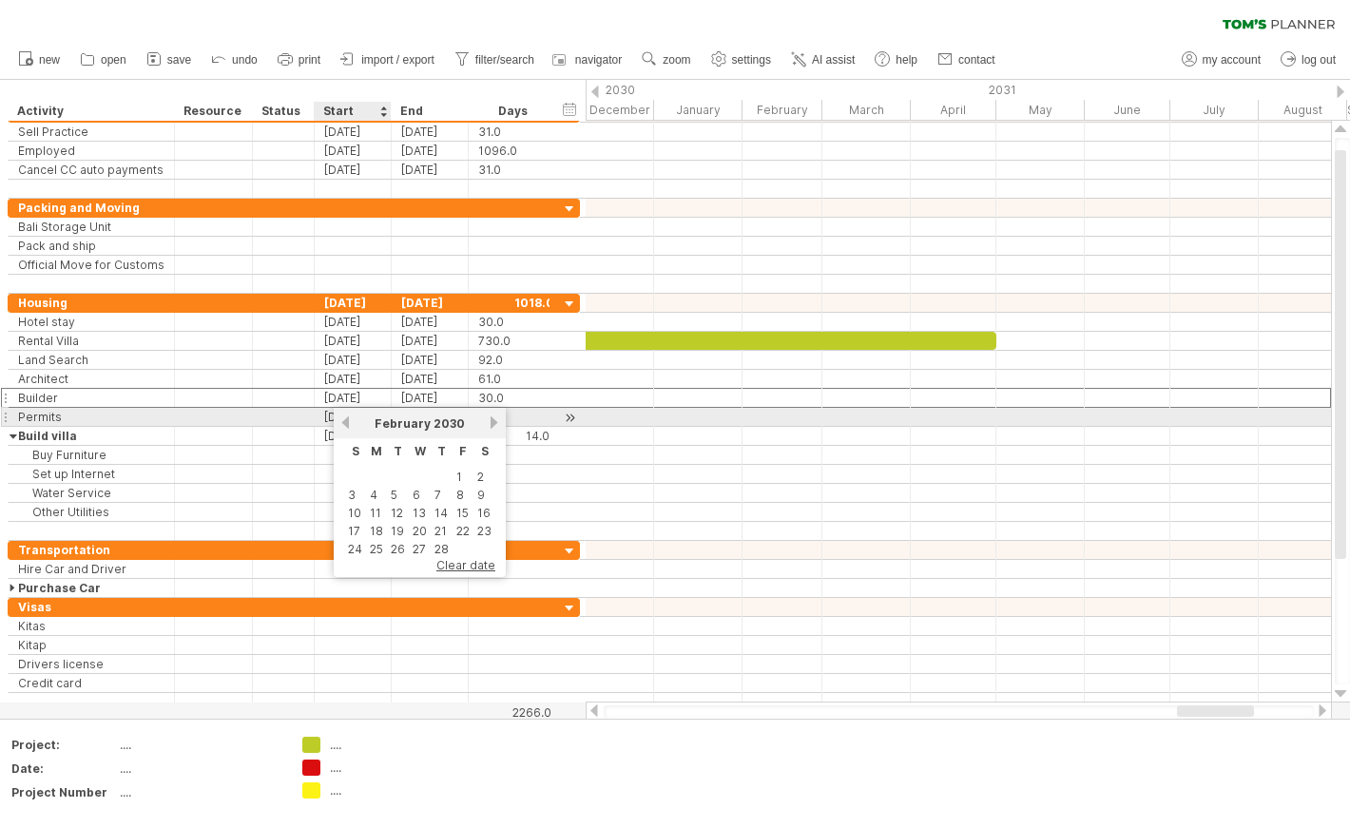
click at [341, 421] on link "previous" at bounding box center [345, 422] width 14 height 14
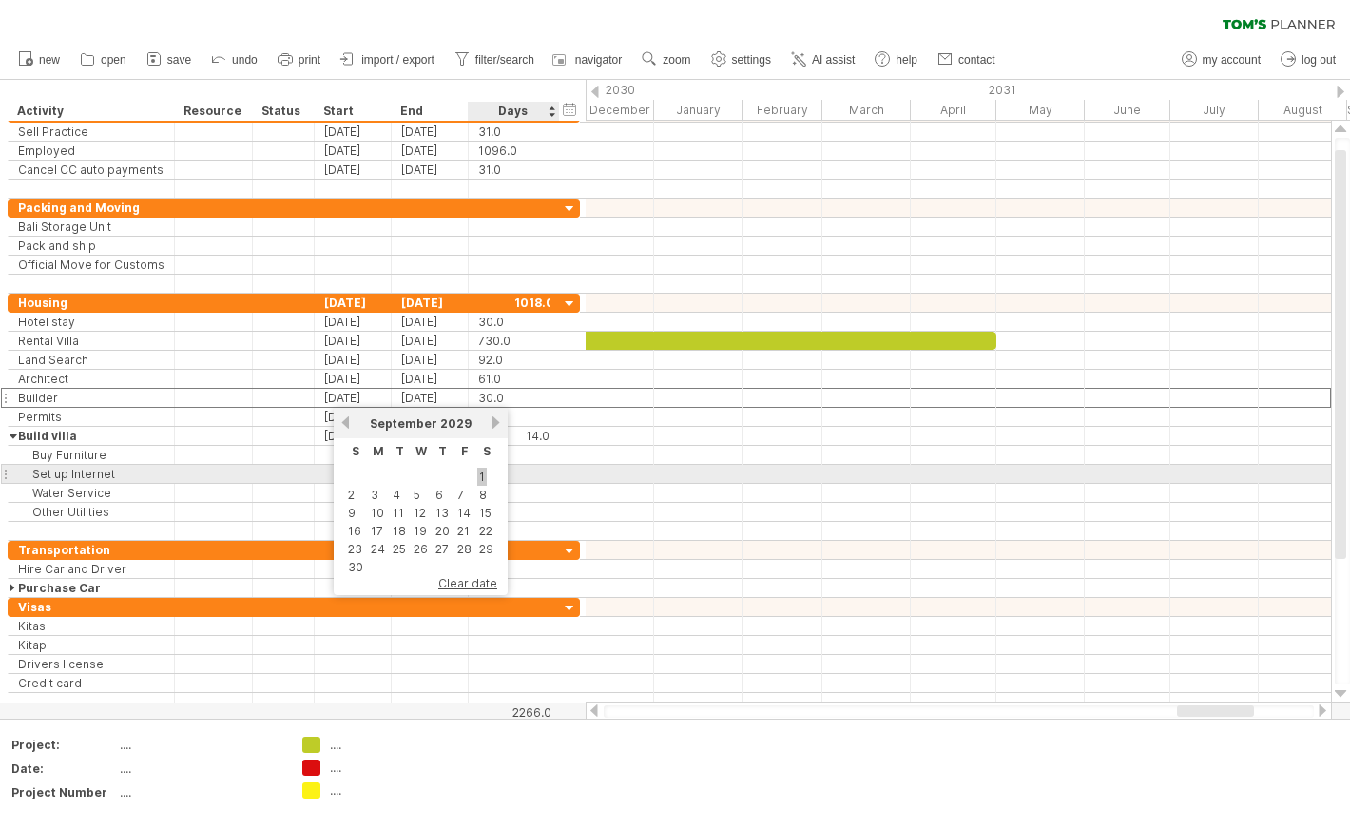
click at [477, 478] on link "1" at bounding box center [482, 477] width 10 height 18
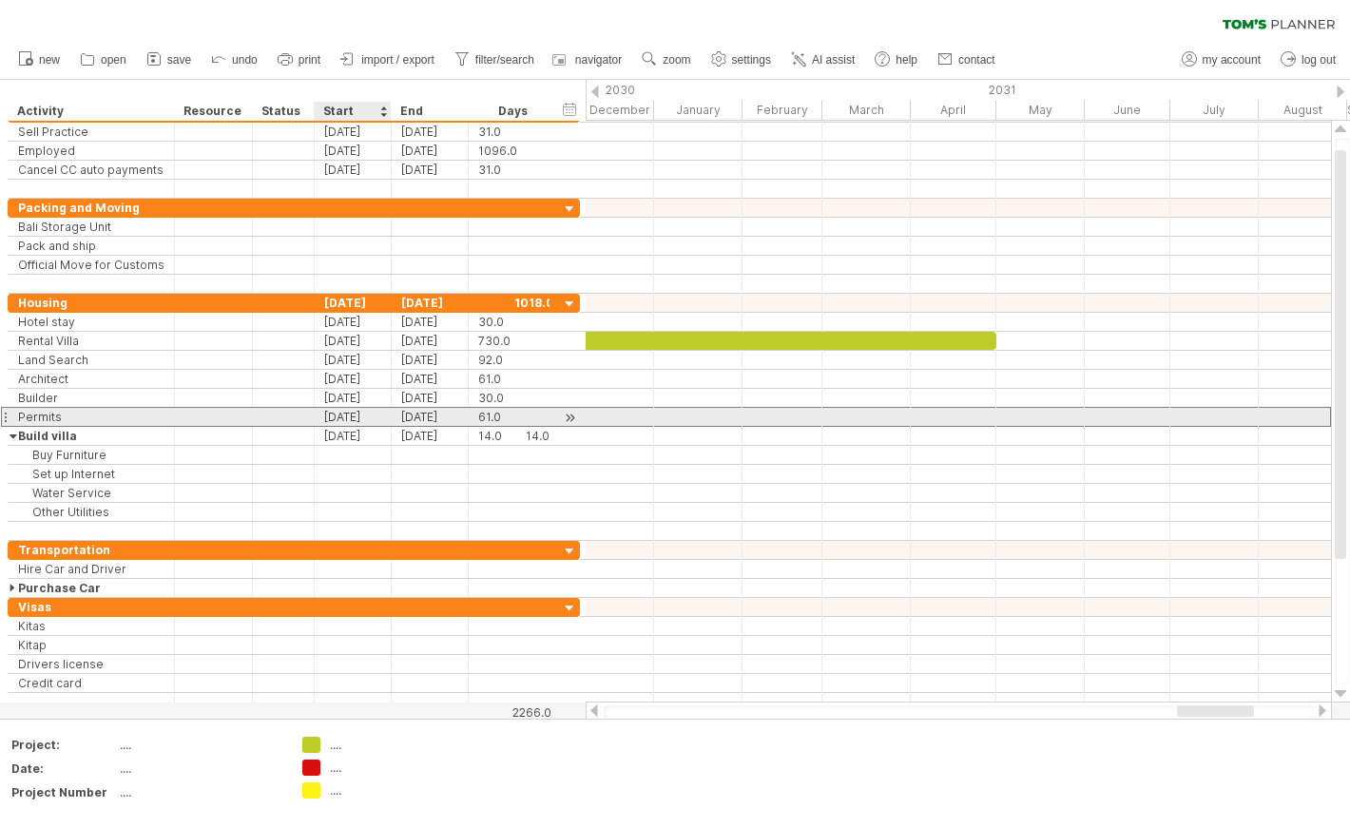
click at [365, 418] on div "[DATE]" at bounding box center [353, 417] width 77 height 18
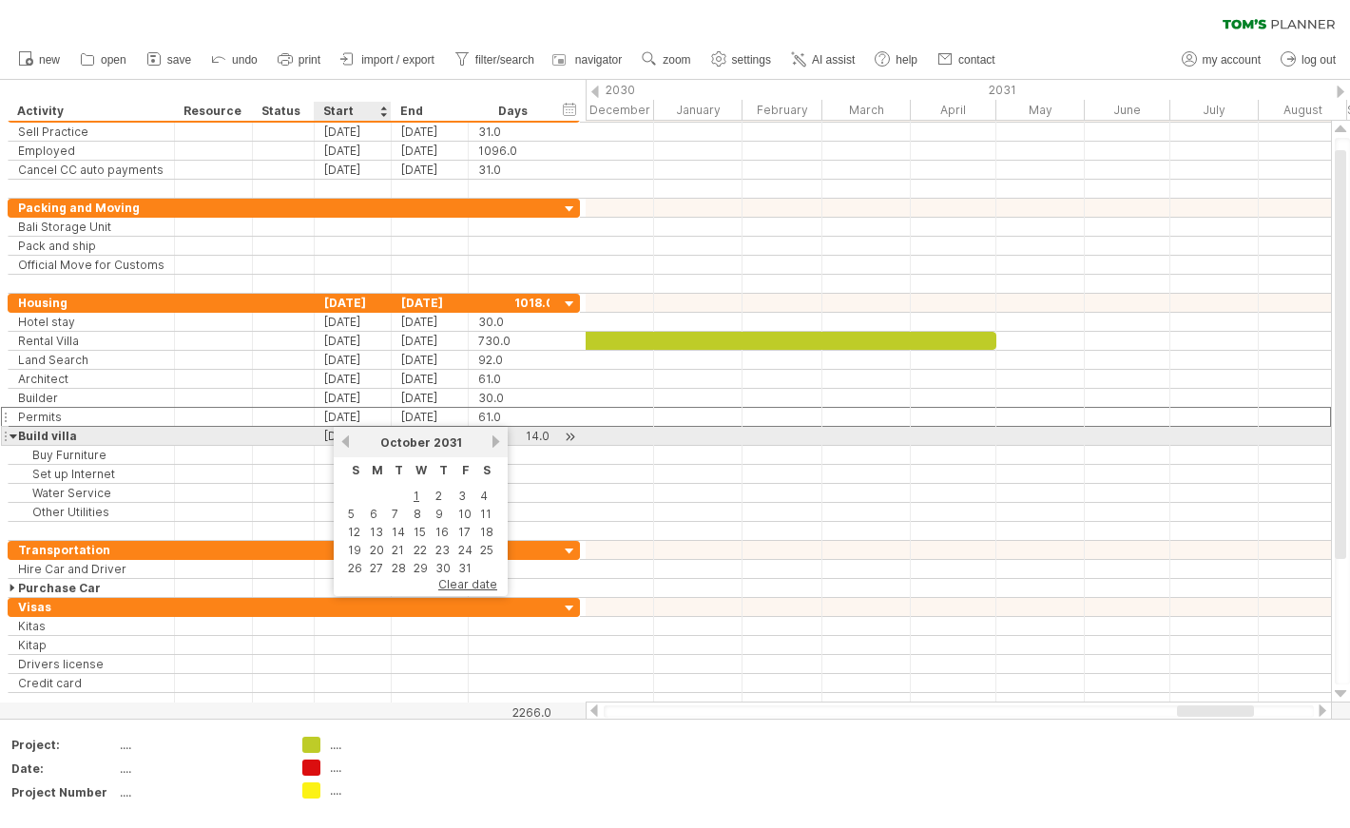
click at [348, 439] on link "previous" at bounding box center [345, 441] width 14 height 14
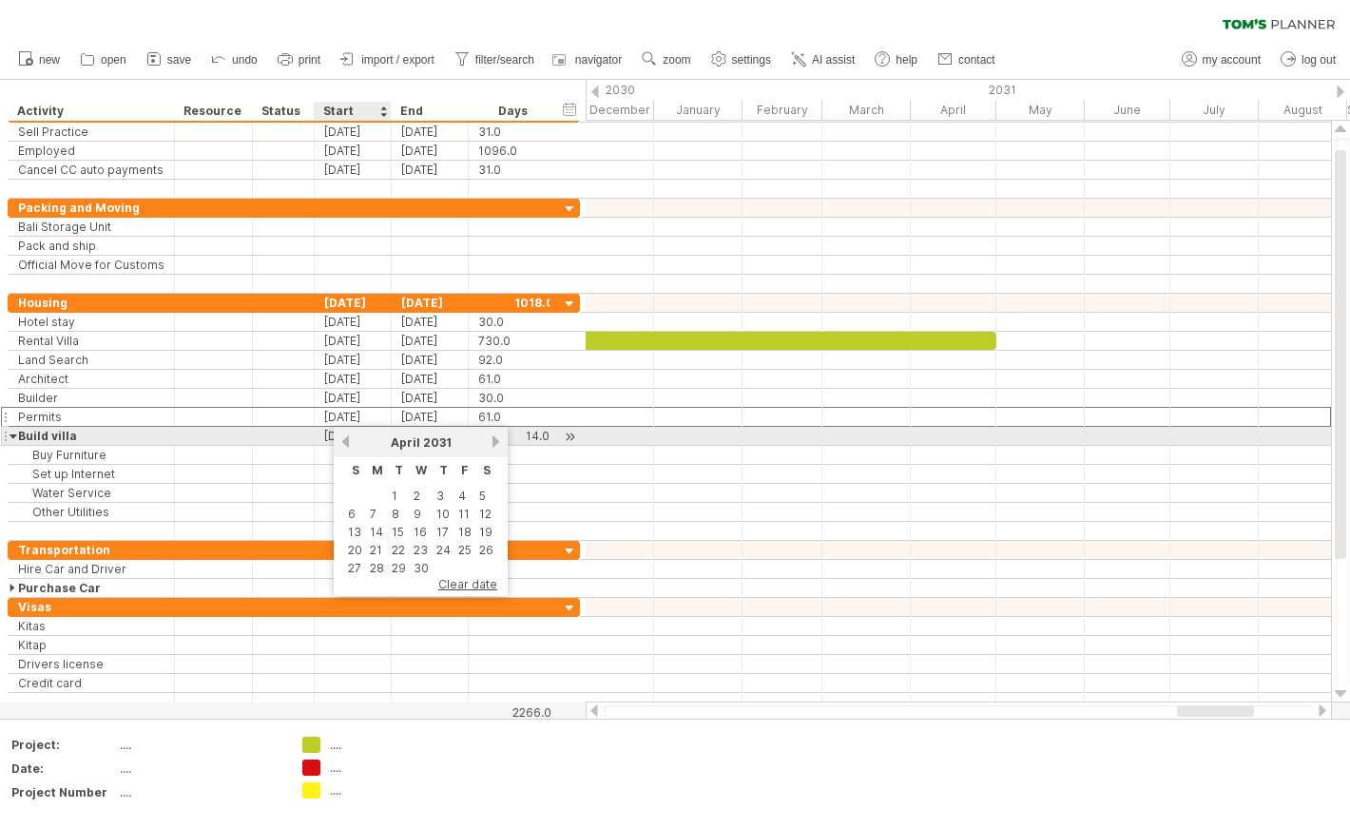
click at [348, 439] on link "previous" at bounding box center [345, 441] width 14 height 14
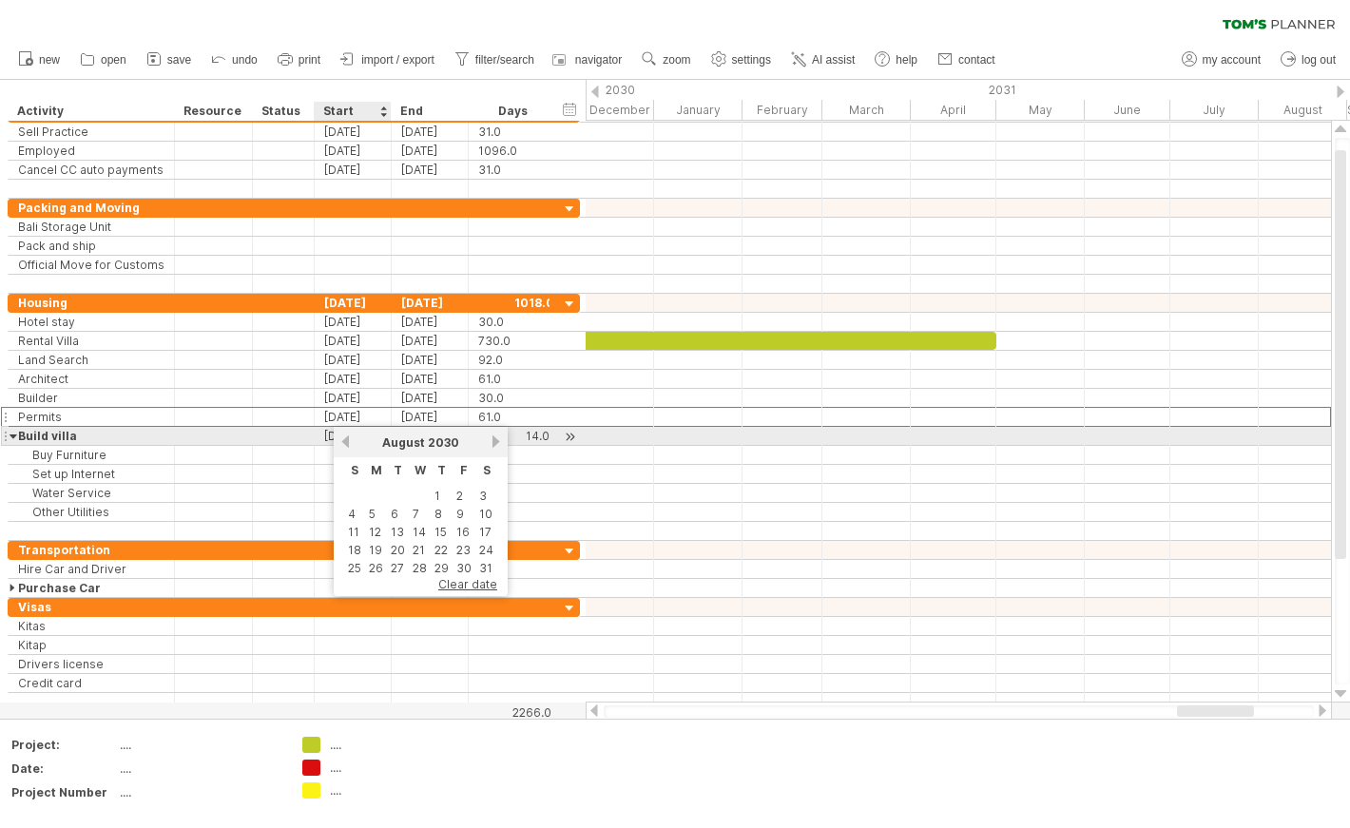
click at [348, 439] on link "previous" at bounding box center [345, 441] width 14 height 14
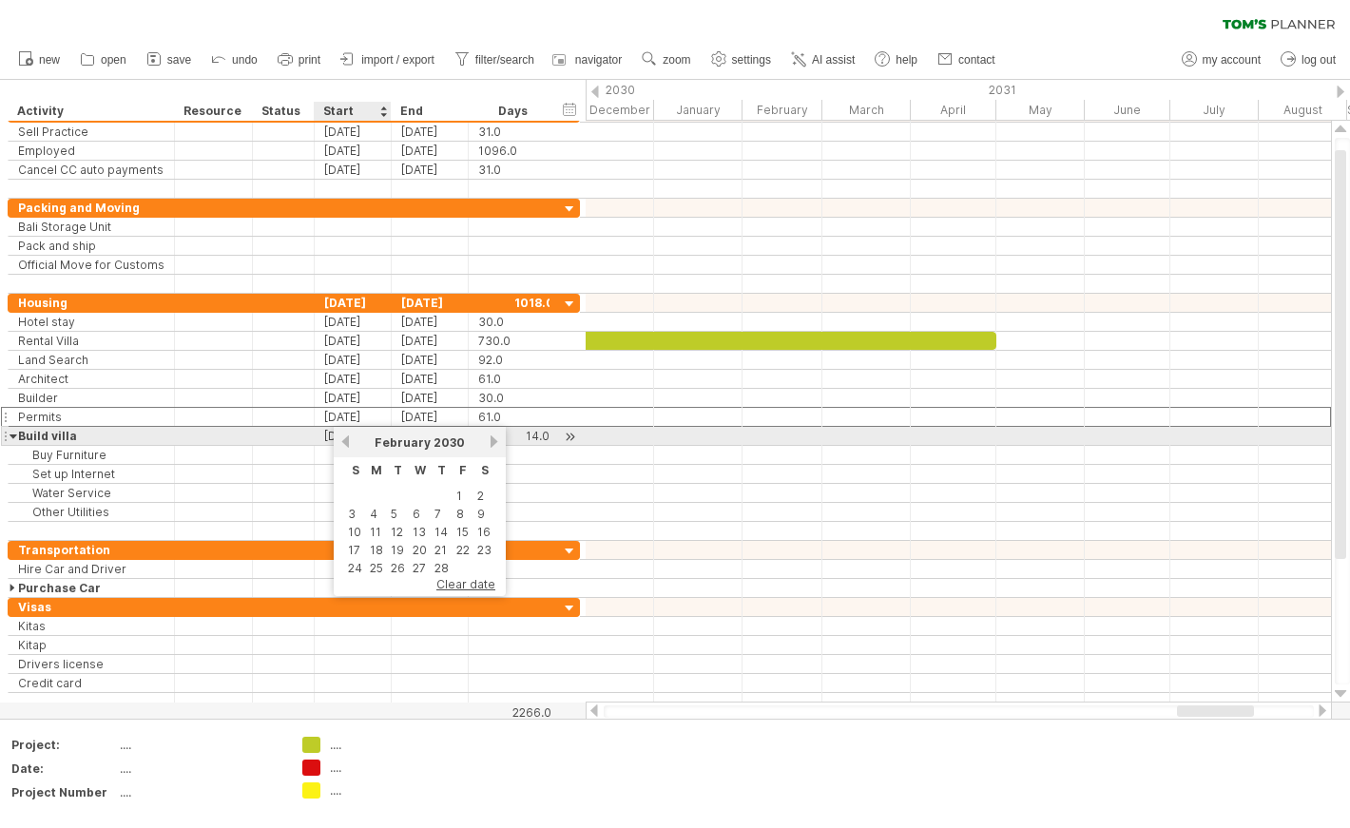
click at [348, 439] on link "previous" at bounding box center [345, 441] width 14 height 14
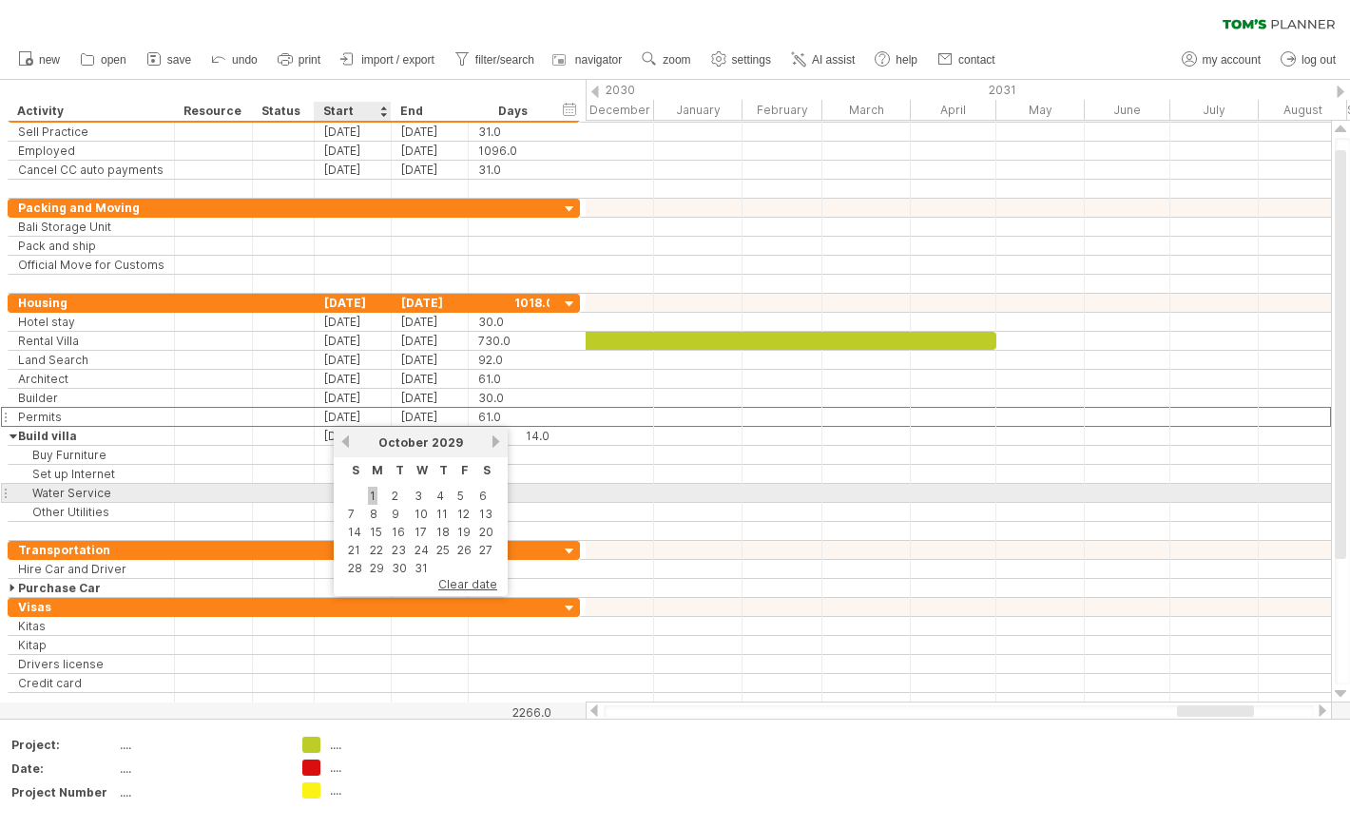
click at [373, 487] on link "1" at bounding box center [373, 496] width 10 height 18
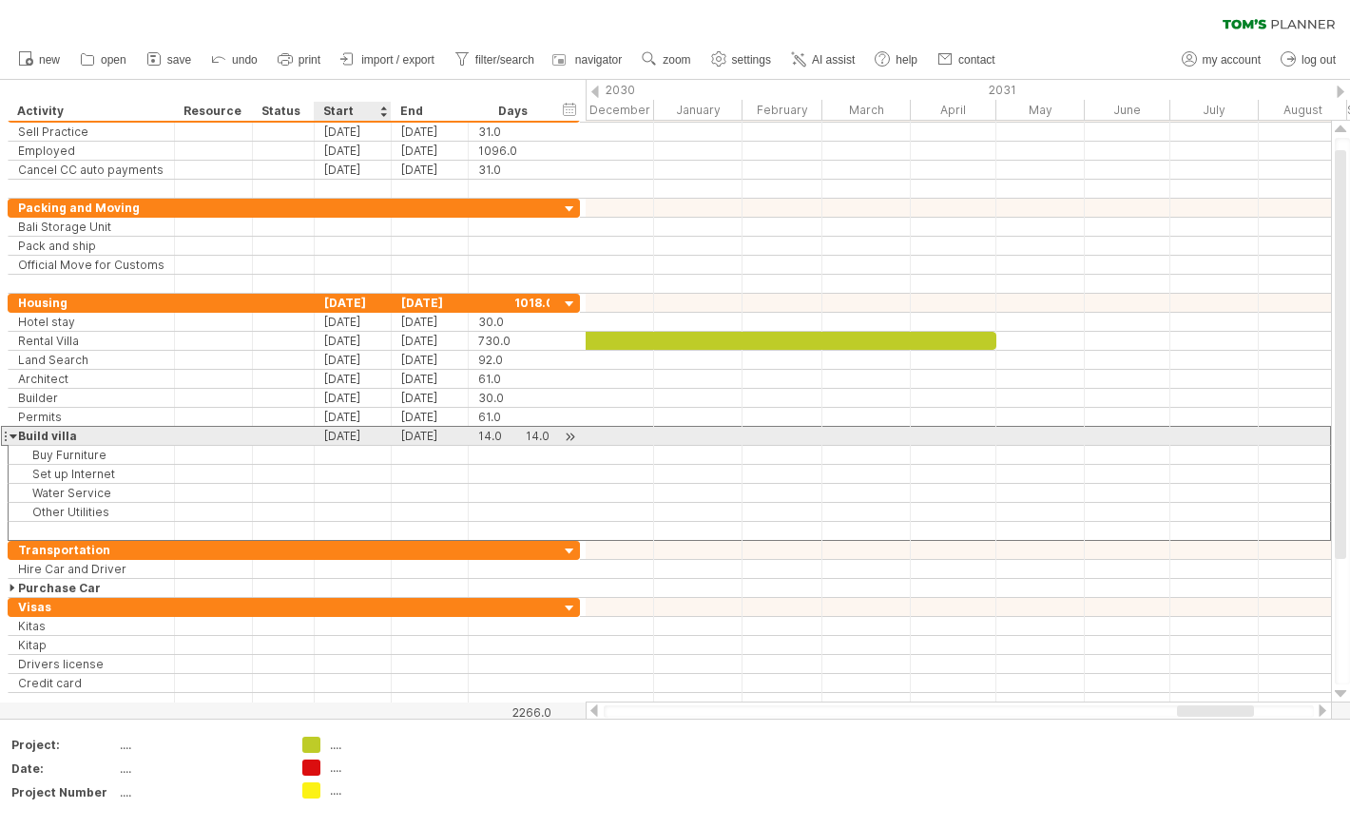
click at [340, 433] on div "[DATE]" at bounding box center [353, 436] width 77 height 18
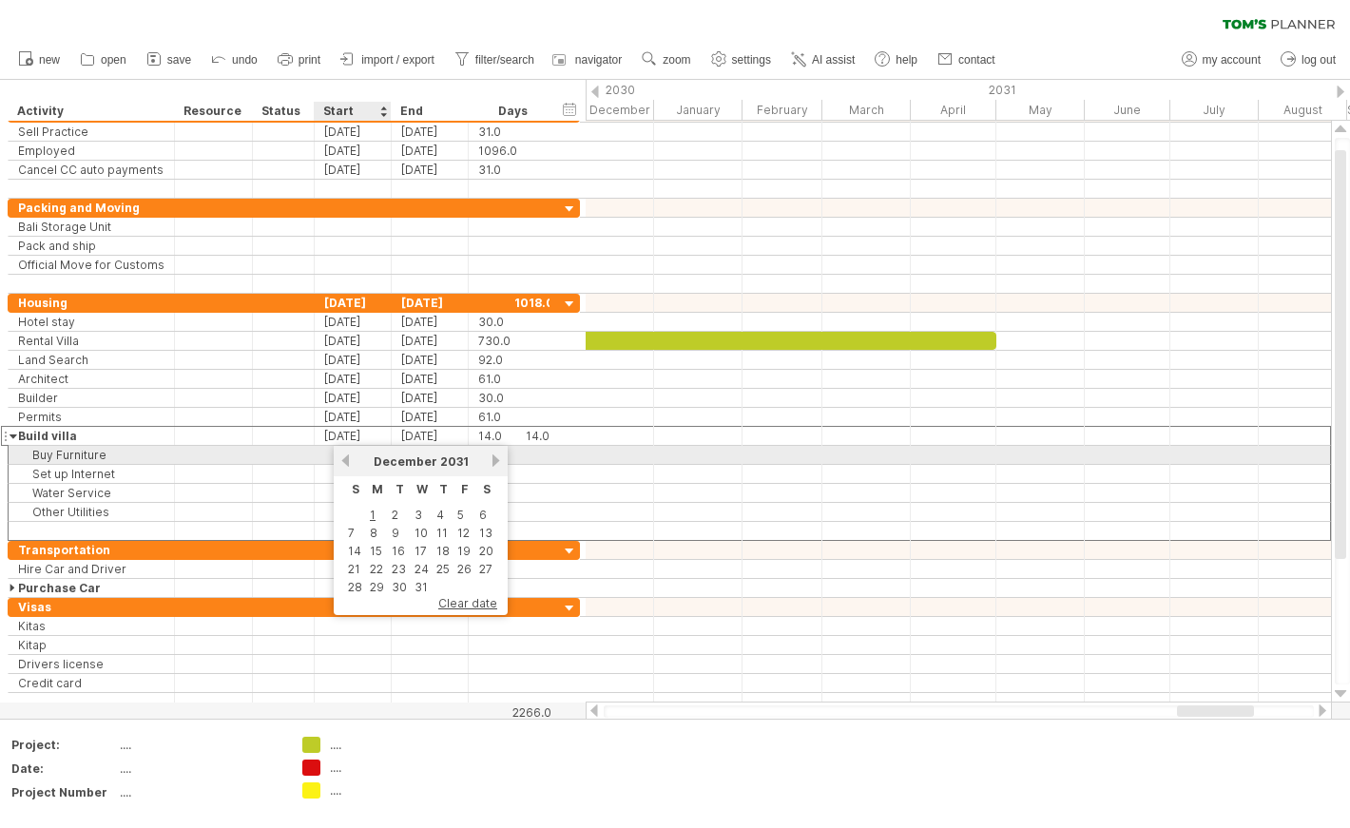
click at [343, 456] on link "previous" at bounding box center [345, 460] width 14 height 14
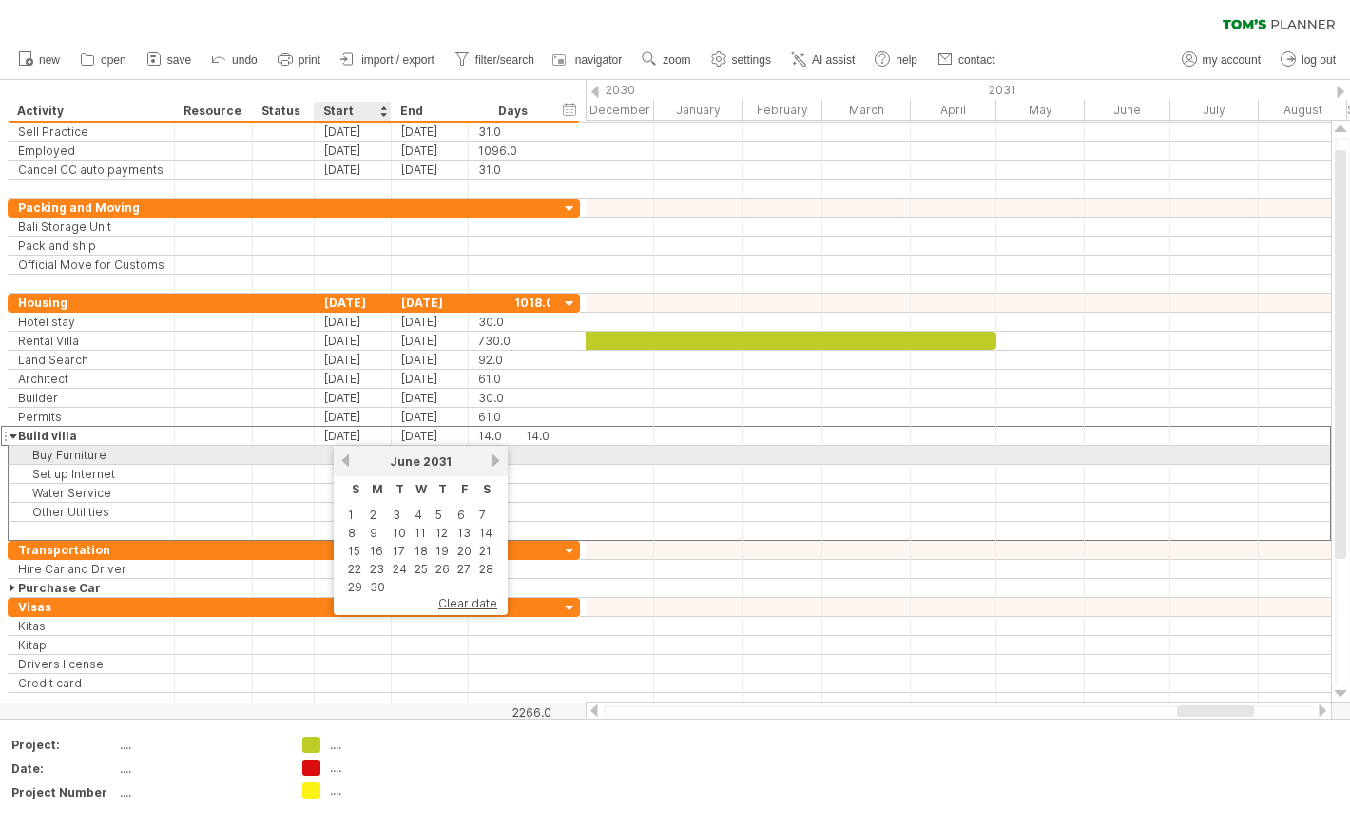
click at [343, 456] on link "previous" at bounding box center [345, 460] width 14 height 14
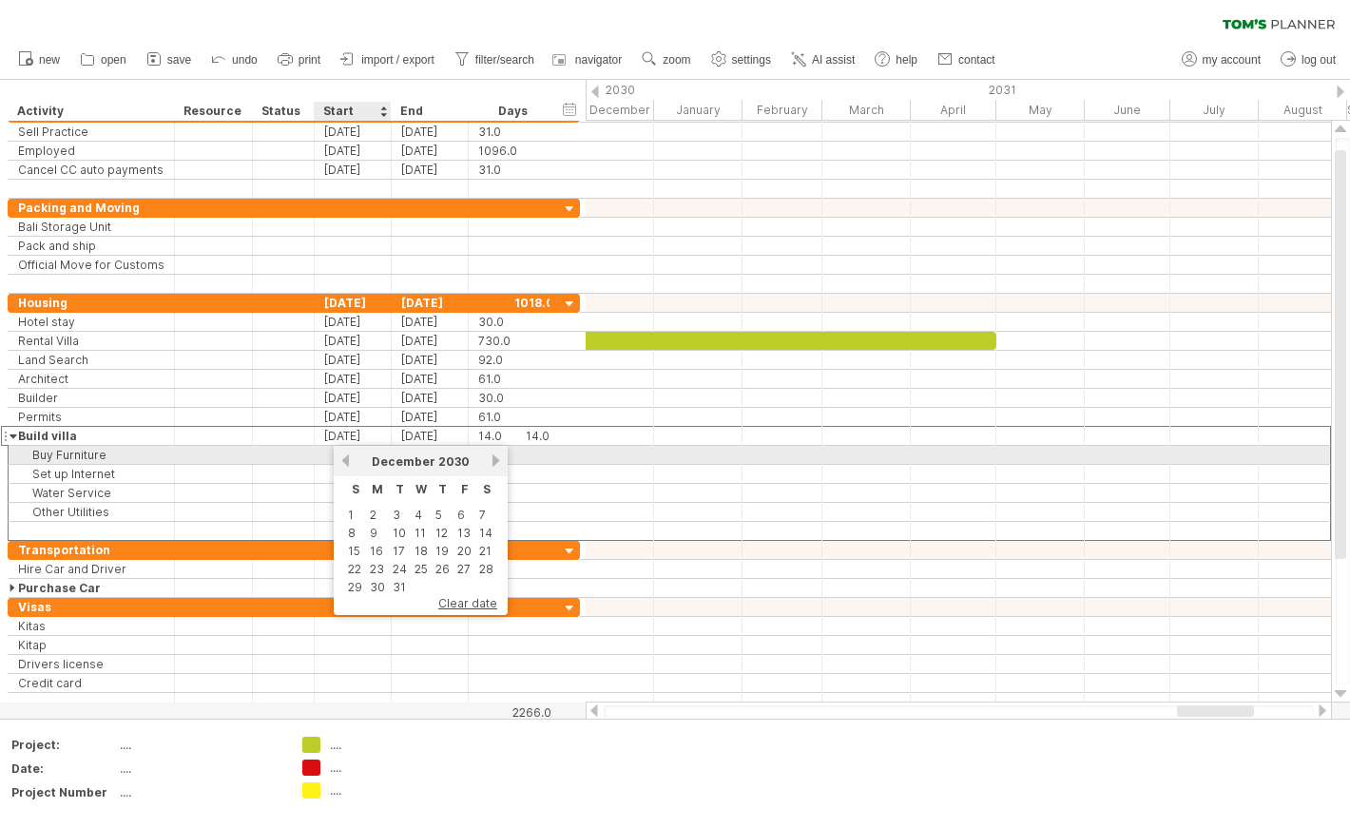
click at [343, 456] on link "previous" at bounding box center [345, 460] width 14 height 14
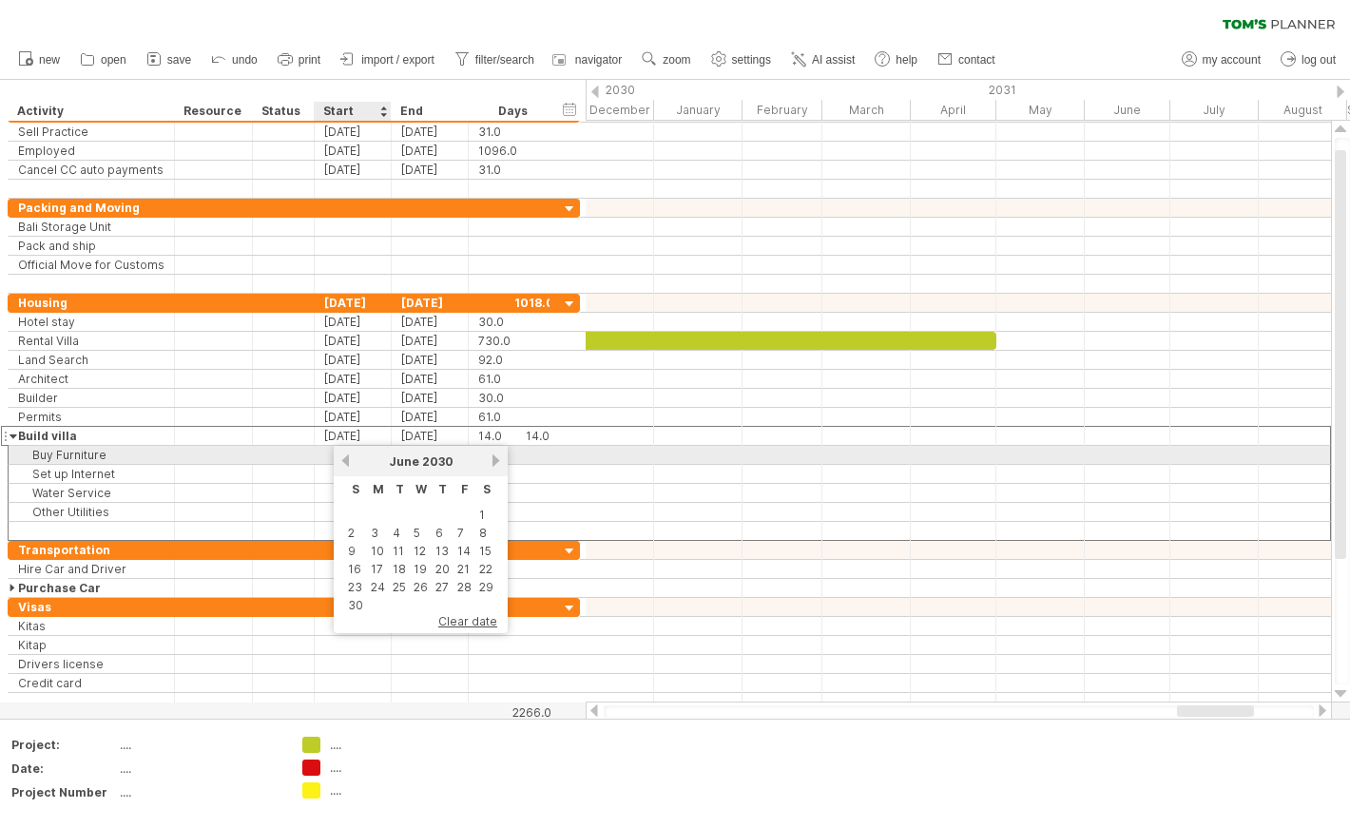
click at [343, 456] on link "previous" at bounding box center [345, 460] width 14 height 14
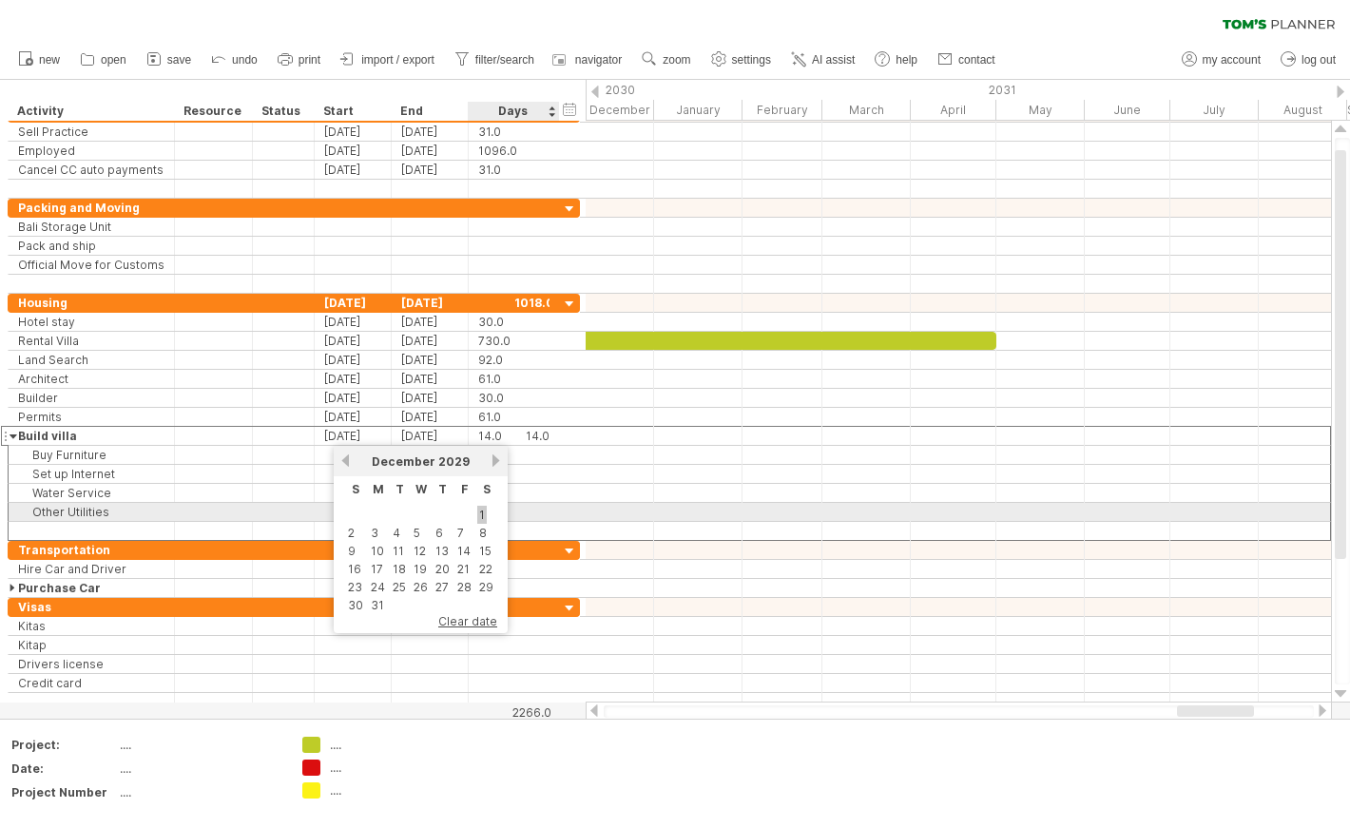
click at [481, 513] on link "1" at bounding box center [482, 515] width 10 height 18
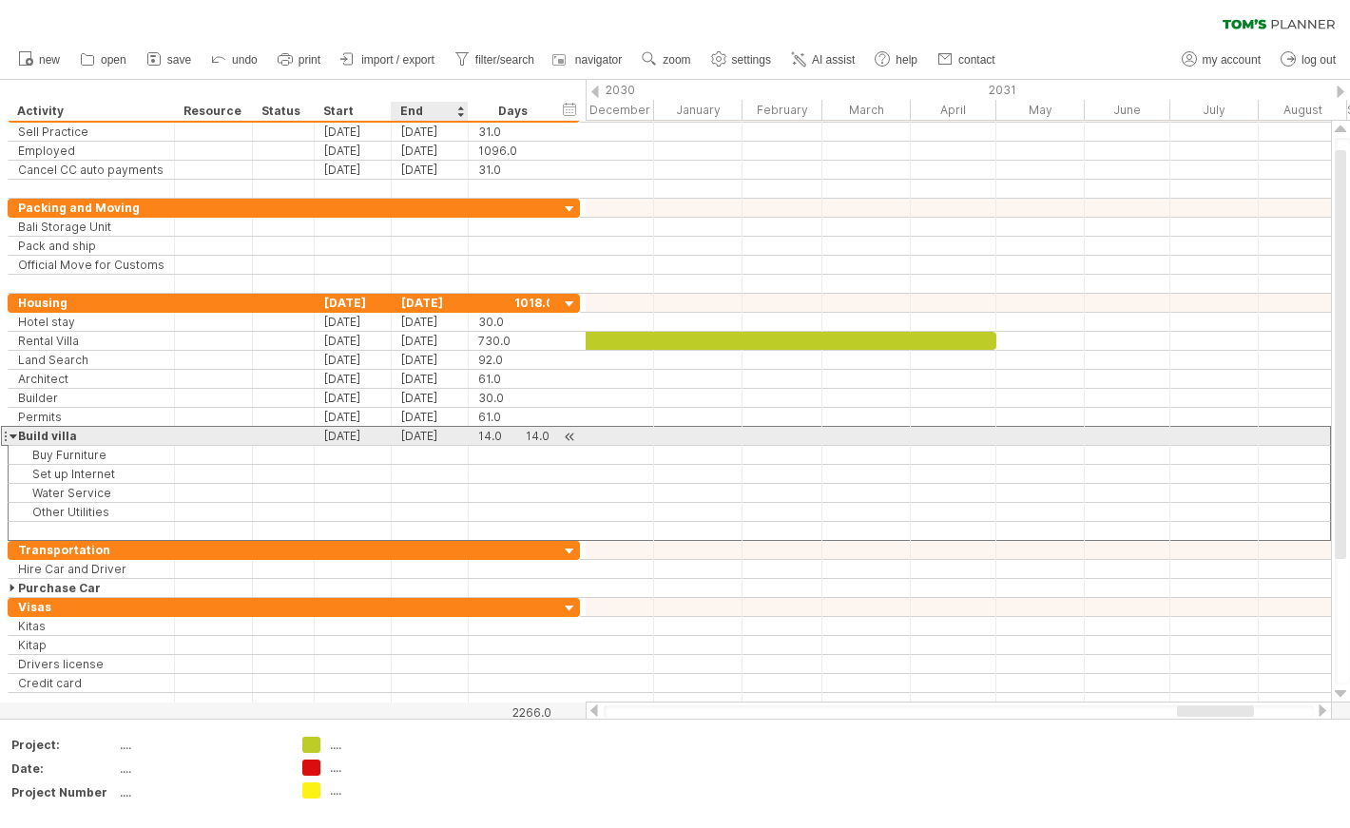
click at [446, 437] on div "[DATE]" at bounding box center [430, 436] width 77 height 18
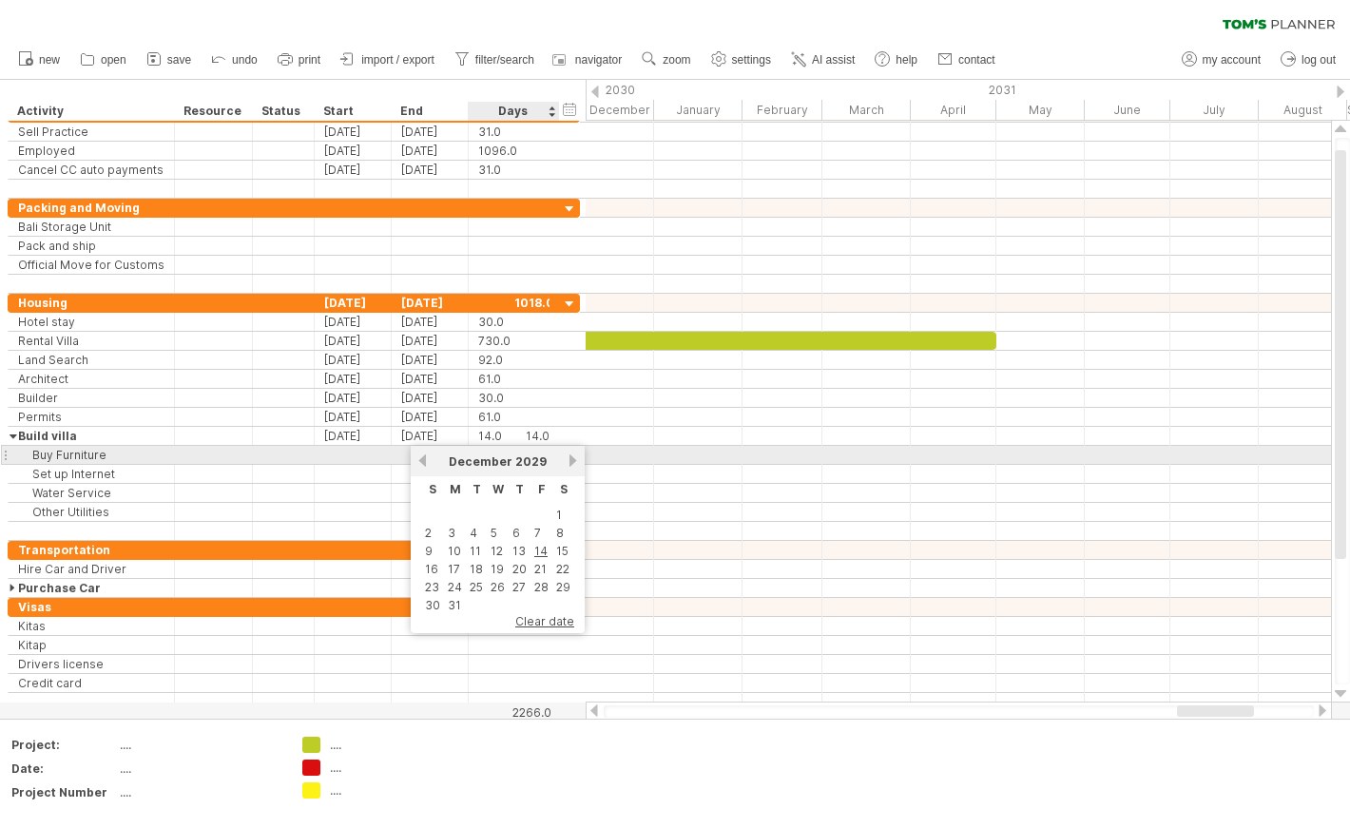
click at [567, 462] on link "next" at bounding box center [572, 460] width 14 height 14
click at [567, 462] on link "next" at bounding box center [571, 460] width 14 height 14
click at [567, 462] on link "next" at bounding box center [572, 460] width 14 height 14
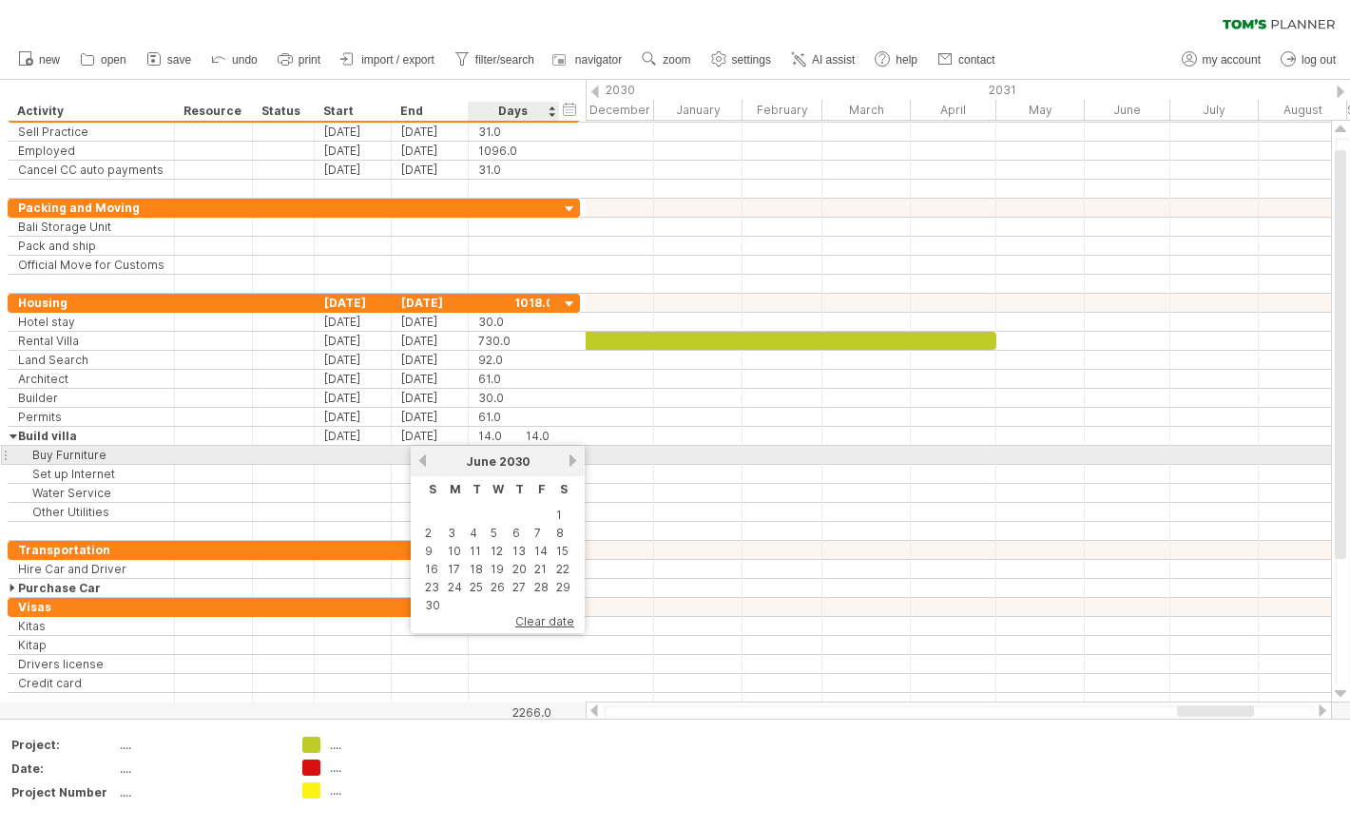
click at [567, 462] on link "next" at bounding box center [572, 460] width 14 height 14
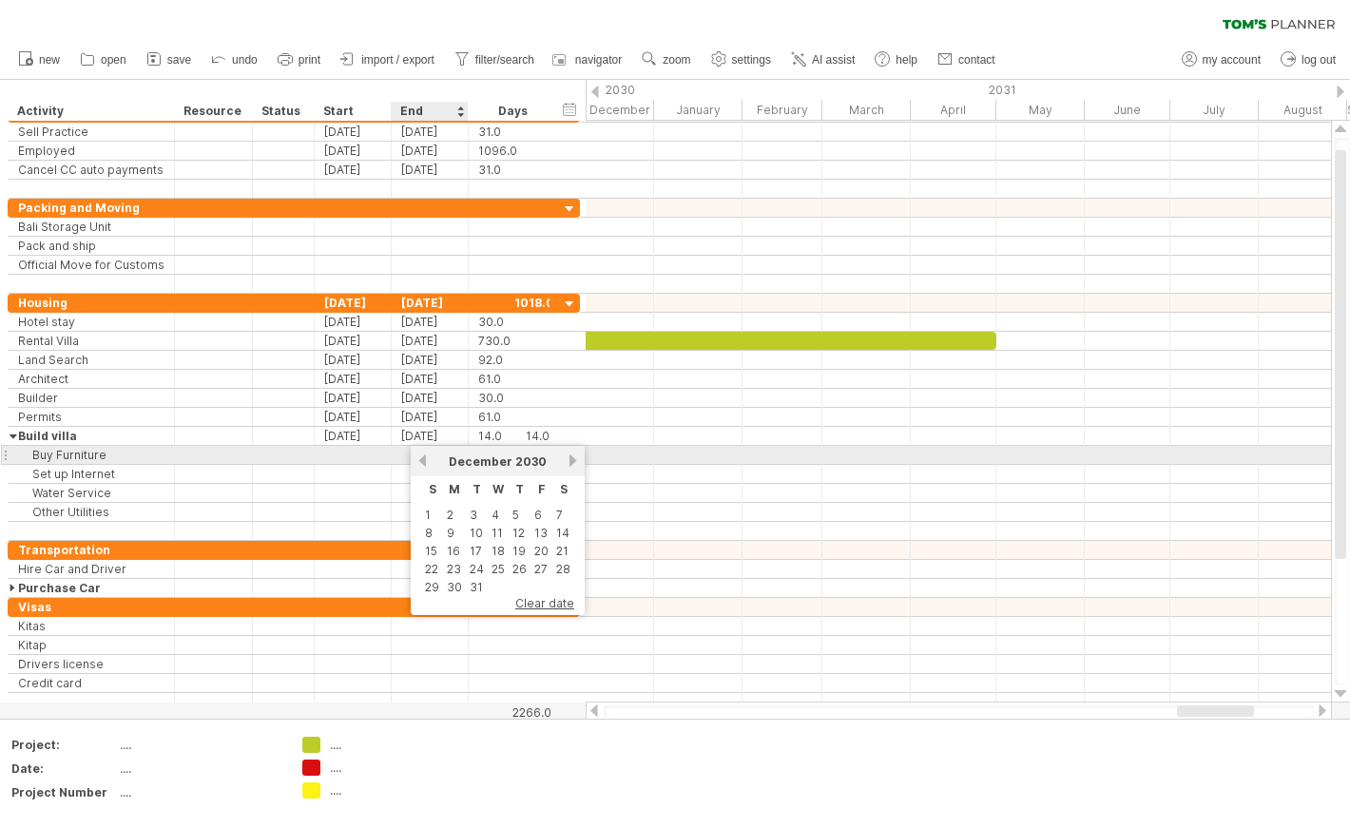
click at [423, 460] on link "previous" at bounding box center [422, 460] width 14 height 14
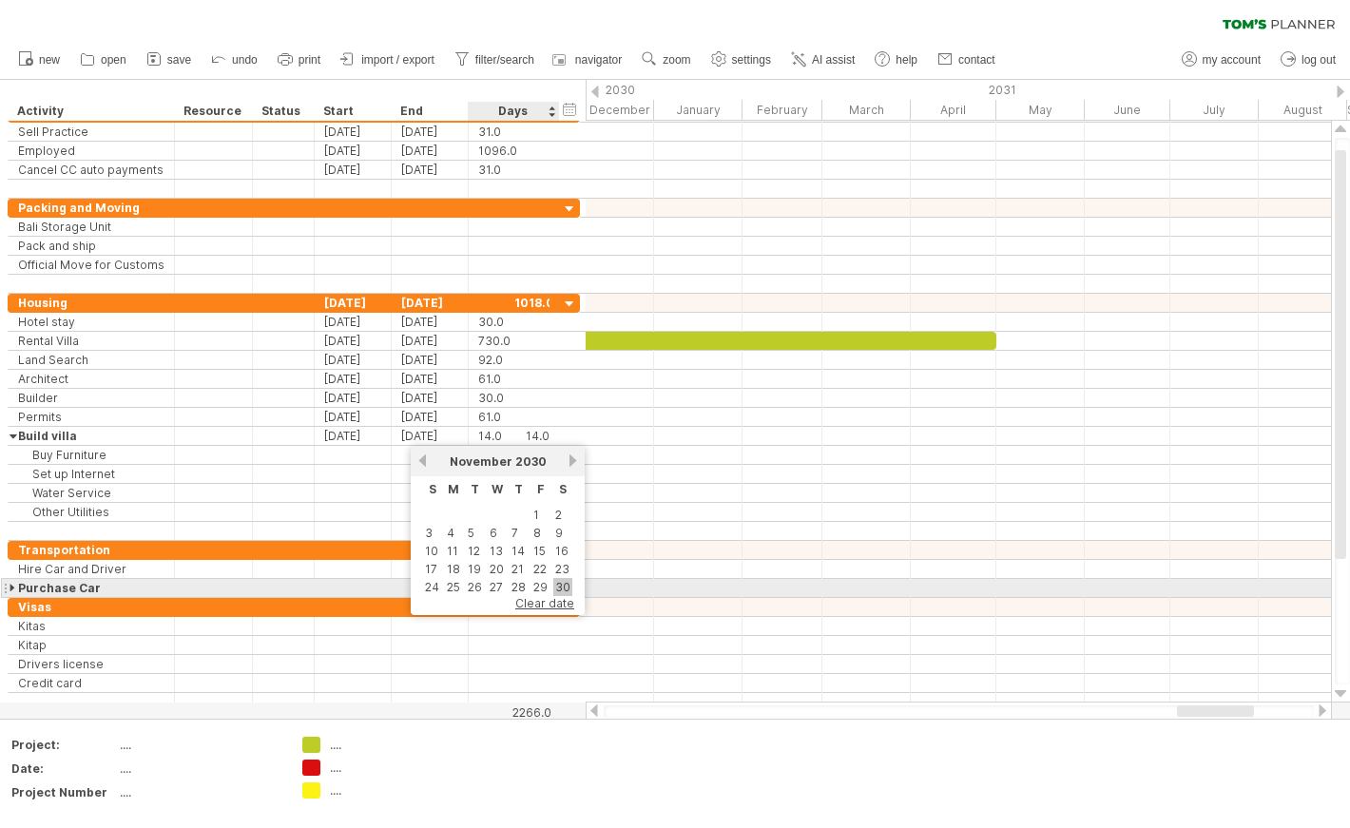
click at [561, 578] on link "30" at bounding box center [562, 587] width 19 height 18
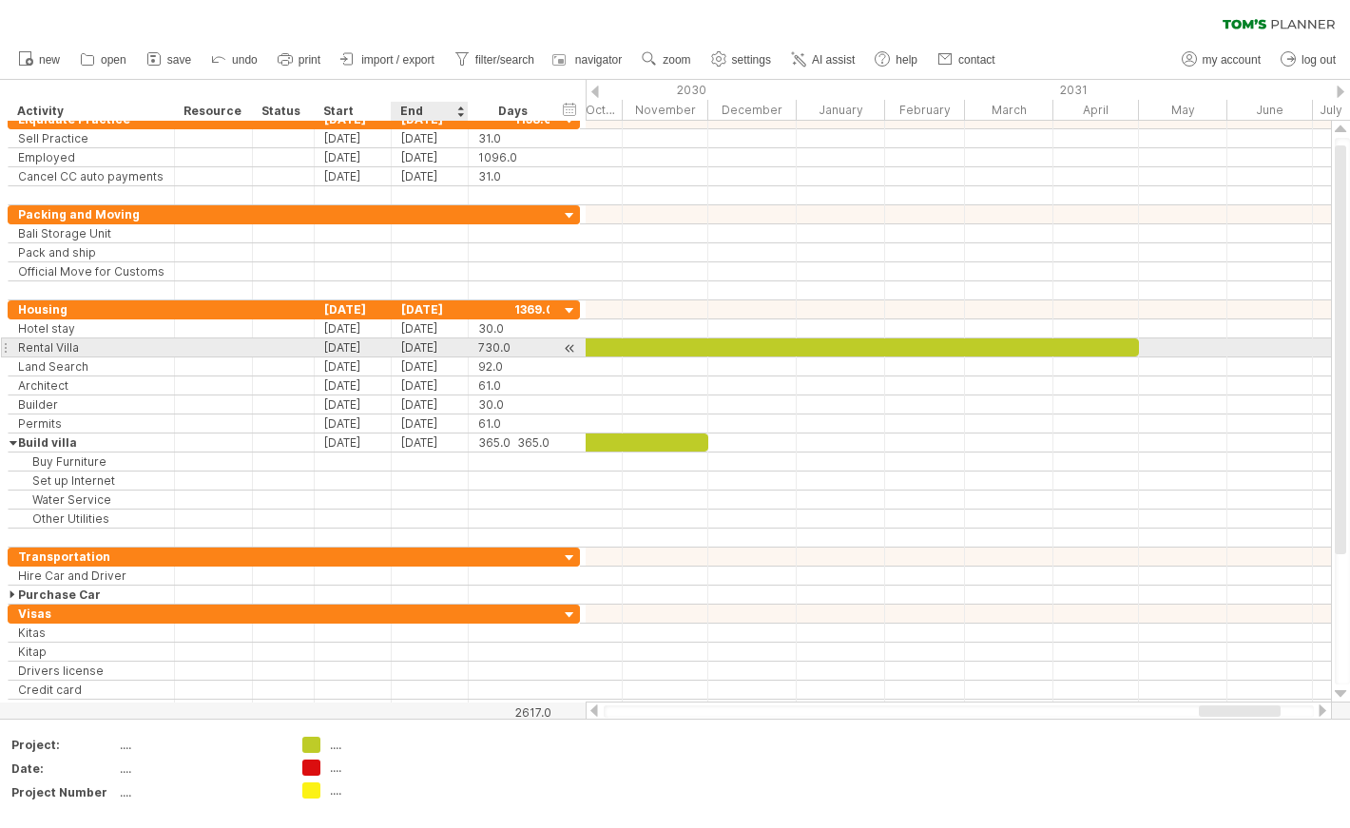
click at [444, 345] on div "[DATE]" at bounding box center [430, 347] width 77 height 18
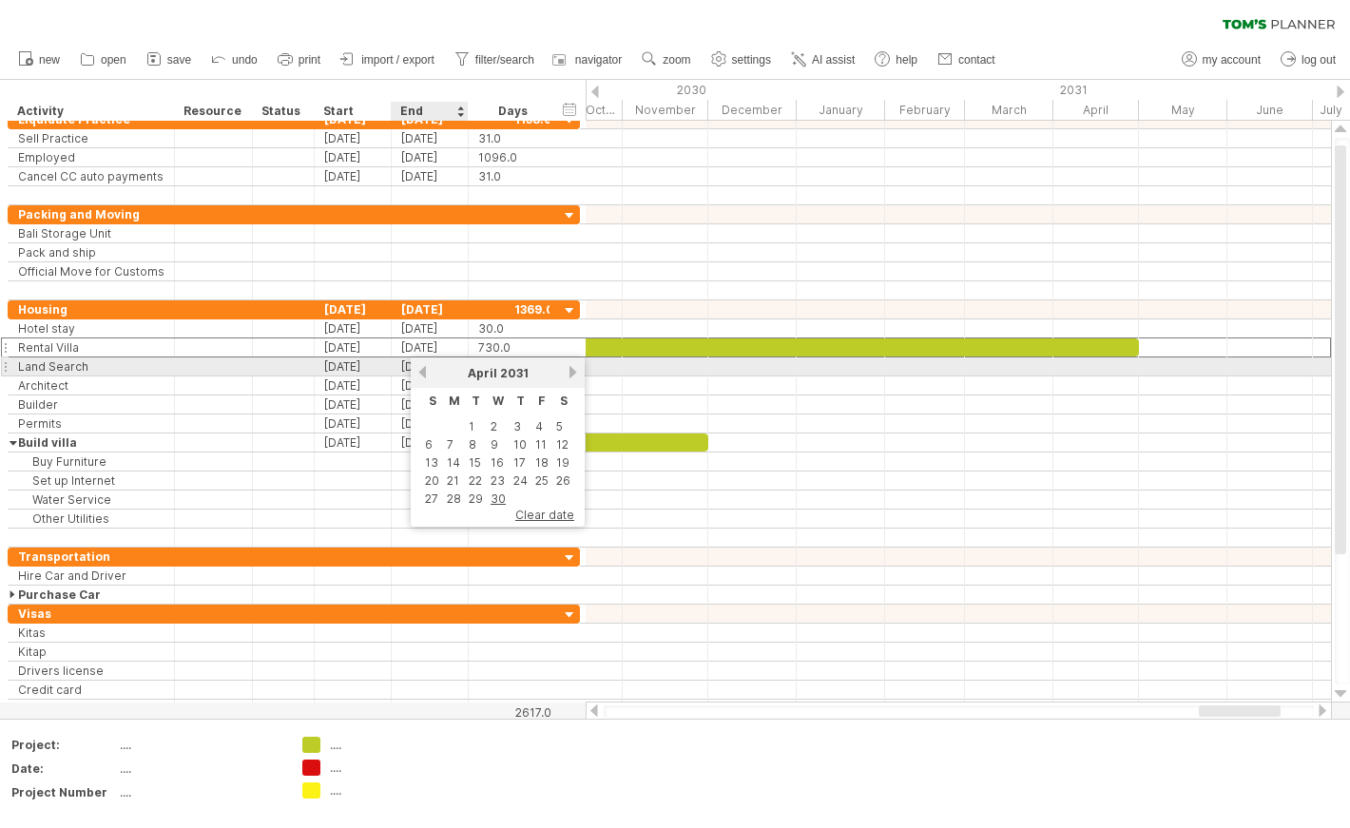
click at [423, 372] on link "previous" at bounding box center [422, 372] width 14 height 14
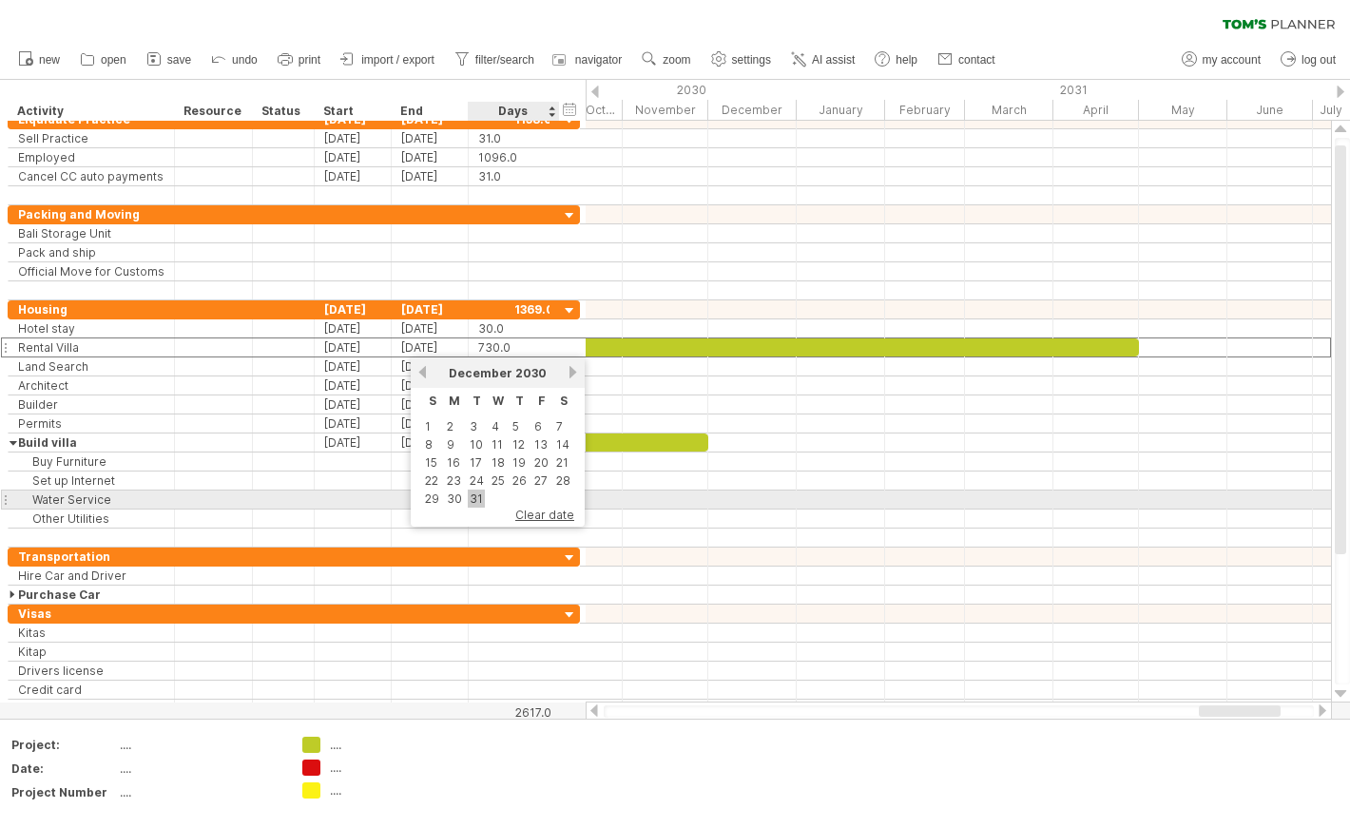
click at [476, 493] on link "31" at bounding box center [476, 498] width 17 height 18
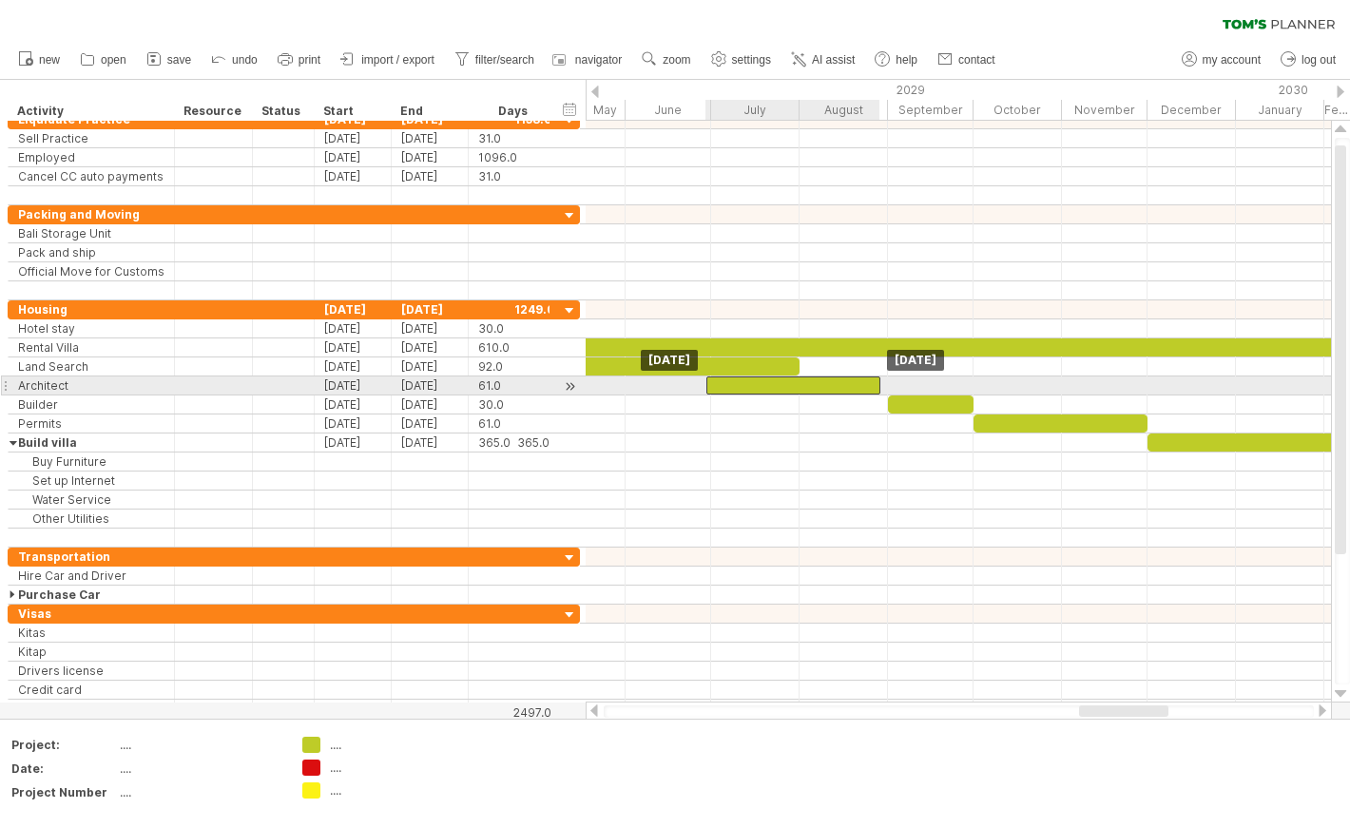
drag, startPoint x: 834, startPoint y: 388, endPoint x: 741, endPoint y: 393, distance: 93.3
click at [741, 393] on div at bounding box center [793, 385] width 174 height 18
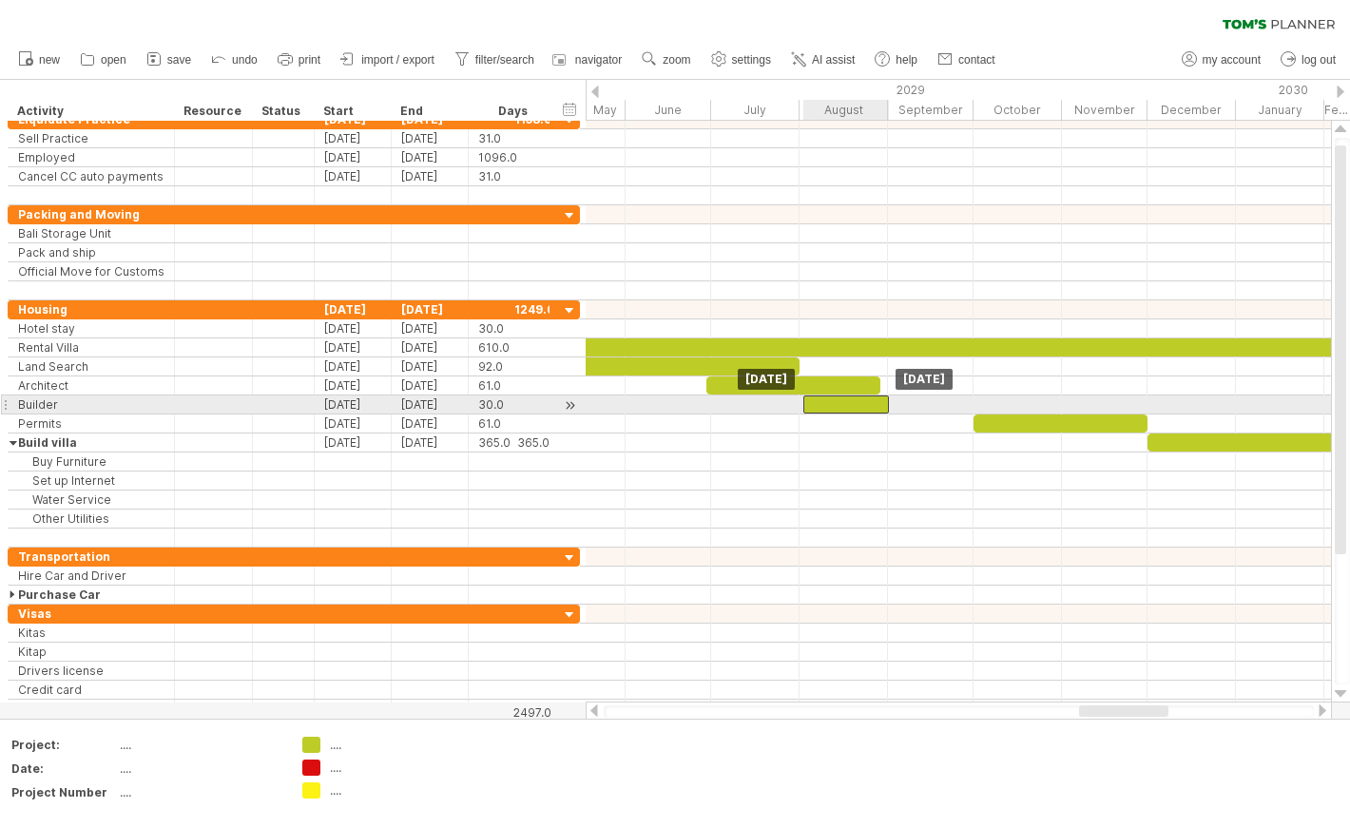
drag, startPoint x: 930, startPoint y: 404, endPoint x: 847, endPoint y: 411, distance: 83.9
click at [847, 411] on div at bounding box center [846, 404] width 86 height 18
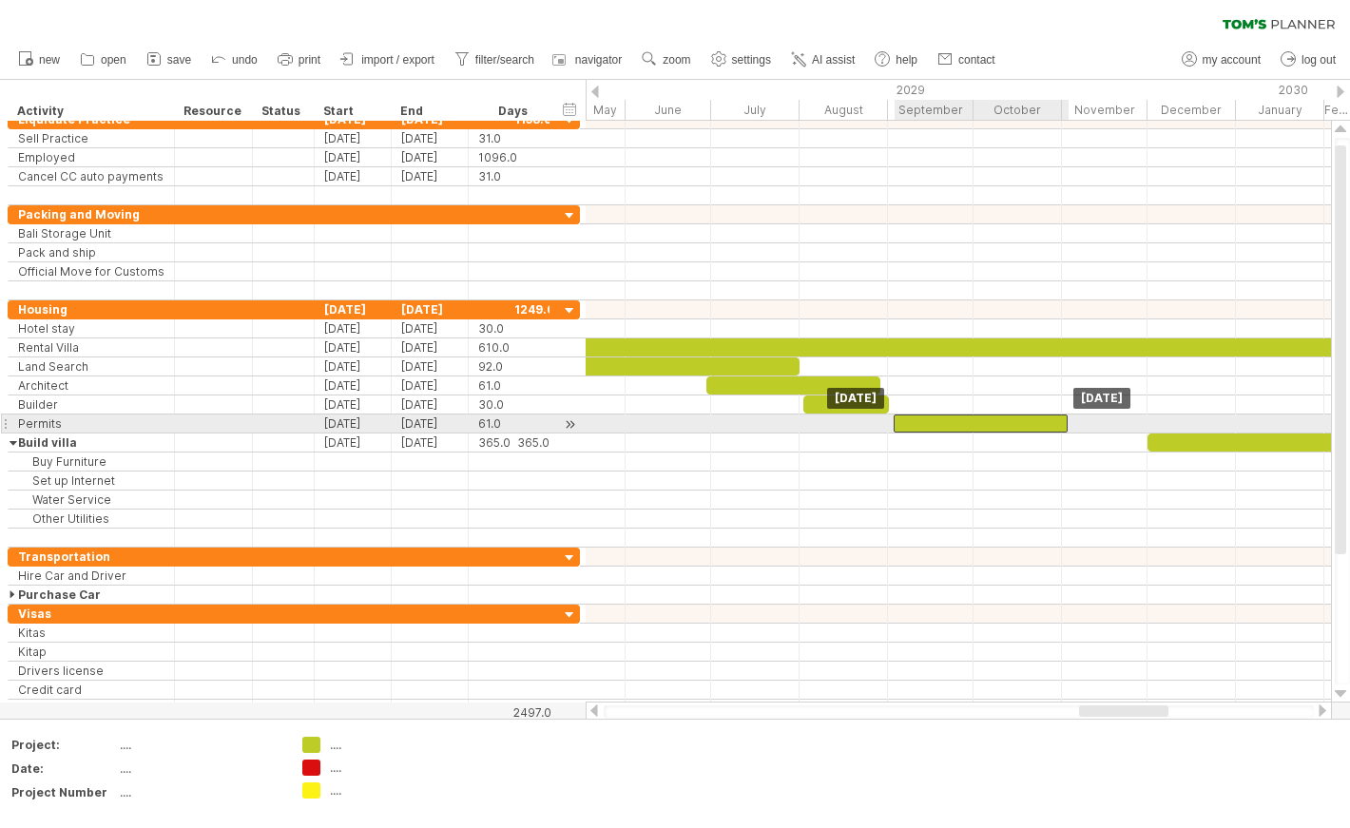
drag, startPoint x: 1024, startPoint y: 420, endPoint x: 945, endPoint y: 419, distance: 78.9
click at [945, 419] on div at bounding box center [980, 423] width 174 height 18
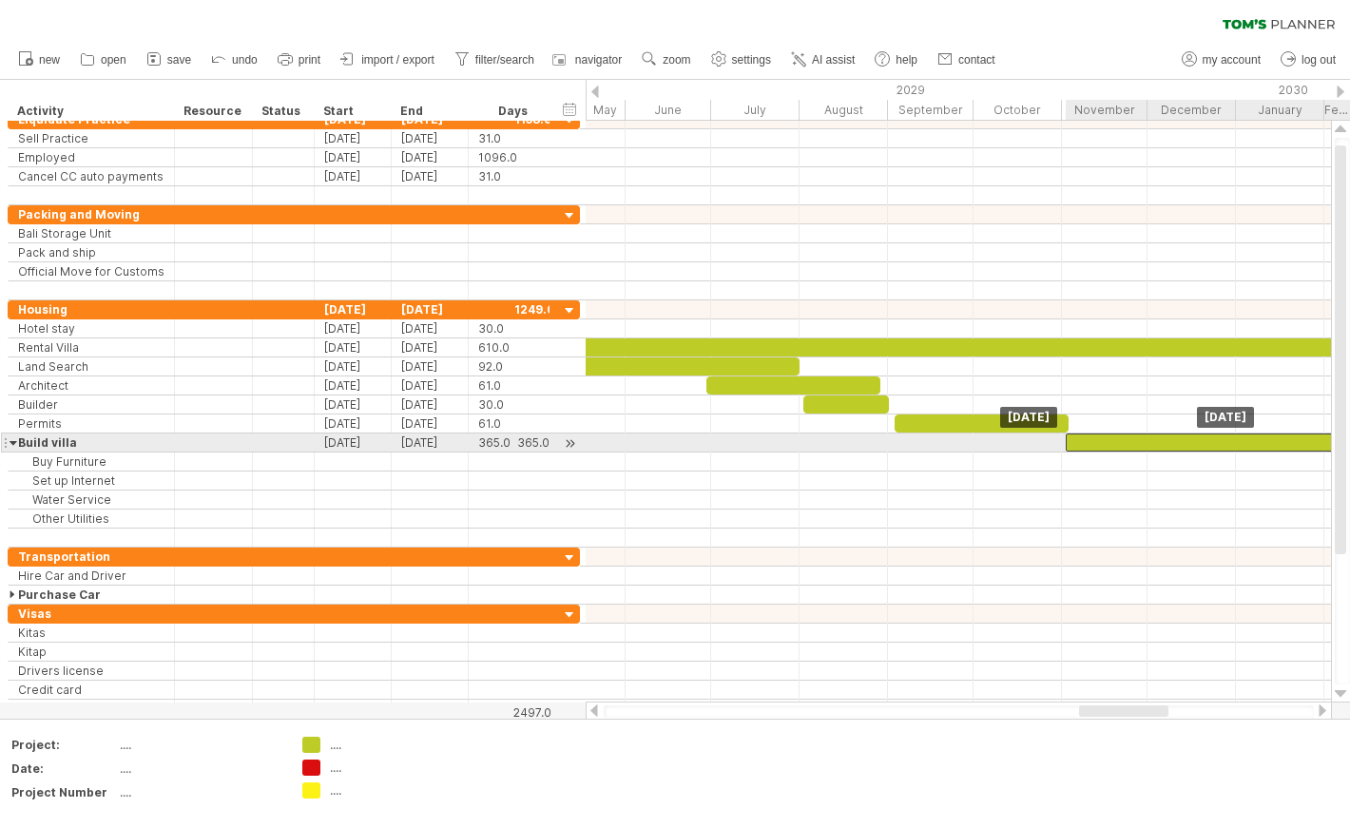
drag, startPoint x: 1172, startPoint y: 441, endPoint x: 1090, endPoint y: 445, distance: 81.8
